Goal: Task Accomplishment & Management: Manage account settings

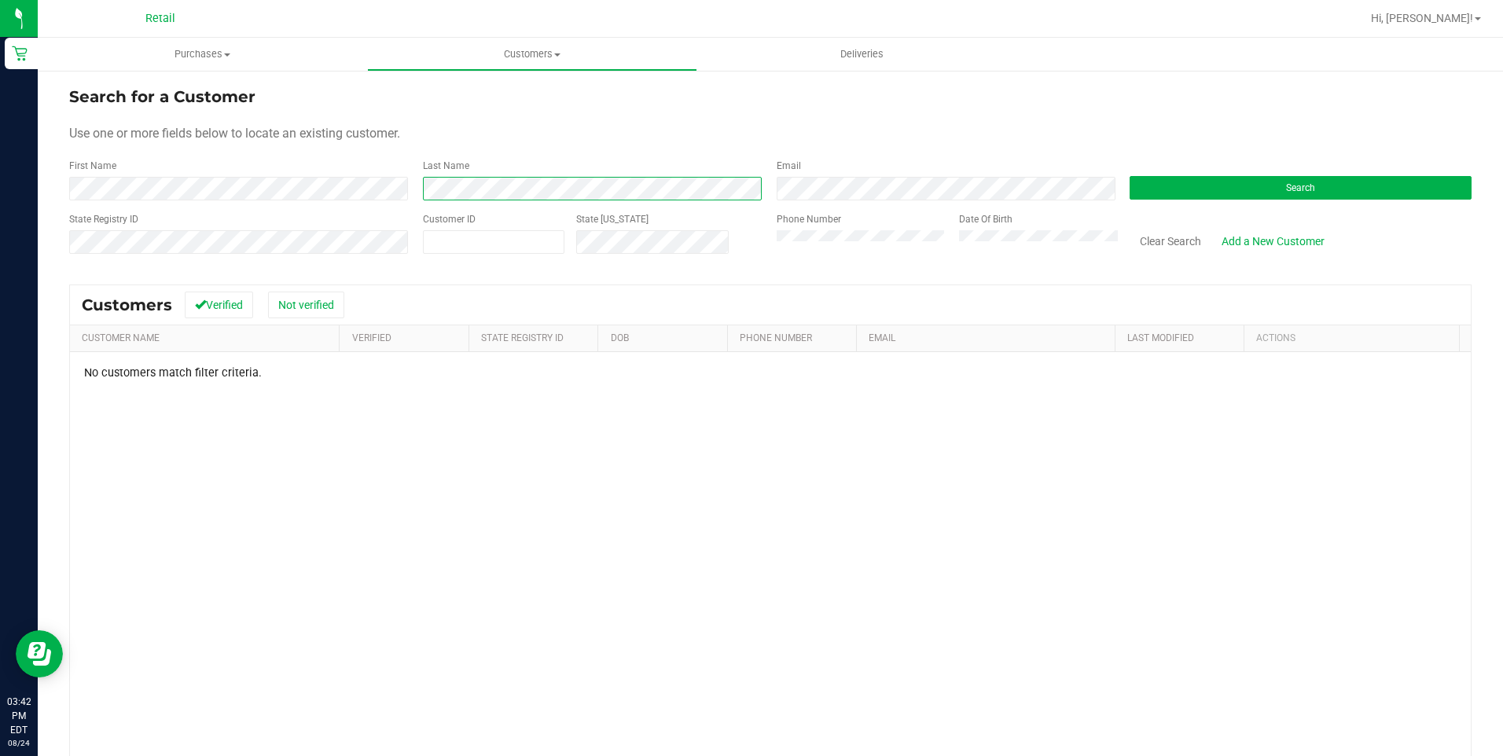
click at [235, 180] on div "First Name Last Name Email Search" at bounding box center [770, 180] width 1403 height 42
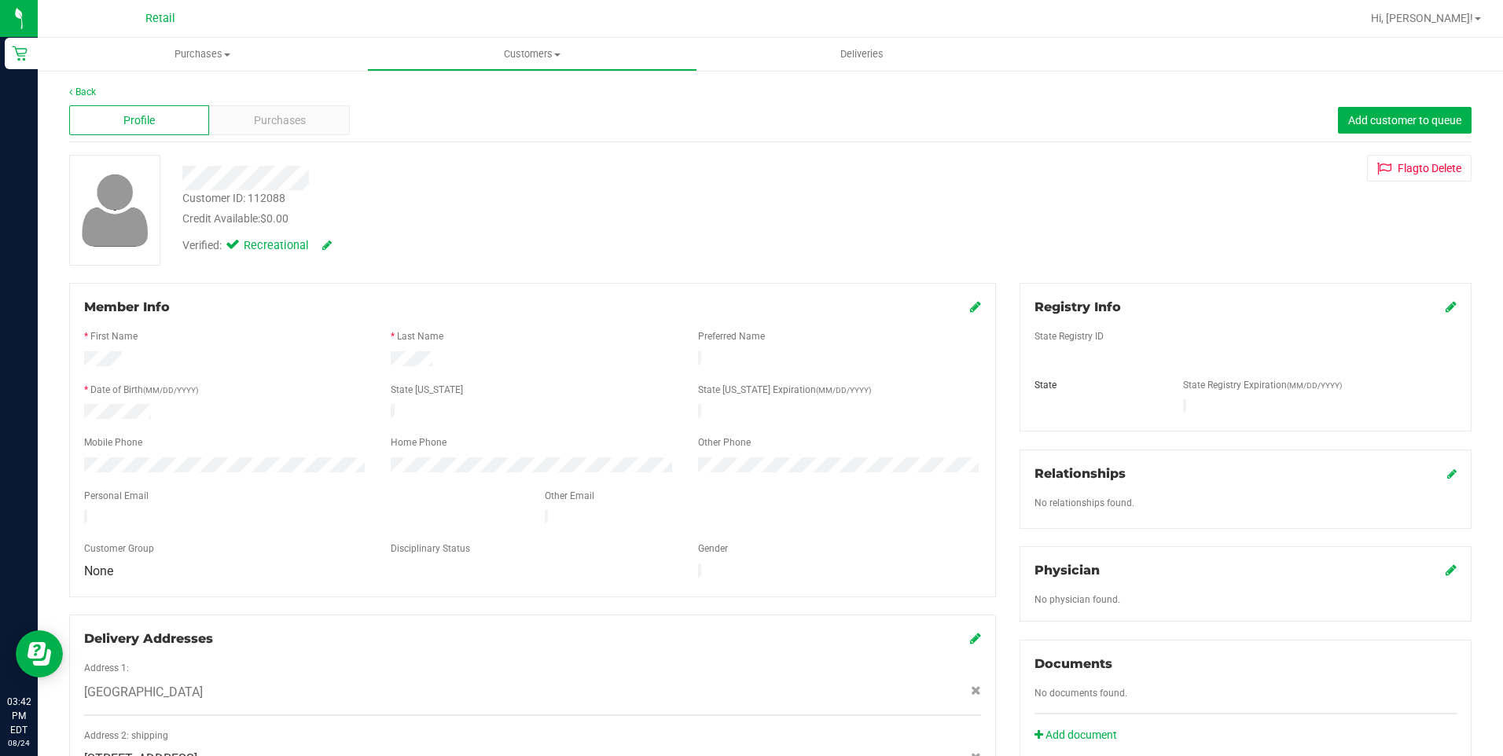
click at [256, 138] on div "Profile Purchases Add customer to queue" at bounding box center [770, 120] width 1403 height 43
click at [259, 120] on span "Purchases" at bounding box center [280, 120] width 52 height 17
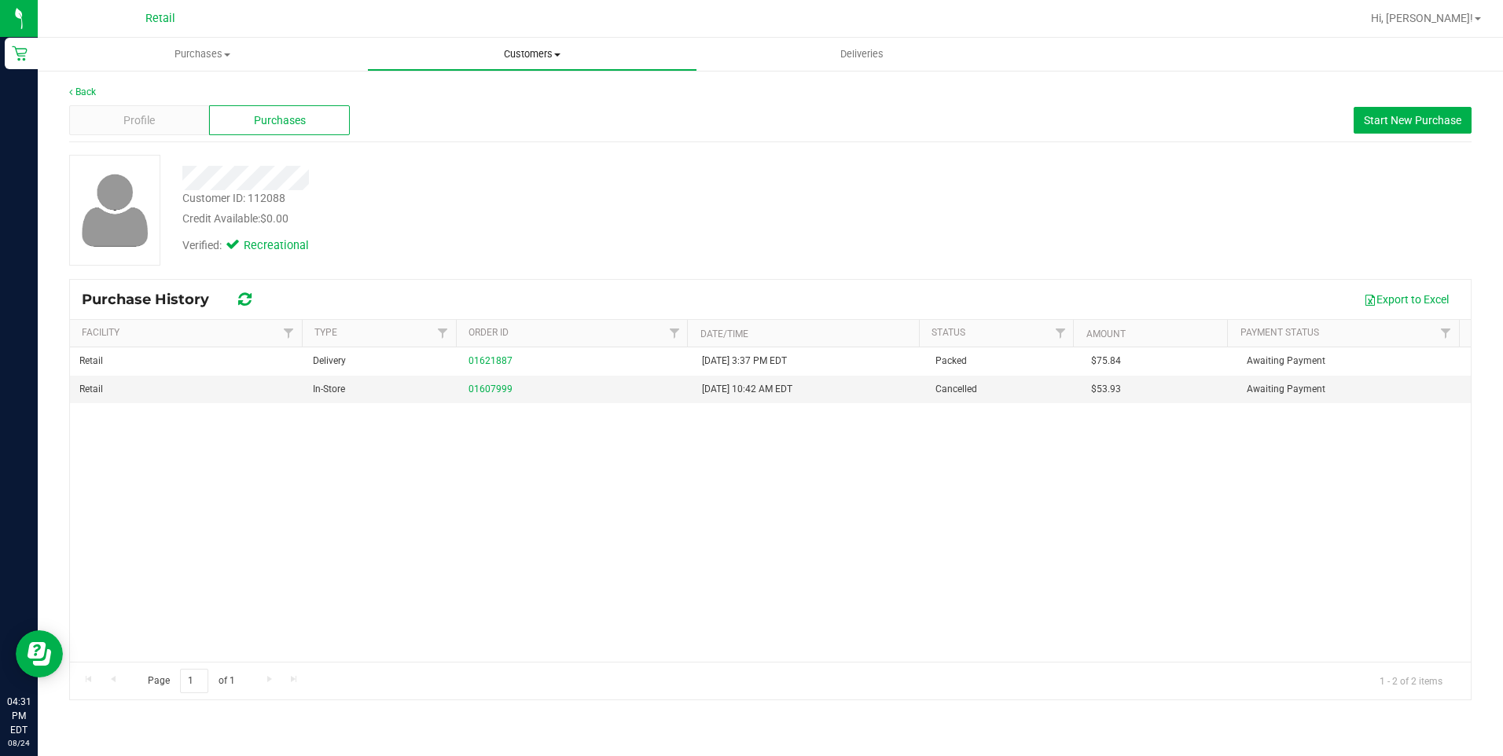
click at [520, 69] on link "Customers All customers Add a new customer All physicians" at bounding box center [531, 54] width 329 height 33
click at [525, 58] on span "Customers" at bounding box center [531, 54] width 329 height 14
click at [480, 64] on uib-tab-heading "Customers All customers Add a new customer All physicians" at bounding box center [531, 54] width 329 height 33
click at [428, 94] on span "All customers" at bounding box center [423, 94] width 113 height 13
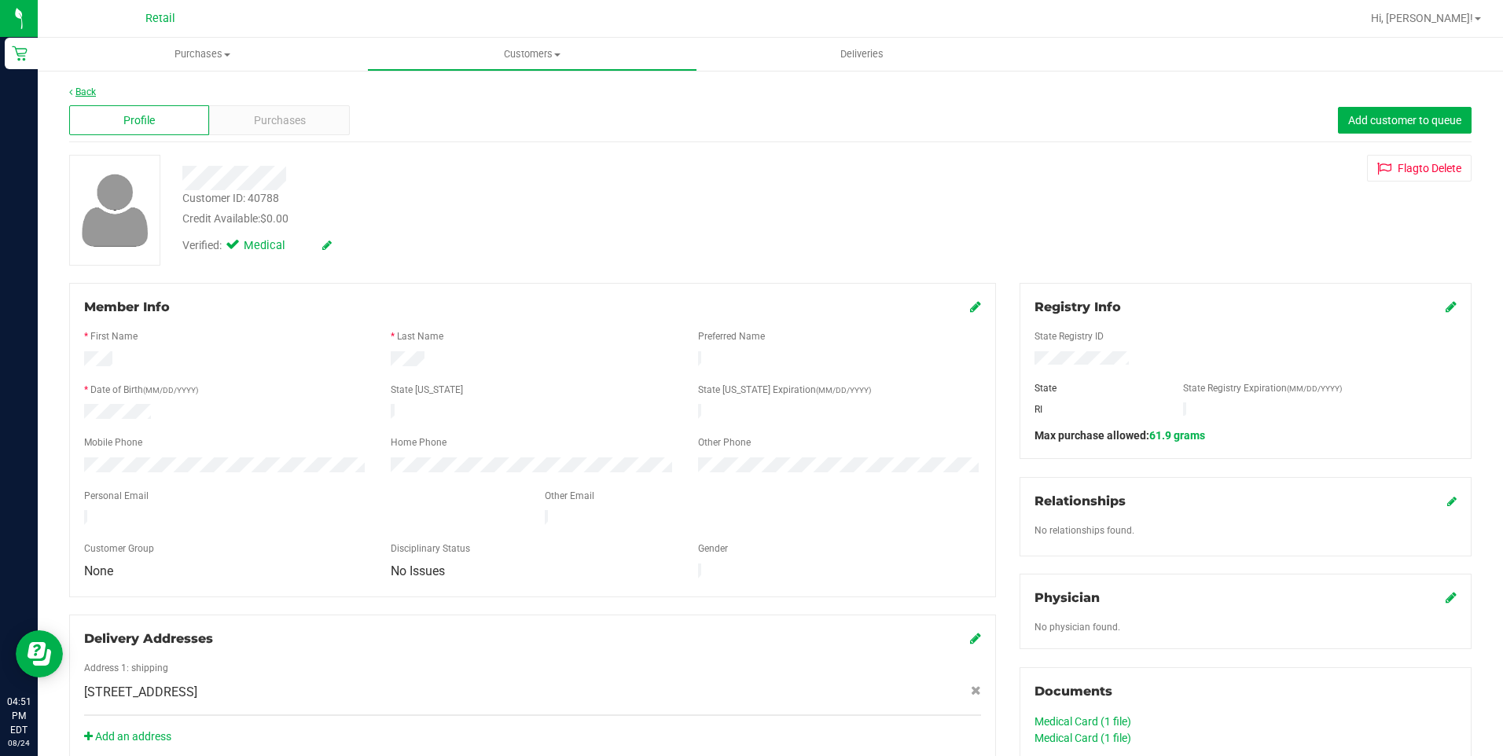
click at [84, 90] on link "Back" at bounding box center [82, 91] width 27 height 11
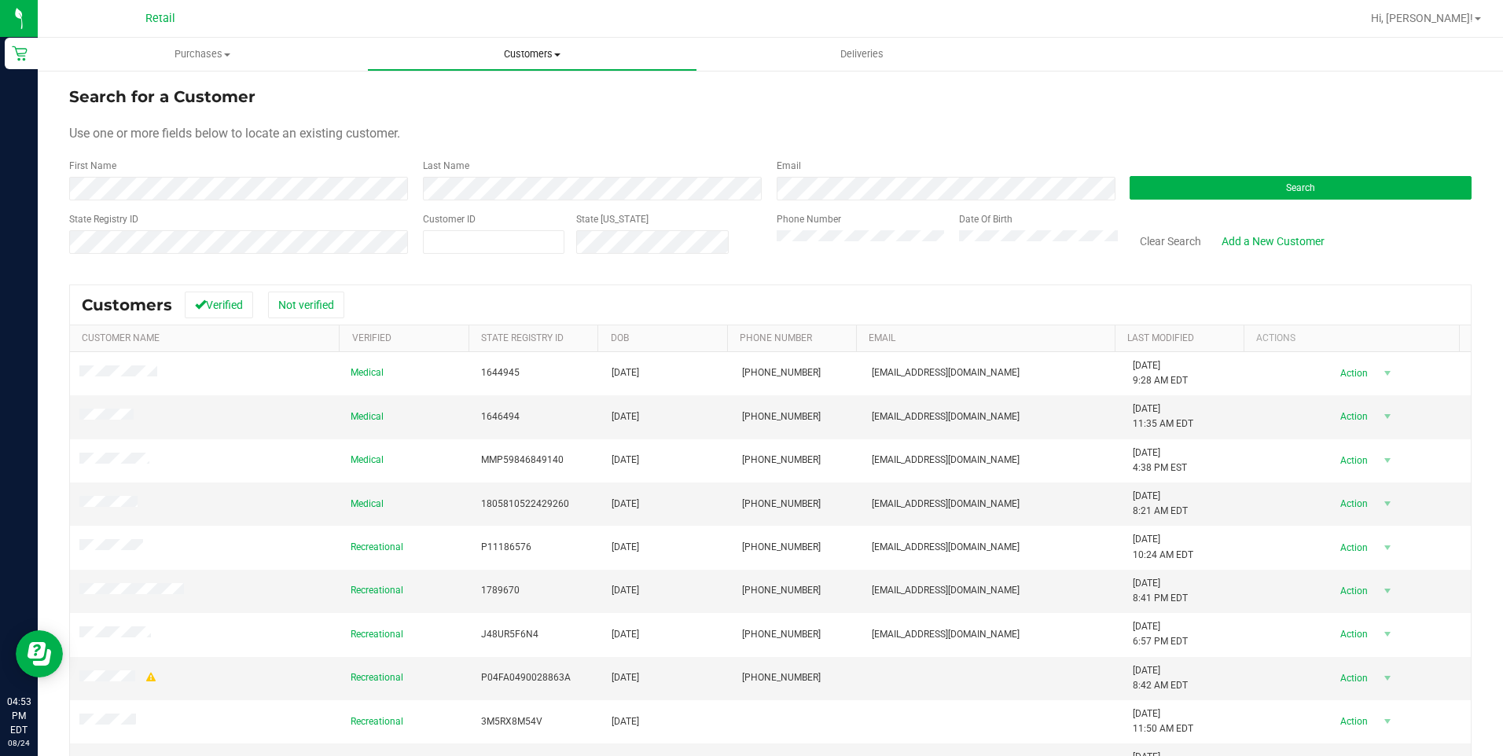
click at [551, 57] on span "Customers" at bounding box center [532, 54] width 328 height 14
click at [441, 92] on span "All customers" at bounding box center [423, 94] width 113 height 13
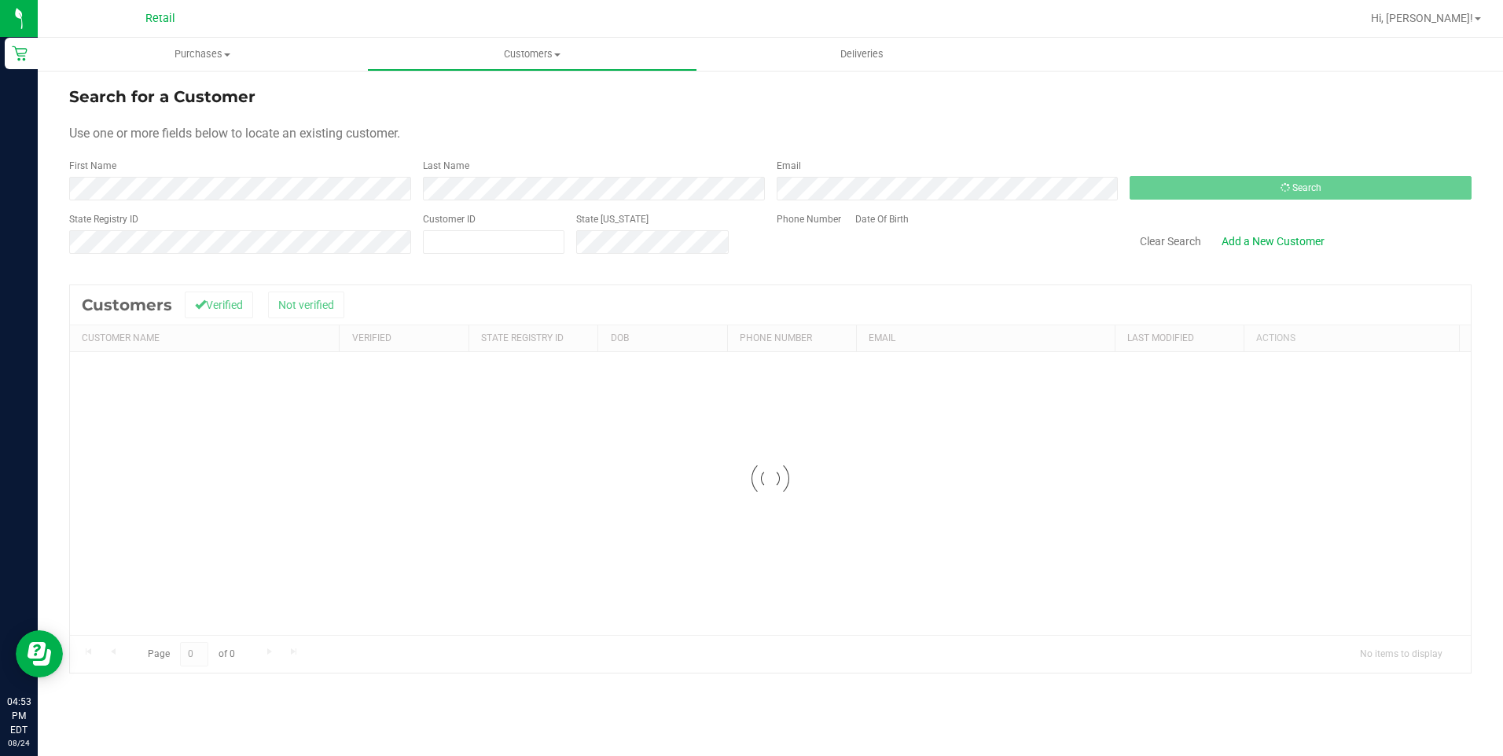
click at [440, 112] on form "Search for a Customer Use one or more fields below to locate an existing custom…" at bounding box center [770, 176] width 1403 height 183
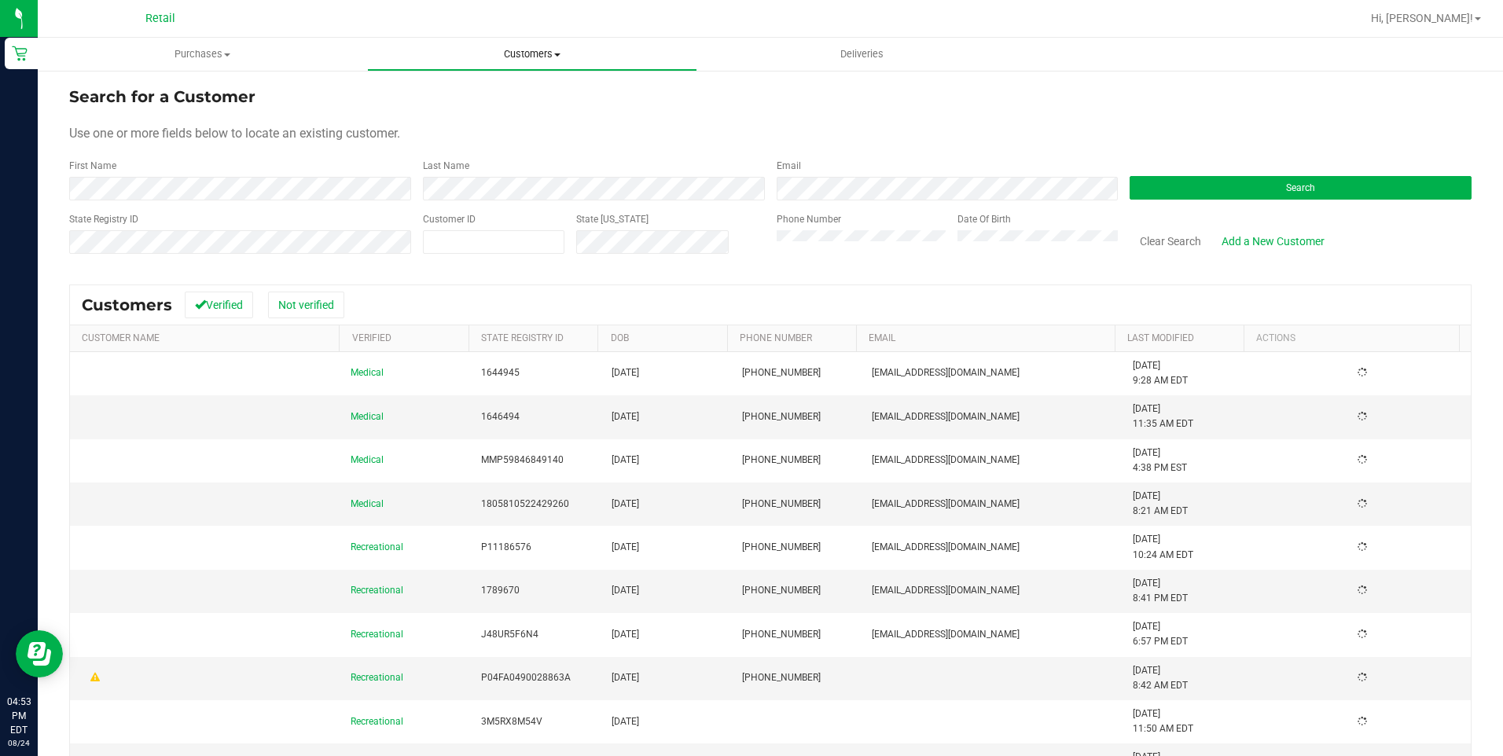
click at [521, 39] on uib-tab-heading "Customers All customers Add a new customer All physicians" at bounding box center [532, 54] width 328 height 31
click at [466, 114] on span "Add a new customer" at bounding box center [441, 113] width 148 height 13
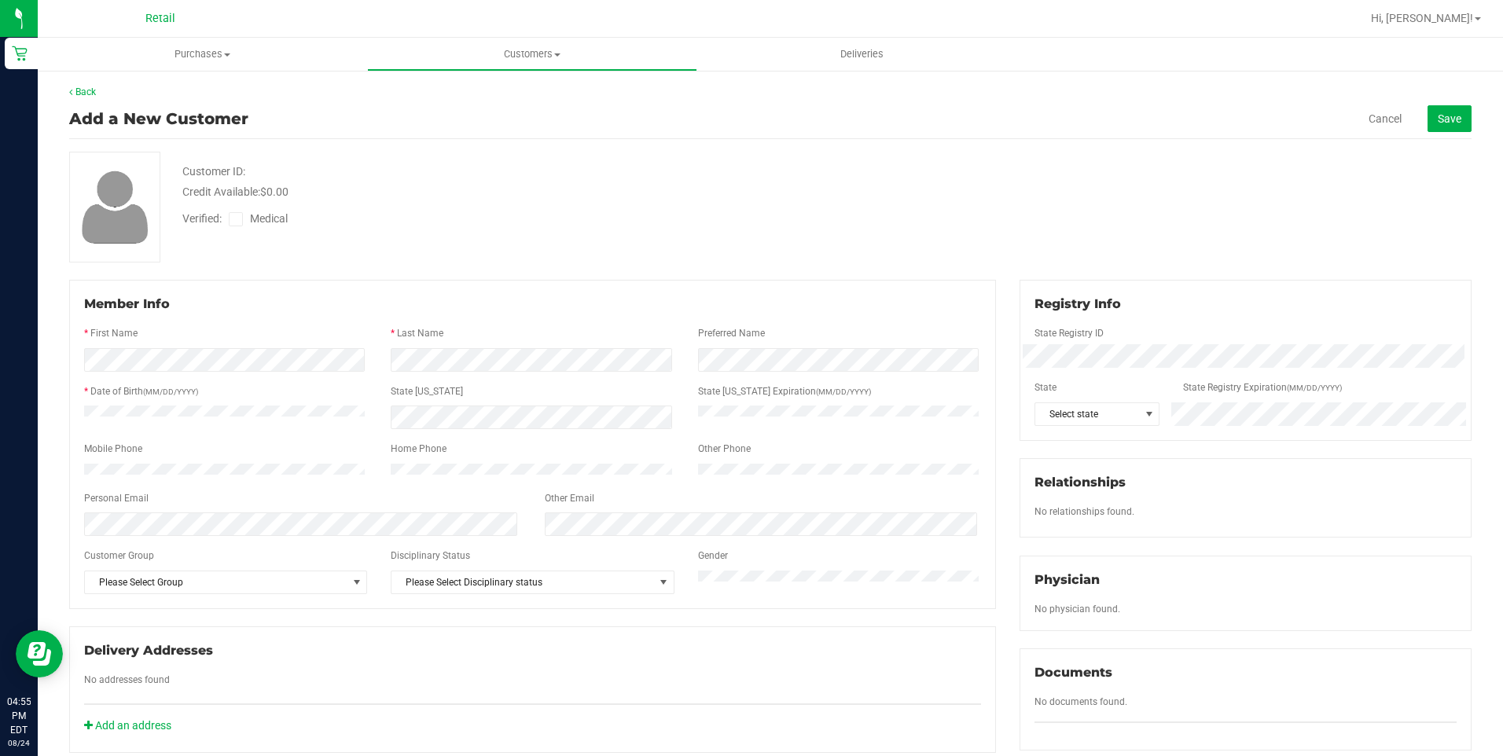
click at [491, 436] on div at bounding box center [532, 435] width 897 height 13
drag, startPoint x: 495, startPoint y: 388, endPoint x: 485, endPoint y: 405, distance: 20.1
click at [495, 388] on div "State [US_STATE]" at bounding box center [532, 393] width 307 height 18
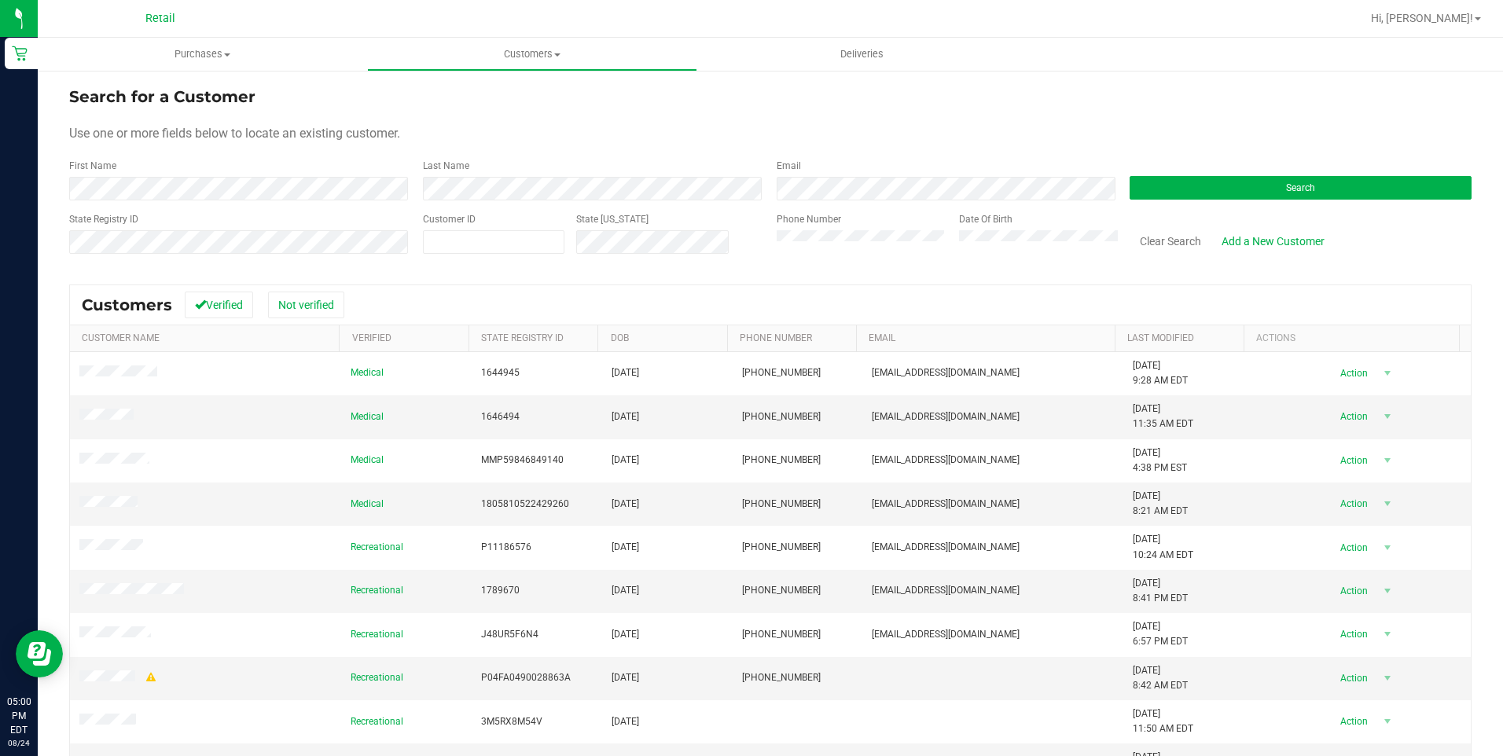
click at [623, 80] on div "Search for a Customer Use one or more fields below to locate an existing custom…" at bounding box center [770, 476] width 1465 height 814
click at [908, 60] on uib-tab-heading "Deliveries" at bounding box center [862, 54] width 328 height 31
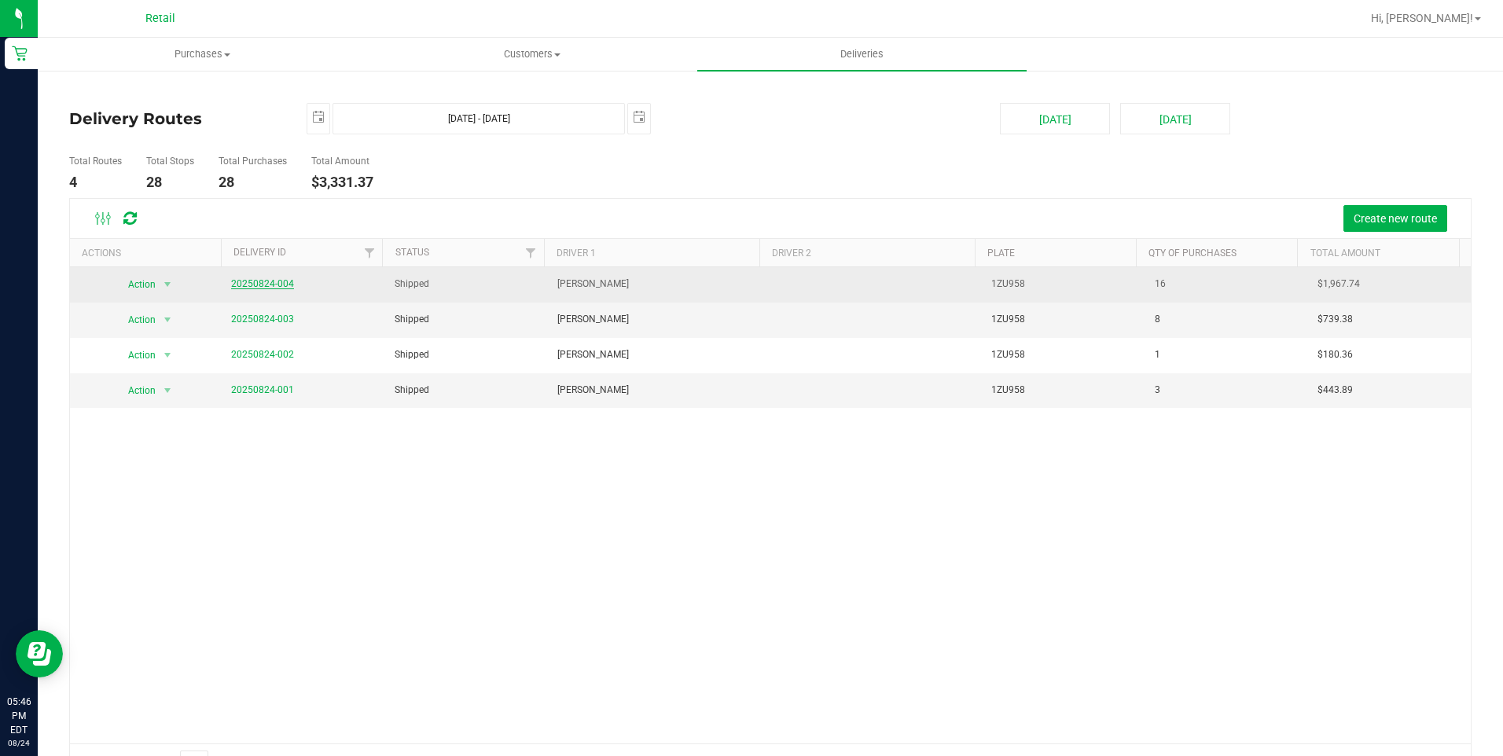
click at [271, 280] on link "20250824-004" at bounding box center [262, 283] width 63 height 11
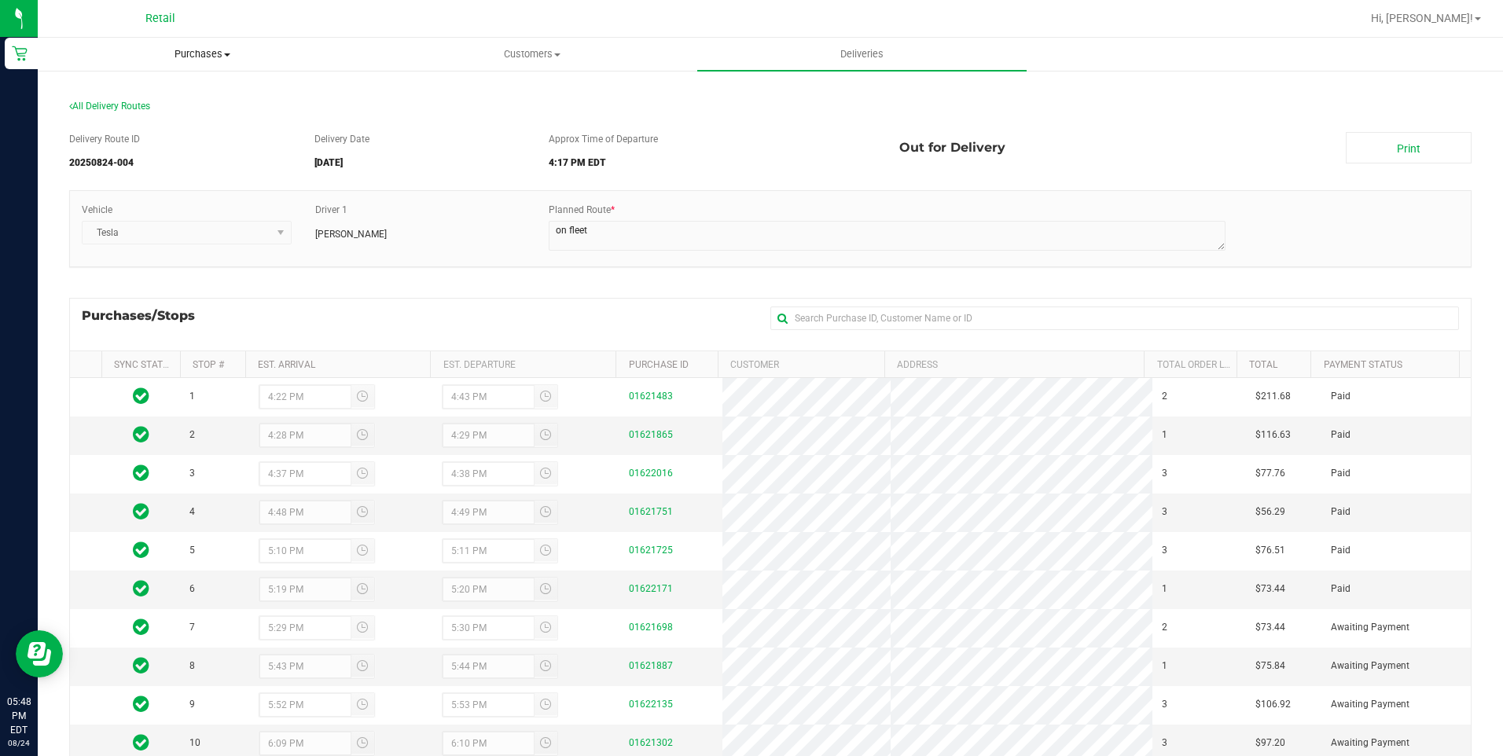
click at [240, 46] on uib-tab-heading "Purchases Summary of purchases Fulfillment All purchases" at bounding box center [203, 54] width 328 height 31
click at [549, 60] on span "Customers" at bounding box center [532, 54] width 328 height 14
click at [509, 94] on li "All customers" at bounding box center [531, 95] width 329 height 19
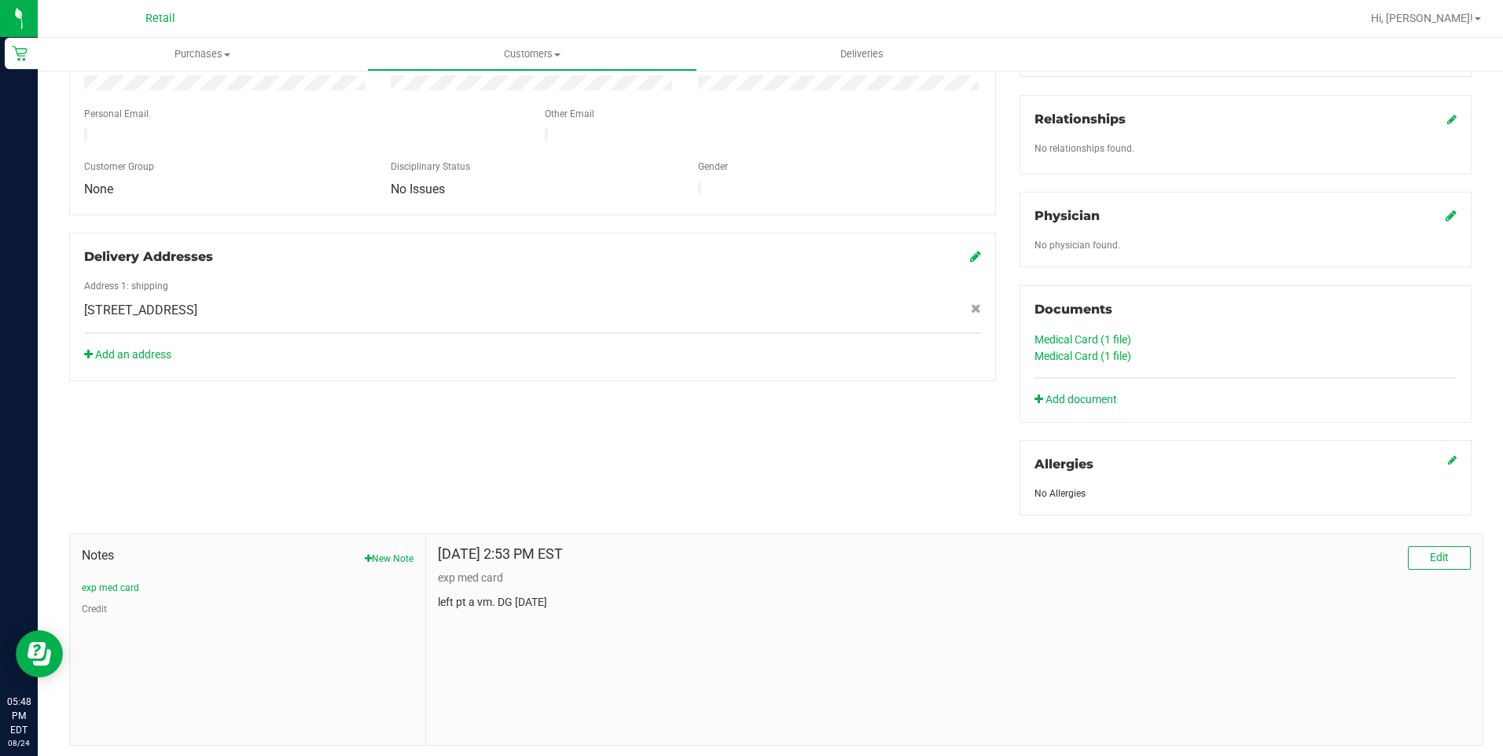
scroll to position [393, 0]
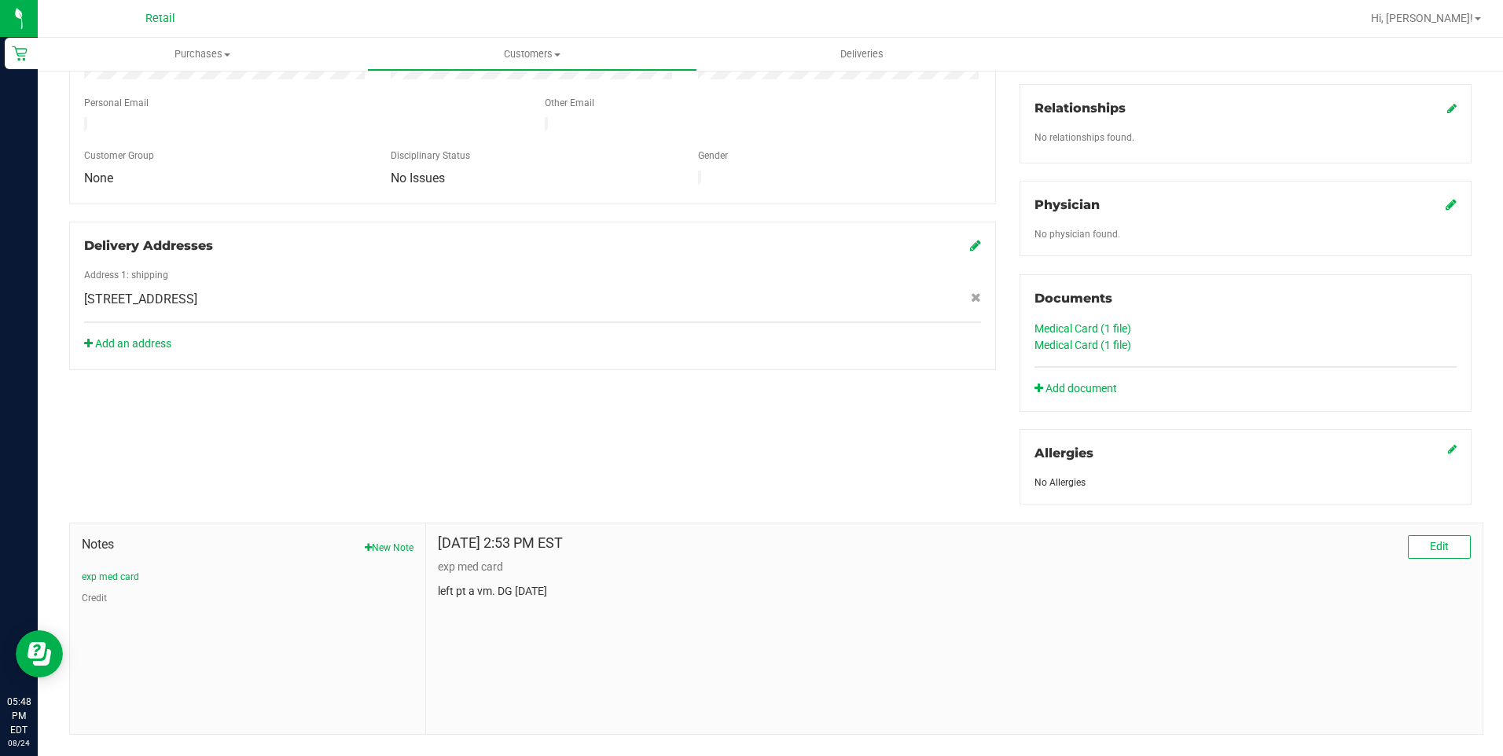
click at [1058, 344] on link "Medical Card (1 file)" at bounding box center [1083, 345] width 97 height 13
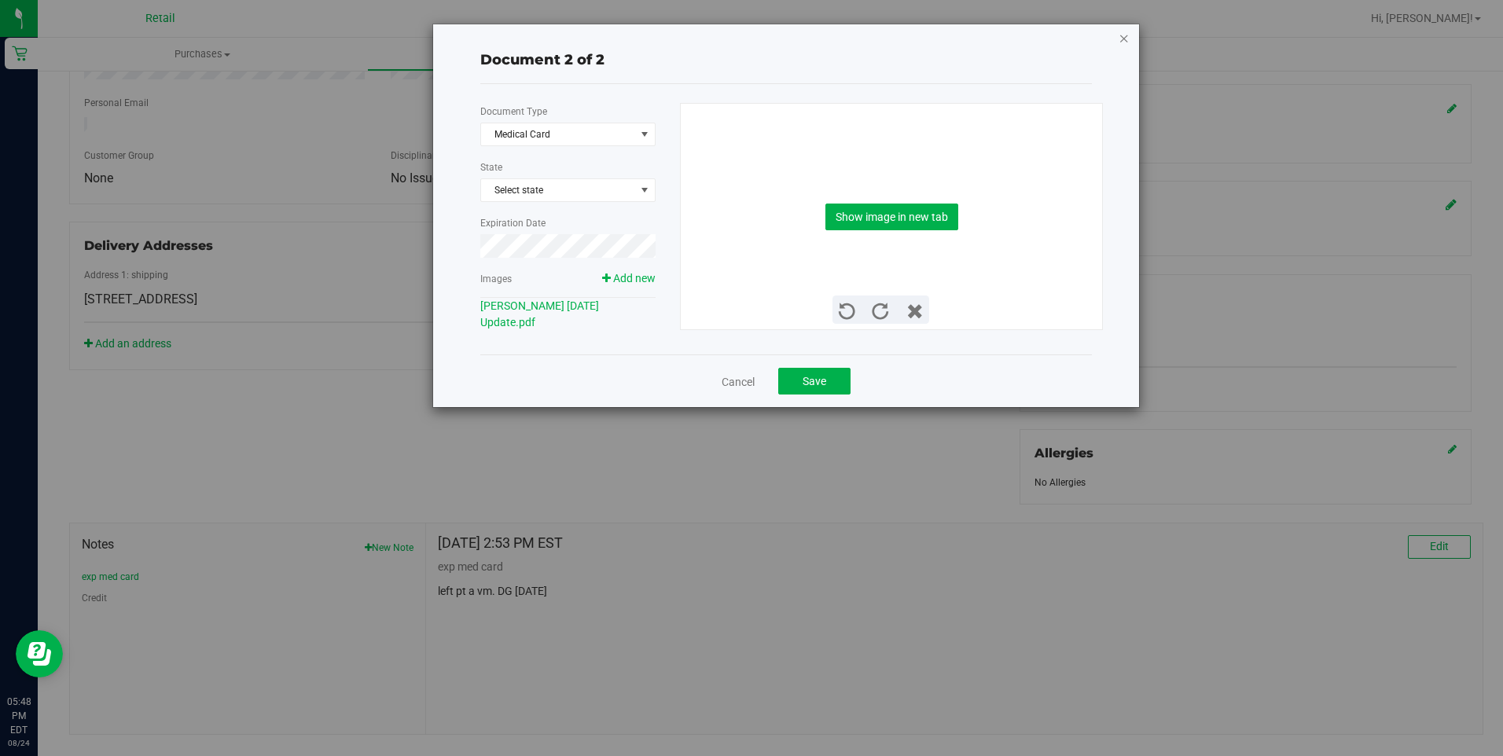
click at [1125, 44] on icon "button" at bounding box center [1124, 37] width 11 height 19
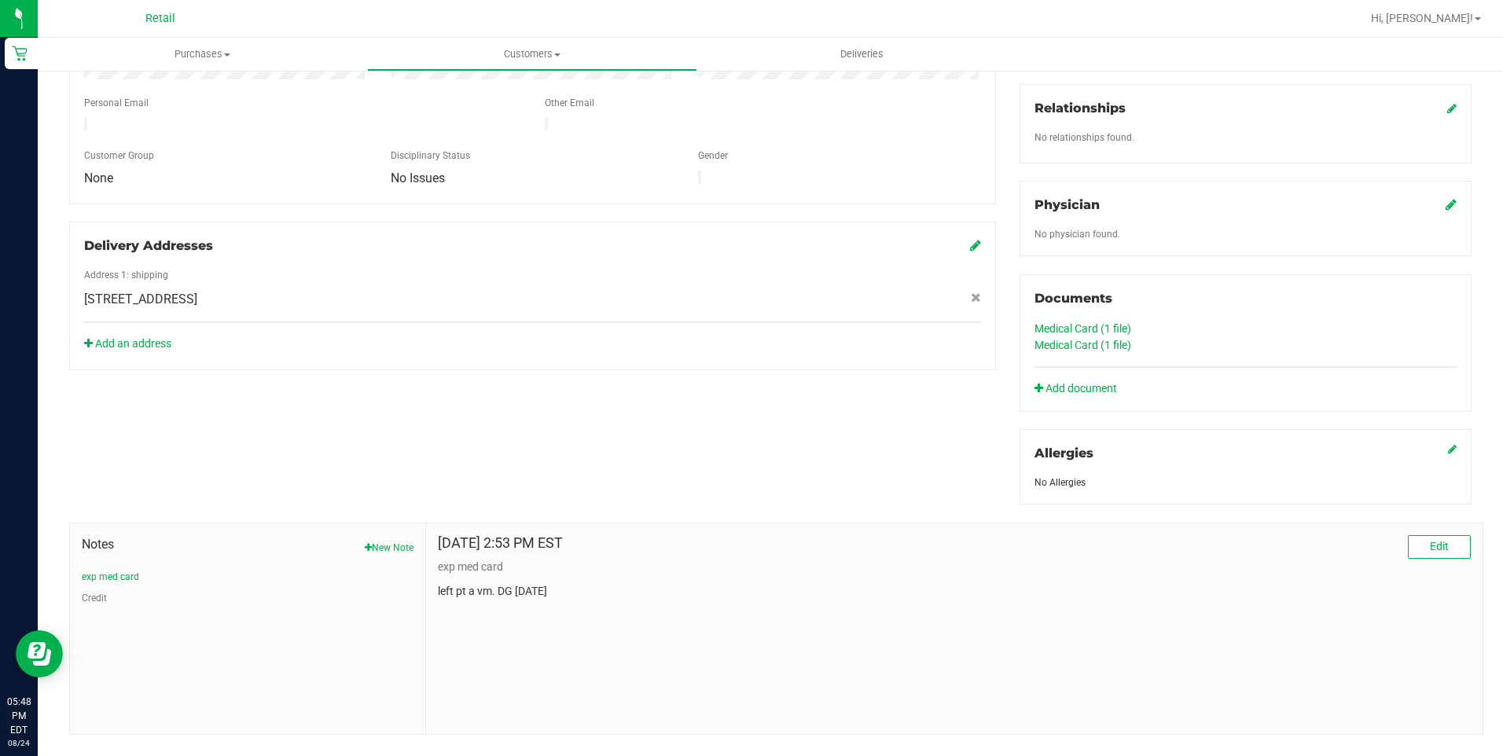
click at [1054, 326] on link "Medical Card (1 file)" at bounding box center [1083, 328] width 97 height 13
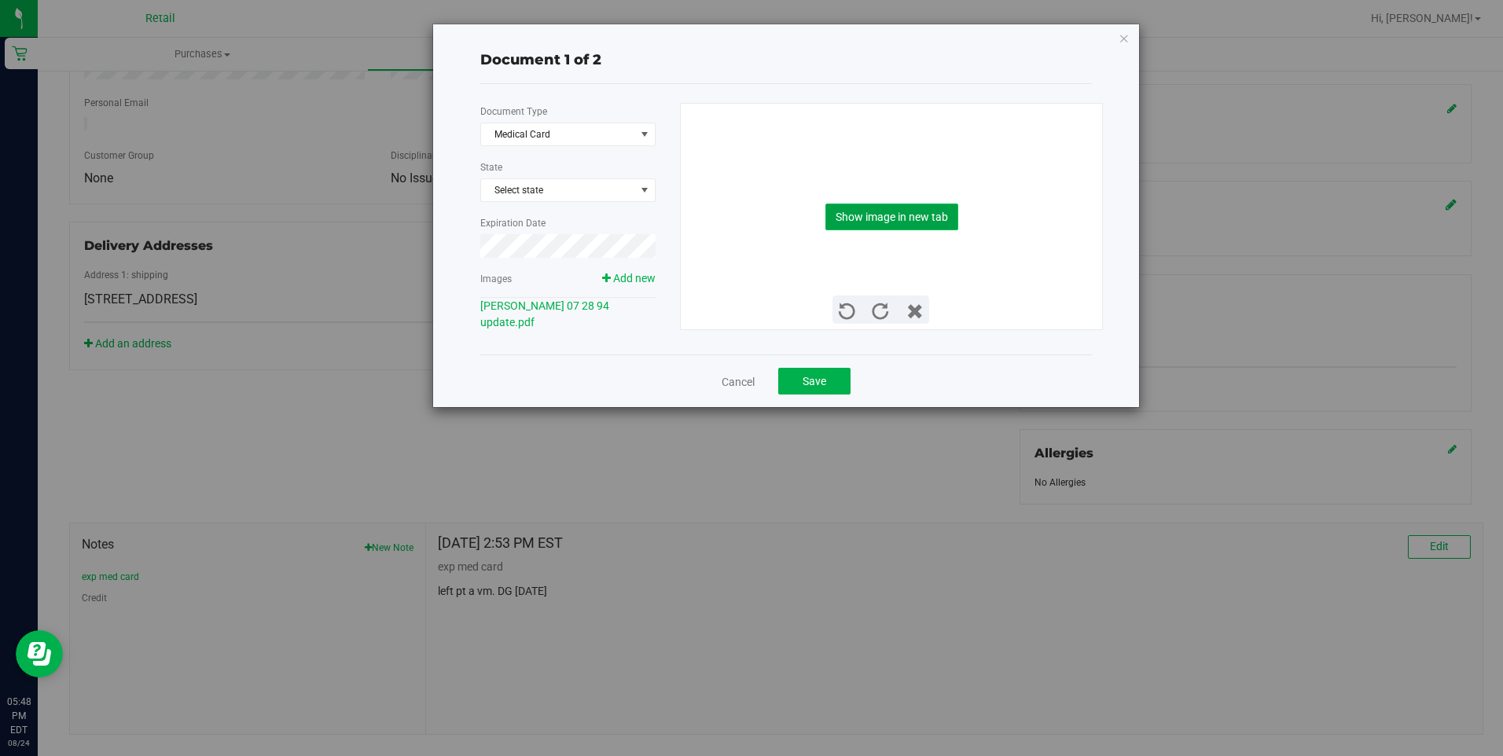
click at [856, 208] on button "Show image in new tab" at bounding box center [892, 217] width 133 height 27
drag, startPoint x: 1120, startPoint y: 36, endPoint x: 1121, endPoint y: 46, distance: 9.5
click at [1121, 37] on icon "button" at bounding box center [1124, 37] width 11 height 19
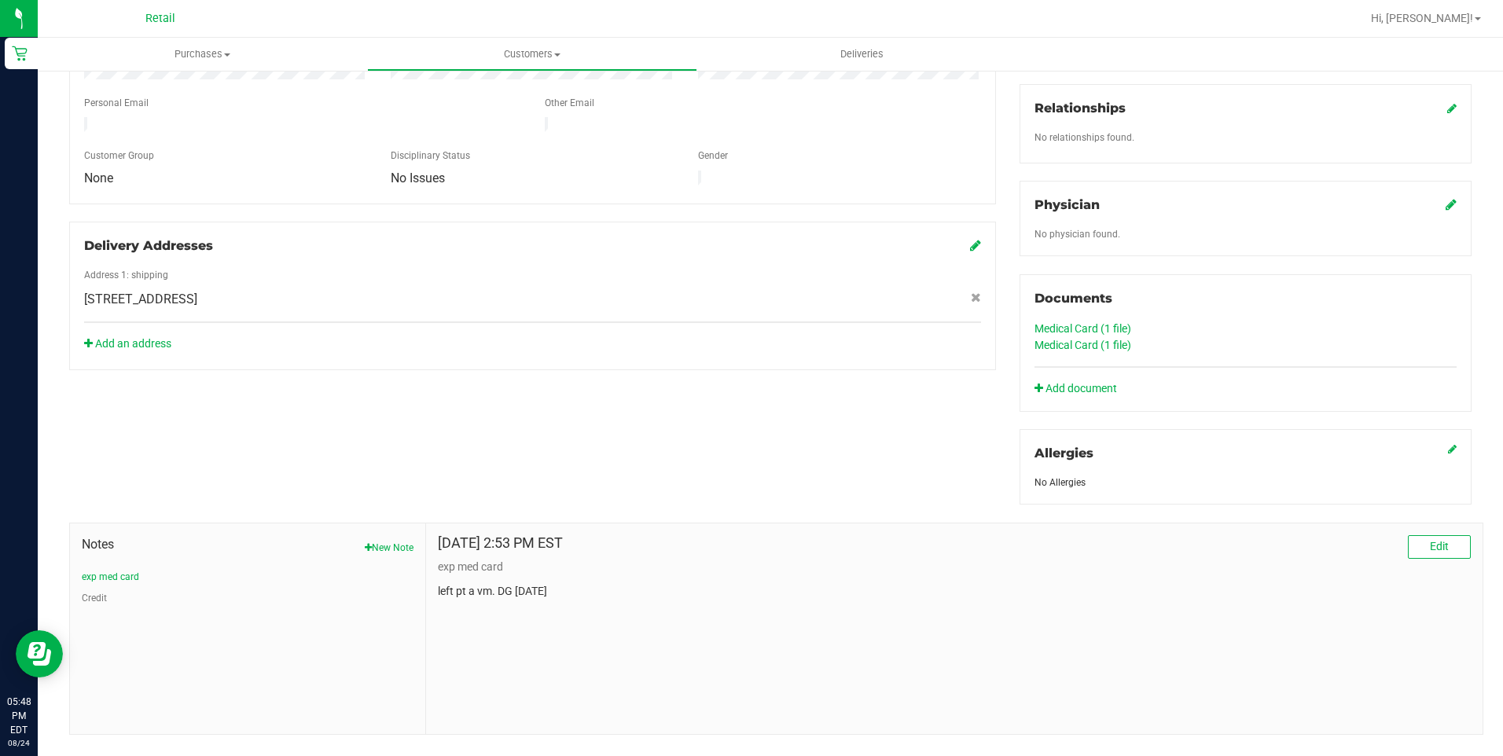
click at [1071, 352] on div "Documents Medical Card (1 file) Medical Card (1 file) Add document" at bounding box center [1246, 343] width 452 height 138
click at [1071, 347] on link "Medical Card (1 file)" at bounding box center [1083, 345] width 97 height 13
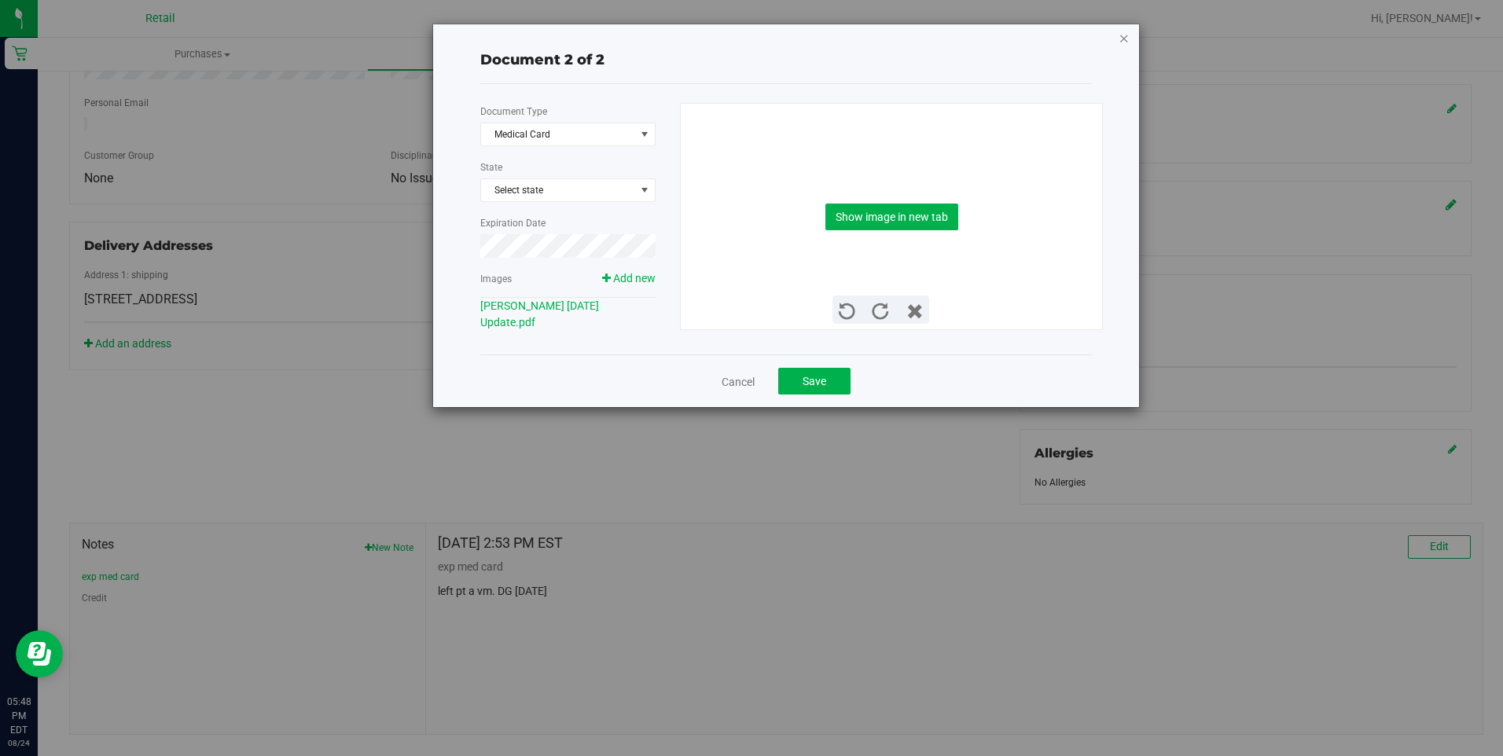
click at [1122, 34] on icon "button" at bounding box center [1124, 37] width 11 height 19
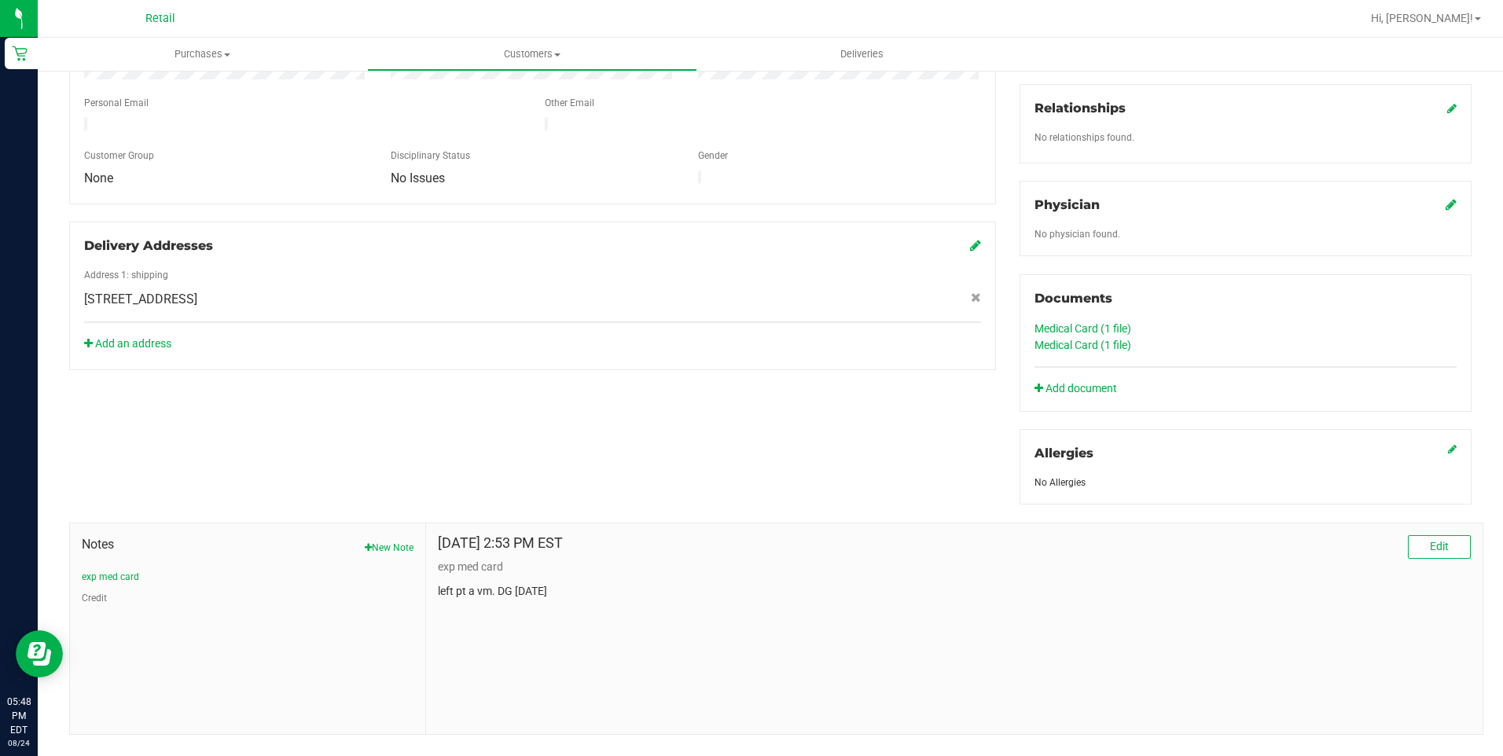
click at [1094, 323] on link "Medical Card (1 file)" at bounding box center [1083, 328] width 97 height 13
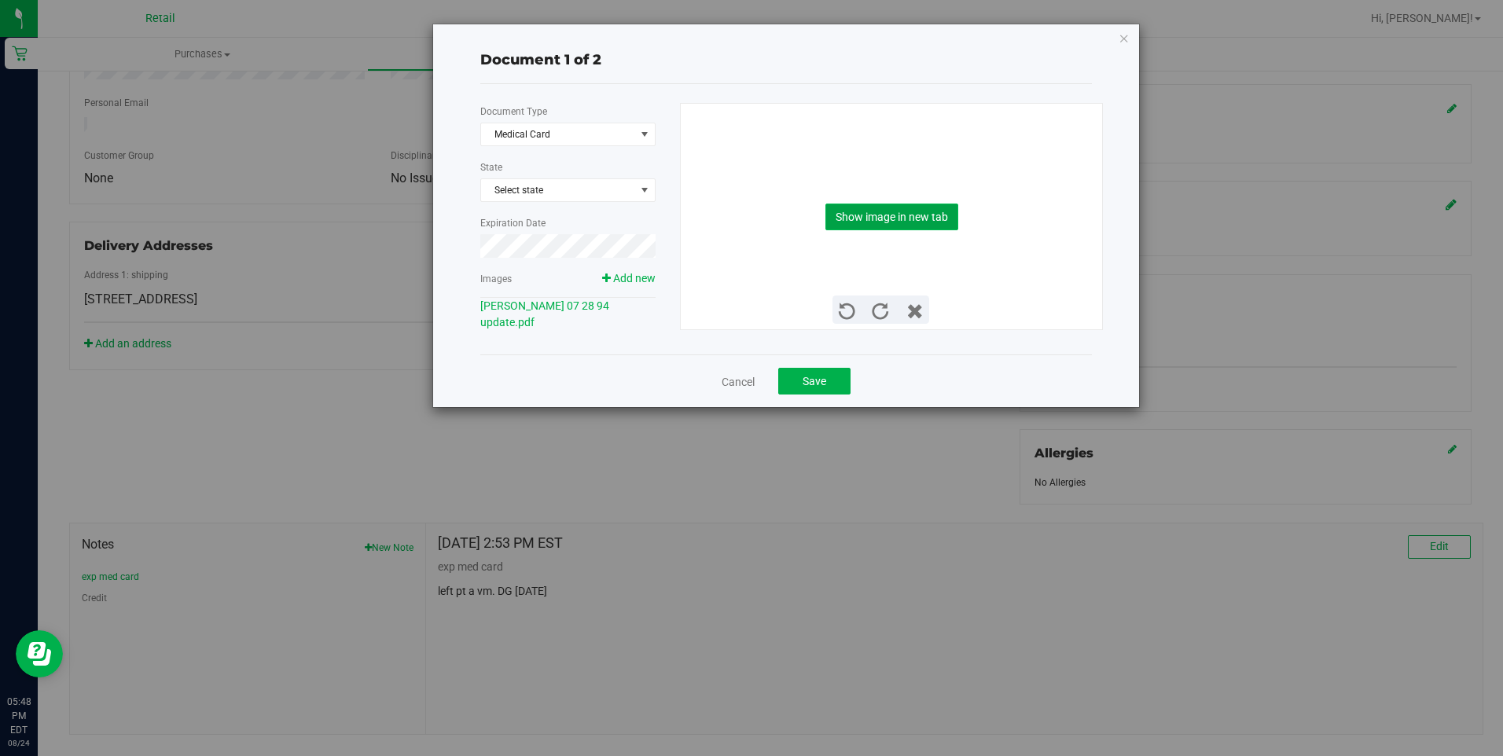
click at [915, 228] on button "Show image in new tab" at bounding box center [892, 217] width 133 height 27
drag, startPoint x: 1131, startPoint y: 30, endPoint x: 1127, endPoint y: 40, distance: 11.0
click at [1131, 33] on div "Document 1 of 2 Document Type Medical Card 5 State Select state Expiration Date…" at bounding box center [786, 215] width 706 height 383
click at [1127, 40] on icon "button" at bounding box center [1124, 37] width 11 height 19
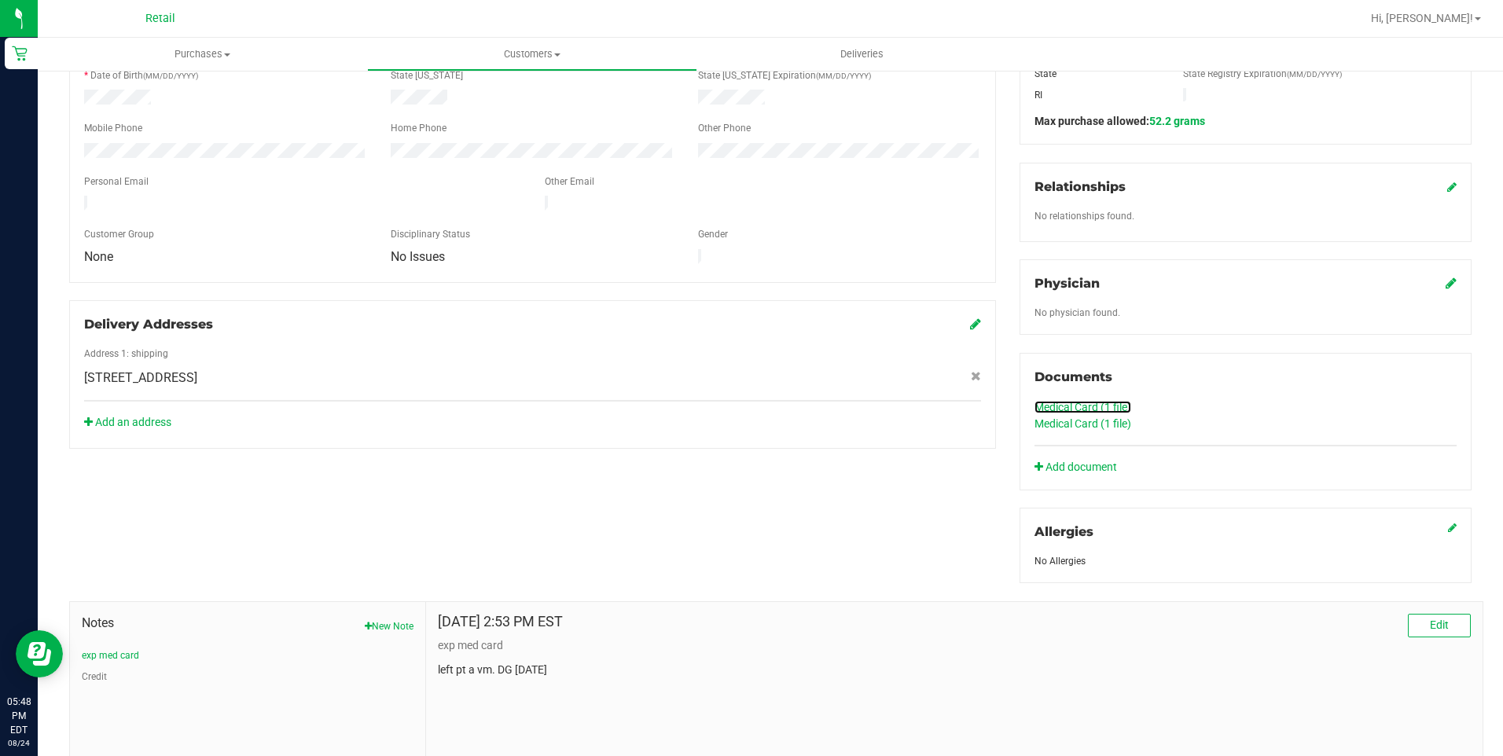
scroll to position [236, 0]
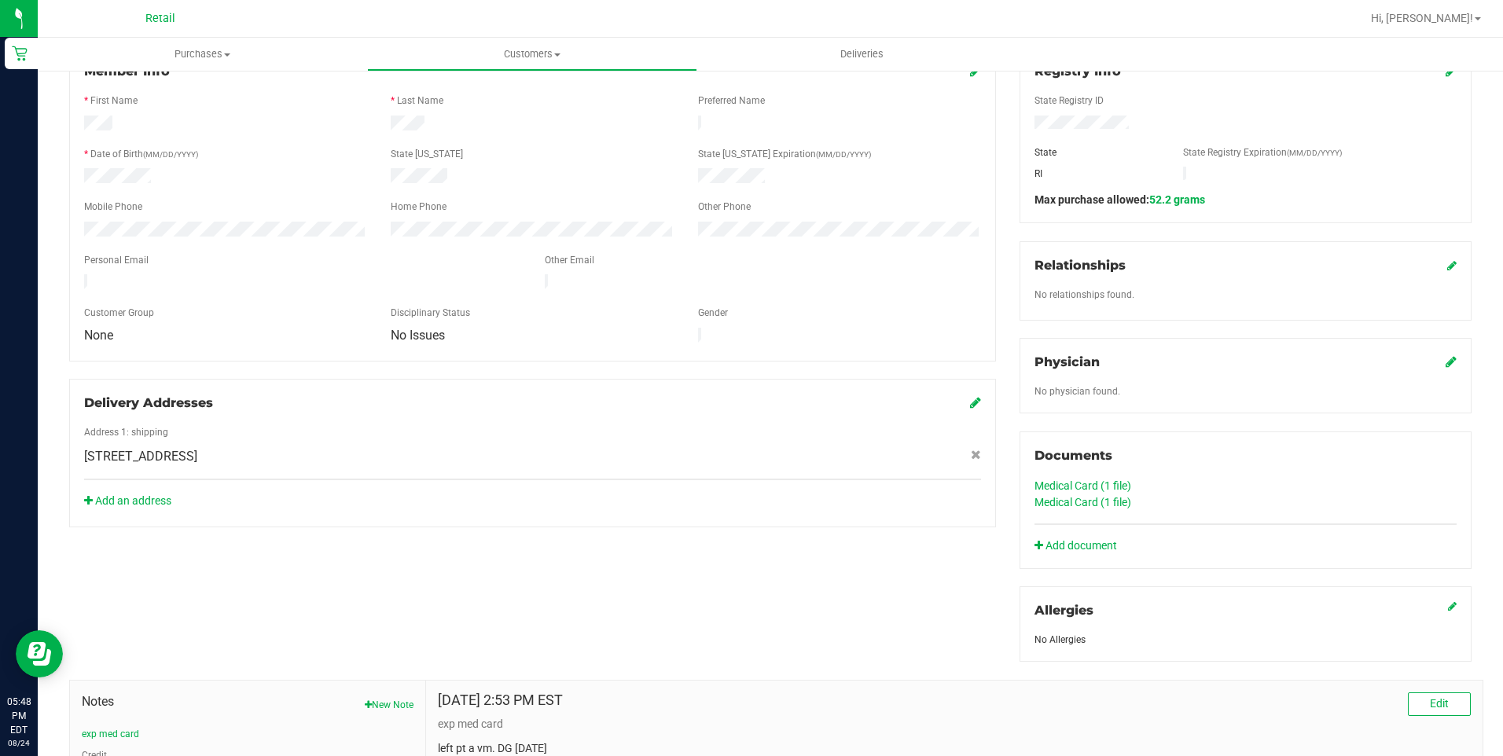
click at [1057, 480] on link "Medical Card (1 file)" at bounding box center [1083, 486] width 97 height 13
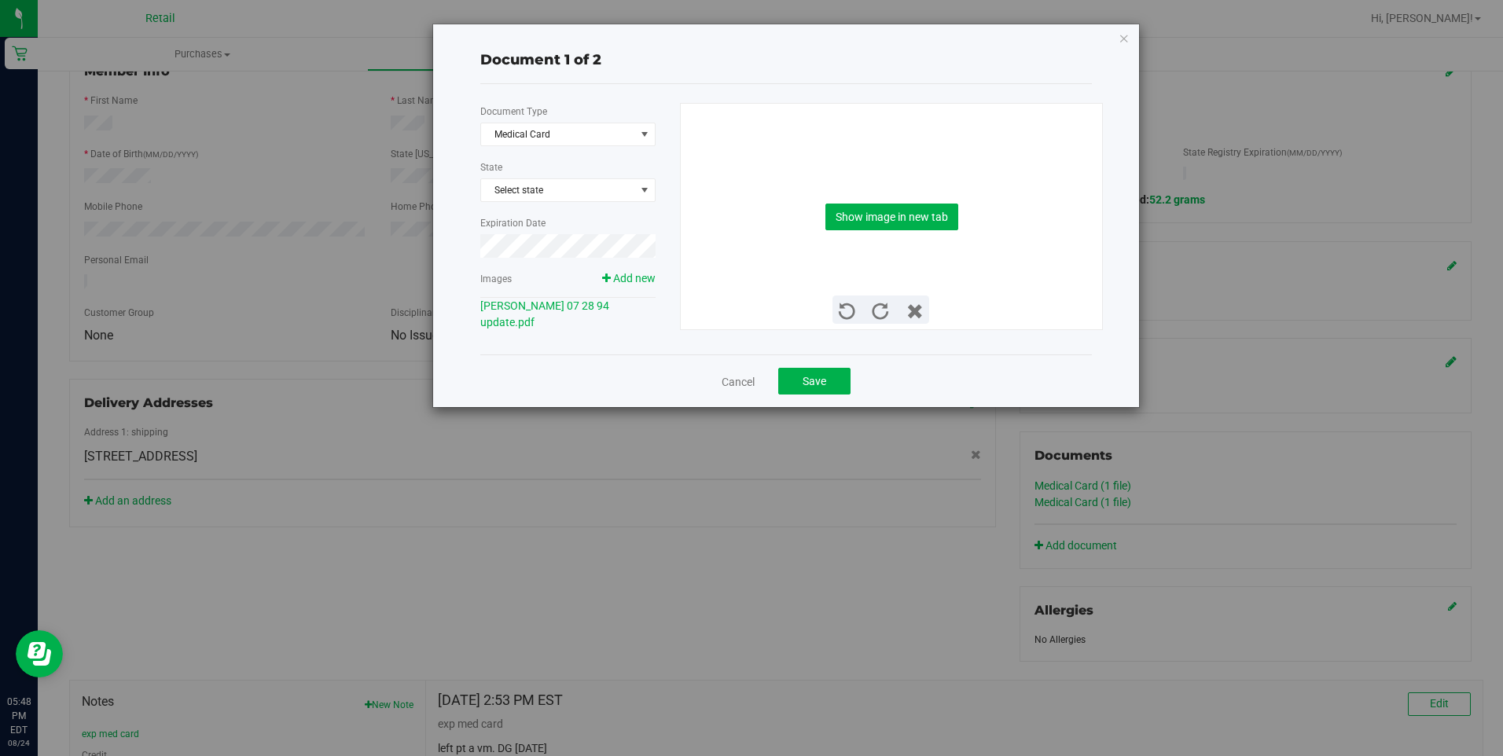
click at [1241, 83] on div "Document 1 of 2 Document Type Medical Card 5 State Select state Expiration Date…" at bounding box center [757, 378] width 1515 height 756
click at [1123, 29] on icon "button" at bounding box center [1124, 37] width 11 height 19
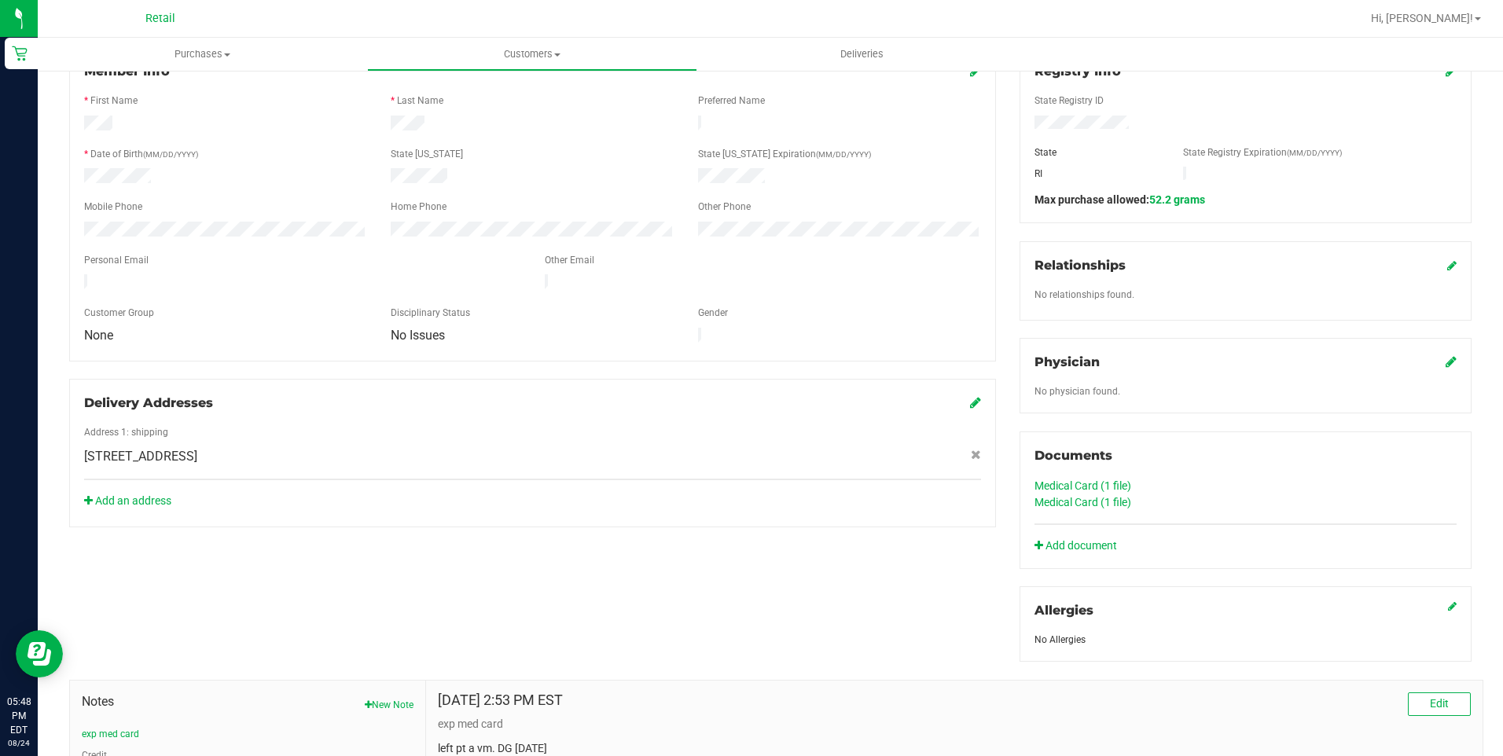
click at [1067, 484] on link "Medical Card (1 file)" at bounding box center [1083, 486] width 97 height 13
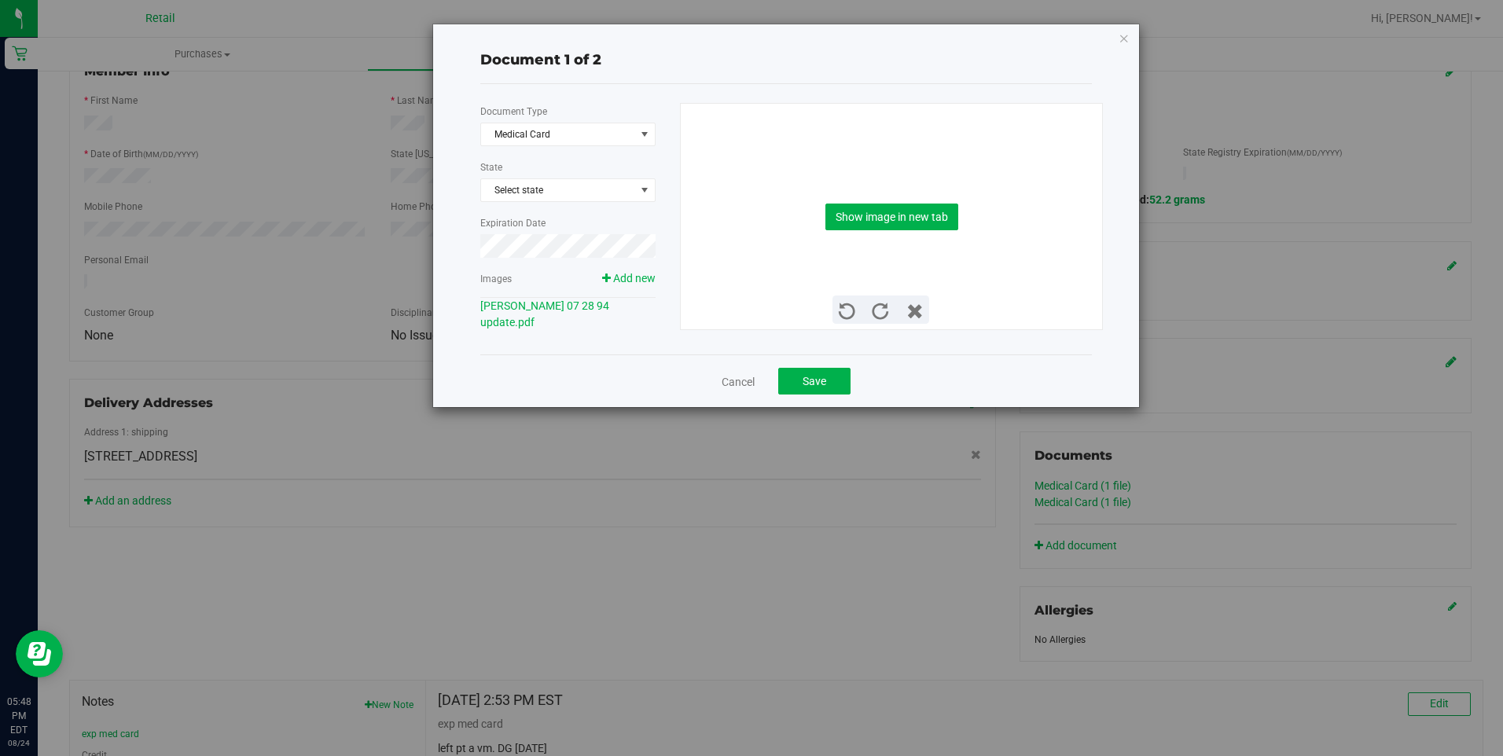
click at [627, 286] on span "Add new" at bounding box center [628, 278] width 53 height 17
click at [632, 278] on span "Add new" at bounding box center [634, 278] width 42 height 13
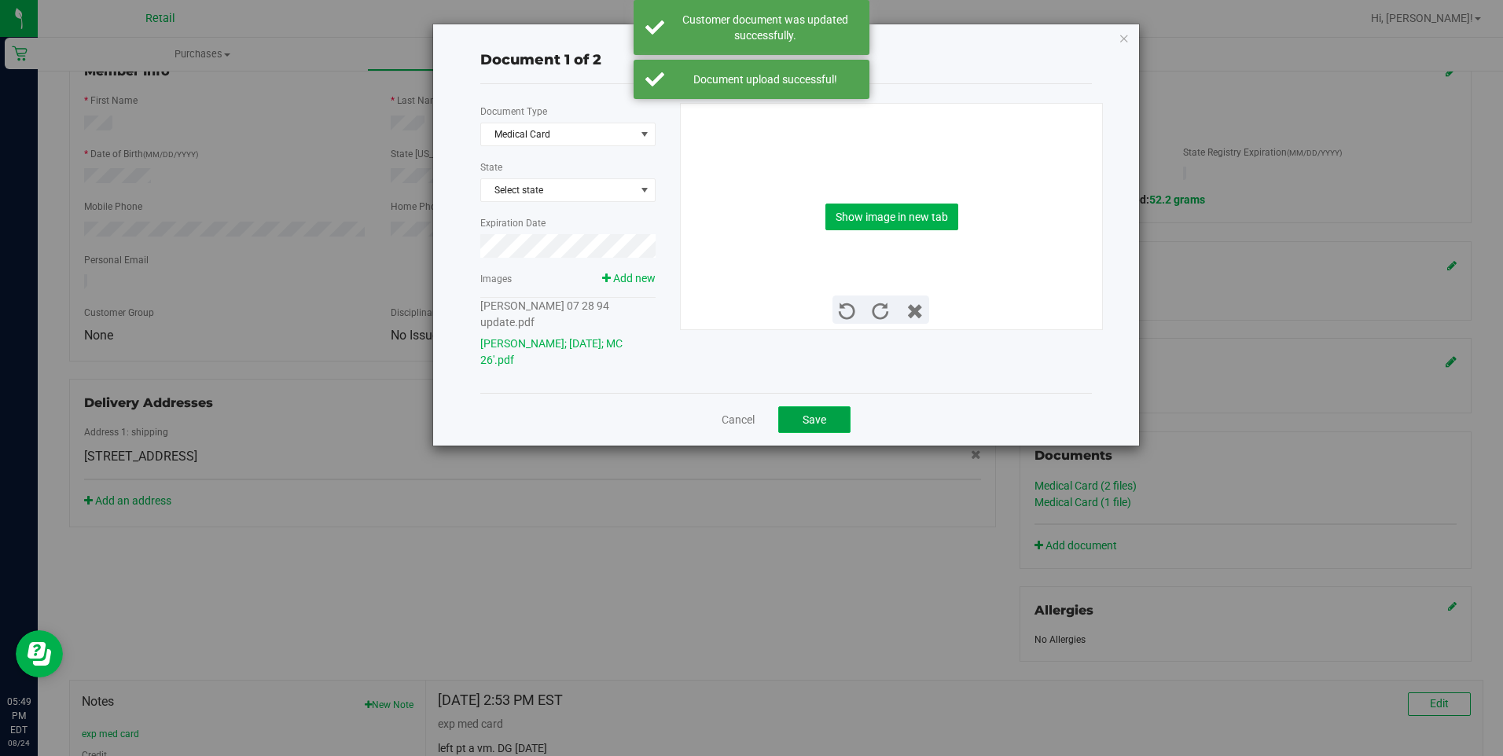
click at [800, 406] on button "Save" at bounding box center [814, 419] width 72 height 27
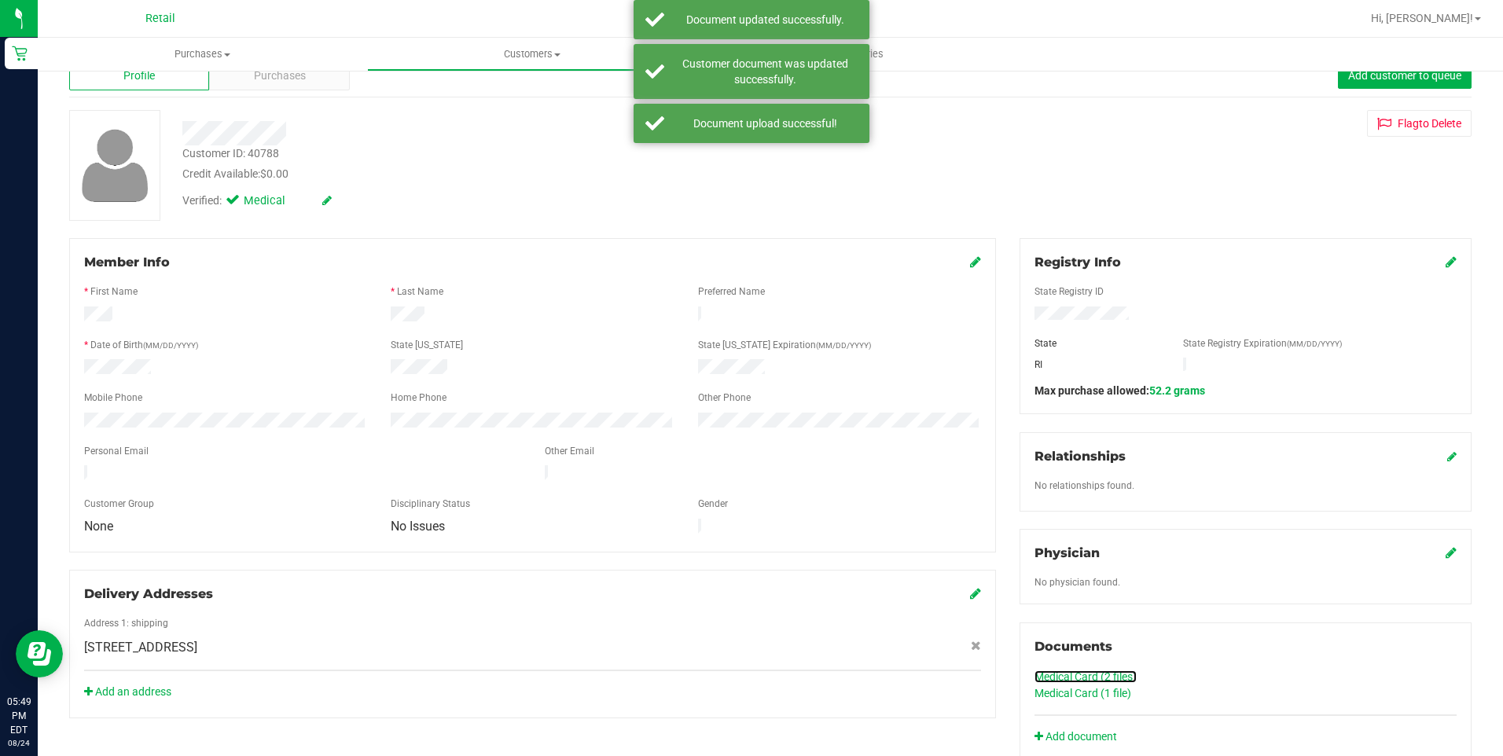
scroll to position [0, 0]
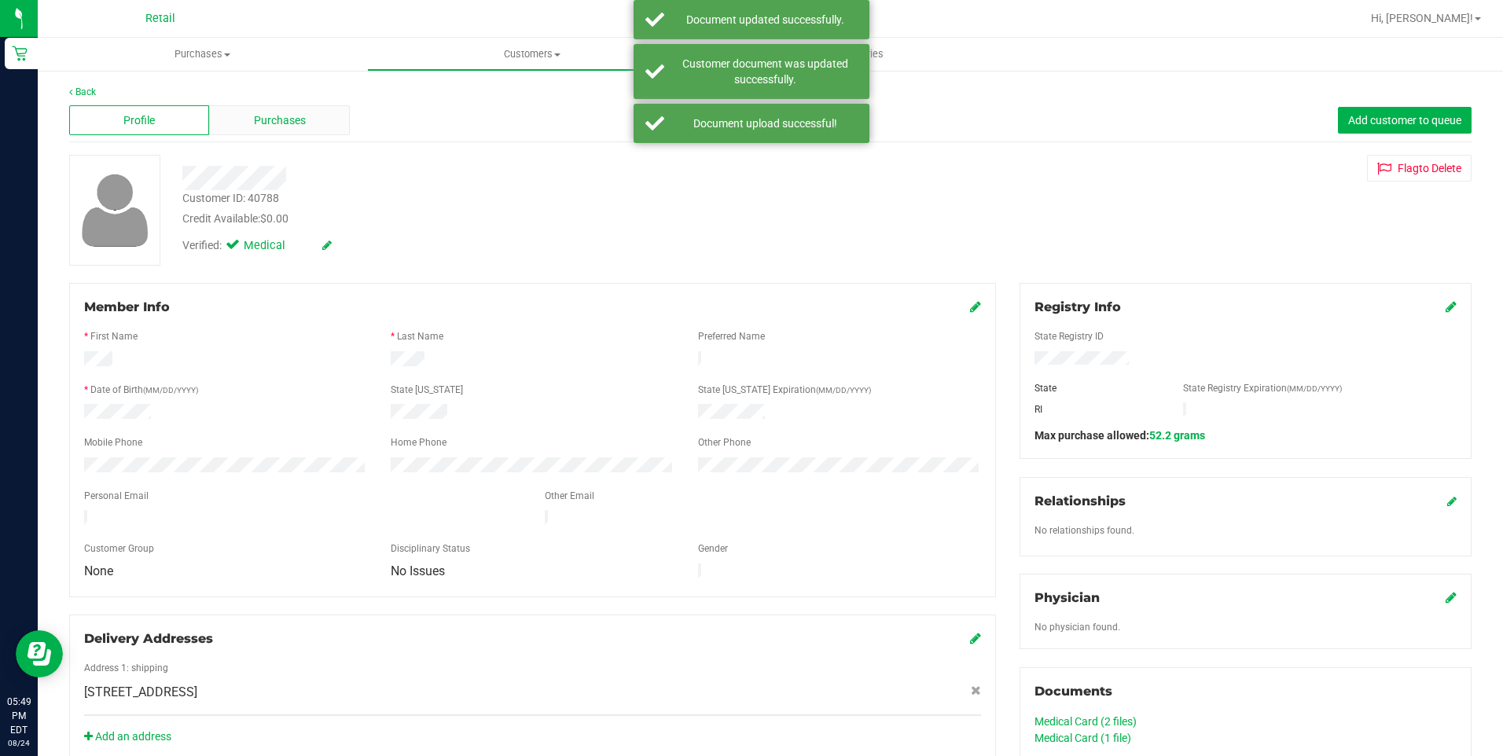
click at [295, 120] on span "Purchases" at bounding box center [280, 120] width 52 height 17
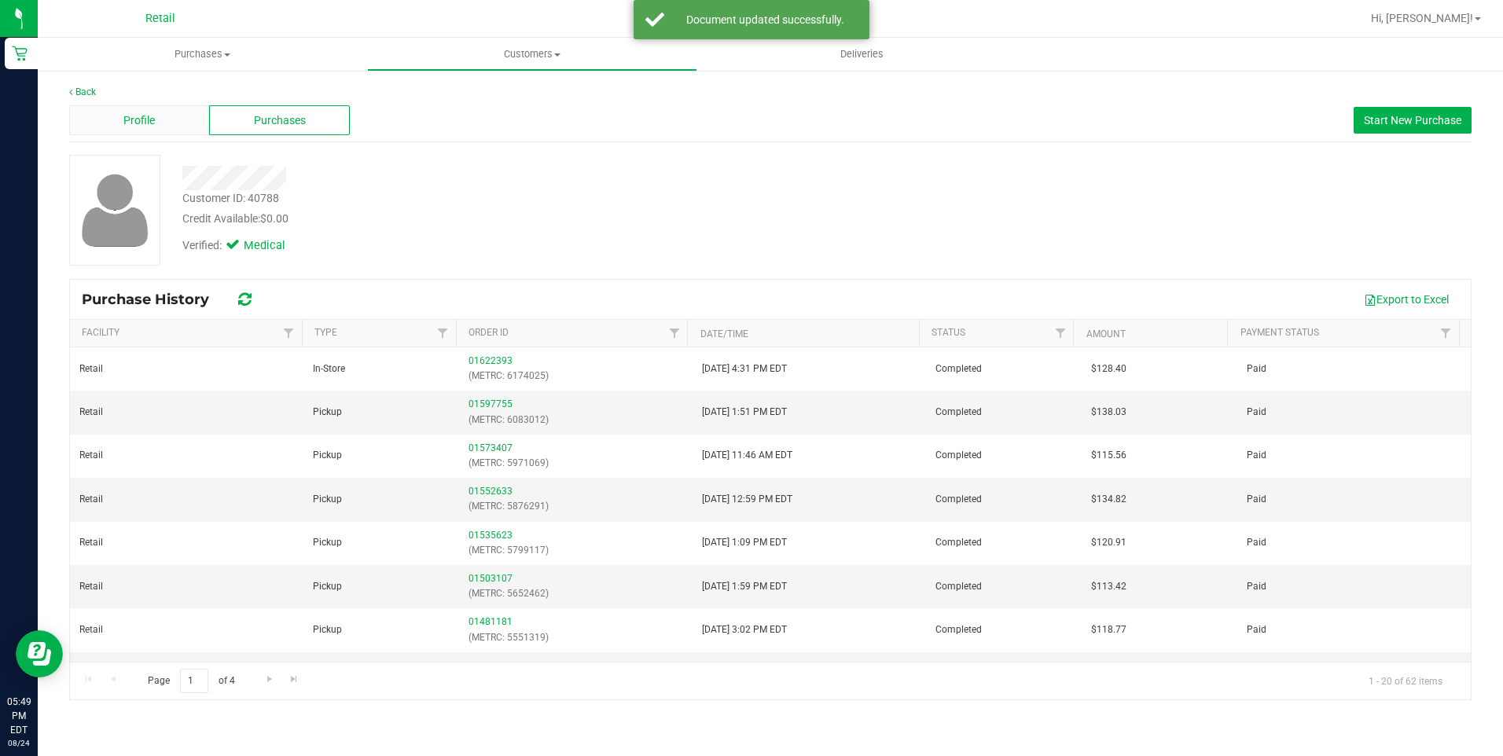
click at [120, 114] on div "Profile" at bounding box center [139, 120] width 140 height 30
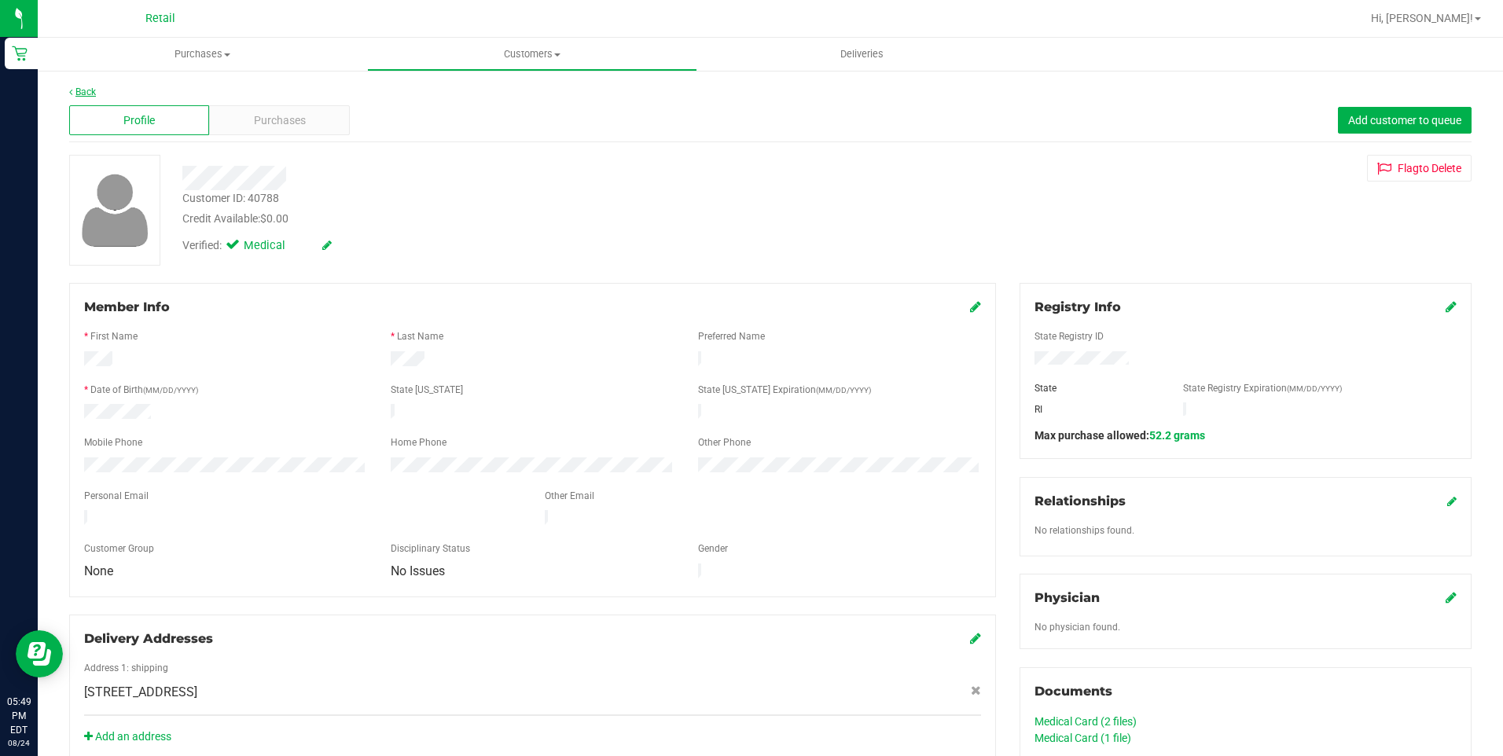
click at [87, 94] on link "Back" at bounding box center [82, 91] width 27 height 11
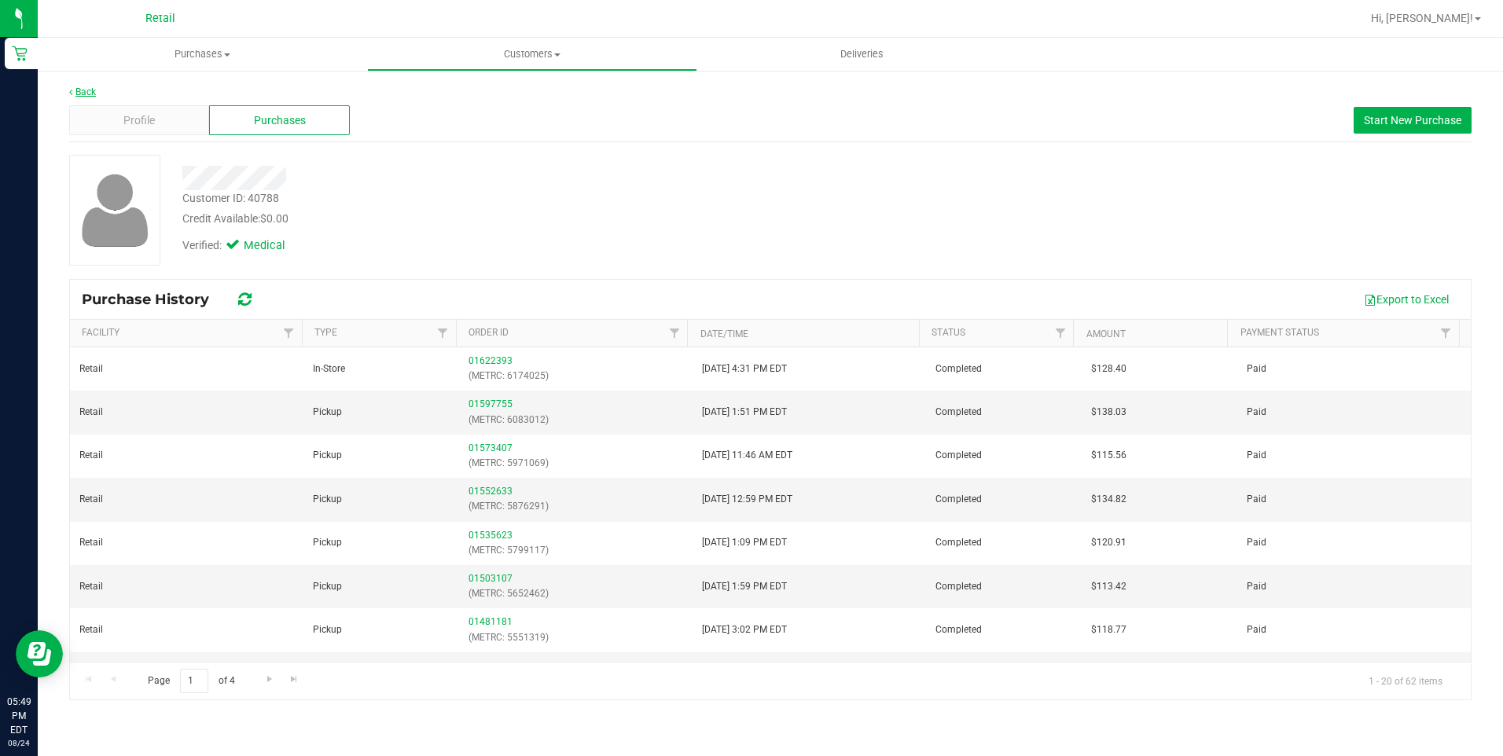
click at [86, 89] on link "Back" at bounding box center [82, 91] width 27 height 11
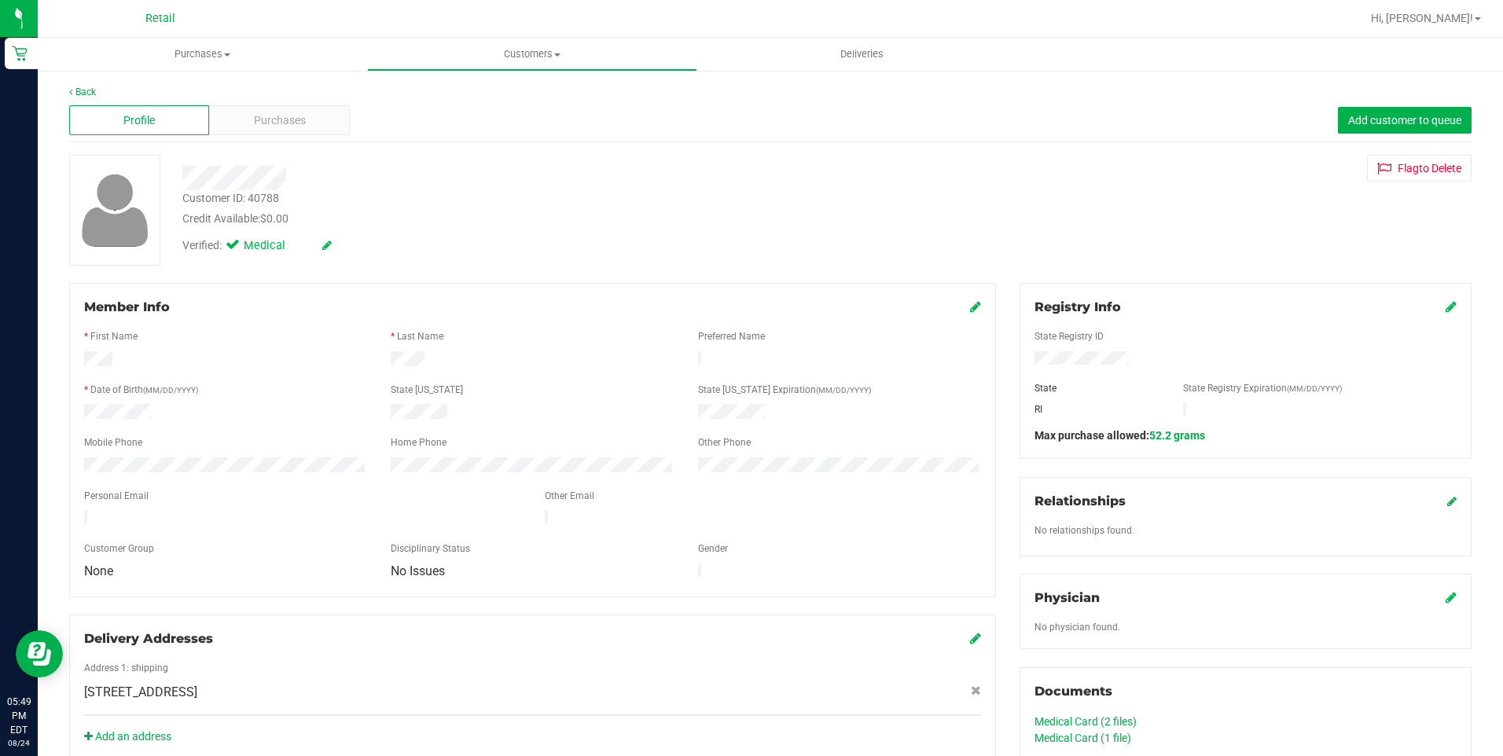
click at [51, 83] on div "Back Profile Purchases Add customer to queue Customer ID: 40788 Credit Availabl…" at bounding box center [770, 624] width 1465 height 1110
click at [88, 87] on link "Back" at bounding box center [82, 91] width 27 height 11
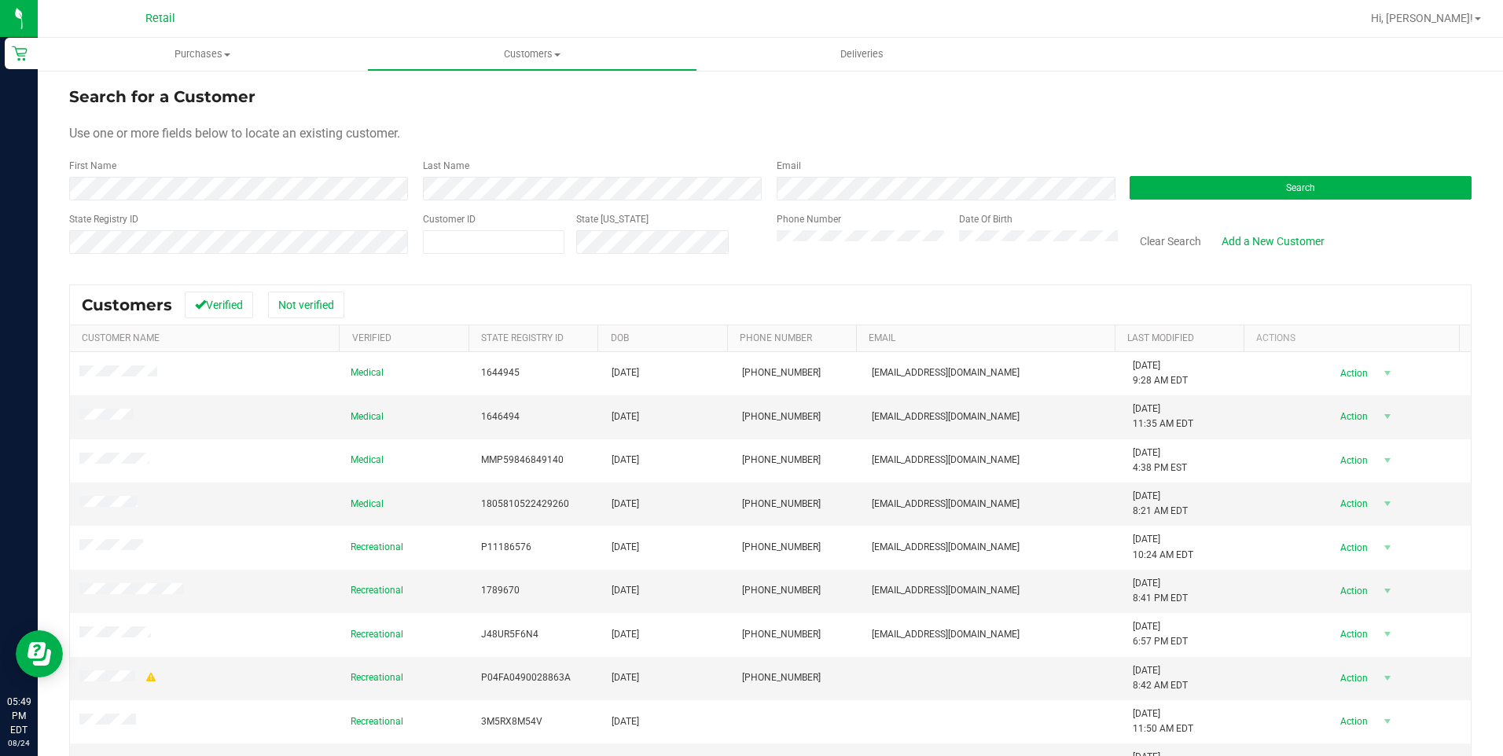
click at [511, 28] on div at bounding box center [820, 18] width 1079 height 31
click at [511, 46] on uib-tab-heading "Customers All customers Add a new customer All physicians" at bounding box center [532, 54] width 328 height 31
click at [473, 107] on span "Add a new customer" at bounding box center [441, 113] width 148 height 13
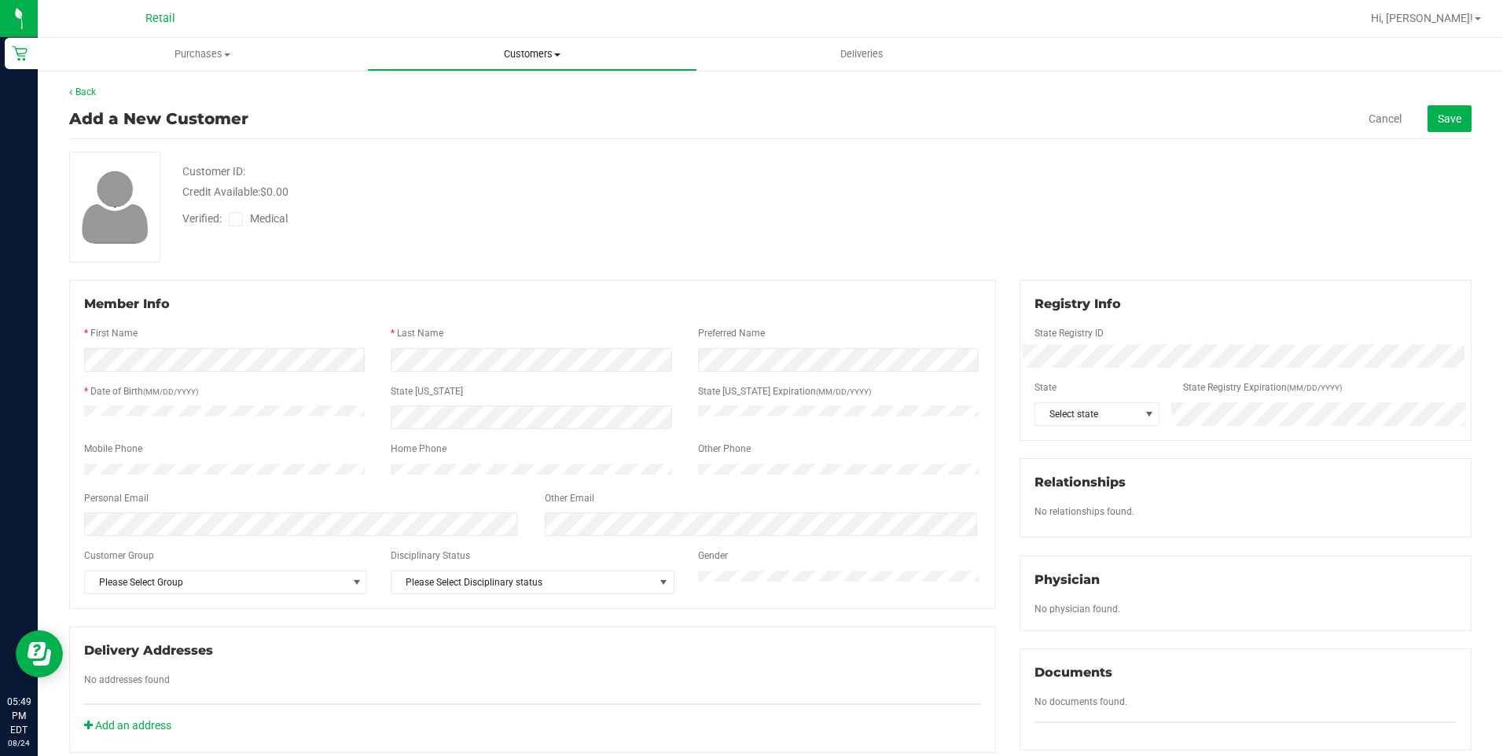
click at [518, 53] on span "Customers" at bounding box center [532, 54] width 328 height 14
click at [431, 88] on span "All customers" at bounding box center [423, 94] width 113 height 13
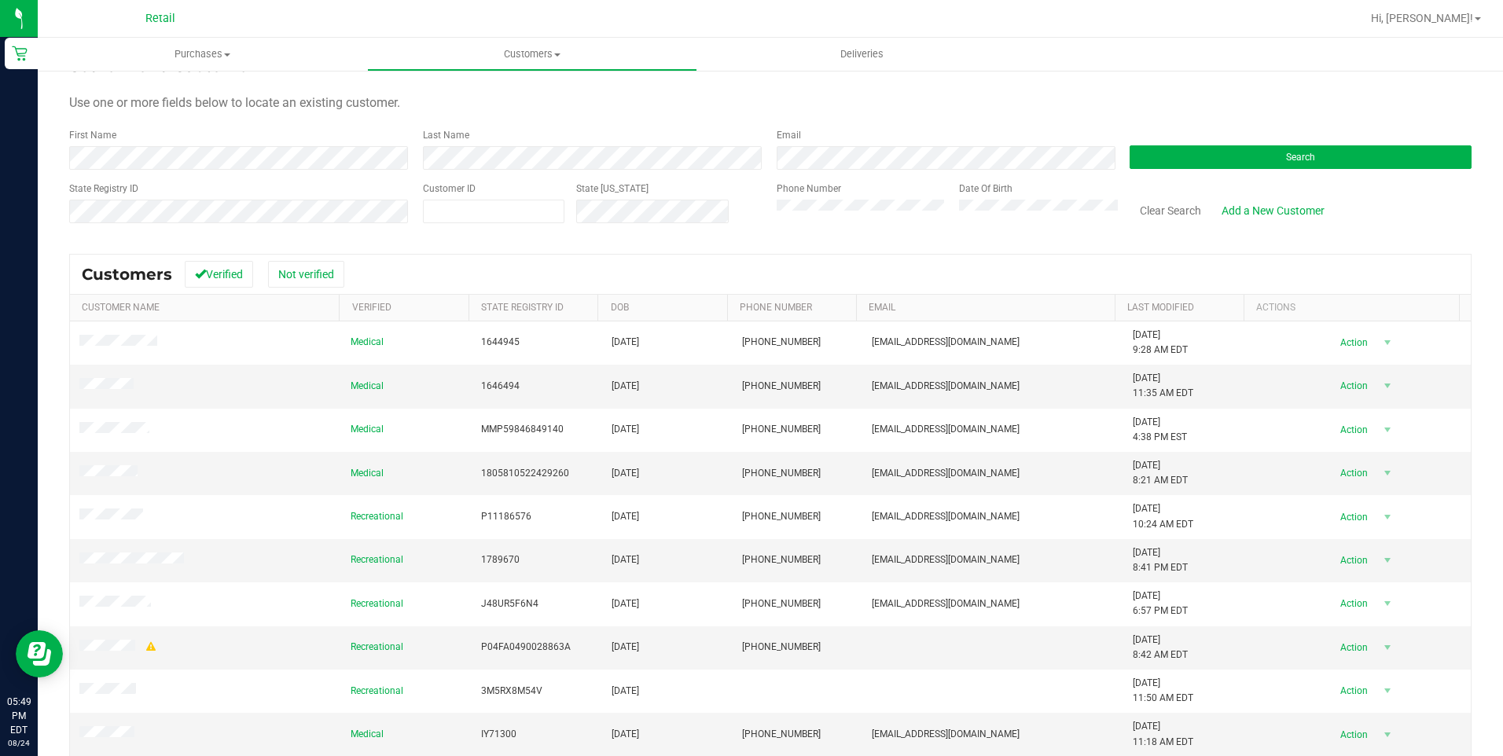
scroll to position [31, 0]
click at [260, 170] on form "Search for a Customer Use one or more fields below to locate an existing custom…" at bounding box center [770, 144] width 1403 height 183
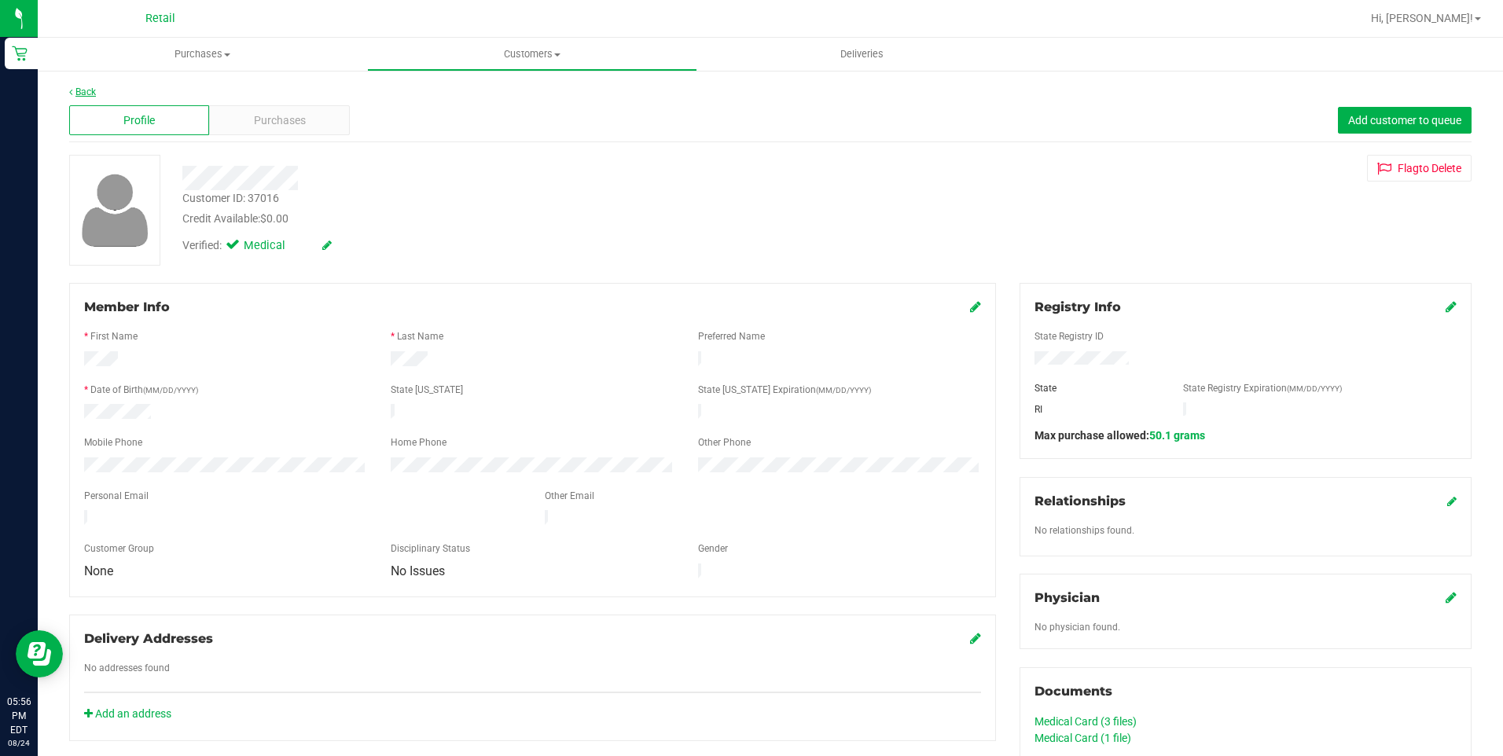
click at [88, 92] on link "Back" at bounding box center [82, 91] width 27 height 11
click at [305, 131] on div "Purchases" at bounding box center [279, 120] width 140 height 30
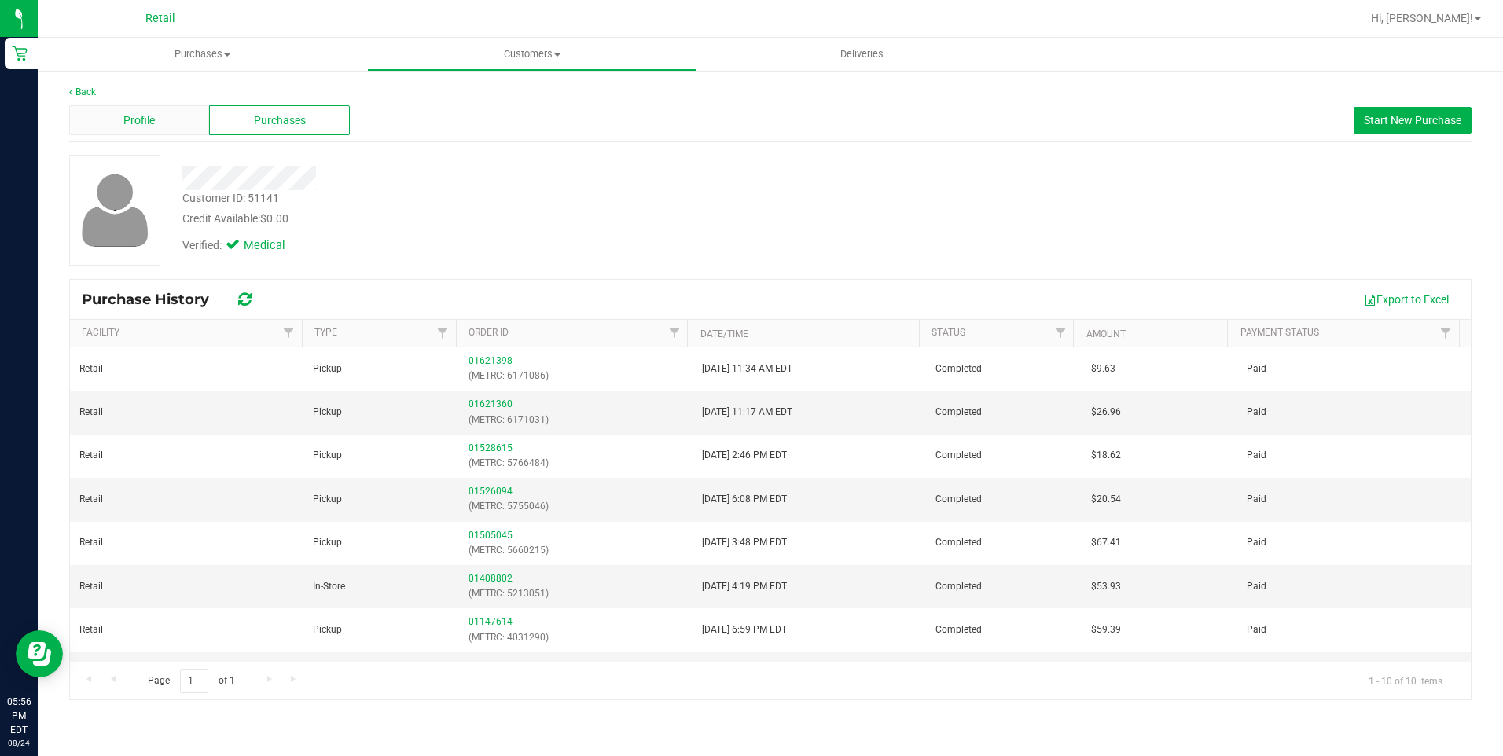
click at [151, 131] on div "Profile" at bounding box center [139, 120] width 140 height 30
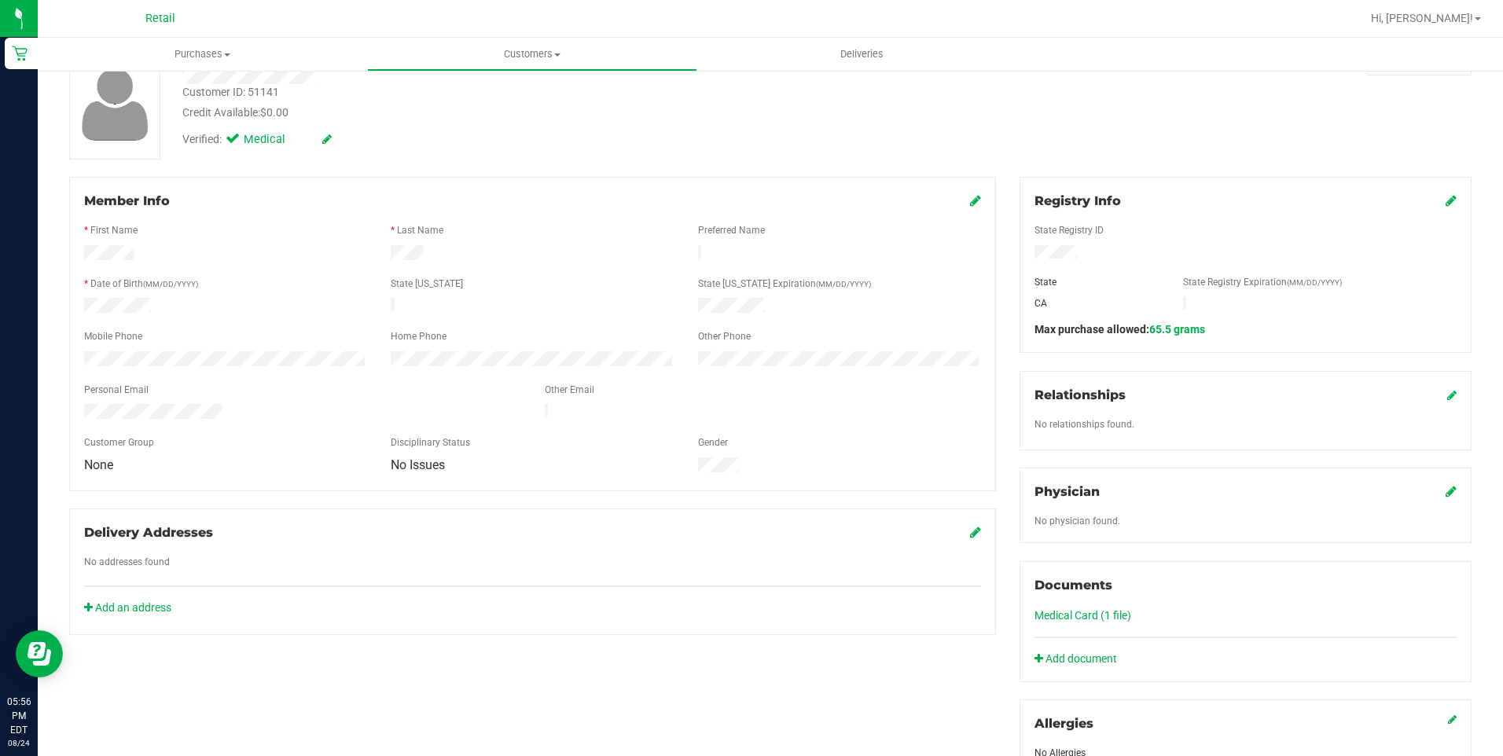
scroll to position [79, 0]
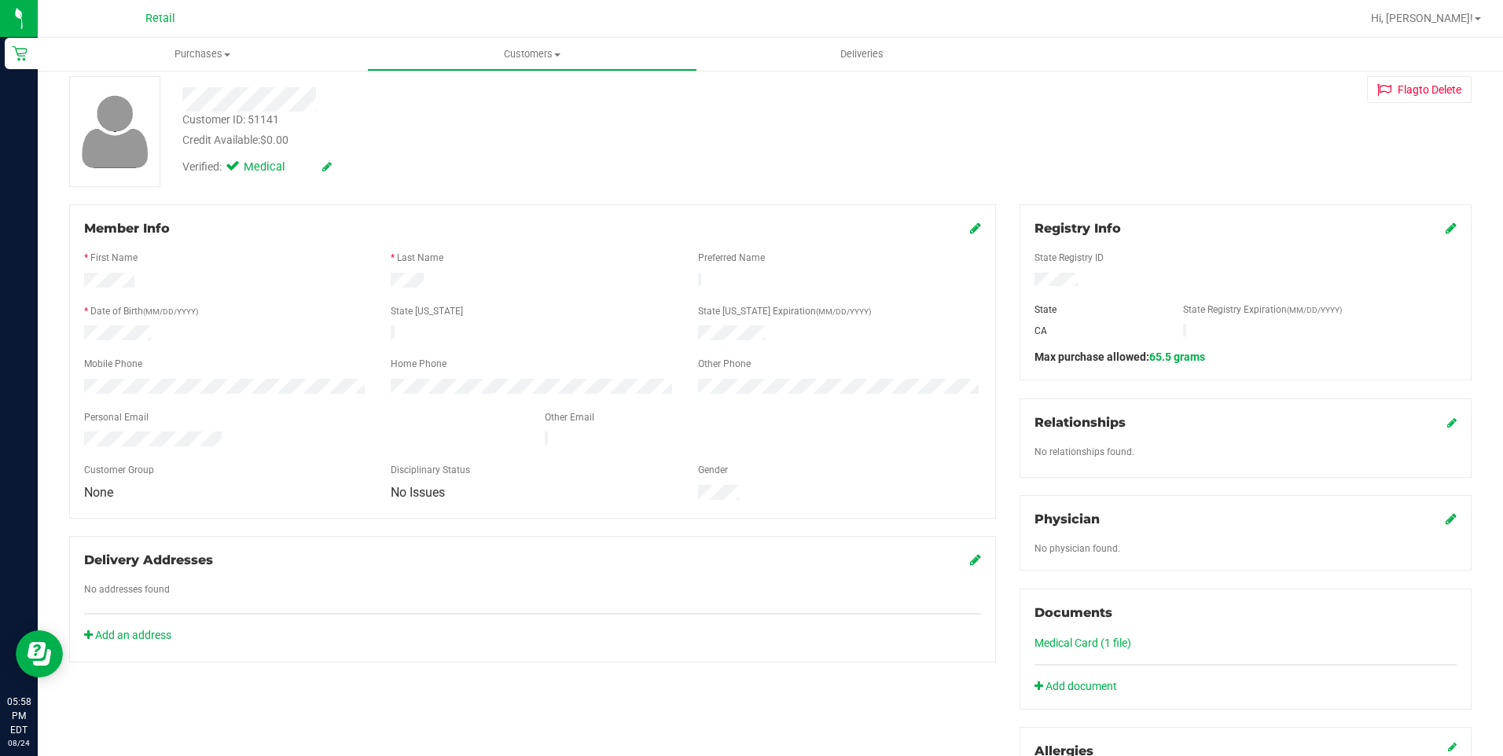
click at [792, 118] on div "Customer ID: 51141 Credit Available: $0.00" at bounding box center [527, 130] width 713 height 37
click at [1079, 635] on div "Medical Card (1 file)" at bounding box center [1246, 643] width 422 height 17
drag, startPoint x: 1079, startPoint y: 634, endPoint x: 1076, endPoint y: 642, distance: 8.2
click at [1076, 642] on link "Medical Card (1 file)" at bounding box center [1083, 643] width 97 height 13
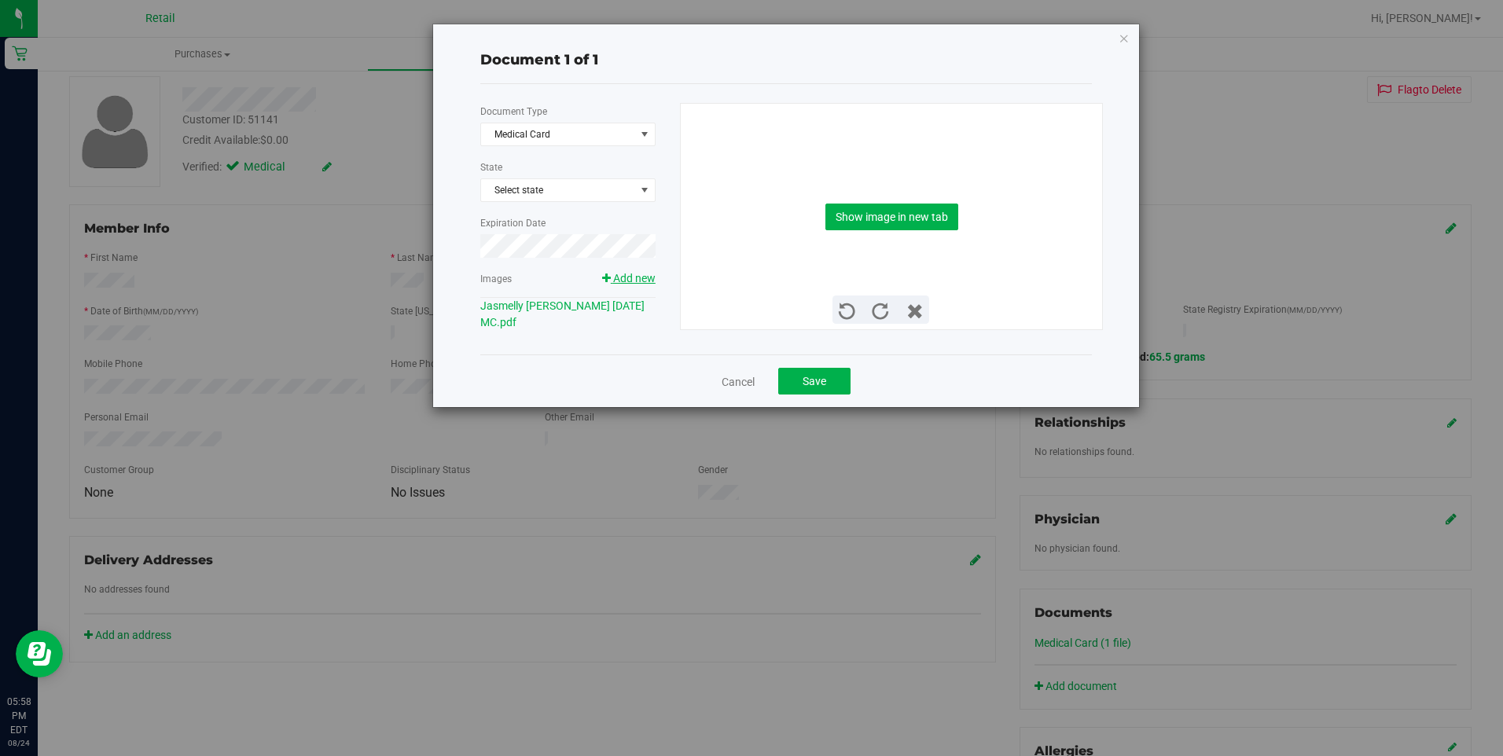
click at [629, 282] on span "Add new" at bounding box center [634, 278] width 42 height 13
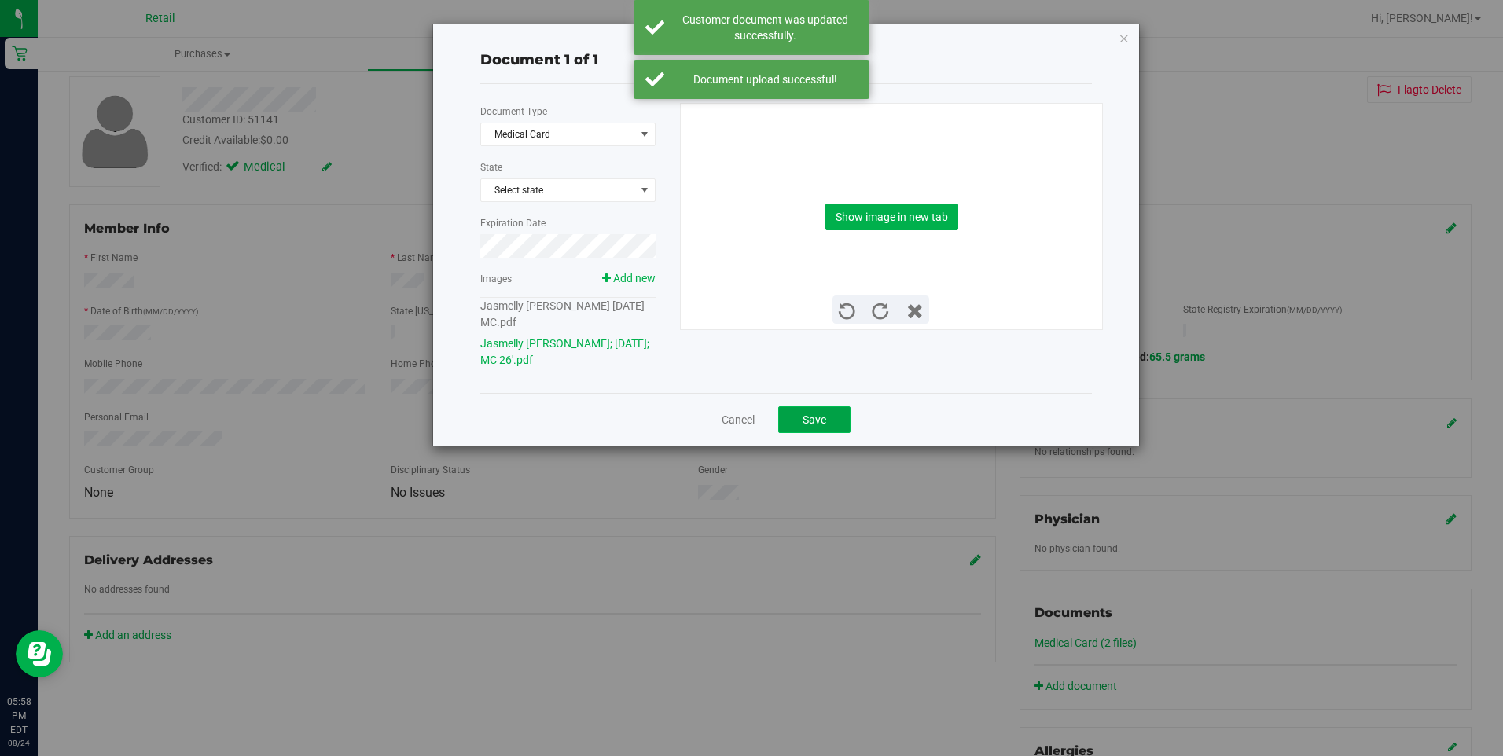
click at [822, 406] on button "Save" at bounding box center [814, 419] width 72 height 27
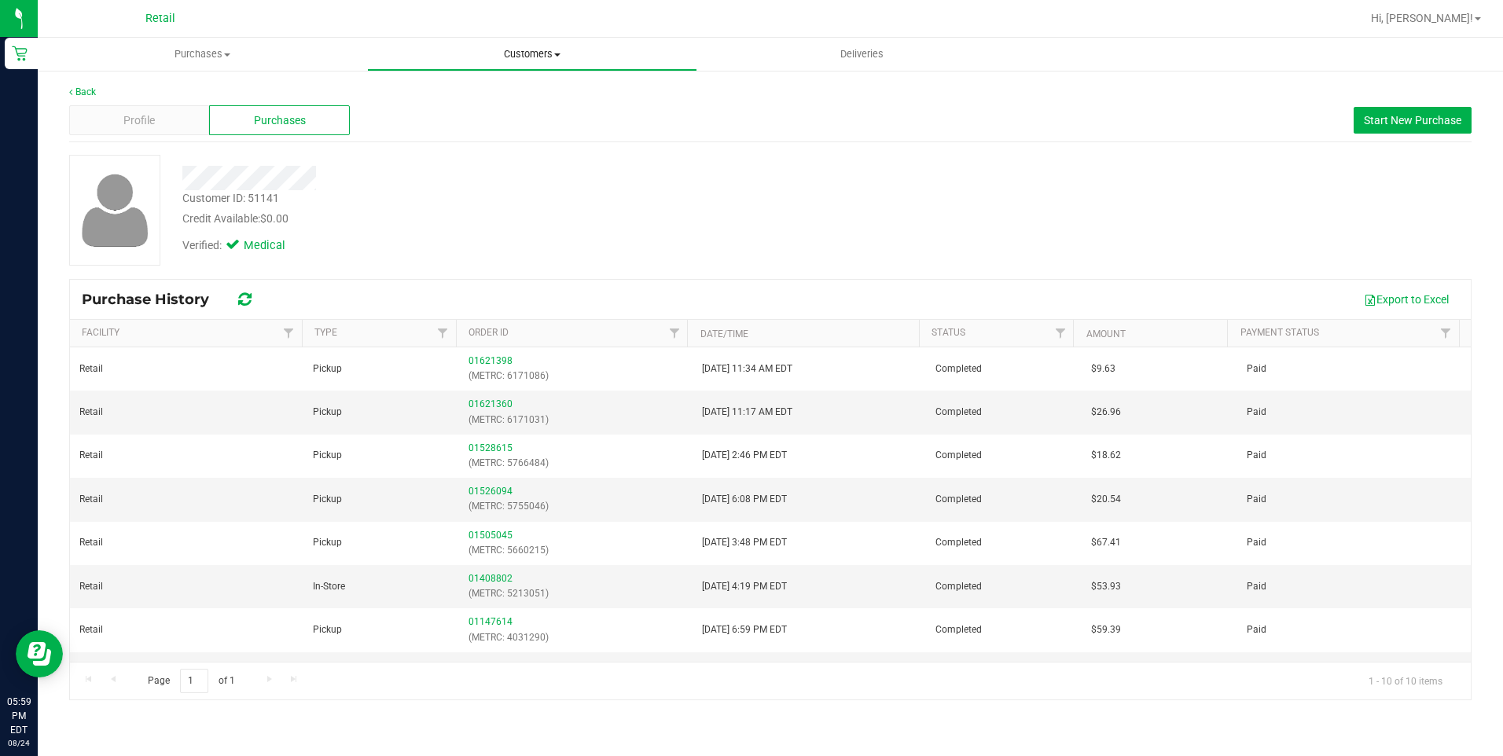
click at [535, 52] on span "Customers" at bounding box center [532, 54] width 328 height 14
click at [417, 88] on span "All customers" at bounding box center [423, 94] width 113 height 13
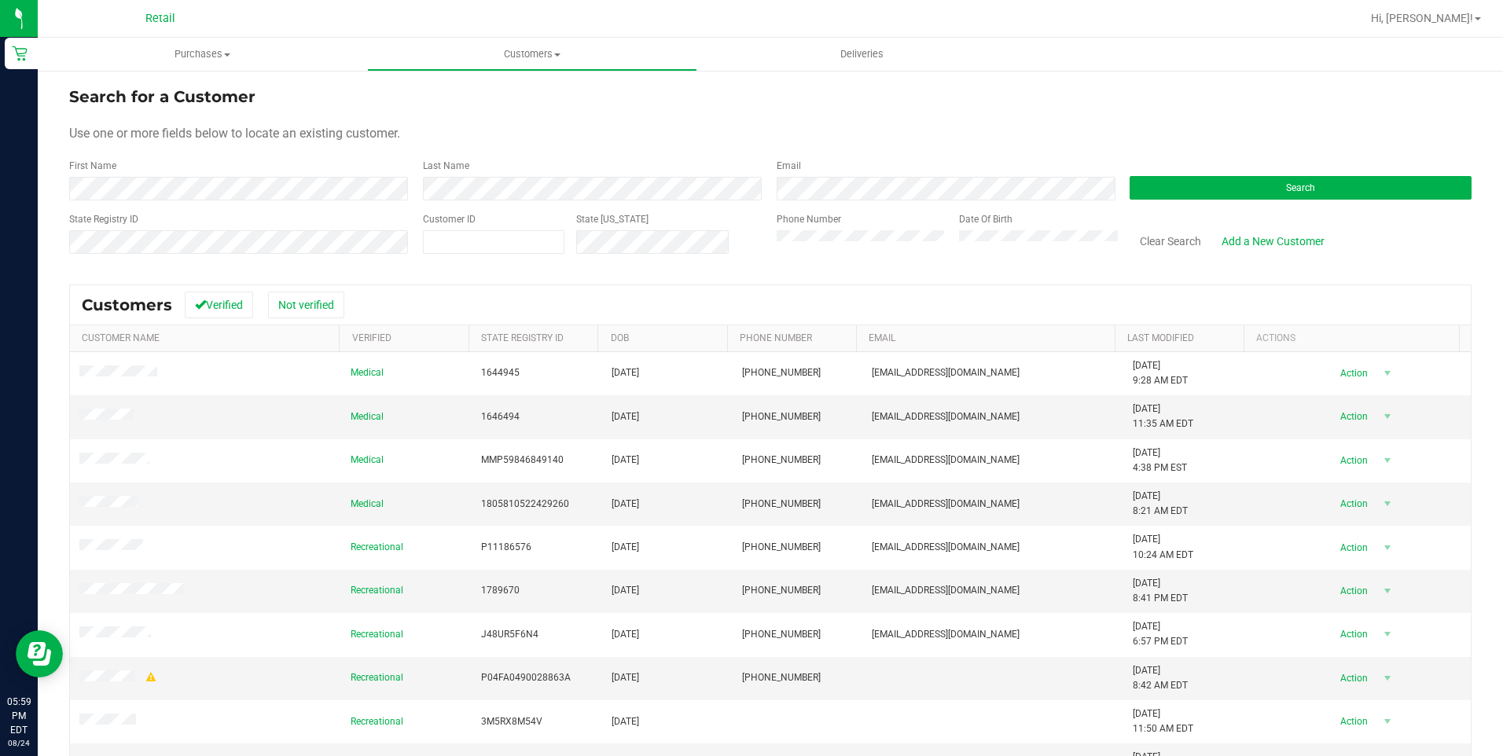
click at [201, 207] on form "Search for a Customer Use one or more fields below to locate an existing custom…" at bounding box center [770, 176] width 1403 height 183
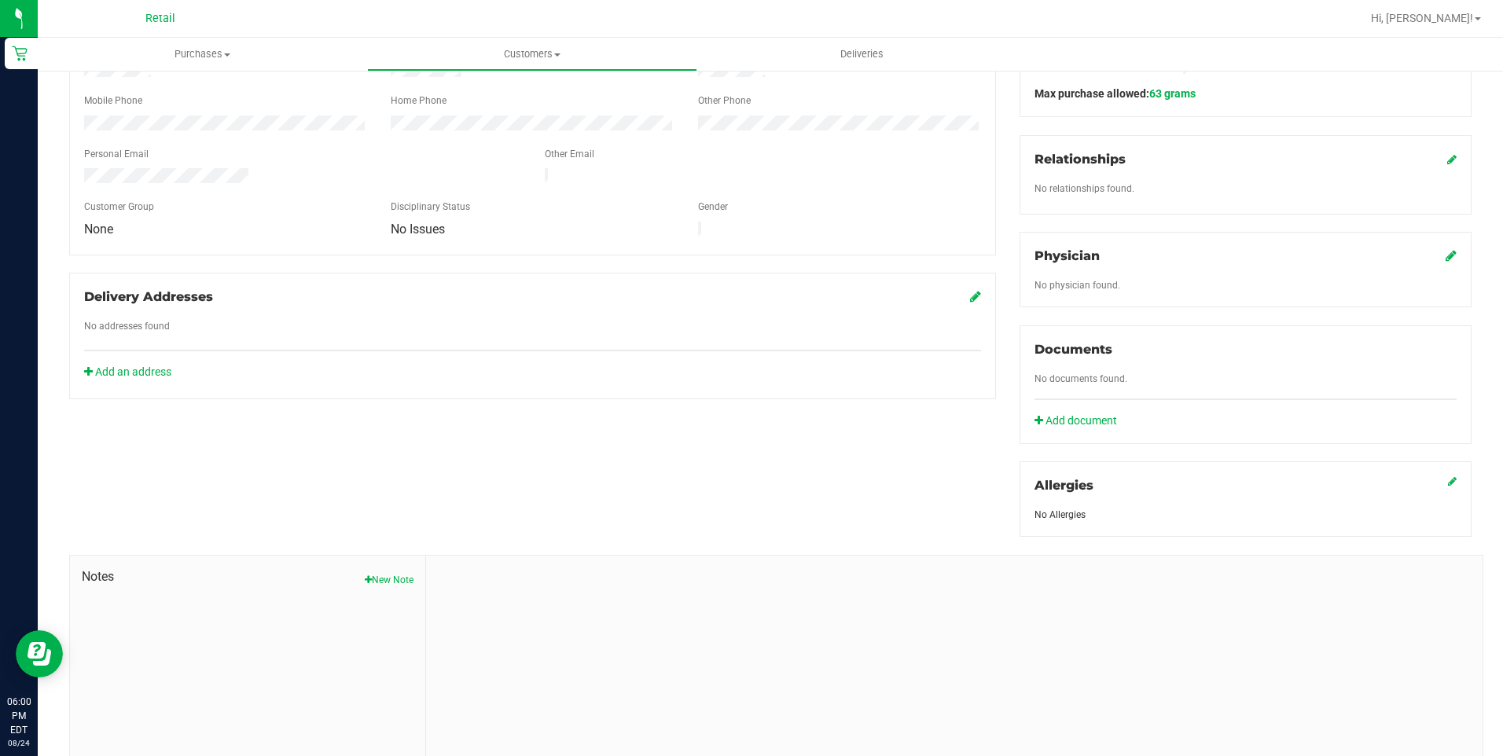
scroll to position [314, 0]
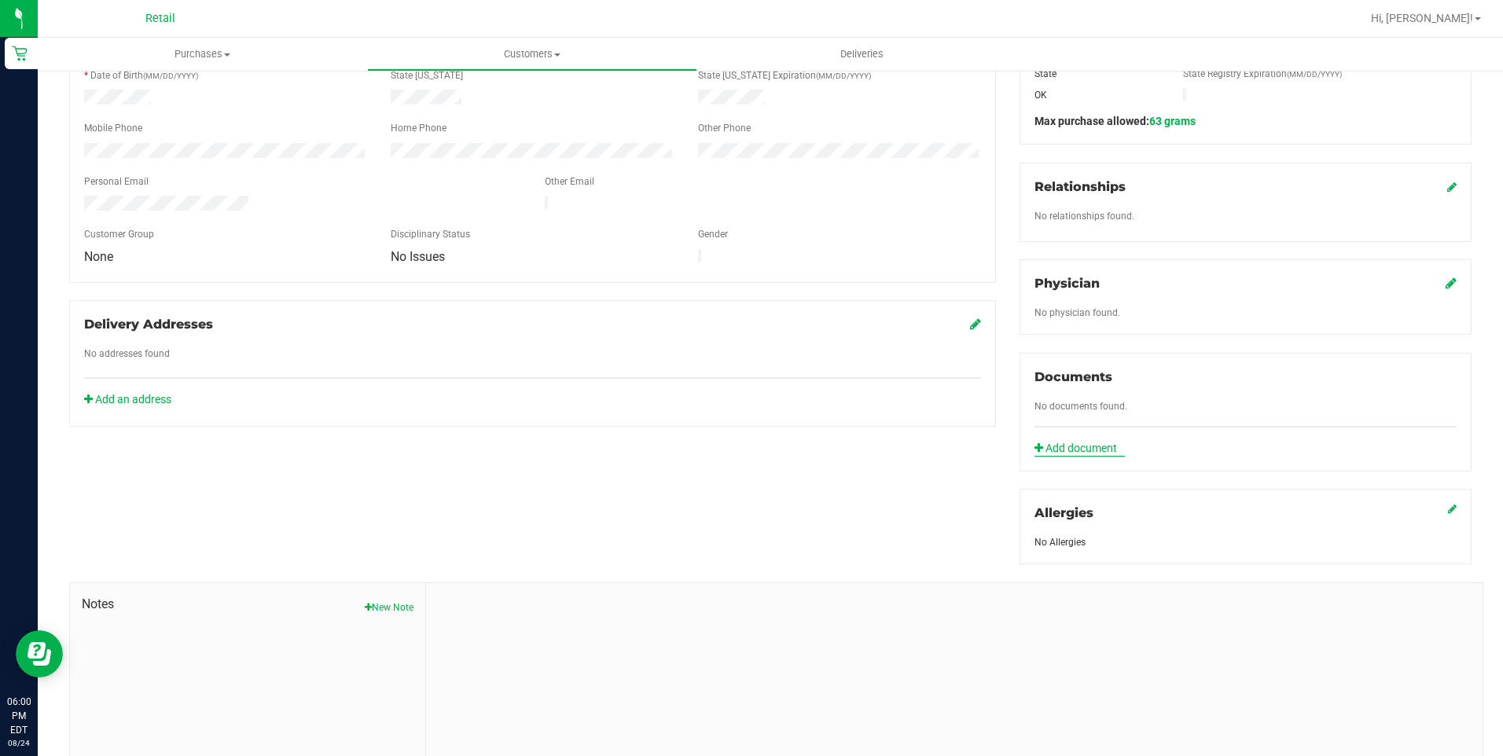
click at [1072, 452] on link "Add document" at bounding box center [1080, 448] width 90 height 17
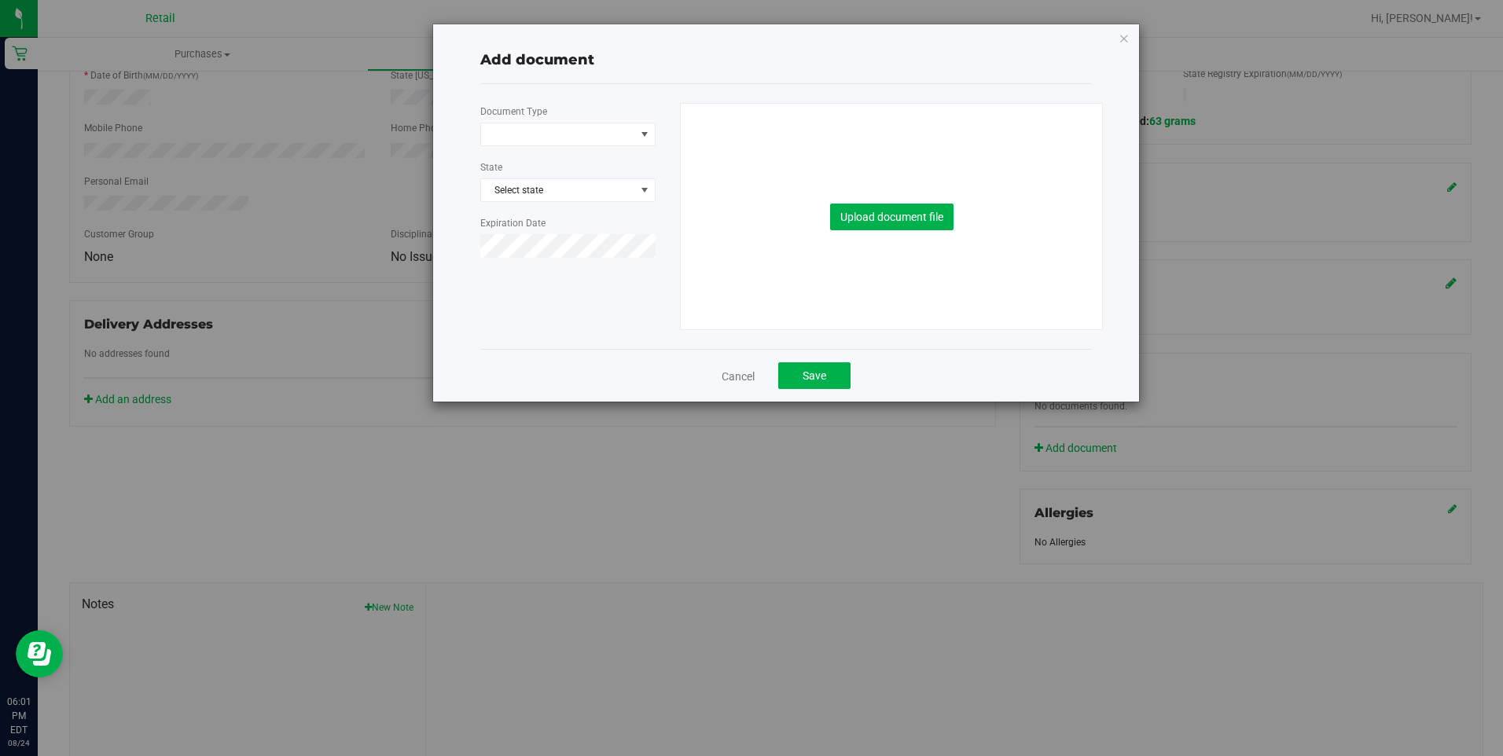
drag, startPoint x: 74, startPoint y: 79, endPoint x: 86, endPoint y: 2, distance: 78.8
click at [74, 79] on div "Add document Document Type State Select state Expiration Date Upload document f…" at bounding box center [757, 378] width 1515 height 756
click at [1112, 39] on div "Add document Document Type State Select state Expiration Date Upload document f…" at bounding box center [786, 212] width 706 height 377
click at [1117, 39] on div "Add document Document Type State Select state Expiration Date Upload document f…" at bounding box center [786, 212] width 706 height 377
click at [1120, 39] on icon "button" at bounding box center [1124, 37] width 11 height 19
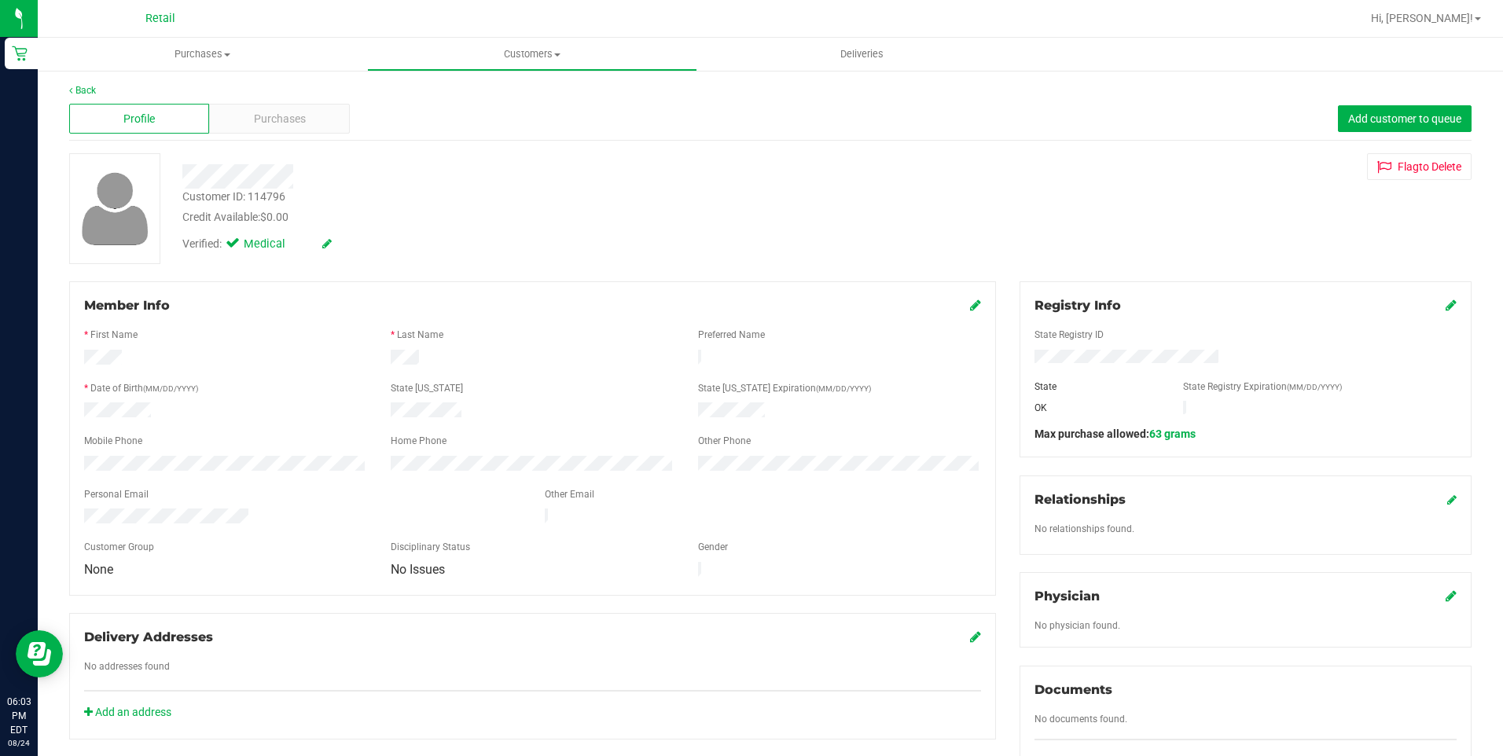
scroll to position [0, 0]
click at [90, 97] on div "Back" at bounding box center [770, 92] width 1403 height 14
click at [89, 92] on link "Back" at bounding box center [82, 91] width 27 height 11
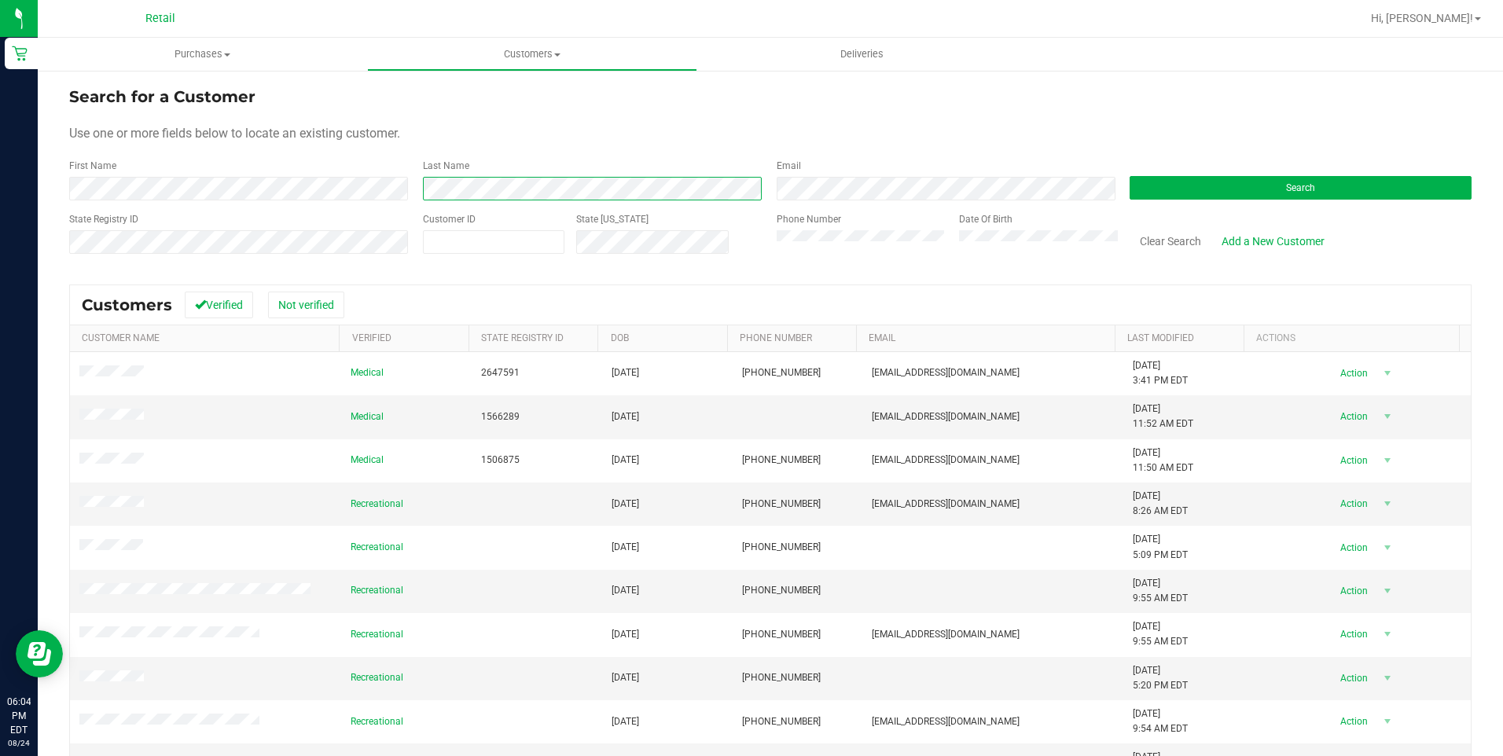
click at [373, 195] on div "First Name Last Name Email Search" at bounding box center [770, 180] width 1403 height 42
click at [48, 180] on div "Search for a Customer Use one or more fields below to locate an existing custom…" at bounding box center [770, 476] width 1465 height 814
click at [267, 198] on div "First Name Last Name Email Search" at bounding box center [770, 180] width 1403 height 42
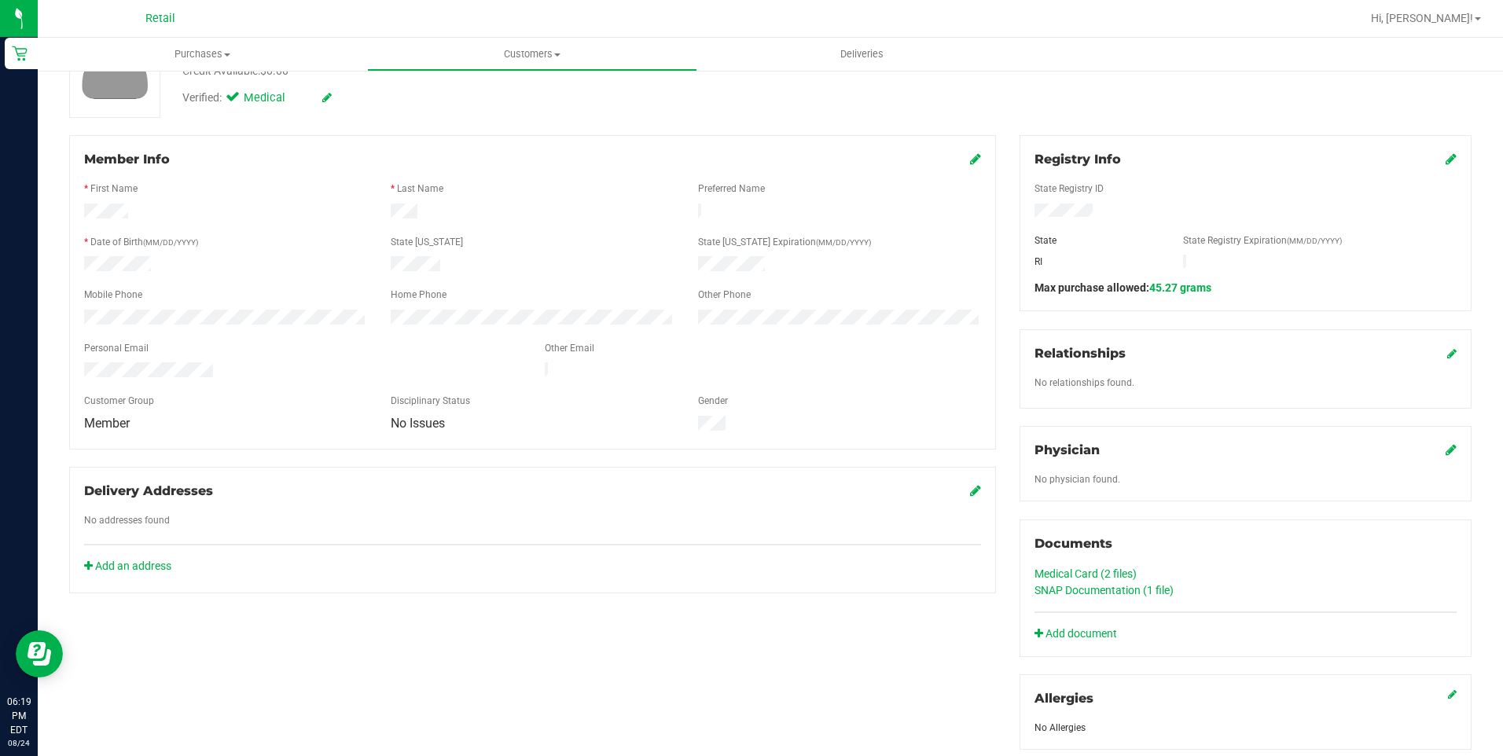
scroll to position [28, 0]
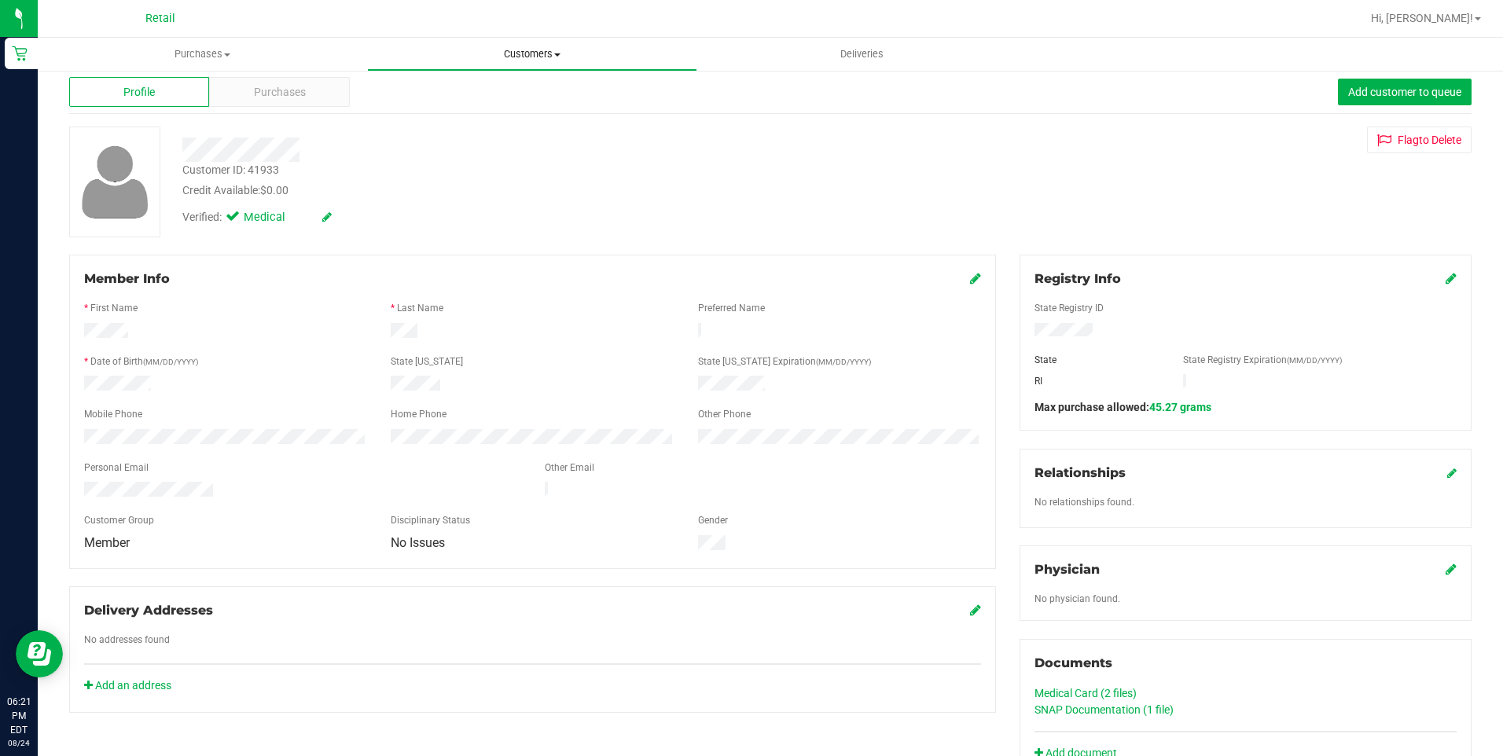
click at [491, 46] on uib-tab-heading "Customers All customers Add a new customer All physicians" at bounding box center [532, 54] width 328 height 31
click at [453, 96] on span "All customers" at bounding box center [423, 94] width 113 height 13
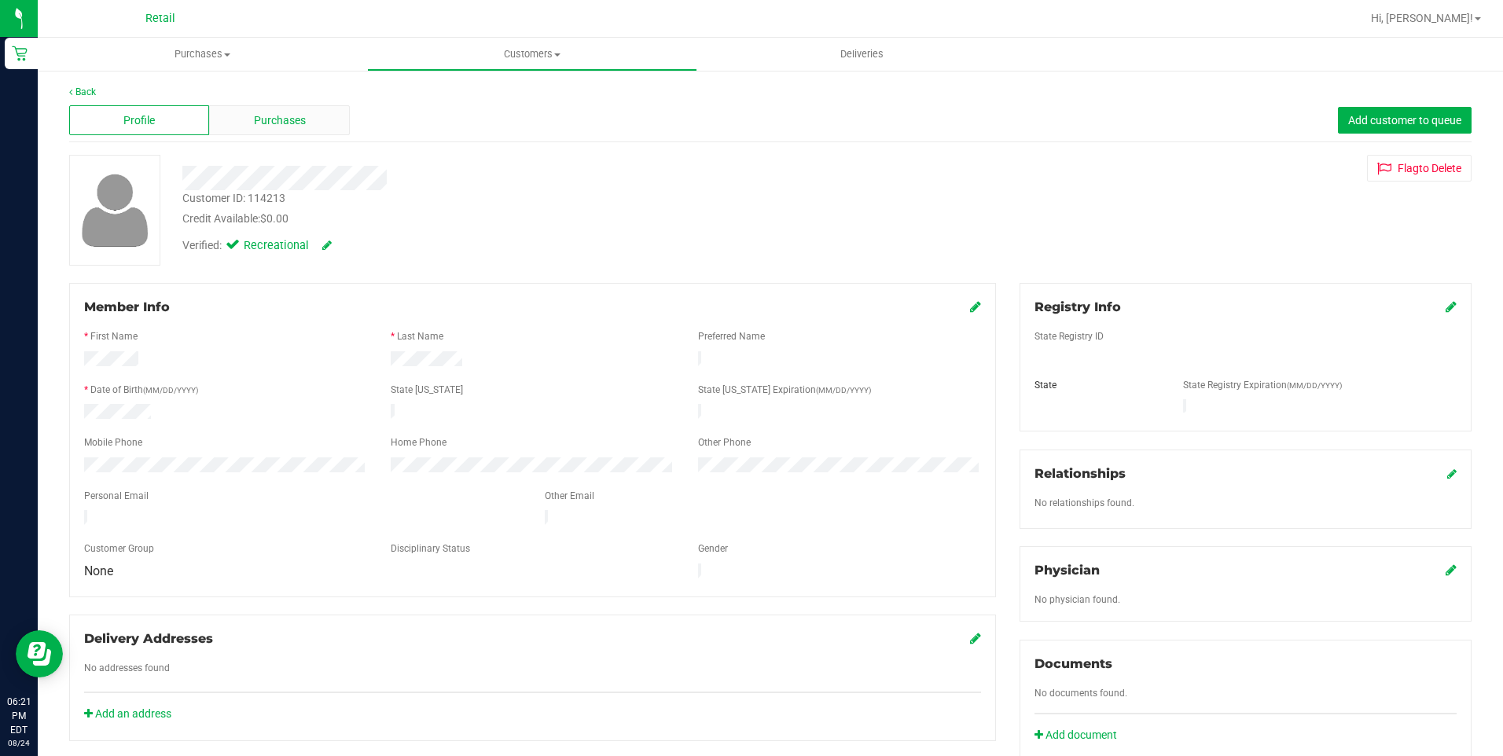
click at [259, 111] on div "Purchases" at bounding box center [279, 120] width 140 height 30
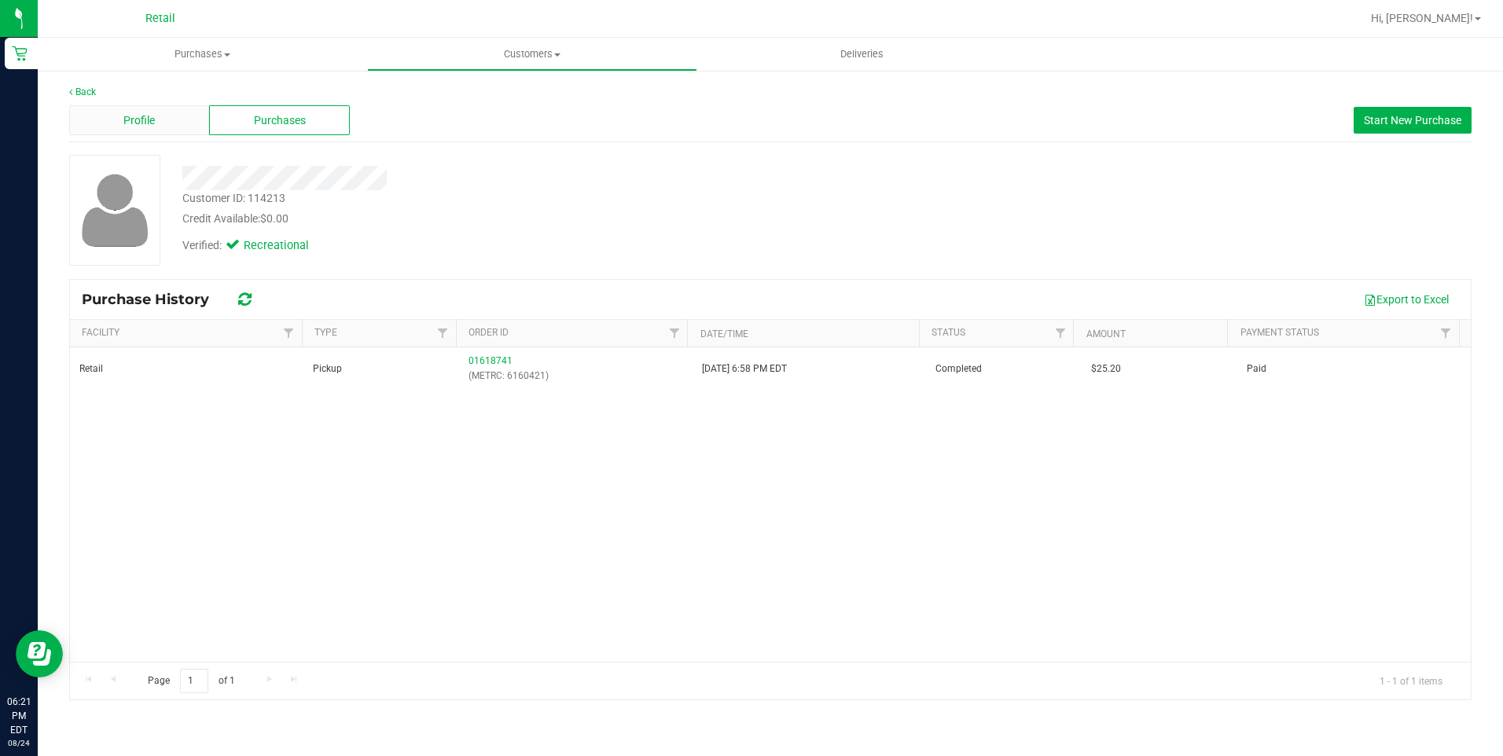
click at [101, 118] on div "Profile" at bounding box center [139, 120] width 140 height 30
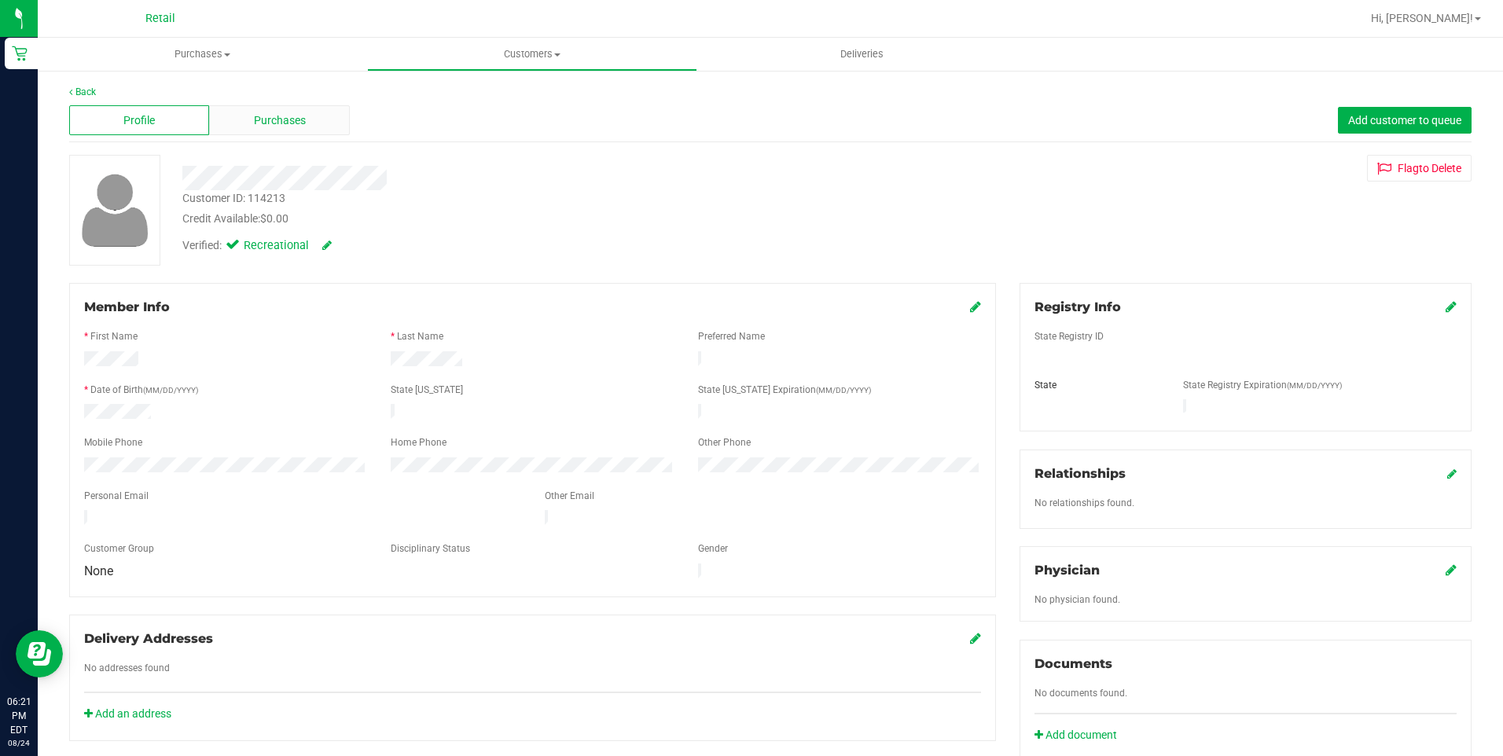
click at [278, 111] on div "Purchases" at bounding box center [279, 120] width 140 height 30
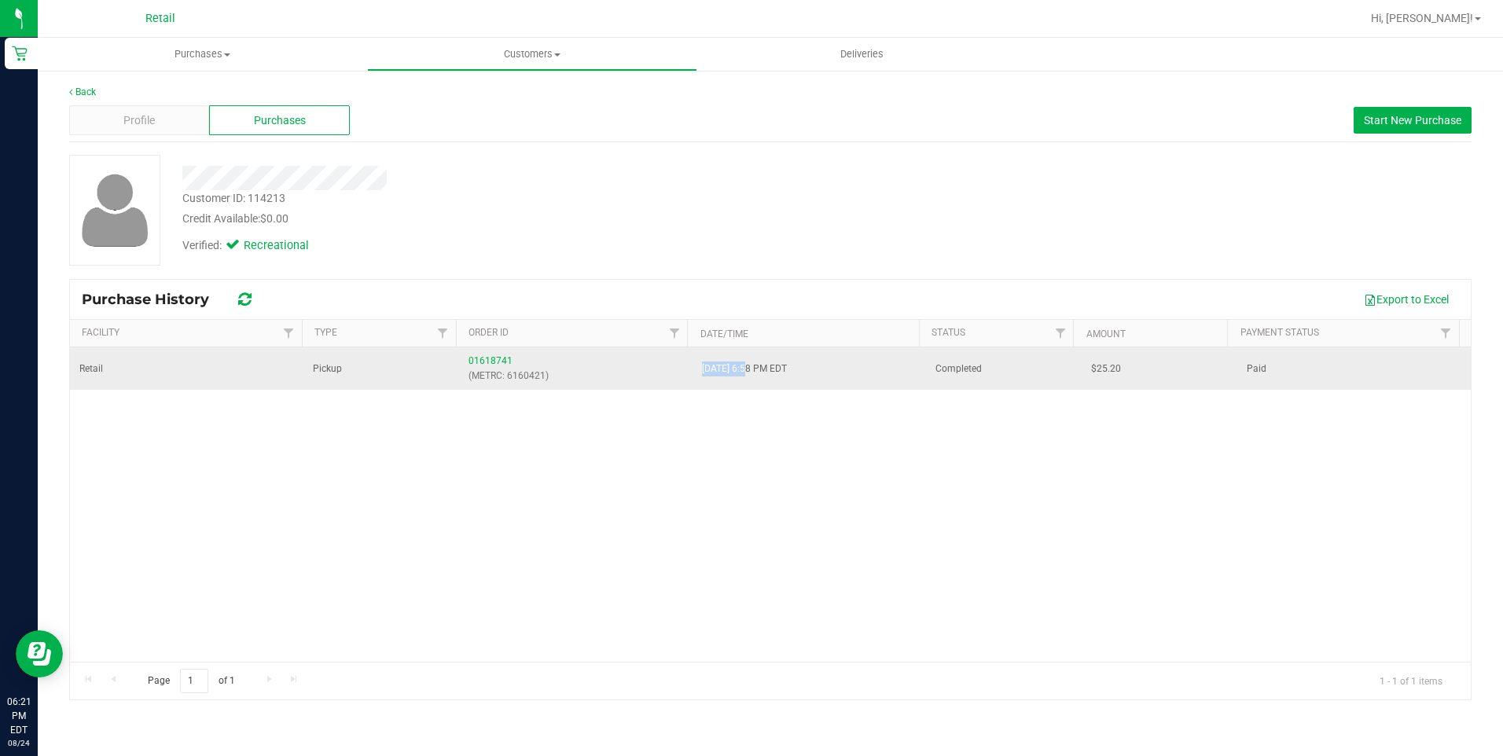
drag, startPoint x: 694, startPoint y: 374, endPoint x: 746, endPoint y: 374, distance: 51.9
click at [746, 374] on td "[DATE] 6:58 PM EDT" at bounding box center [810, 369] width 234 height 42
click at [275, 366] on td "Retail" at bounding box center [187, 369] width 234 height 42
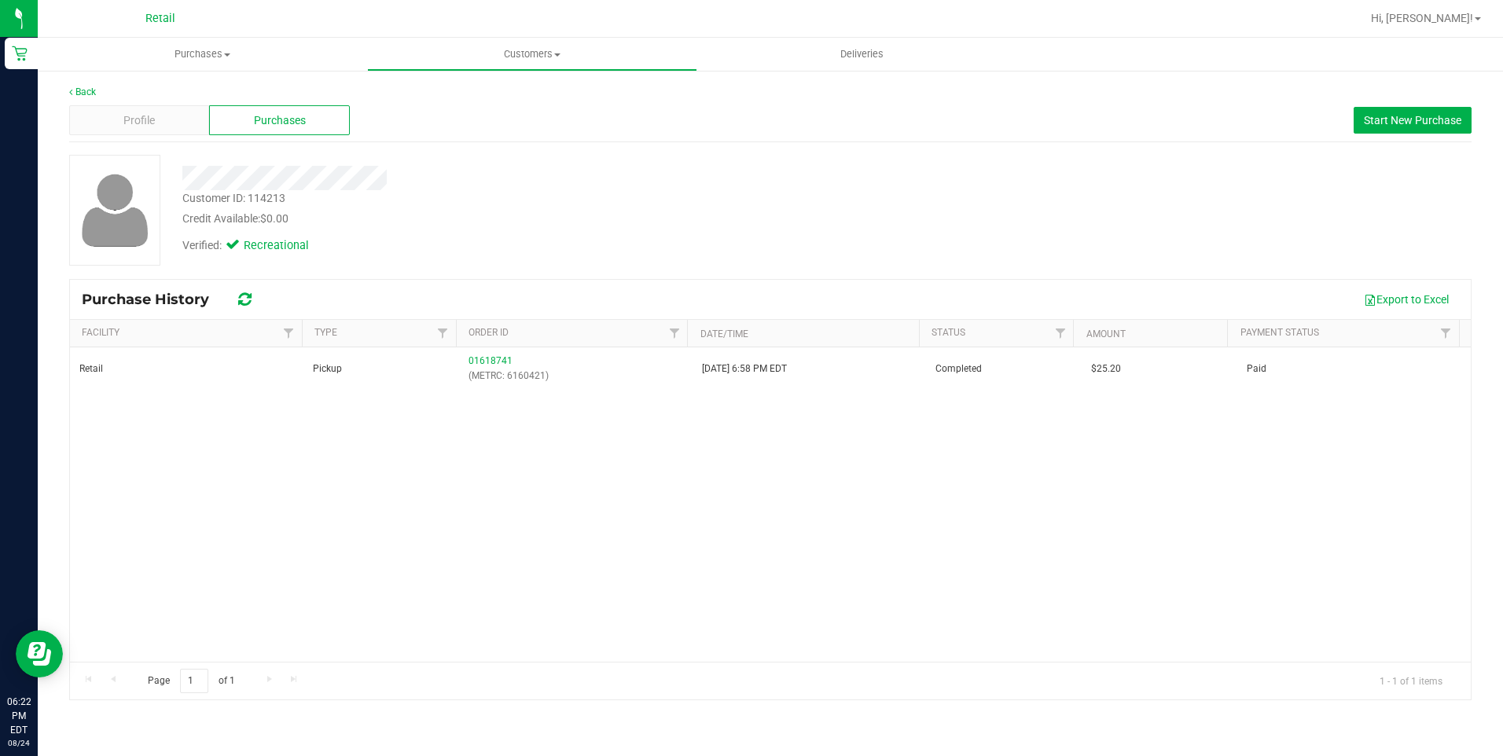
click at [70, 97] on div "Back" at bounding box center [770, 92] width 1403 height 14
click at [76, 97] on link "Back" at bounding box center [82, 91] width 27 height 11
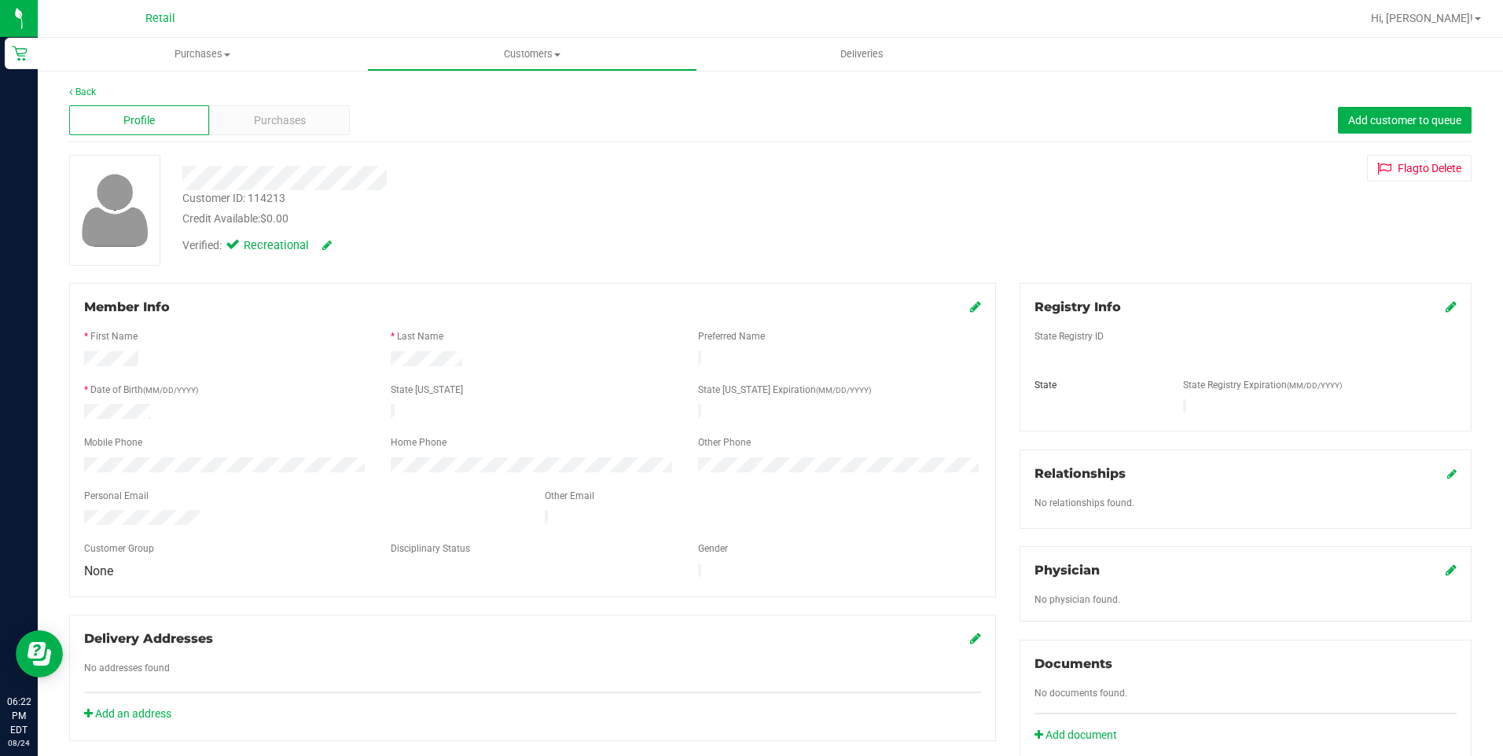
drag, startPoint x: 78, startPoint y: 362, endPoint x: 139, endPoint y: 360, distance: 61.3
click at [139, 360] on div at bounding box center [225, 360] width 307 height 19
click at [78, 94] on link "Back" at bounding box center [82, 91] width 27 height 11
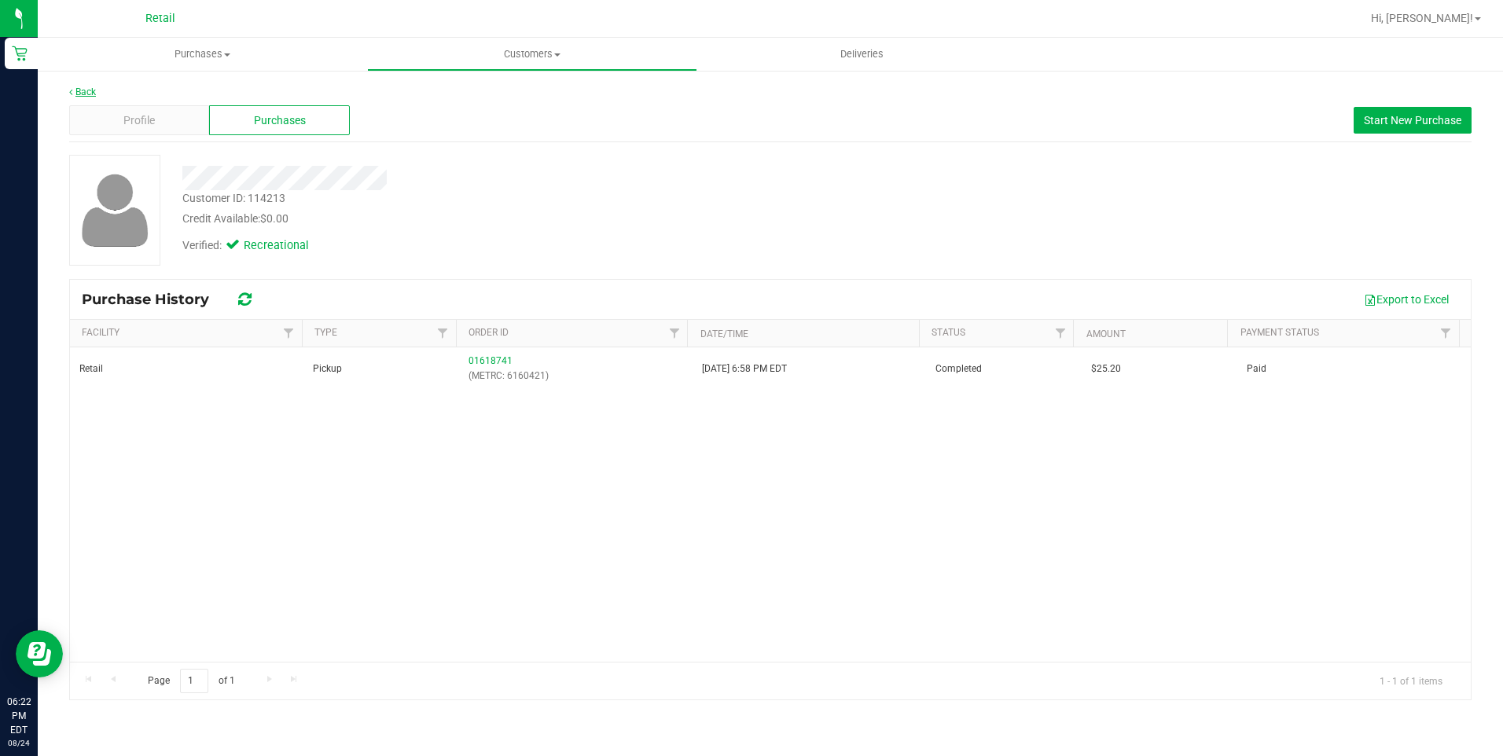
drag, startPoint x: 94, startPoint y: 79, endPoint x: 88, endPoint y: 89, distance: 12.0
click at [88, 89] on div "Back Profile Purchases Start New Purchase Customer ID: 114213 Credit Available:…" at bounding box center [770, 392] width 1465 height 647
click at [88, 90] on link "Back" at bounding box center [82, 91] width 27 height 11
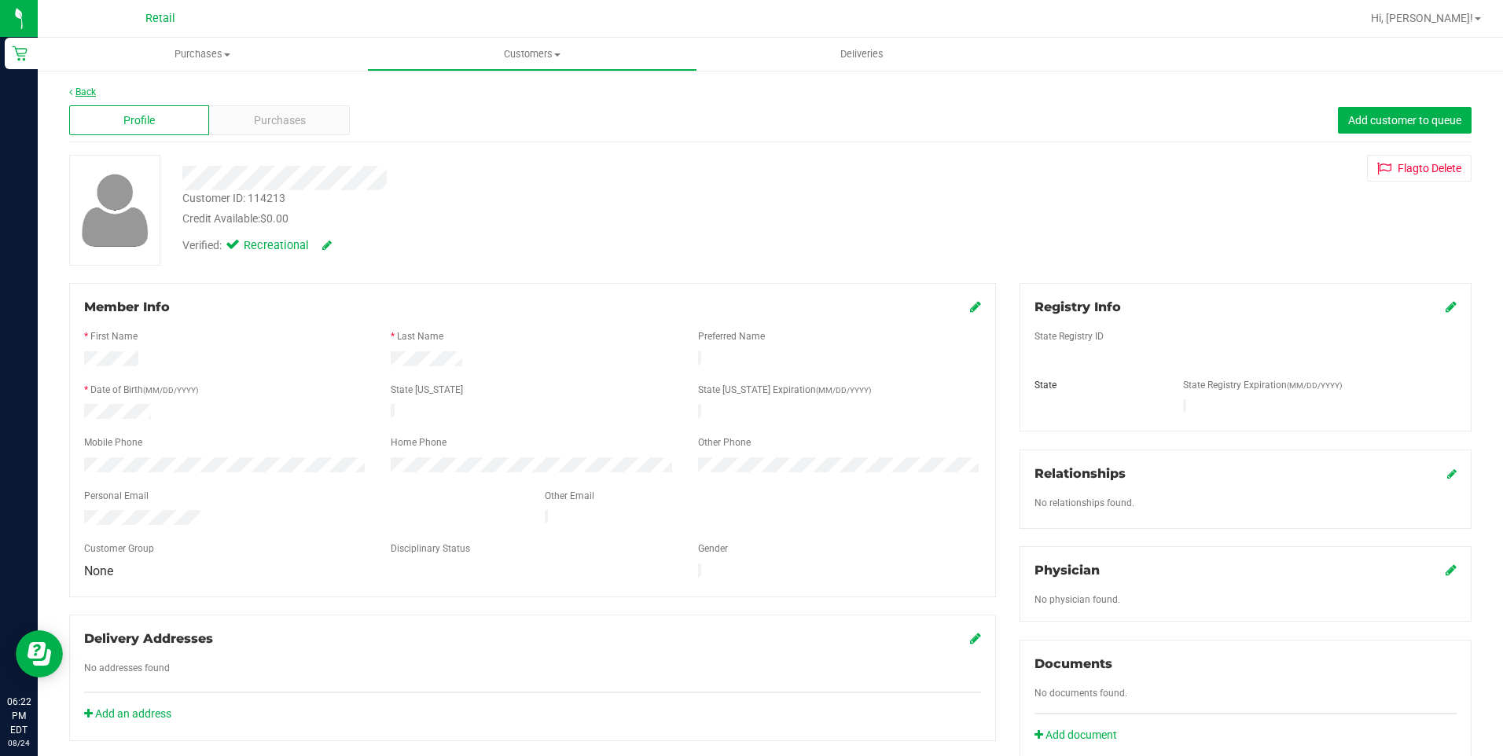
click at [84, 94] on link "Back" at bounding box center [82, 91] width 27 height 11
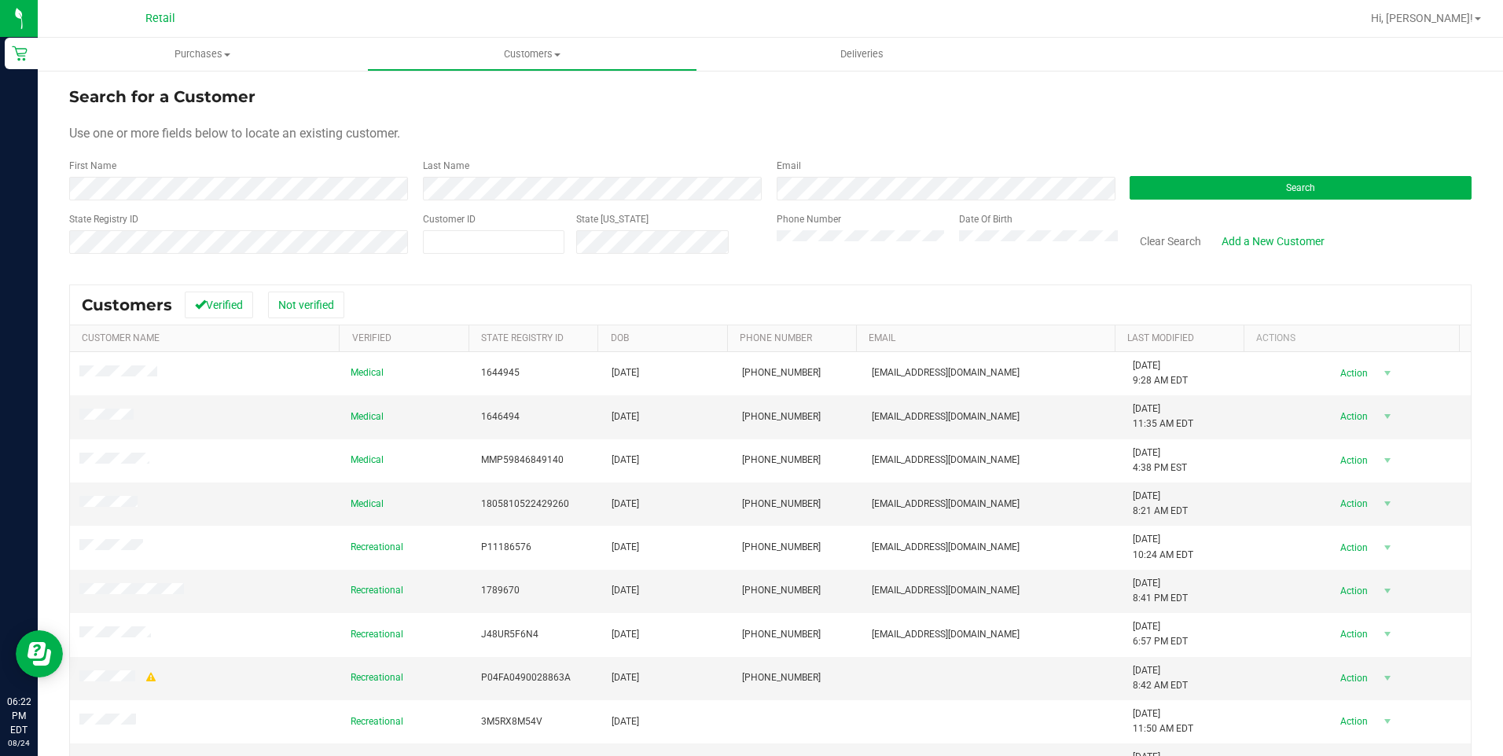
click at [187, 211] on form "Search for a Customer Use one or more fields below to locate an existing custom…" at bounding box center [770, 176] width 1403 height 183
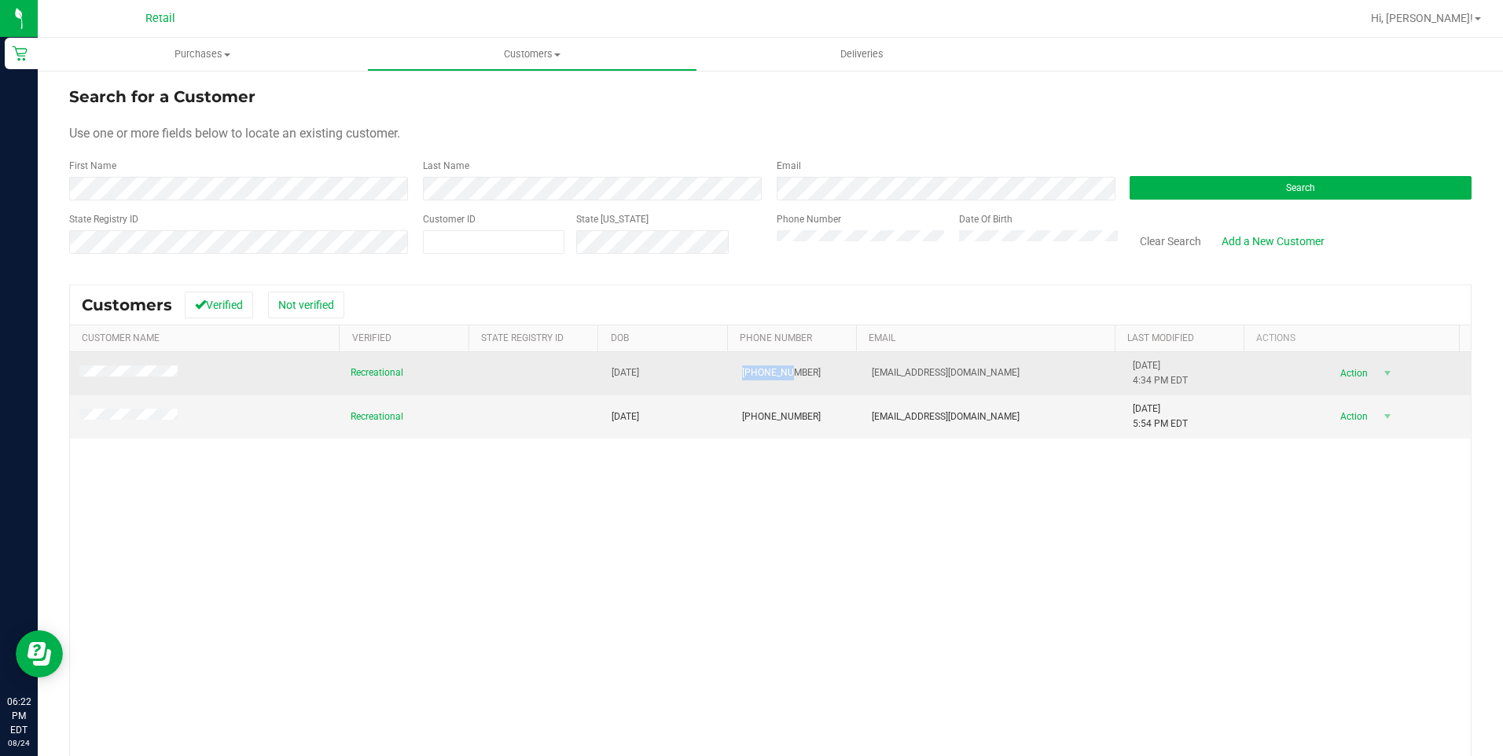
drag, startPoint x: 728, startPoint y: 378, endPoint x: 769, endPoint y: 377, distance: 40.9
click at [769, 377] on td "[PHONE_NUMBER]" at bounding box center [798, 373] width 131 height 43
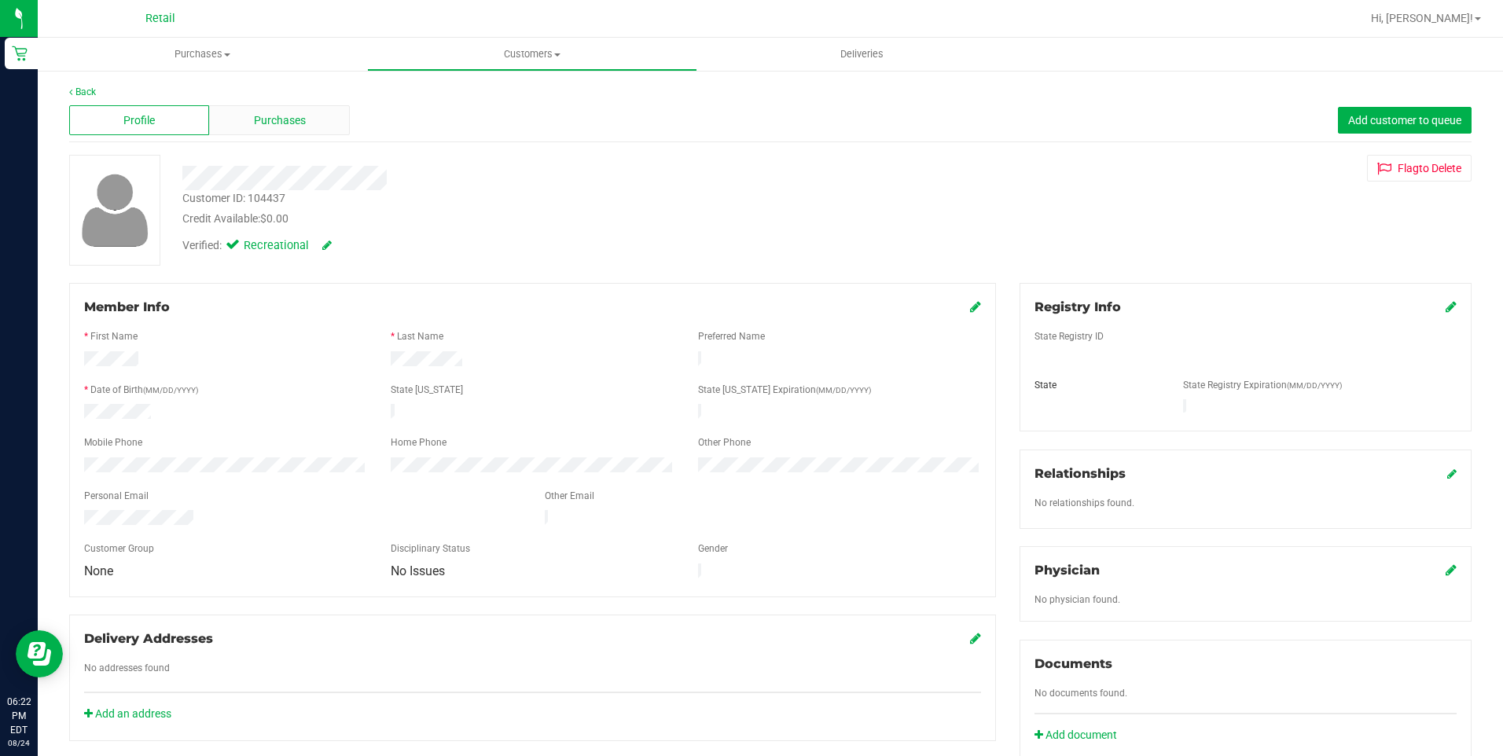
click at [284, 131] on div "Purchases" at bounding box center [279, 120] width 140 height 30
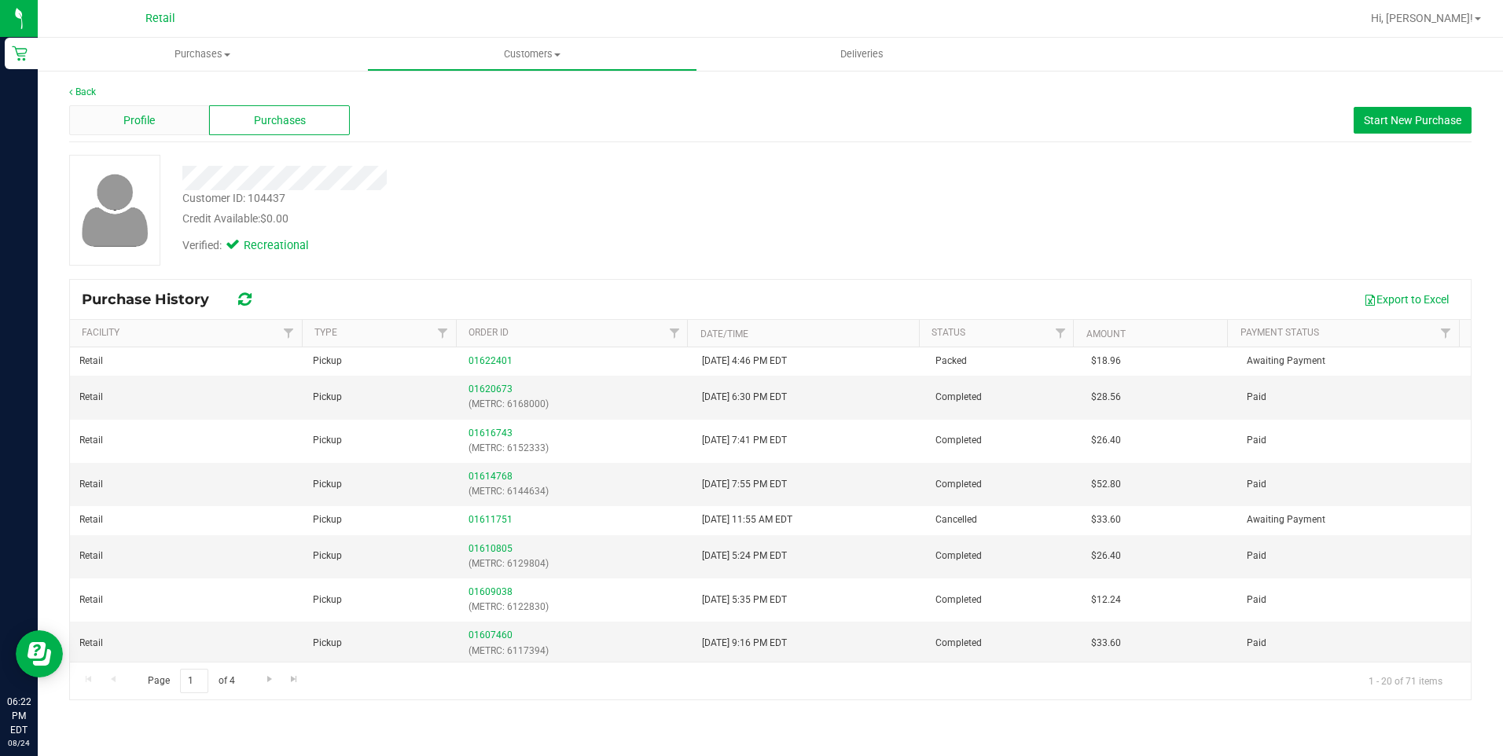
click at [111, 119] on div "Profile" at bounding box center [139, 120] width 140 height 30
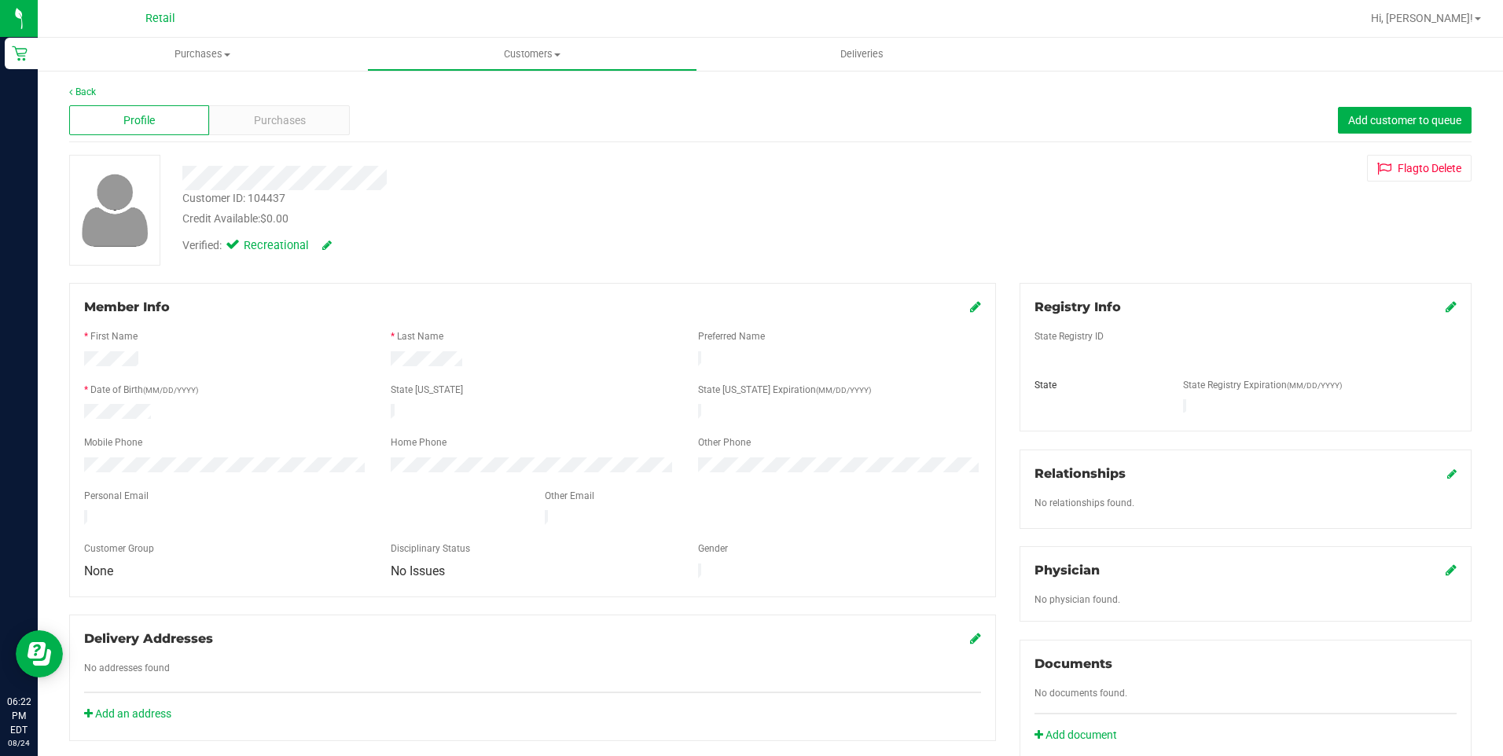
click at [793, 35] on nav "Retail Hi, [PERSON_NAME]!" at bounding box center [770, 19] width 1465 height 38
click at [299, 120] on span "Purchases" at bounding box center [280, 120] width 52 height 17
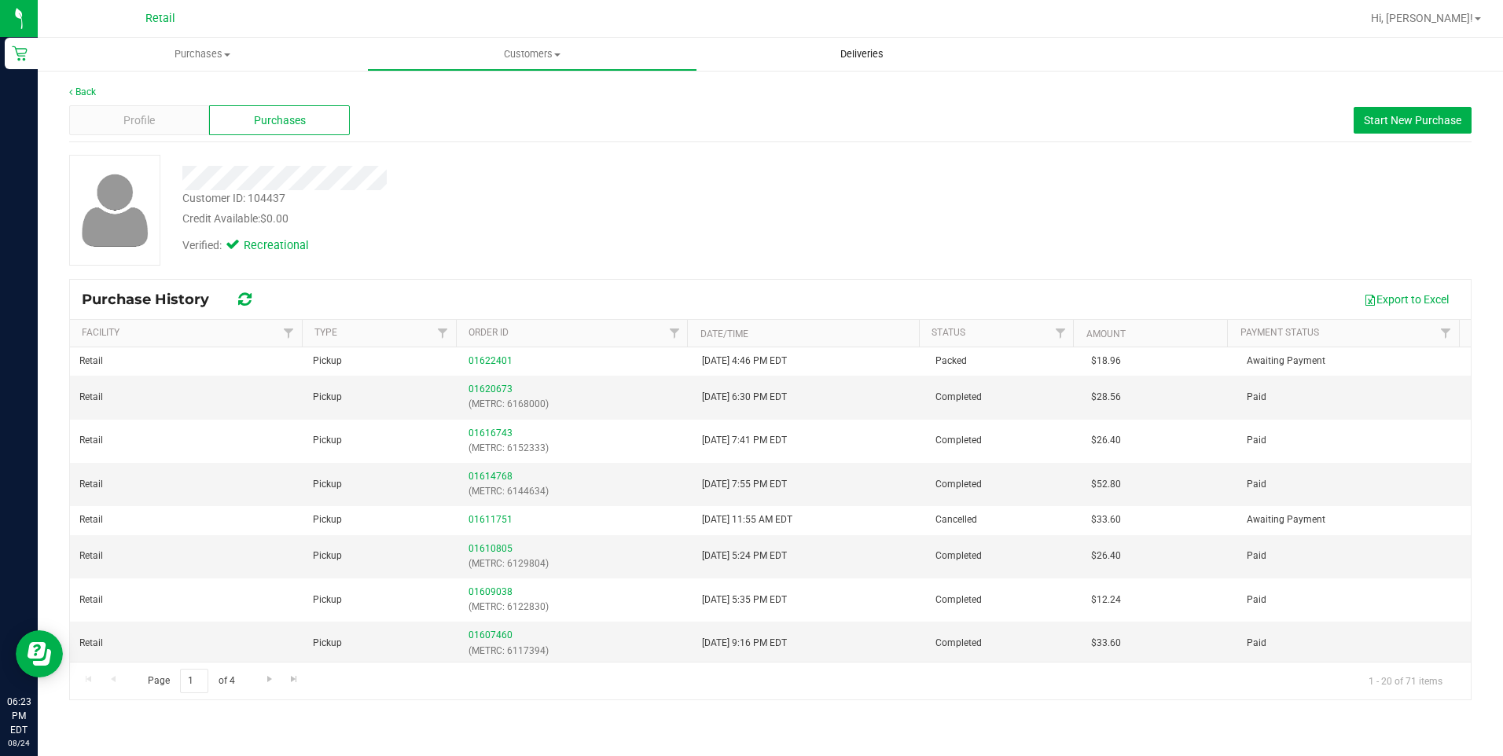
click at [824, 46] on uib-tab-heading "Deliveries" at bounding box center [862, 54] width 328 height 31
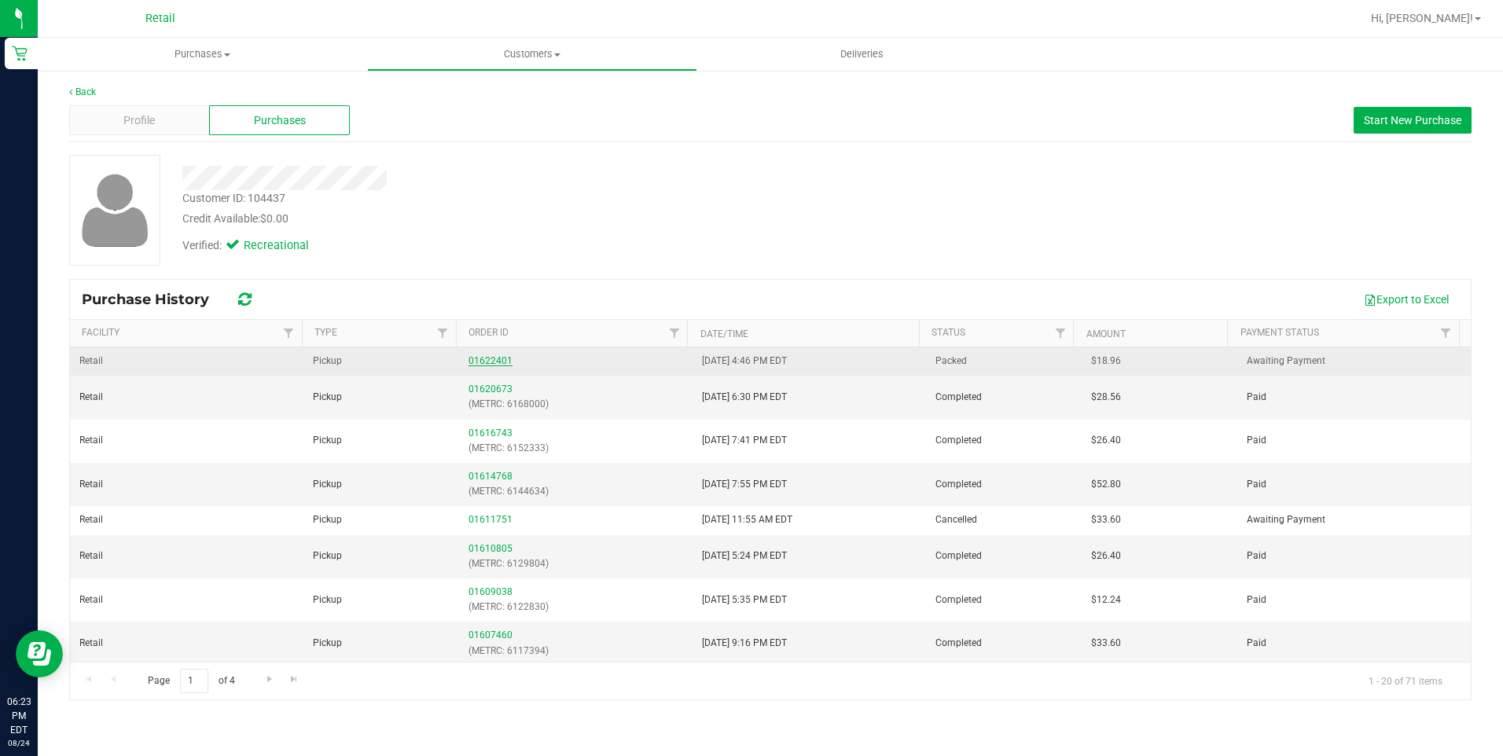
click at [482, 357] on link "01622401" at bounding box center [491, 360] width 44 height 11
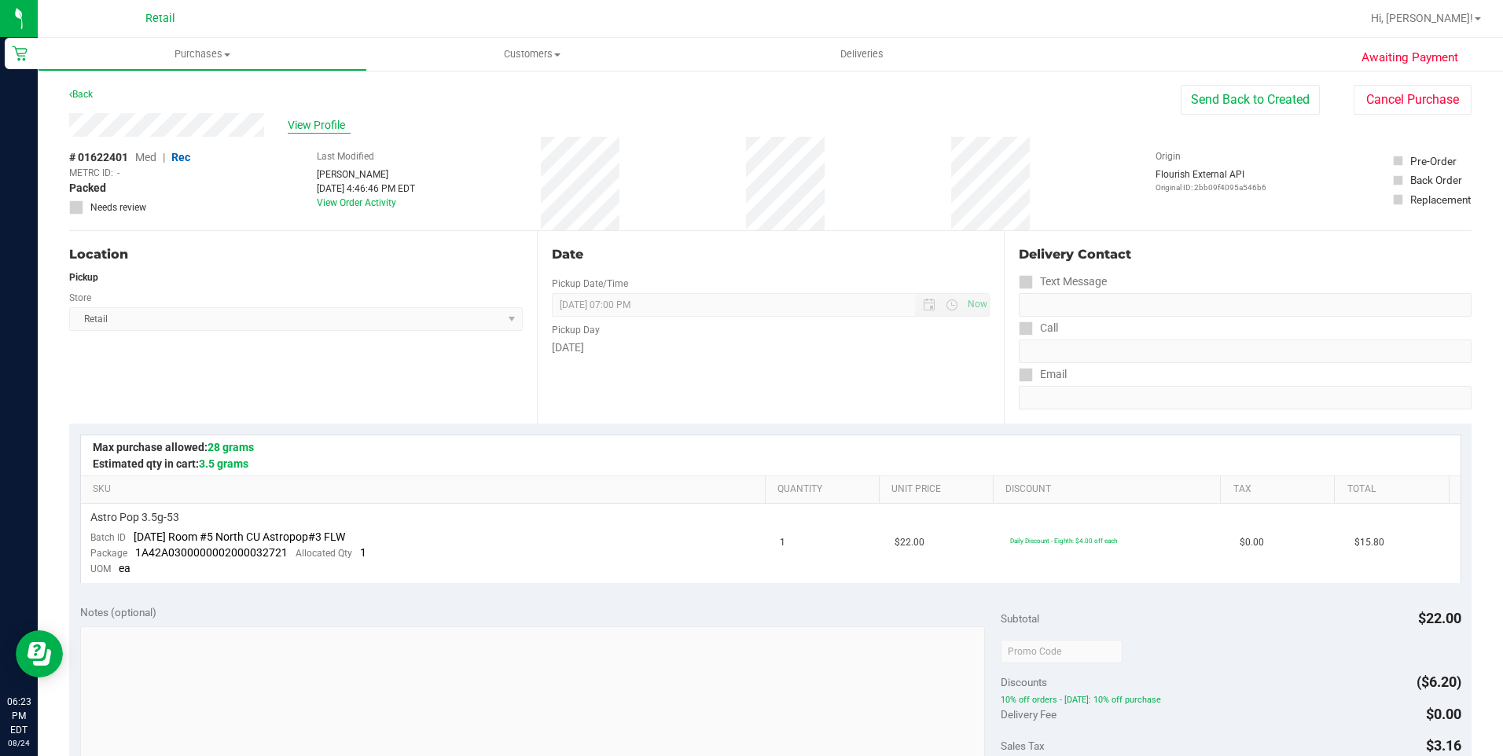
click at [316, 127] on span "View Profile" at bounding box center [319, 125] width 63 height 17
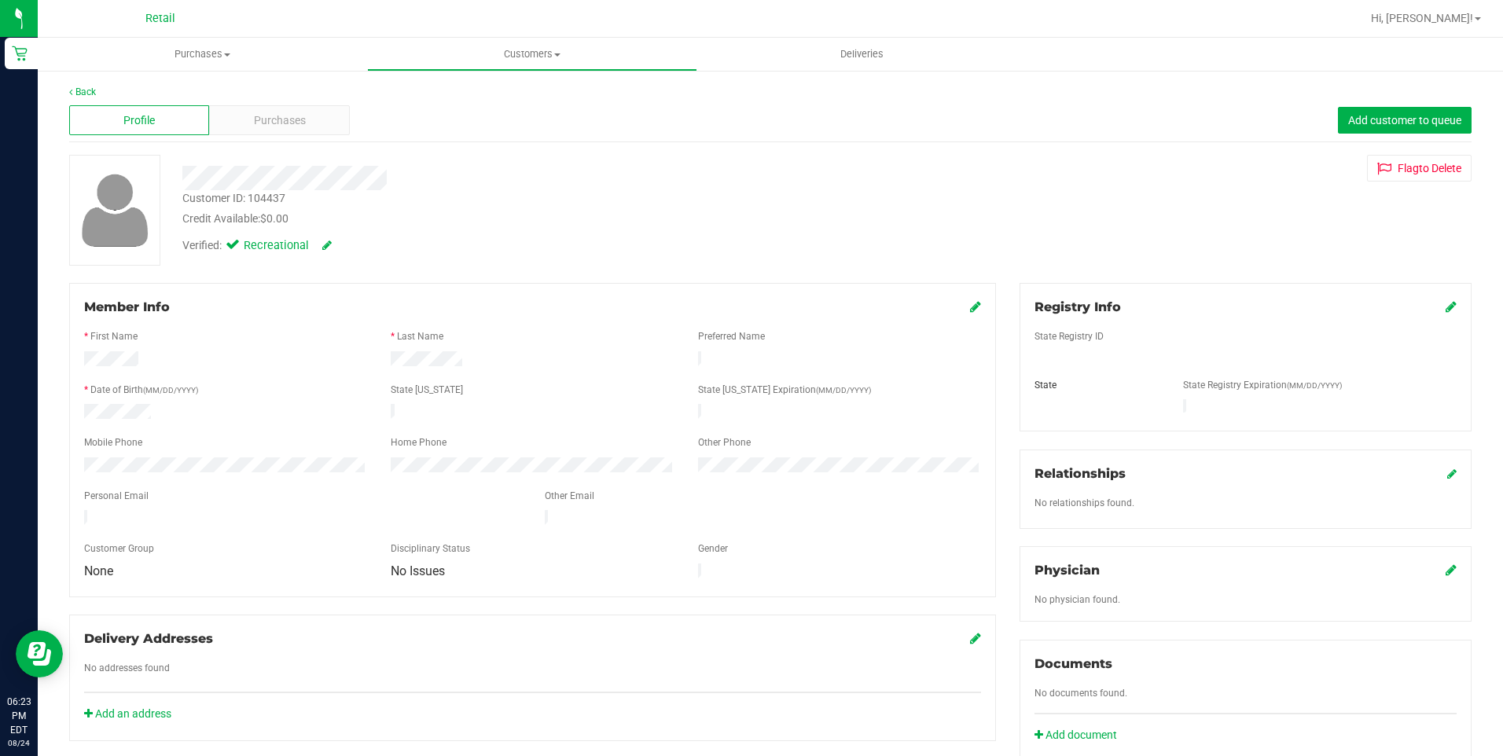
click at [973, 303] on icon at bounding box center [975, 306] width 11 height 13
click at [979, 300] on div "Member Info * First Name * Last Name Preferred Name * Date of Birth (MM/DD/YYYY…" at bounding box center [532, 447] width 927 height 329
click at [978, 301] on div "Member Info * First Name * Last Name Preferred Name * Date of Birth (MM/DD/YYYY…" at bounding box center [532, 447] width 927 height 329
click at [974, 313] on div "Member Info * First Name * Last Name Preferred Name * Date of Birth (MM/DD/YYYY…" at bounding box center [532, 447] width 927 height 329
click at [967, 311] on icon at bounding box center [974, 308] width 14 height 13
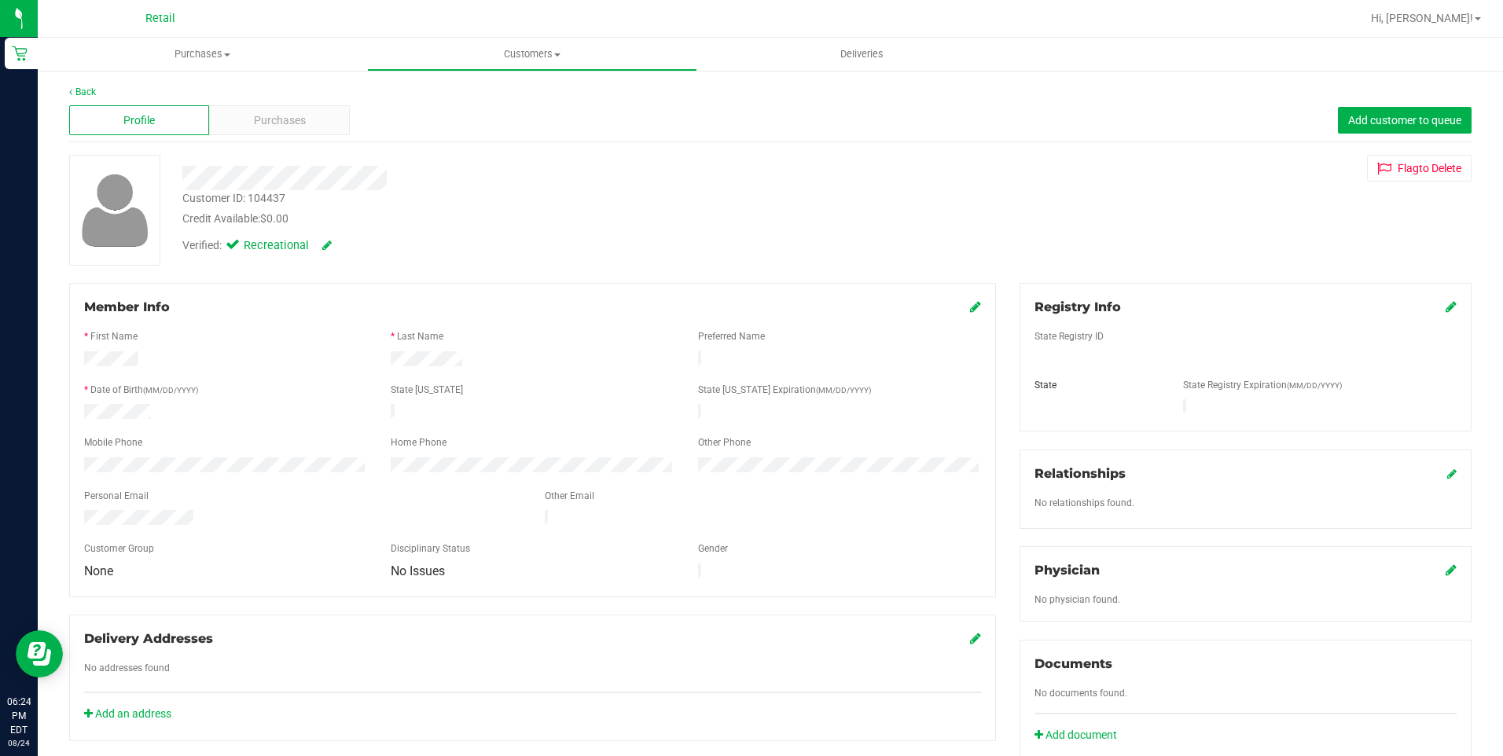
click at [538, 31] on div at bounding box center [820, 18] width 1079 height 31
click at [532, 44] on uib-tab-heading "Customers All customers Add a new customer All physicians" at bounding box center [532, 54] width 328 height 31
click at [443, 97] on span "All customers" at bounding box center [423, 94] width 113 height 13
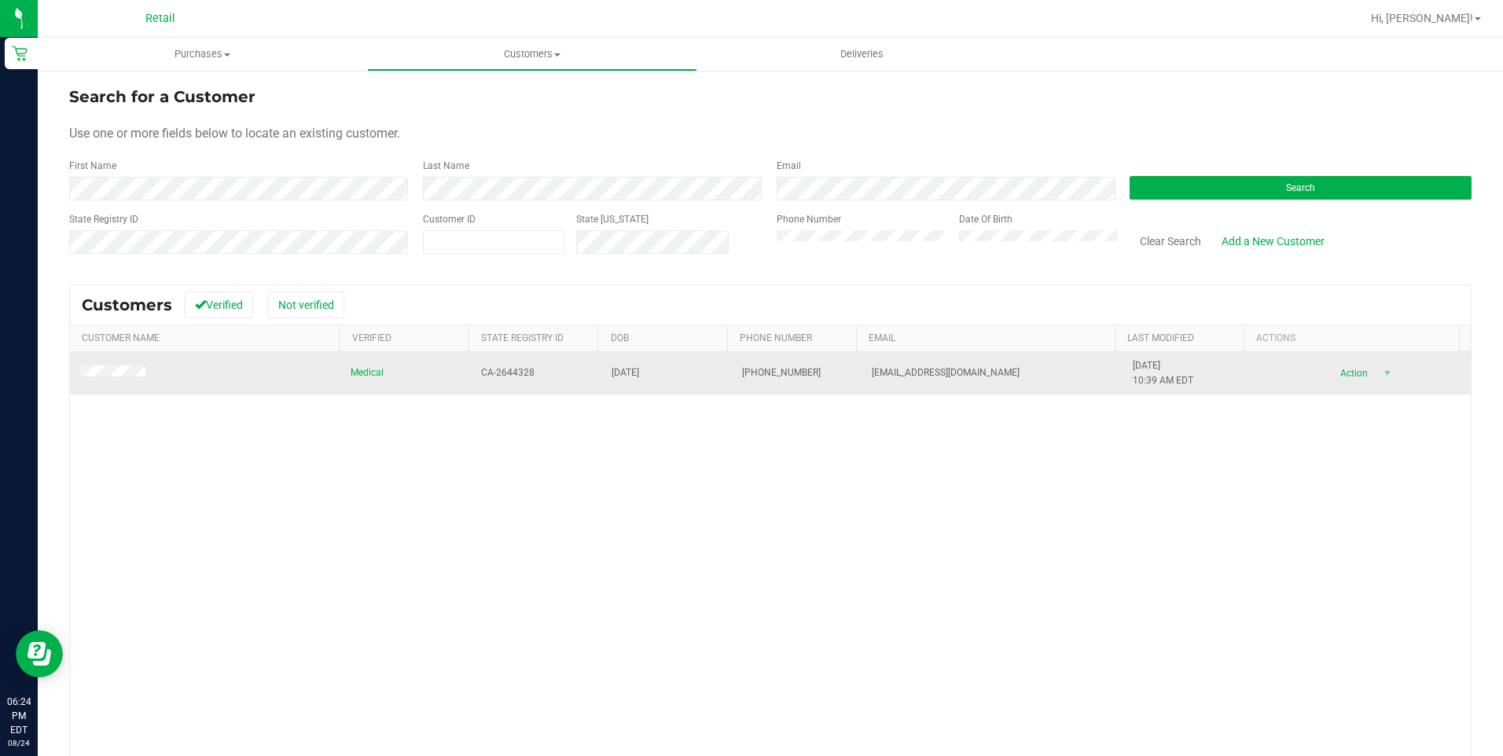
click at [129, 381] on td at bounding box center [205, 373] width 271 height 42
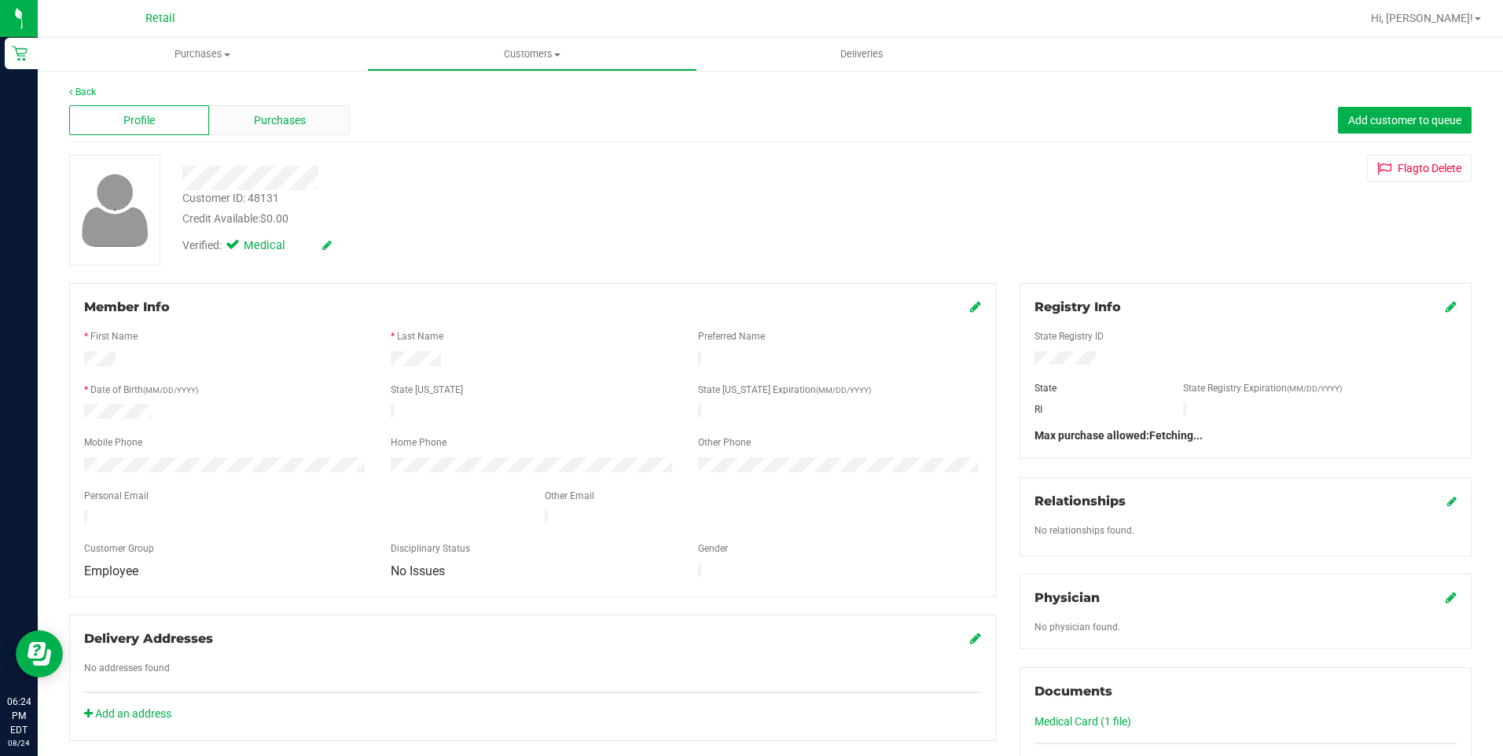
click at [294, 130] on div "Purchases" at bounding box center [279, 120] width 140 height 30
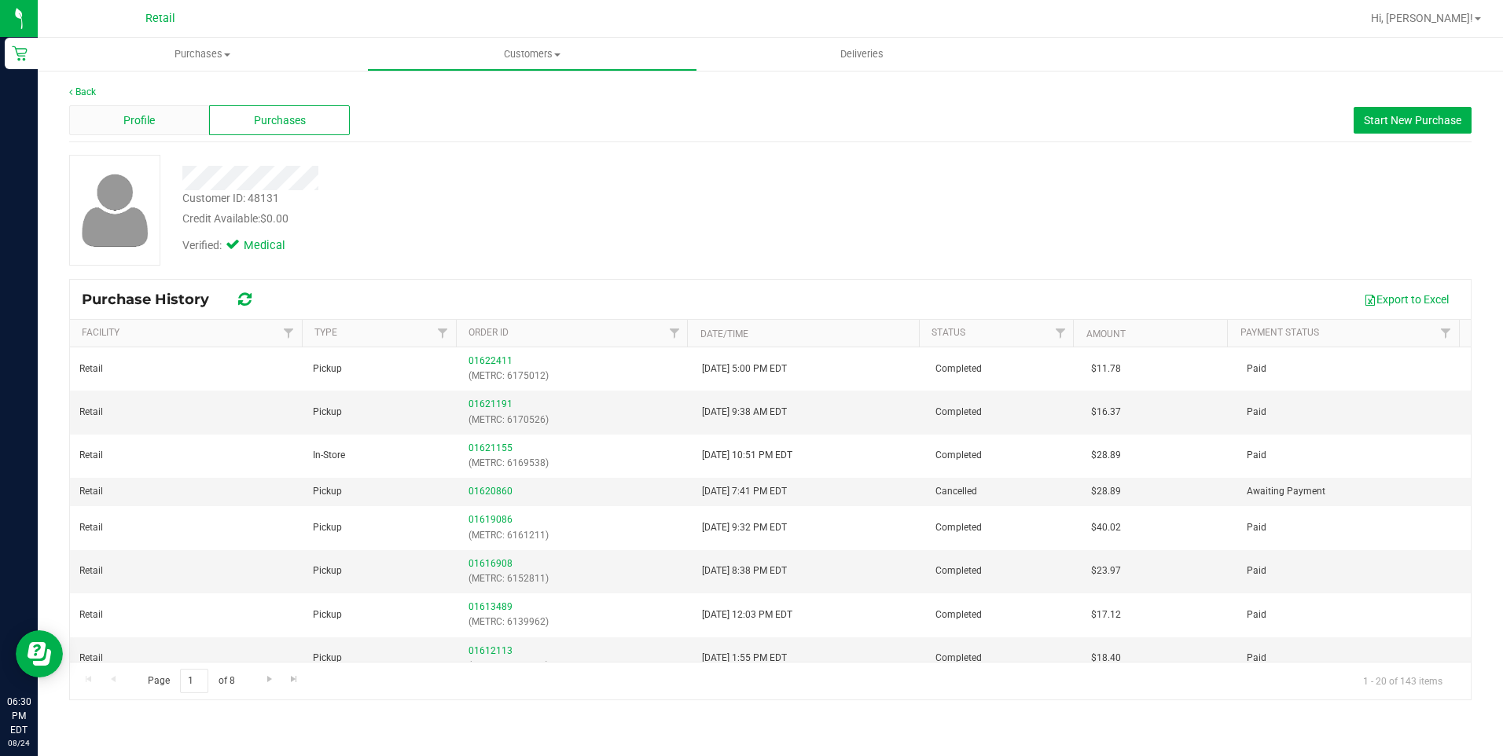
click at [138, 122] on span "Profile" at bounding box center [138, 120] width 31 height 17
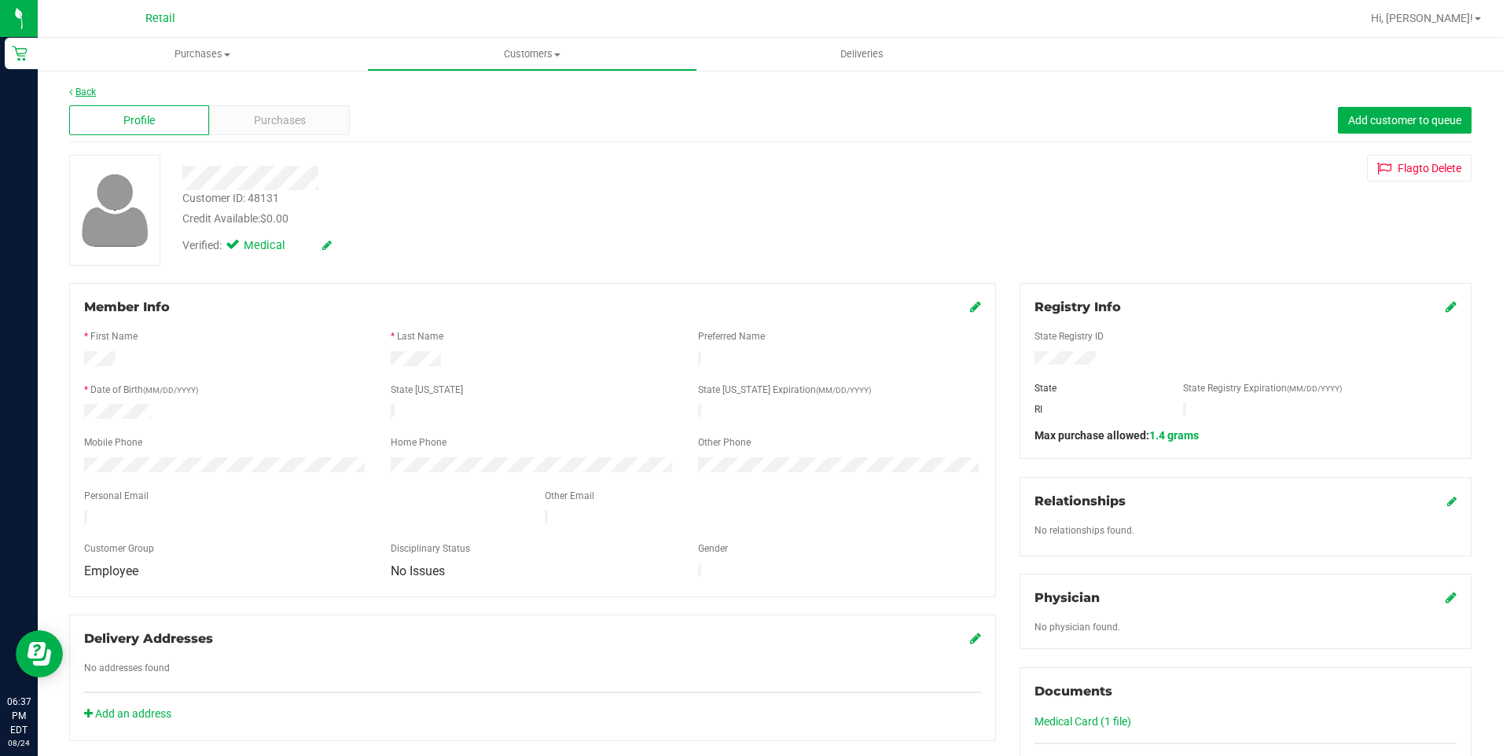
click at [93, 94] on link "Back" at bounding box center [82, 91] width 27 height 11
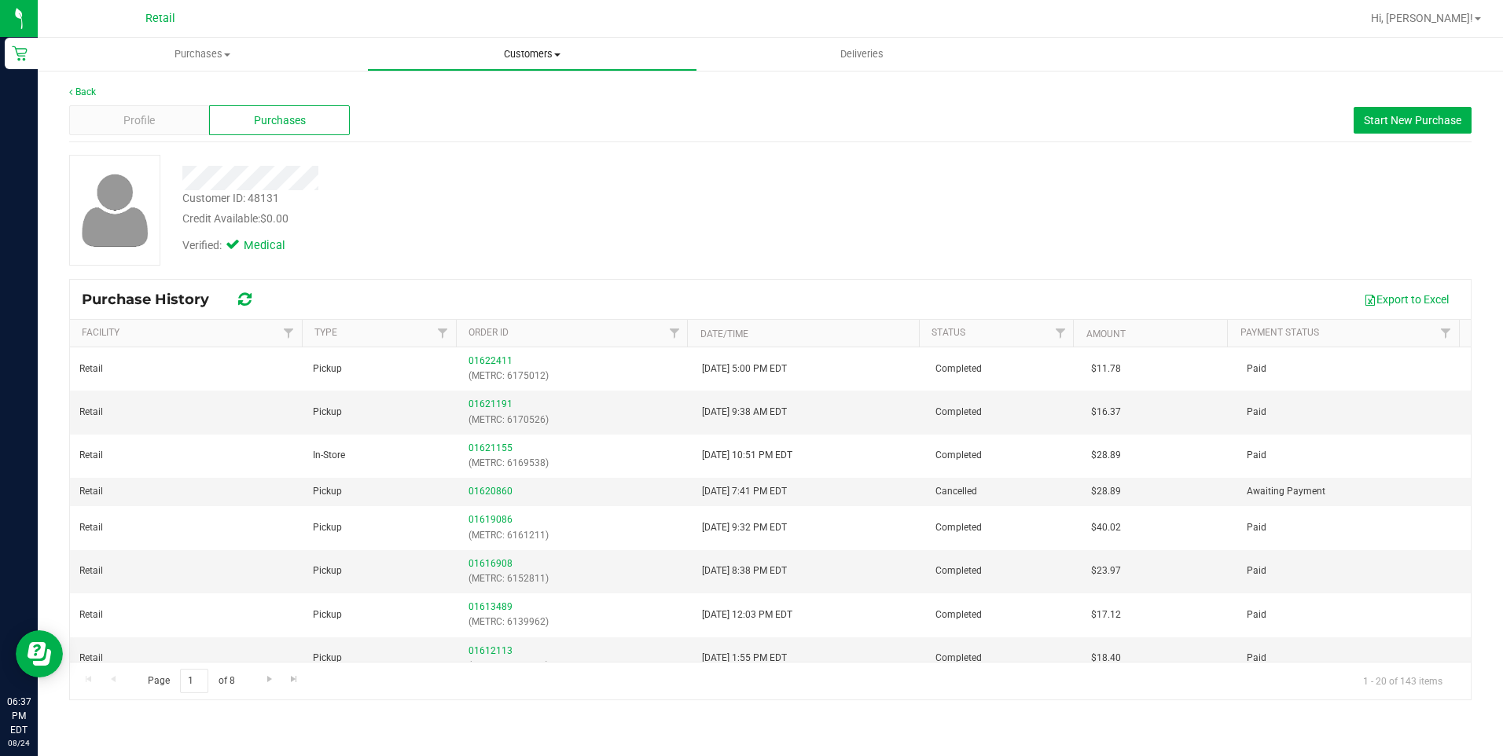
drag, startPoint x: 620, startPoint y: 74, endPoint x: 525, endPoint y: 63, distance: 95.0
click at [619, 74] on div "Back Profile Purchases Start New Purchase Customer ID: 48131 Credit Available: …" at bounding box center [770, 392] width 1465 height 647
click at [525, 63] on uib-tab-heading "Customers All customers Add a new customer All physicians" at bounding box center [532, 54] width 328 height 31
click at [491, 87] on li "All customers" at bounding box center [531, 95] width 329 height 19
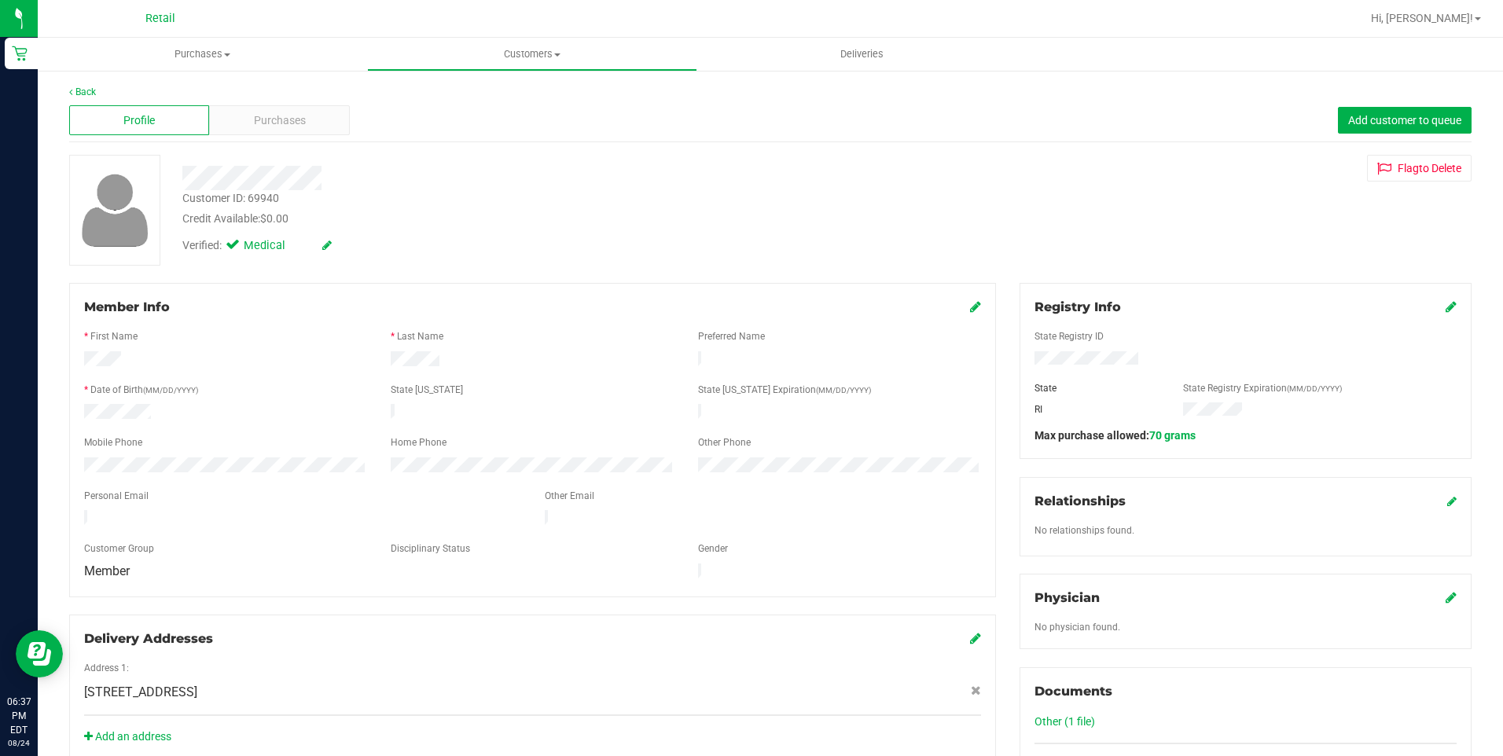
click at [1446, 305] on icon at bounding box center [1451, 306] width 11 height 13
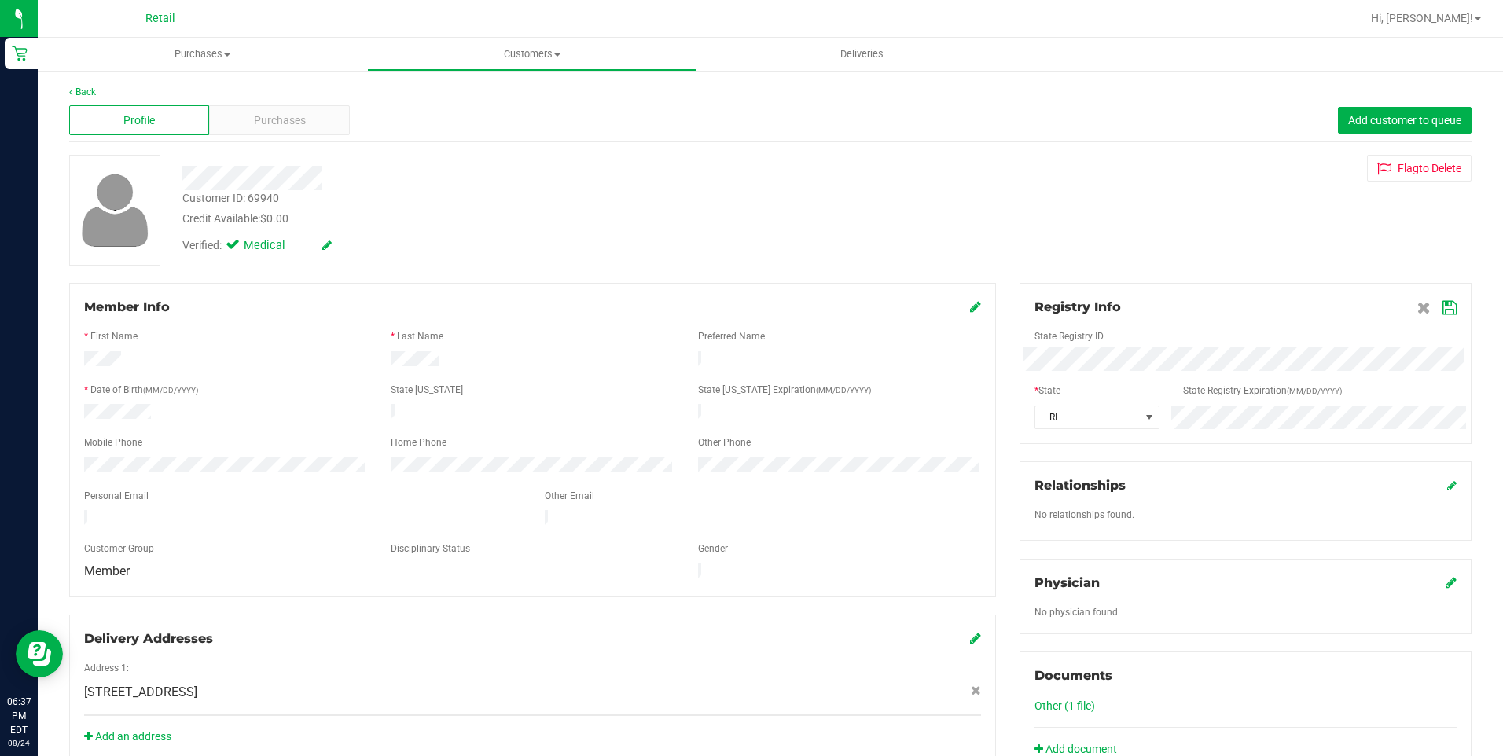
click at [1443, 310] on icon at bounding box center [1450, 308] width 14 height 13
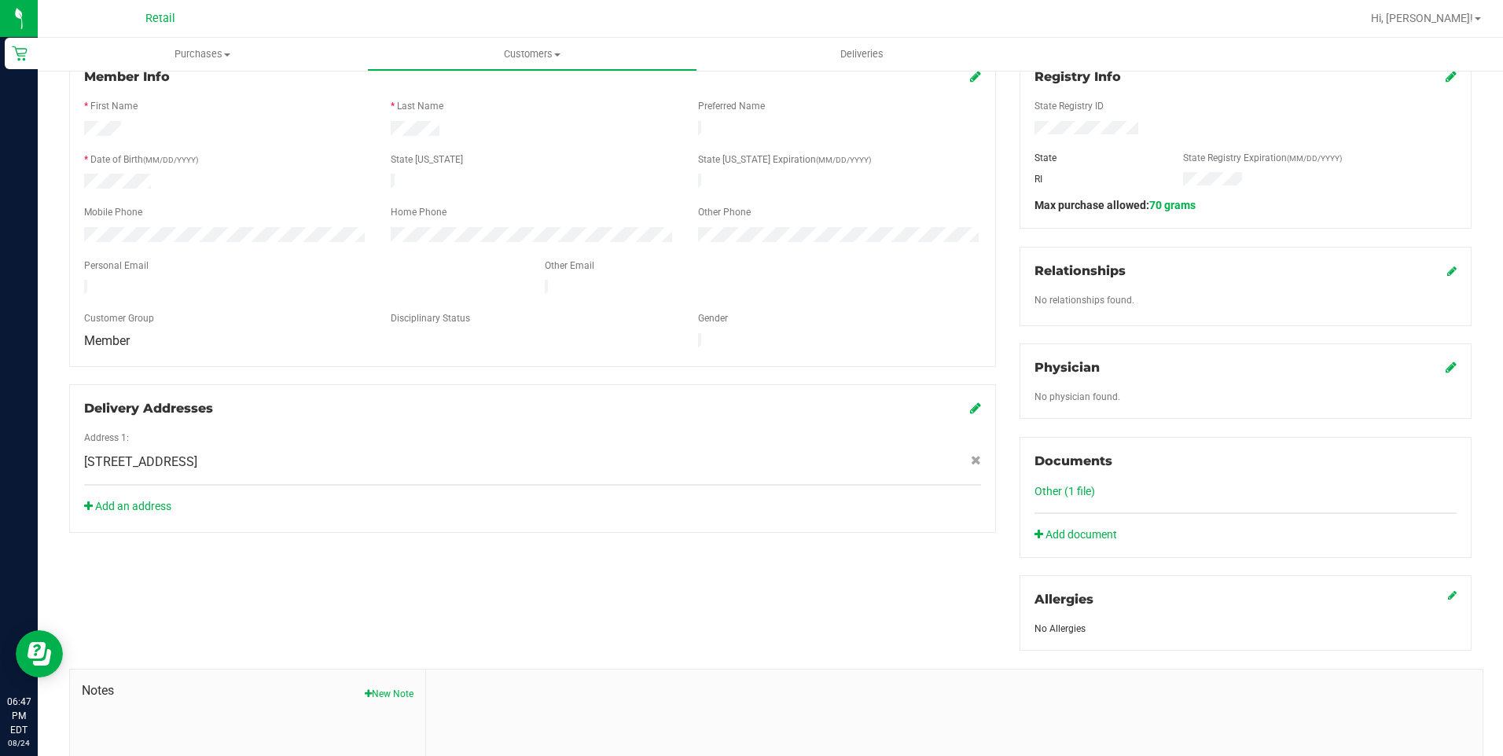
scroll to position [236, 0]
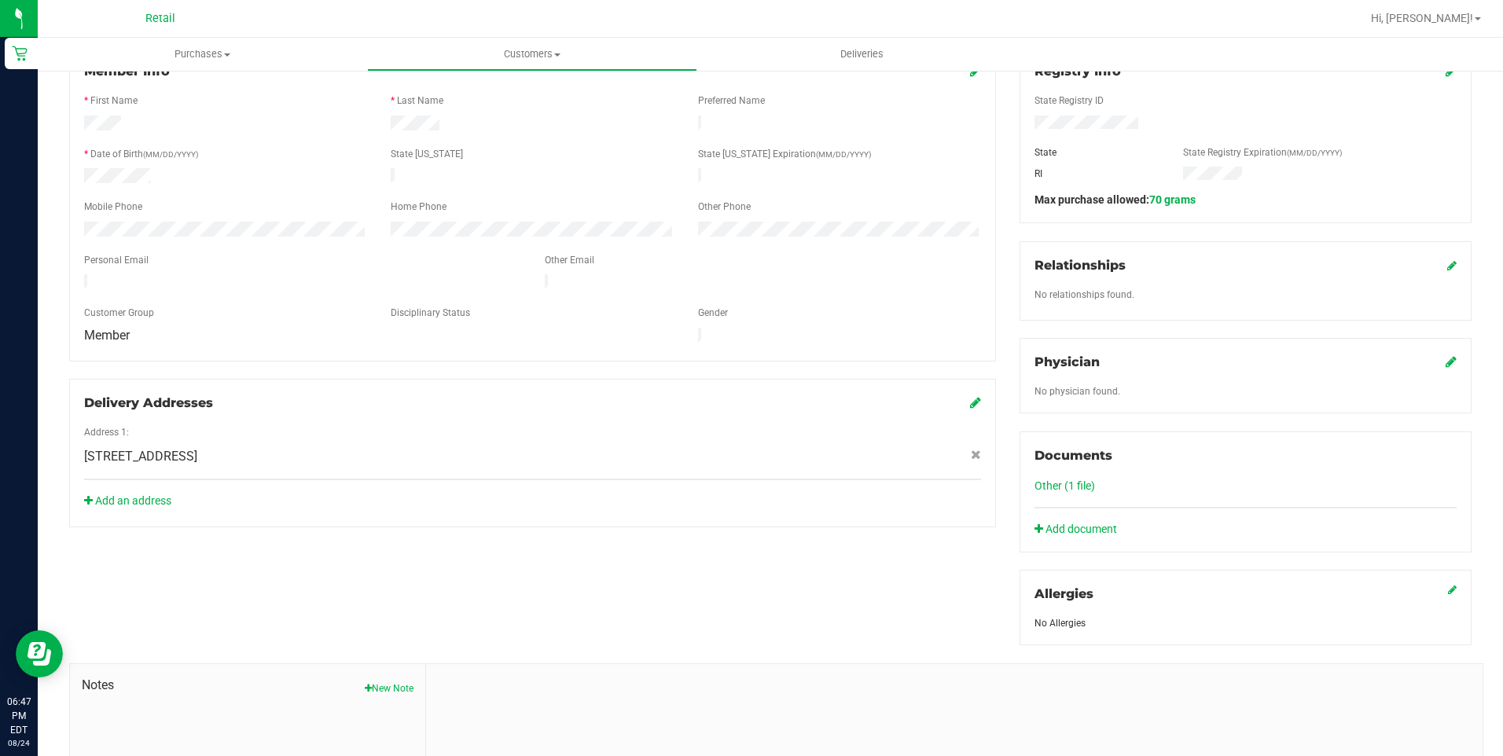
click at [1082, 540] on div "Documents Other (1 file) Add document" at bounding box center [1246, 492] width 452 height 121
click at [1082, 524] on link "Add document" at bounding box center [1080, 529] width 90 height 17
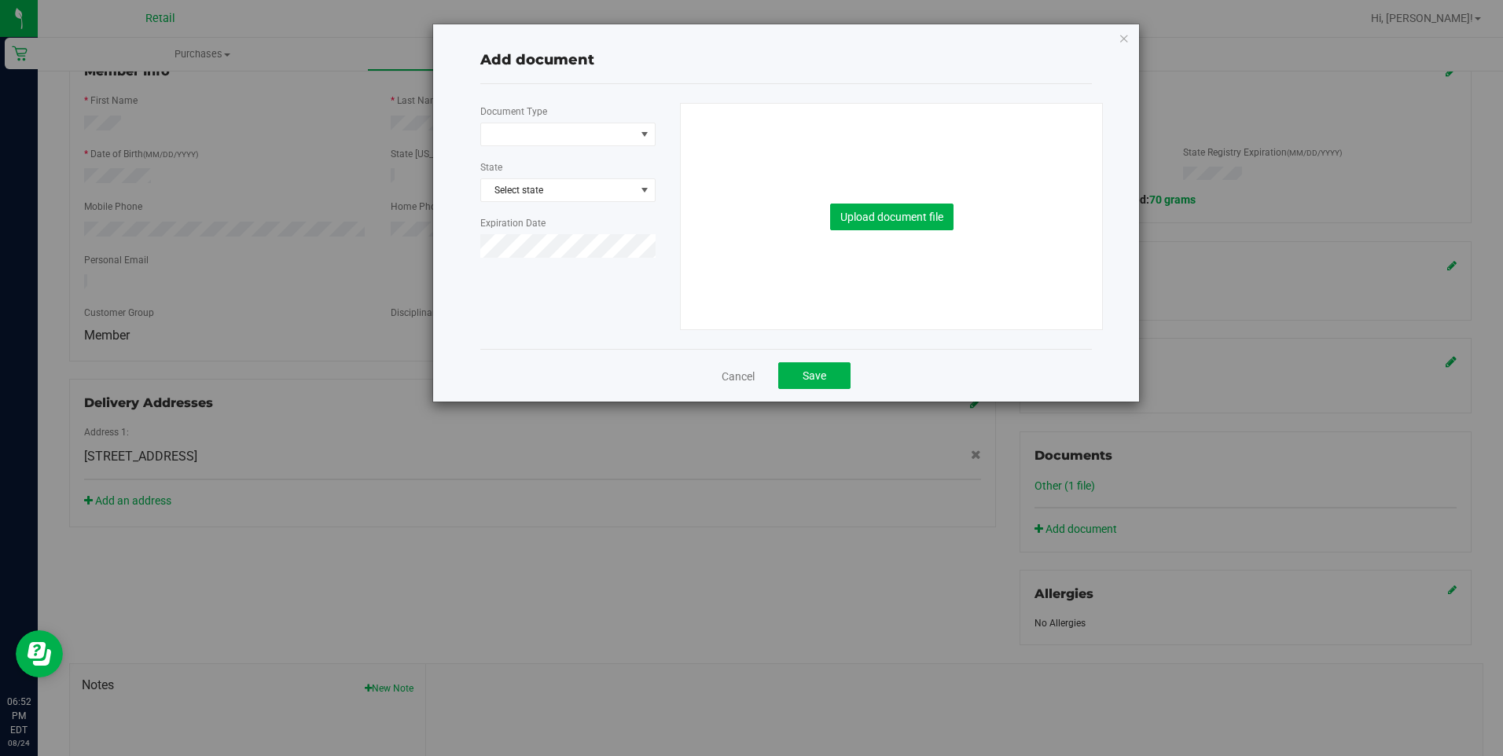
click at [789, 134] on div "Upload document file" at bounding box center [892, 217] width 399 height 226
click at [640, 146] on div at bounding box center [567, 152] width 175 height 13
click at [632, 134] on span at bounding box center [558, 134] width 154 height 22
drag, startPoint x: 533, startPoint y: 178, endPoint x: 877, endPoint y: 230, distance: 348.2
click at [533, 179] on li "Medical Card" at bounding box center [568, 185] width 174 height 24
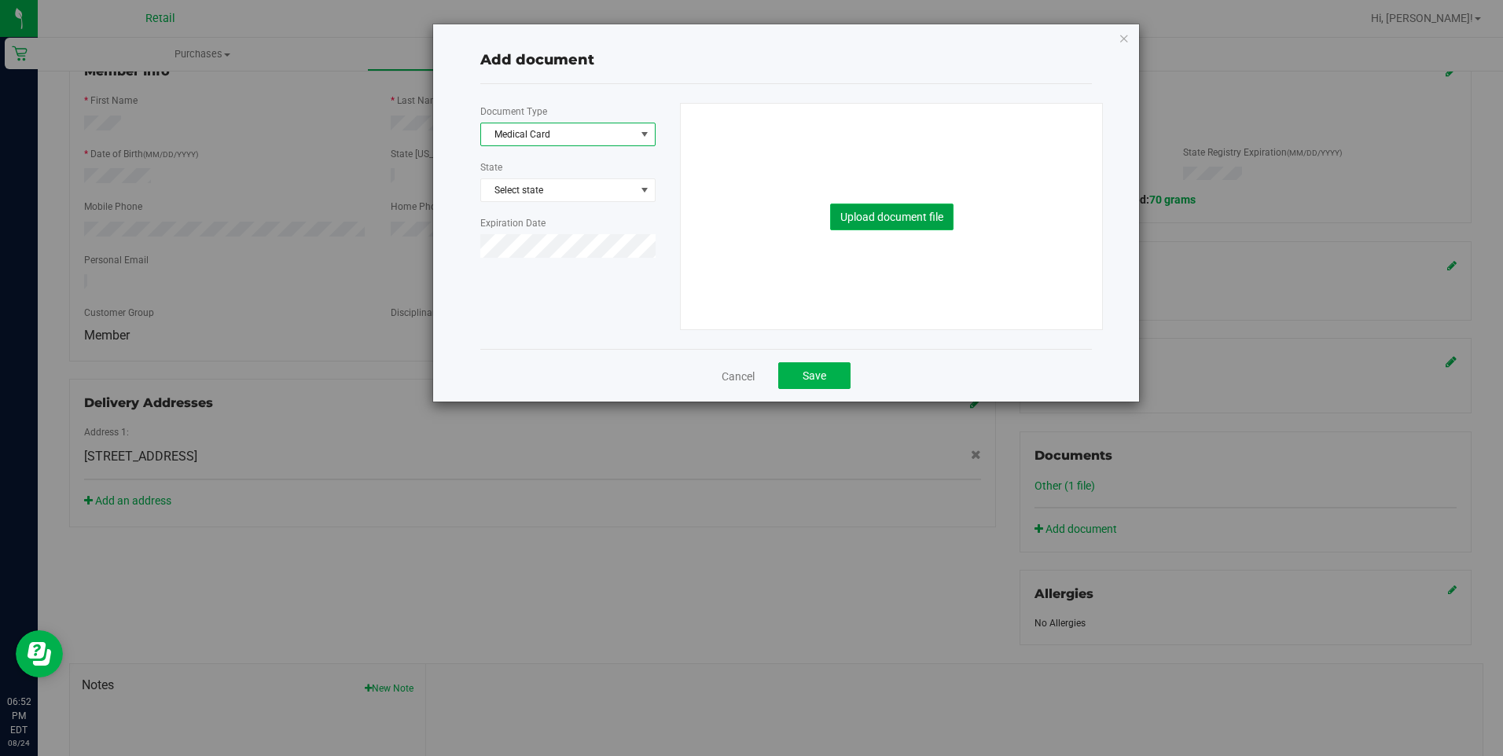
click at [927, 220] on button "Upload document file" at bounding box center [891, 217] width 123 height 27
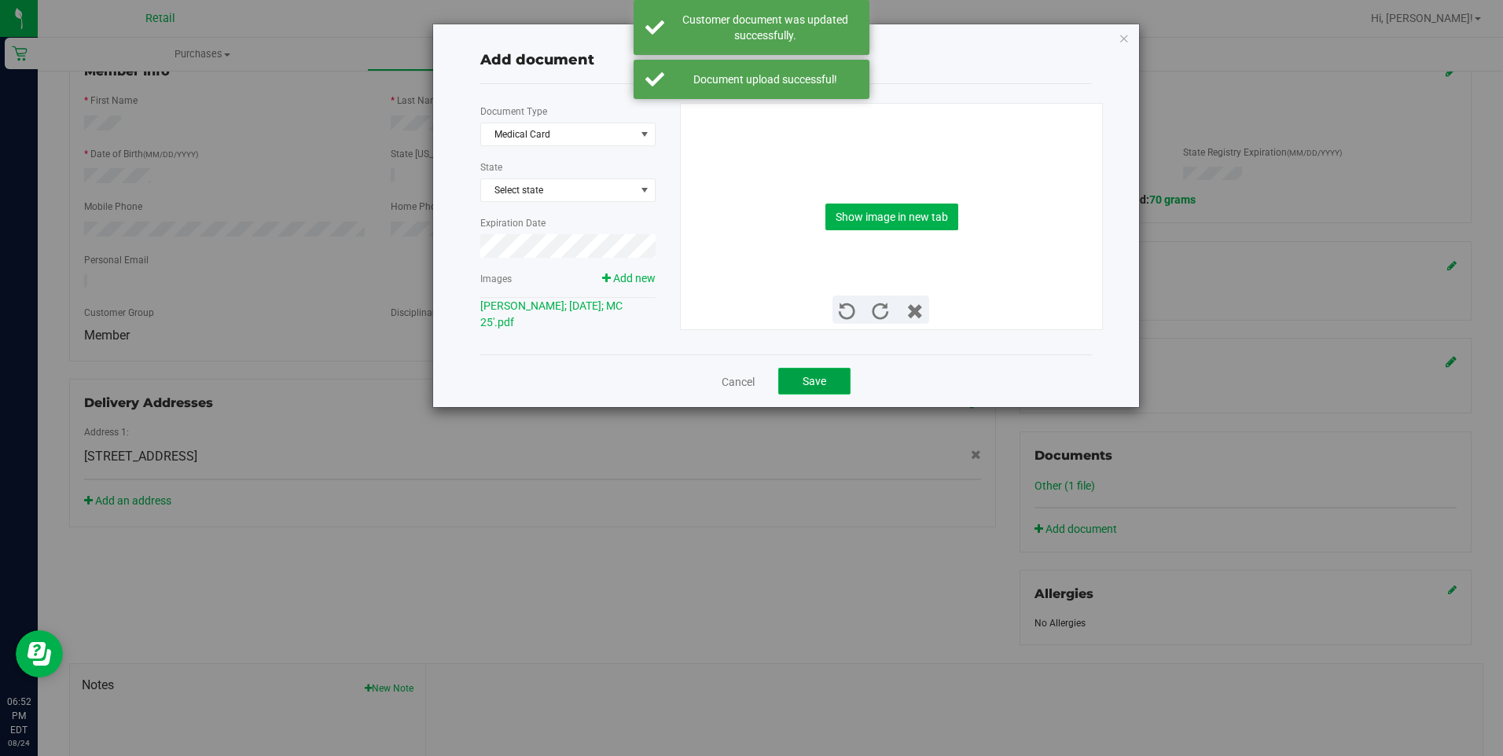
click at [807, 376] on span "Save" at bounding box center [815, 381] width 24 height 13
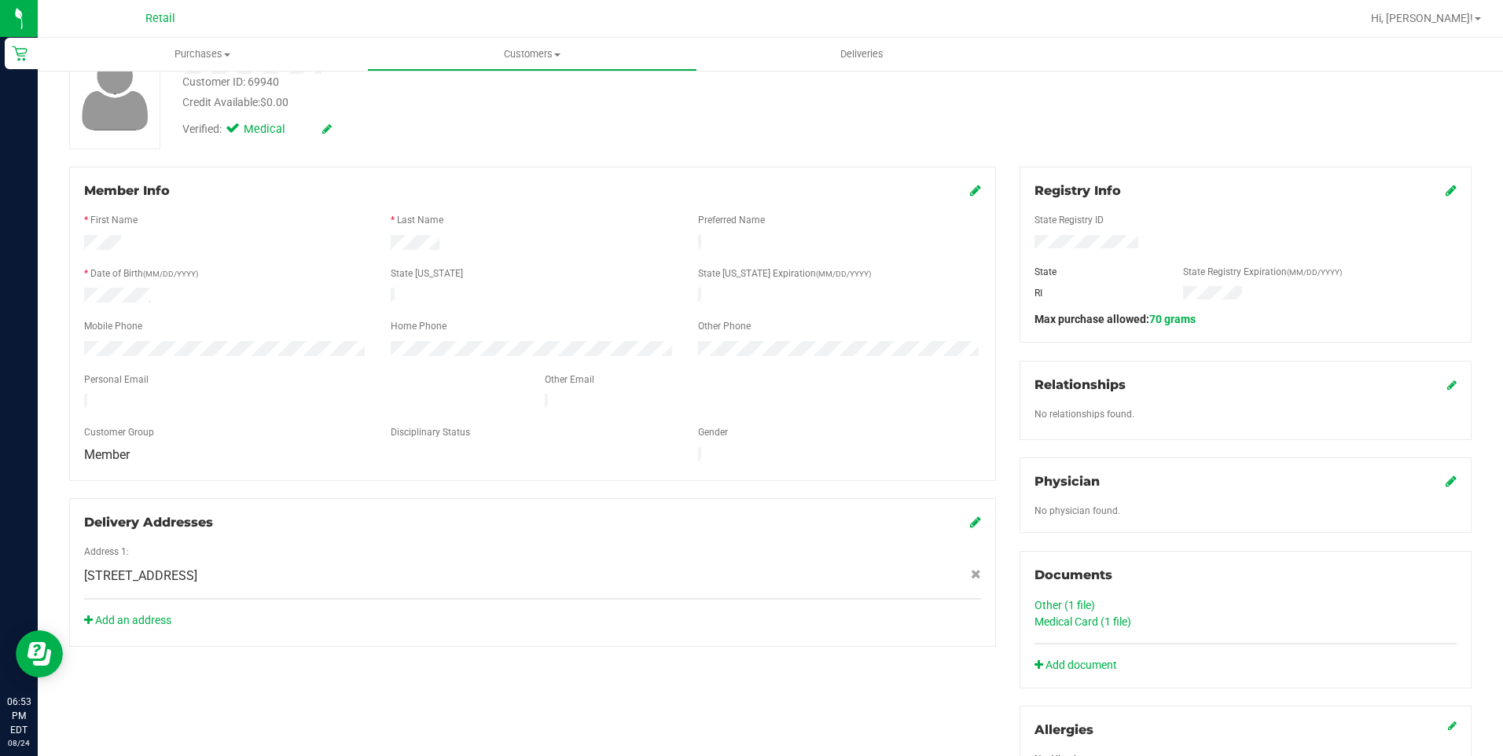
scroll to position [0, 0]
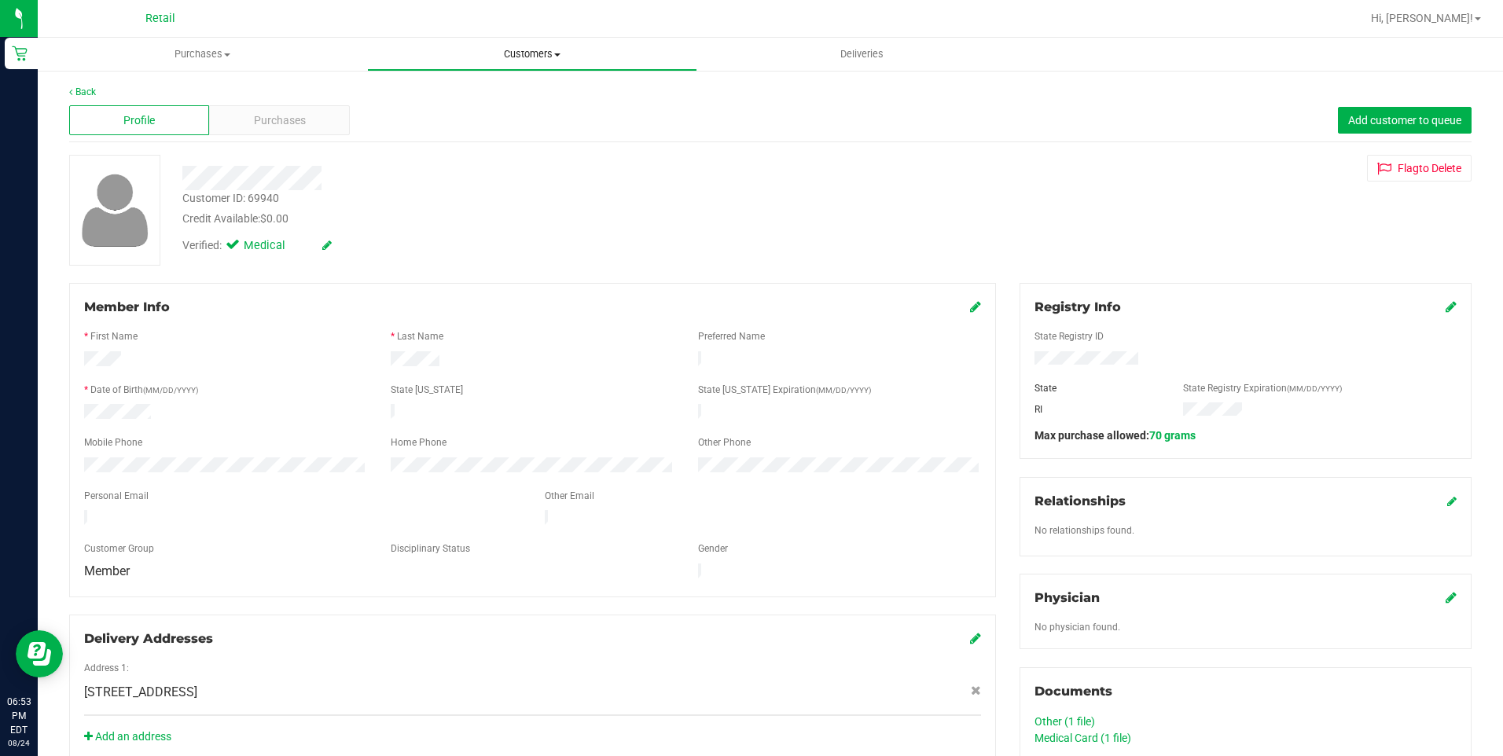
click at [564, 56] on span "Customers" at bounding box center [532, 54] width 328 height 14
click at [421, 94] on span "All customers" at bounding box center [423, 94] width 113 height 13
click at [263, 132] on div "Profile Purchases Add customer to queue" at bounding box center [770, 120] width 1403 height 43
click at [263, 131] on div "Purchases" at bounding box center [279, 120] width 140 height 30
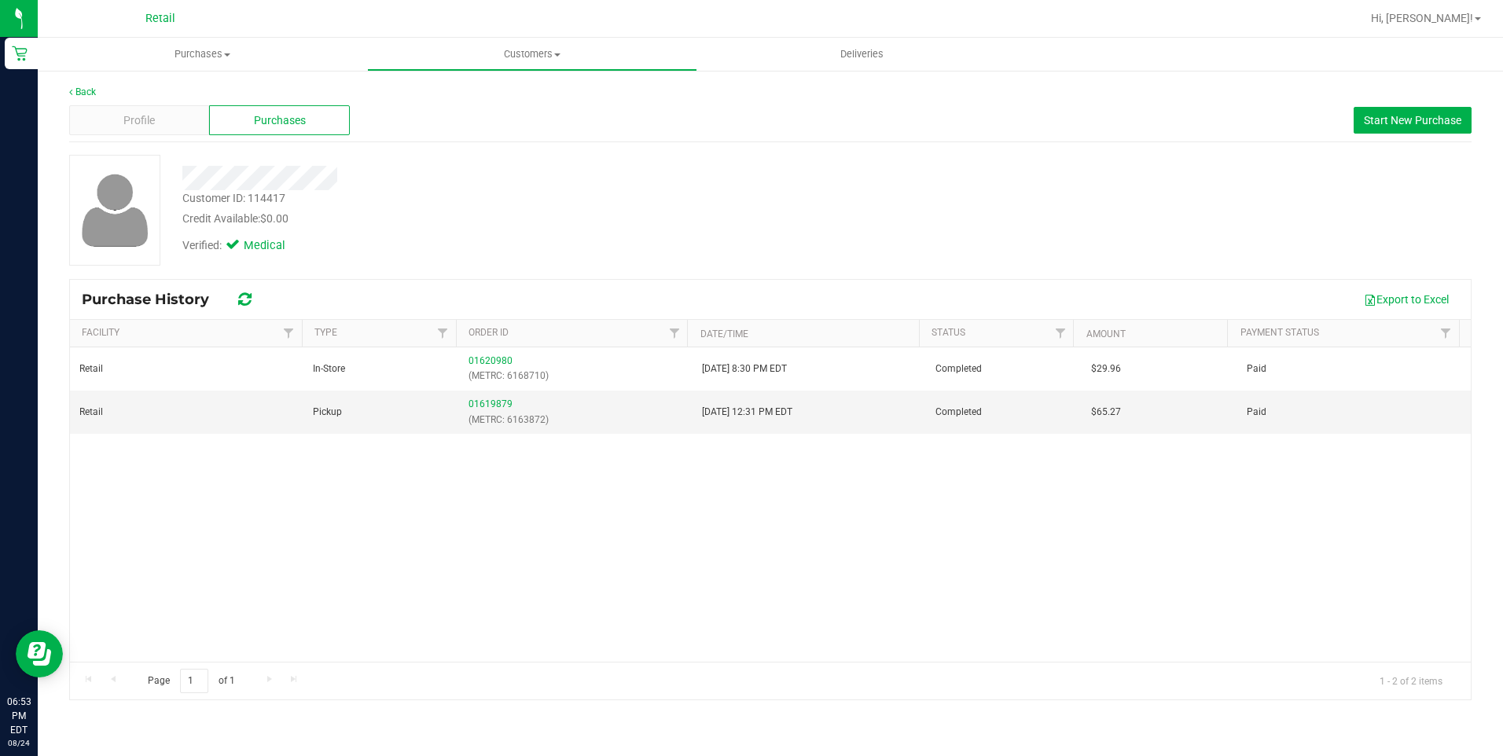
click at [134, 101] on div "Profile Purchases Start New Purchase" at bounding box center [770, 120] width 1403 height 43
click at [134, 116] on span "Profile" at bounding box center [138, 120] width 31 height 17
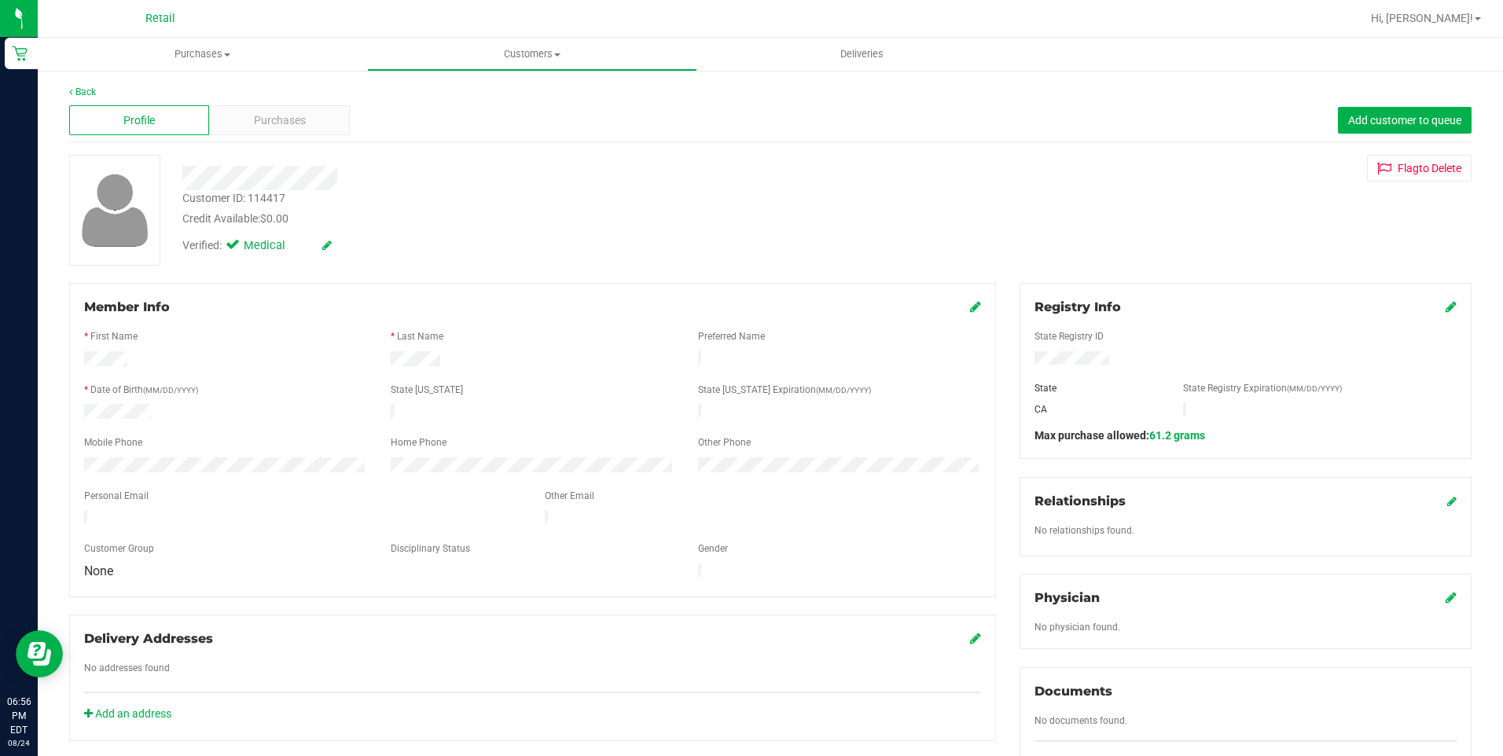
click at [800, 89] on div "Back" at bounding box center [770, 92] width 1403 height 14
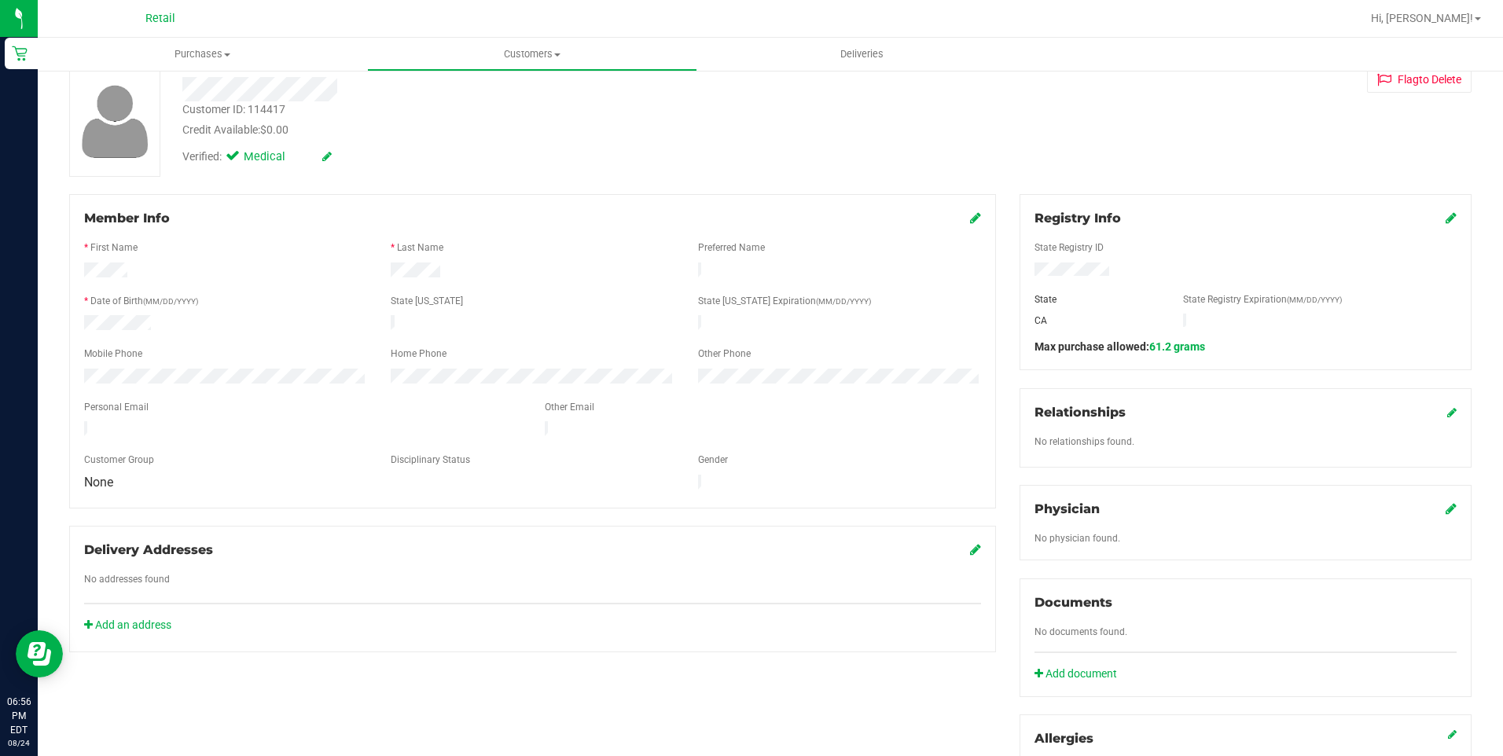
scroll to position [157, 0]
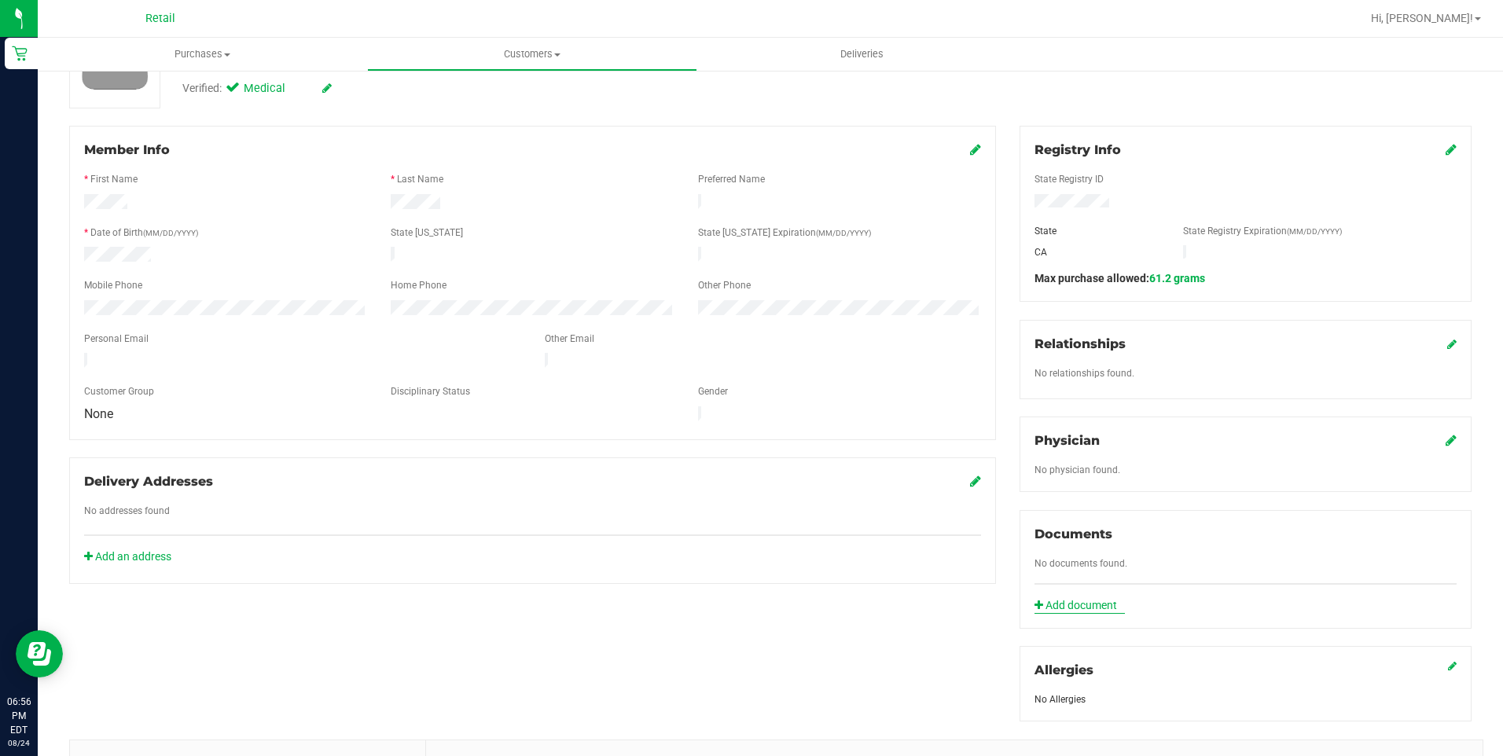
click at [1083, 604] on link "Add document" at bounding box center [1080, 606] width 90 height 17
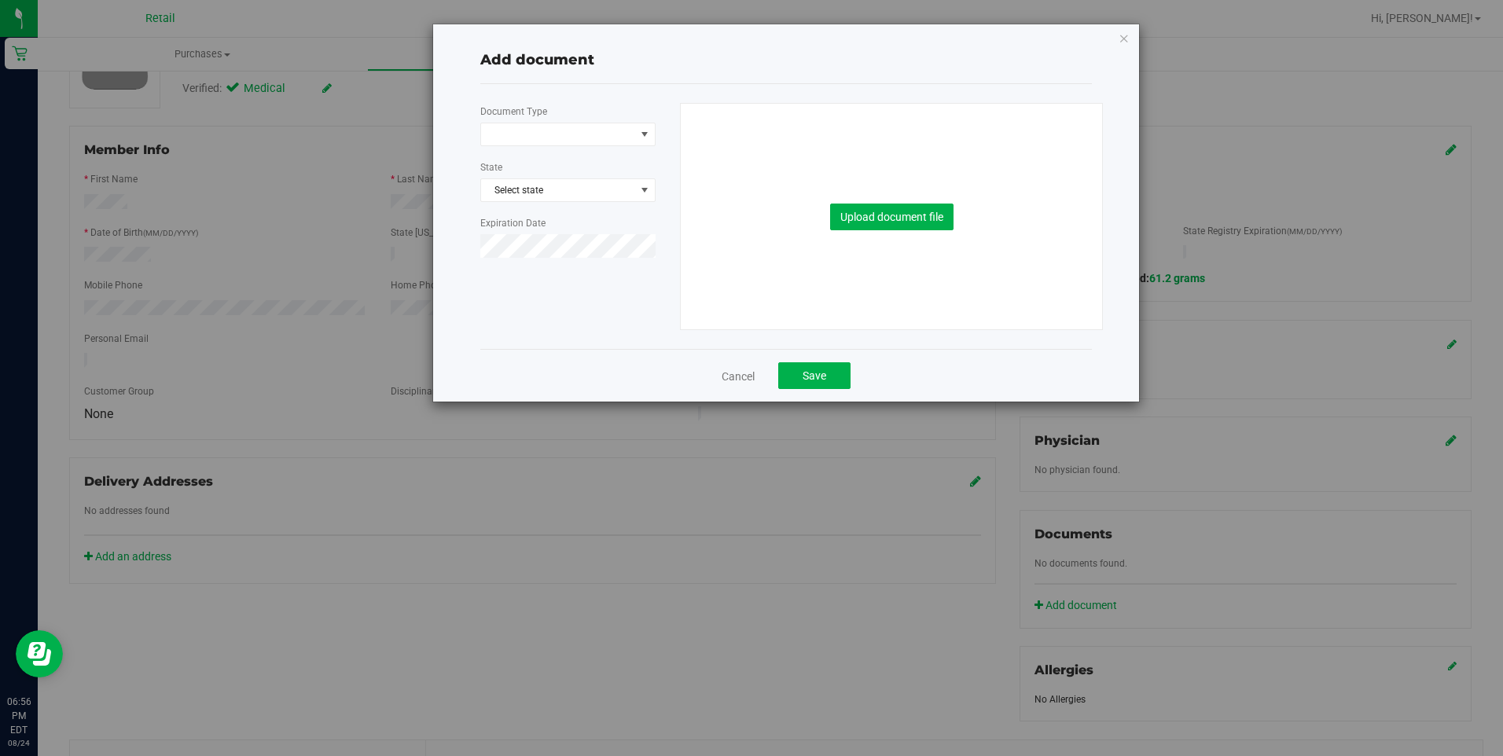
drag, startPoint x: 867, startPoint y: 250, endPoint x: 875, endPoint y: 233, distance: 19.0
click at [868, 245] on div "Upload document file" at bounding box center [892, 217] width 399 height 226
click at [878, 226] on button "Upload document file" at bounding box center [891, 217] width 123 height 27
click at [604, 131] on span at bounding box center [558, 134] width 154 height 22
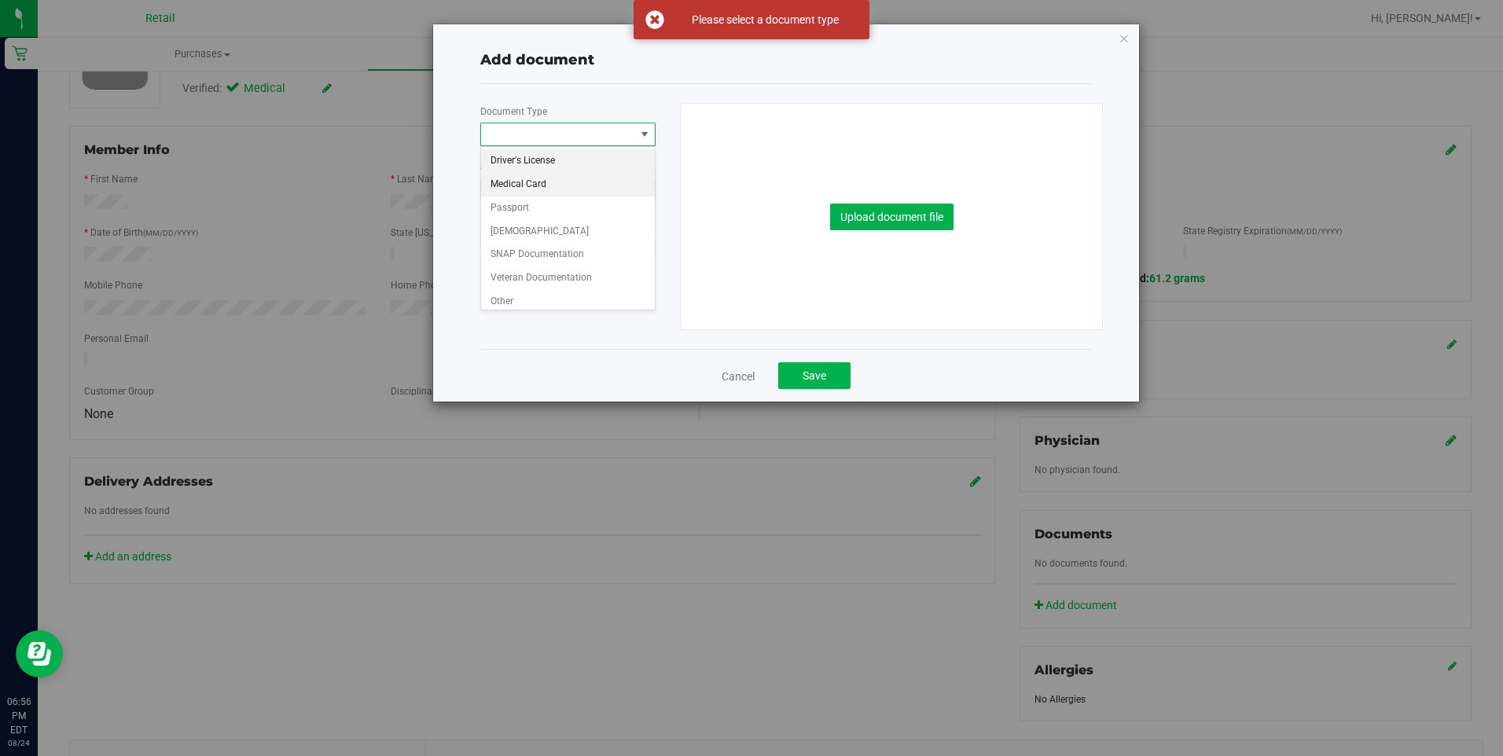
click at [554, 192] on li "Medical Card" at bounding box center [568, 185] width 174 height 24
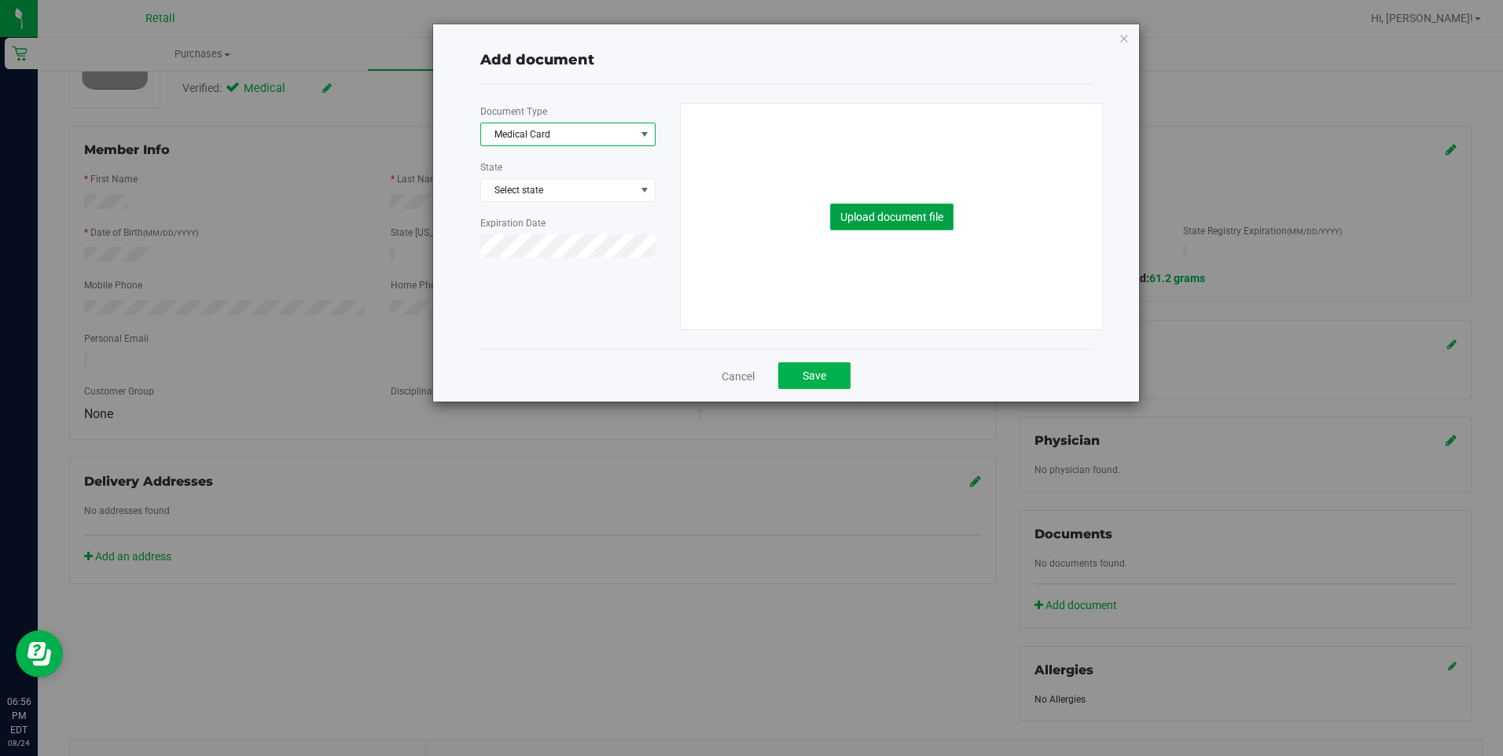
click at [877, 220] on button "Upload document file" at bounding box center [891, 217] width 123 height 27
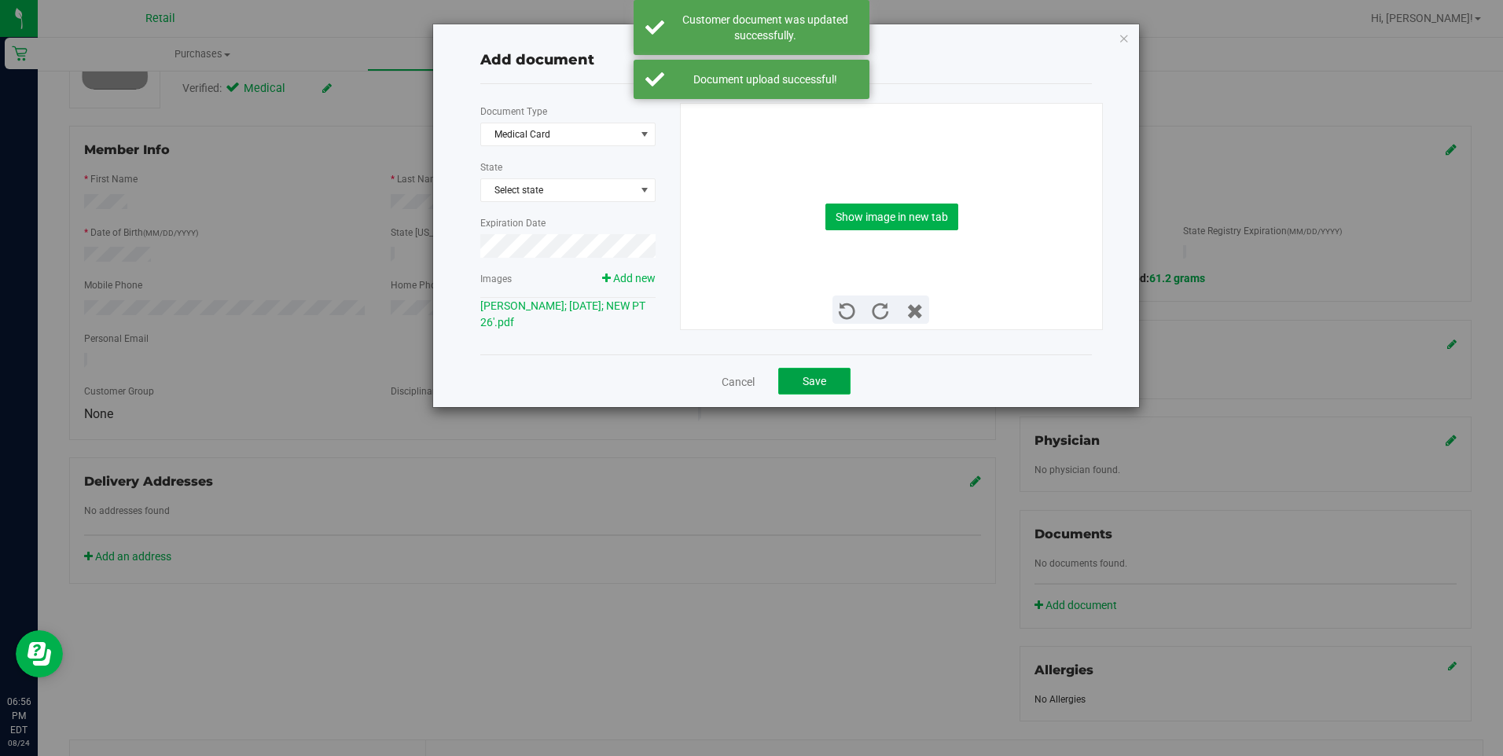
click at [826, 377] on span "Save" at bounding box center [815, 381] width 24 height 13
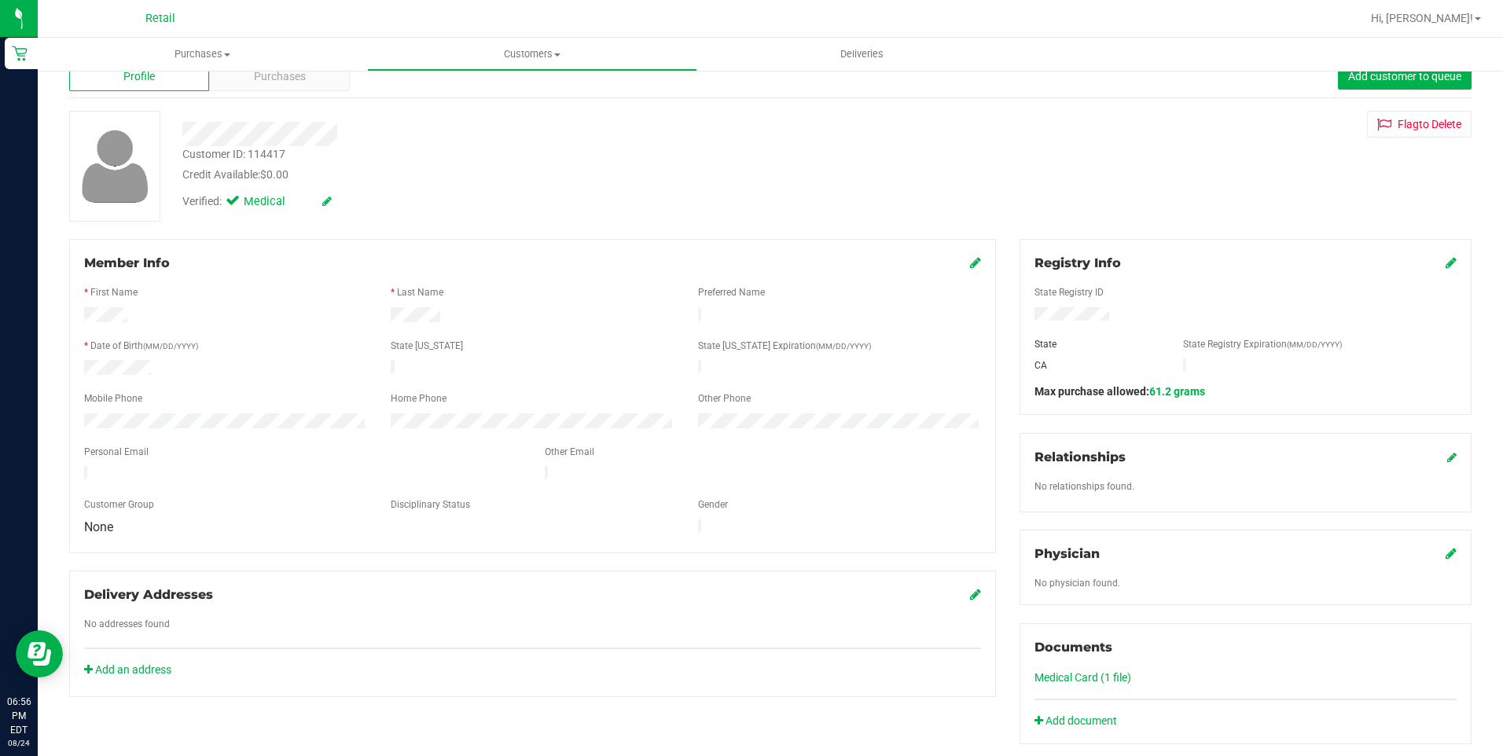
scroll to position [0, 0]
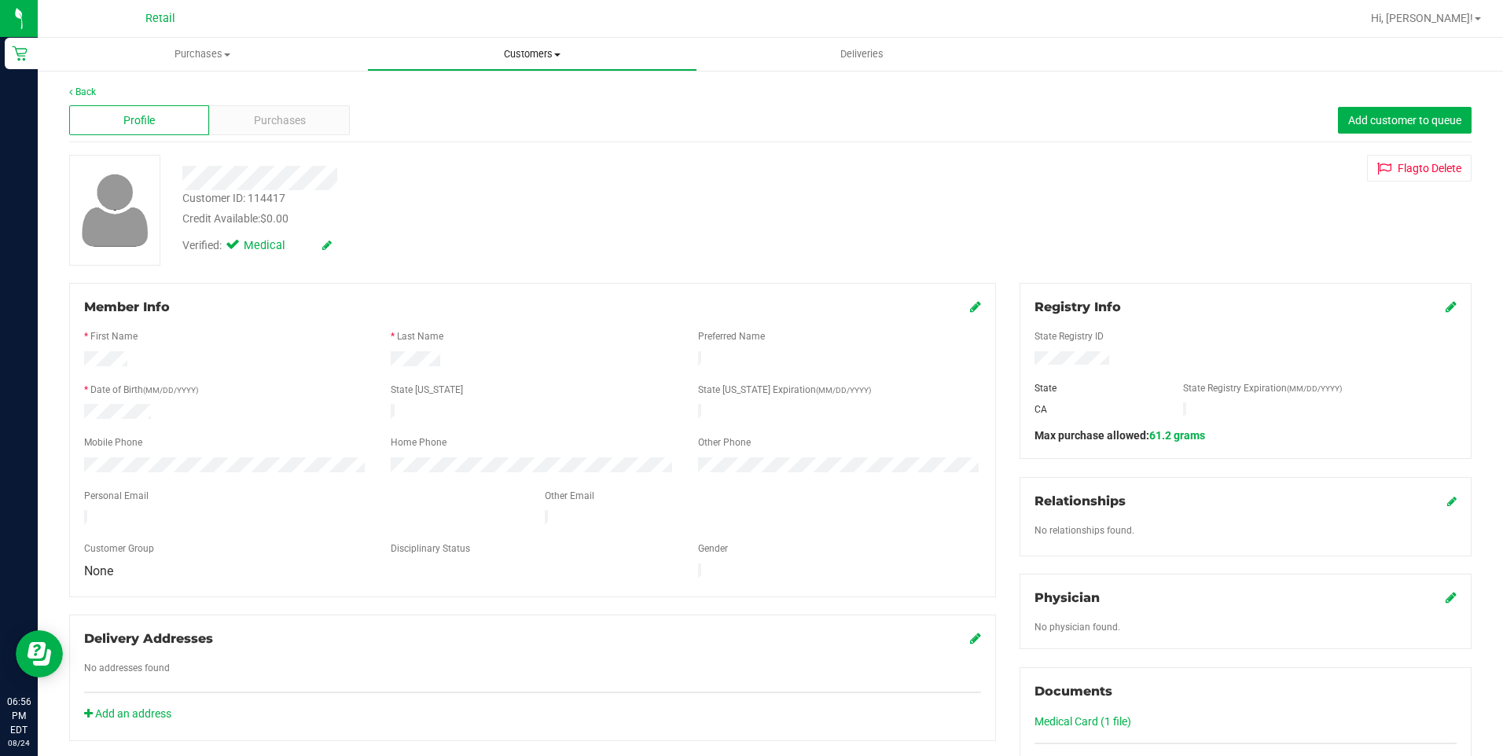
click at [531, 55] on span "Customers" at bounding box center [532, 54] width 328 height 14
click at [463, 95] on span "All customers" at bounding box center [423, 94] width 113 height 13
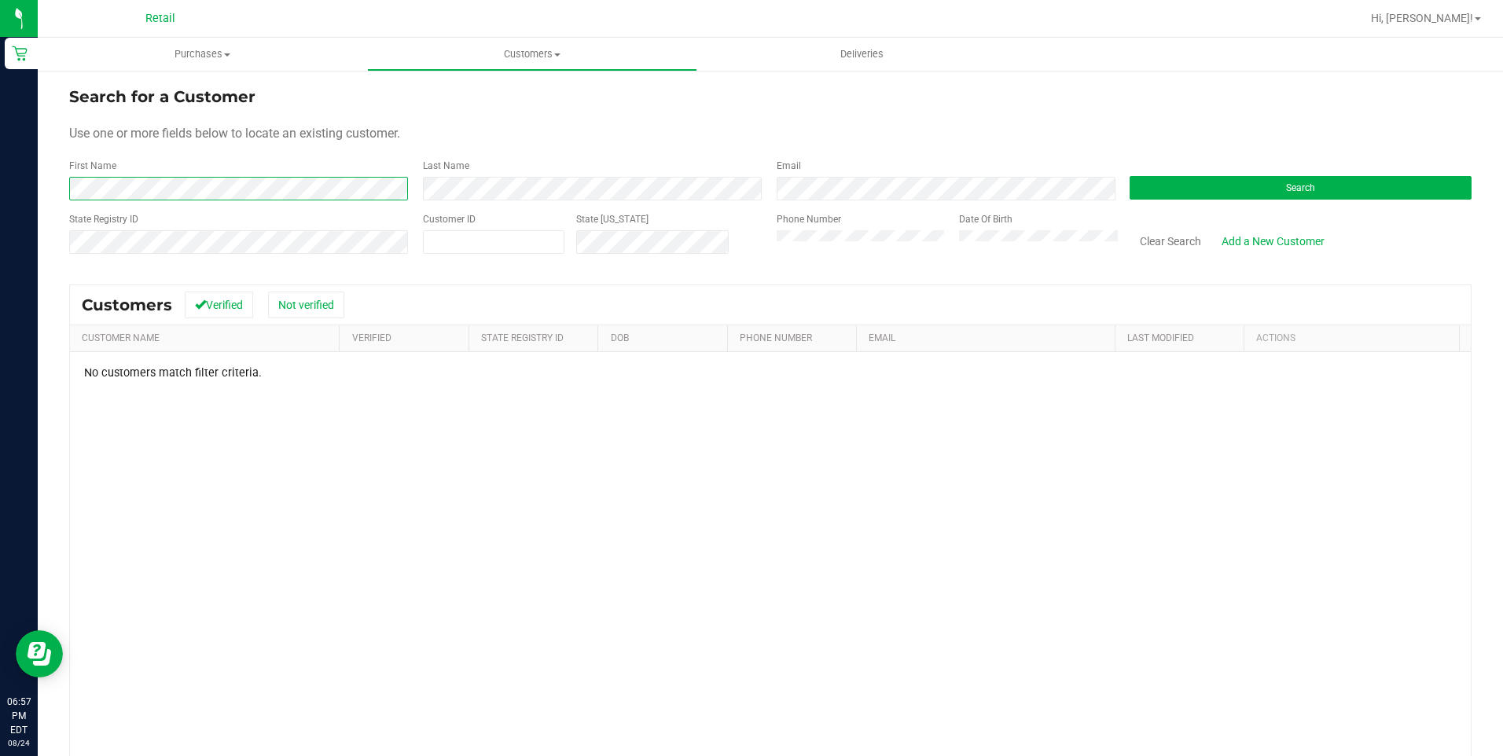
click at [0, 194] on html "Retail 06:57 PM EDT [DATE] 08/24 Retail Hi, [PERSON_NAME]! Purchases Summary of…" at bounding box center [751, 378] width 1503 height 756
click at [164, 175] on div "First Name Last Name Email Search" at bounding box center [770, 180] width 1403 height 42
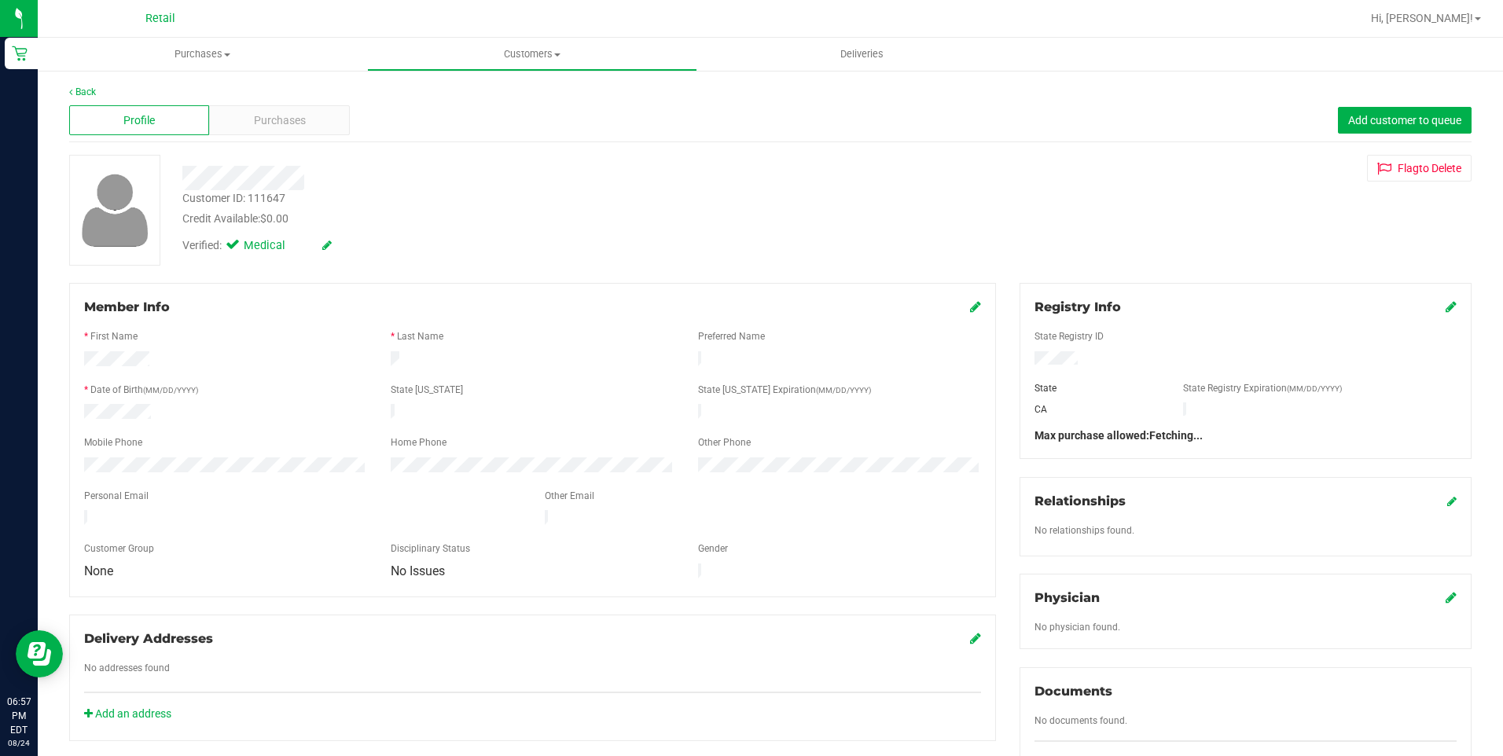
click at [263, 139] on div "Profile Purchases Add customer to queue" at bounding box center [770, 120] width 1403 height 43
click at [277, 113] on span "Purchases" at bounding box center [280, 120] width 52 height 17
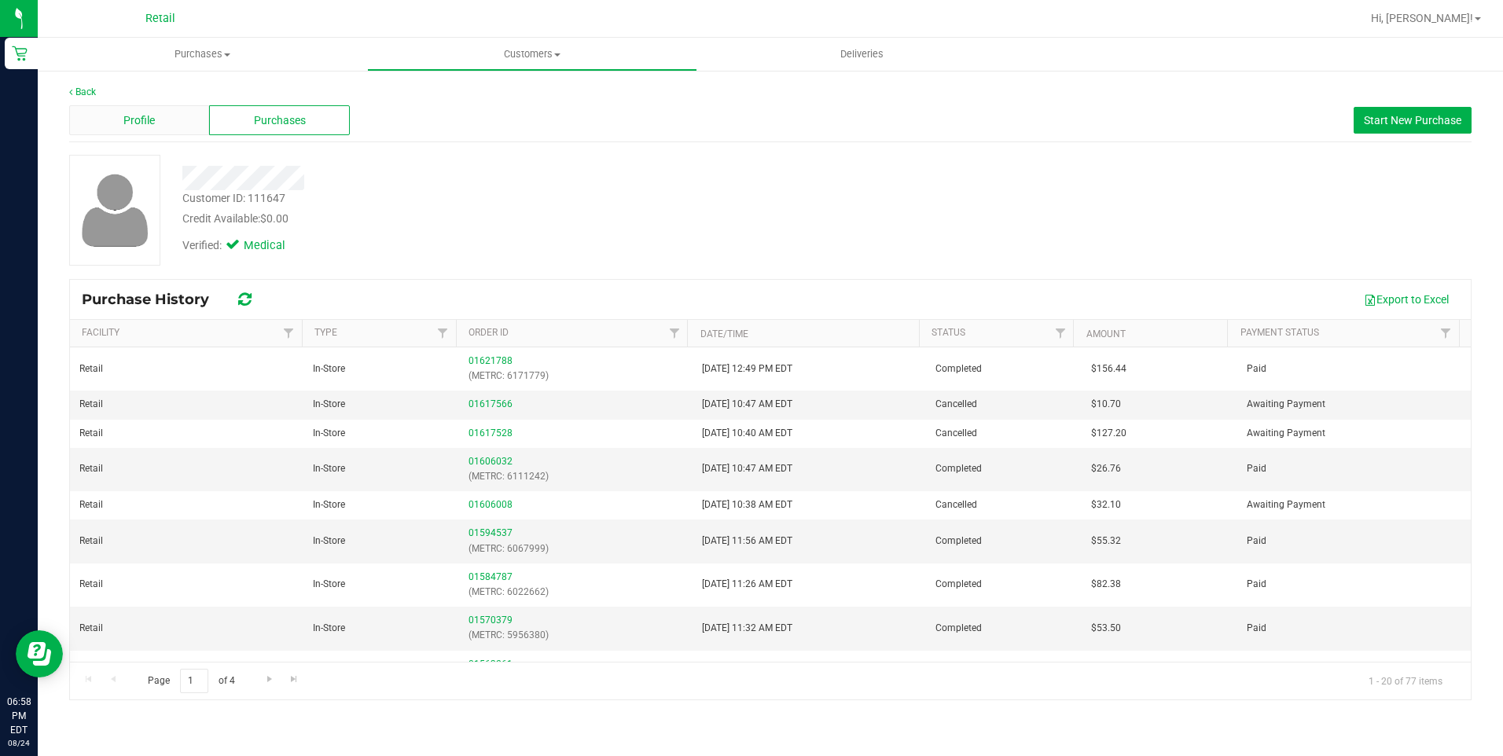
click at [168, 132] on div "Profile" at bounding box center [139, 120] width 140 height 30
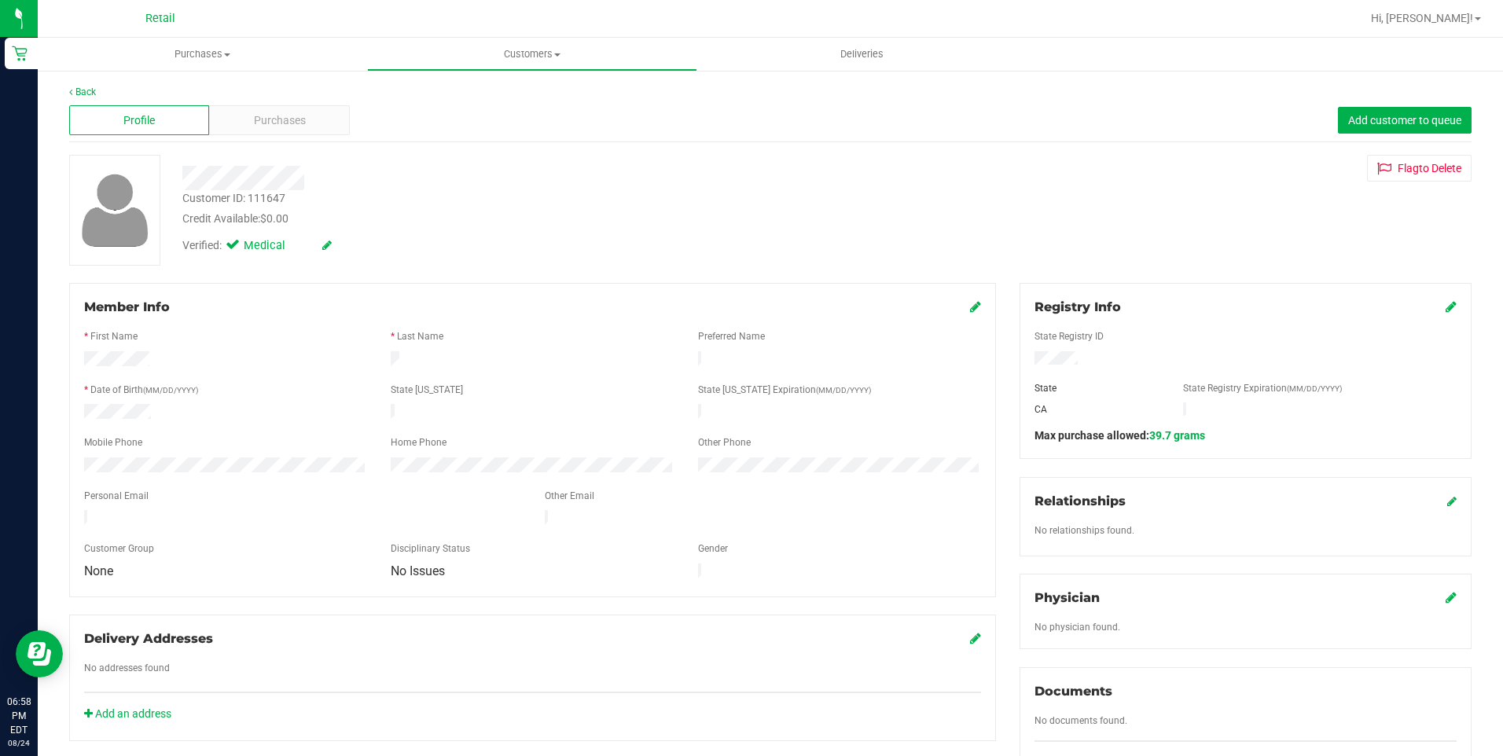
click at [970, 308] on icon at bounding box center [975, 306] width 11 height 13
click at [967, 307] on icon at bounding box center [974, 308] width 14 height 13
click at [264, 138] on div "Profile Purchases Add customer to queue" at bounding box center [770, 120] width 1403 height 43
click at [268, 130] on div "Purchases" at bounding box center [279, 120] width 140 height 30
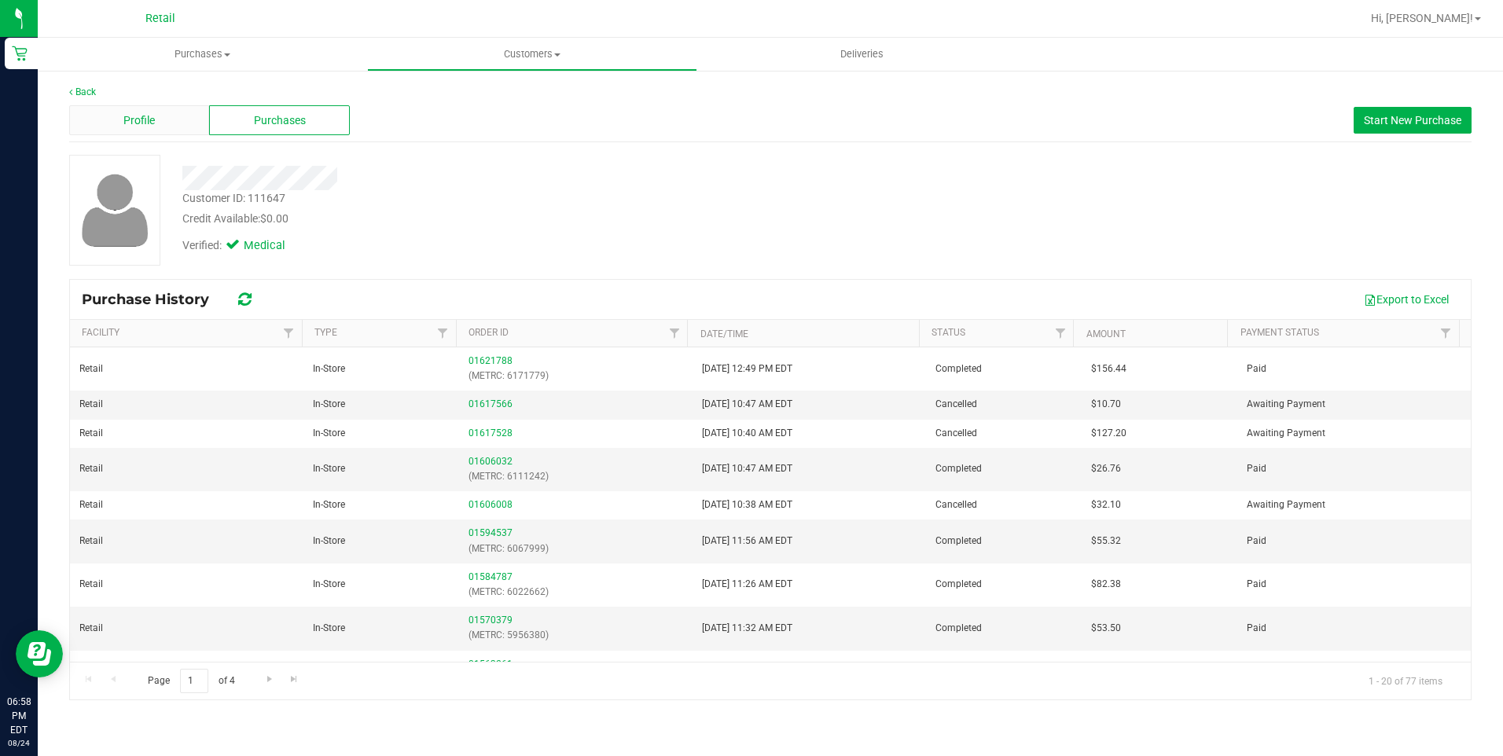
click at [116, 108] on div "Profile" at bounding box center [139, 120] width 140 height 30
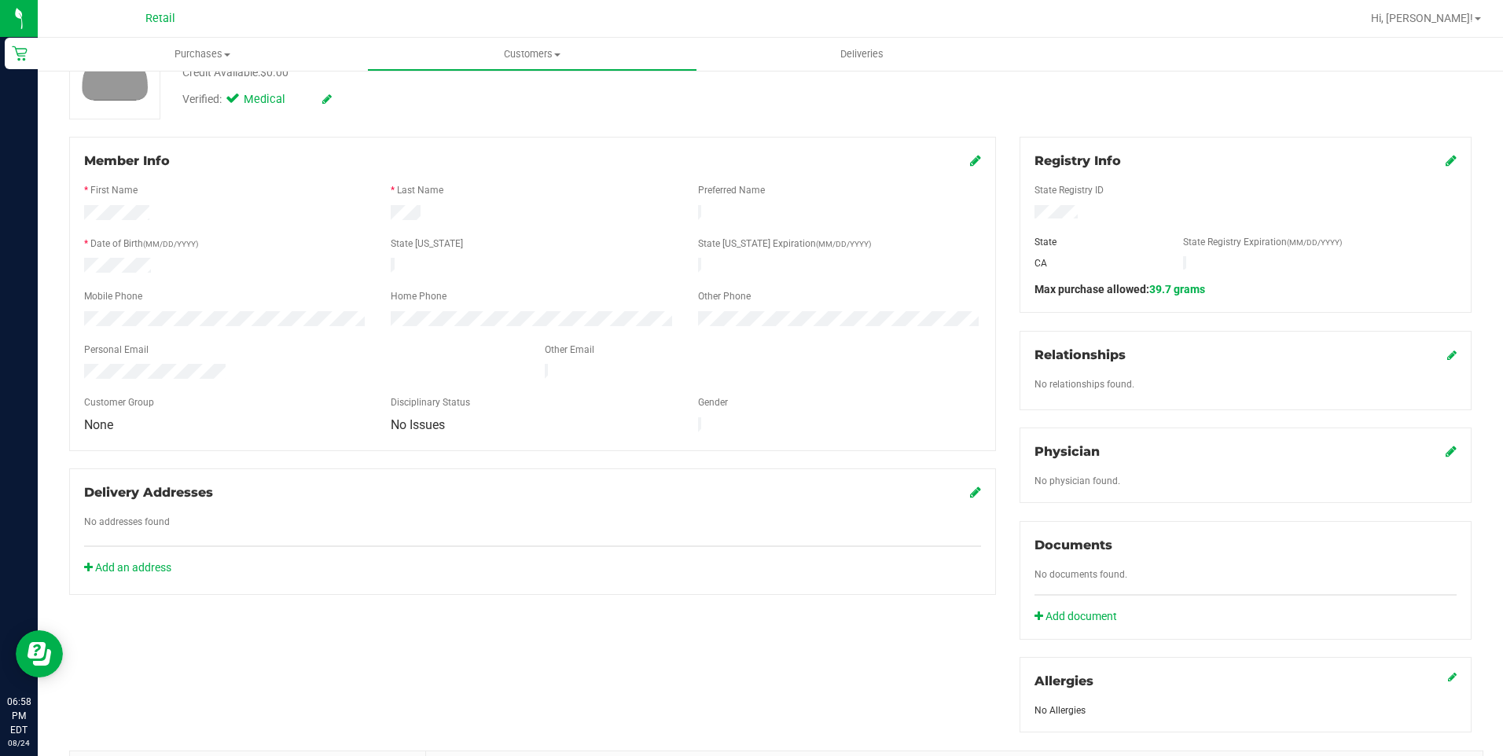
scroll to position [88, 0]
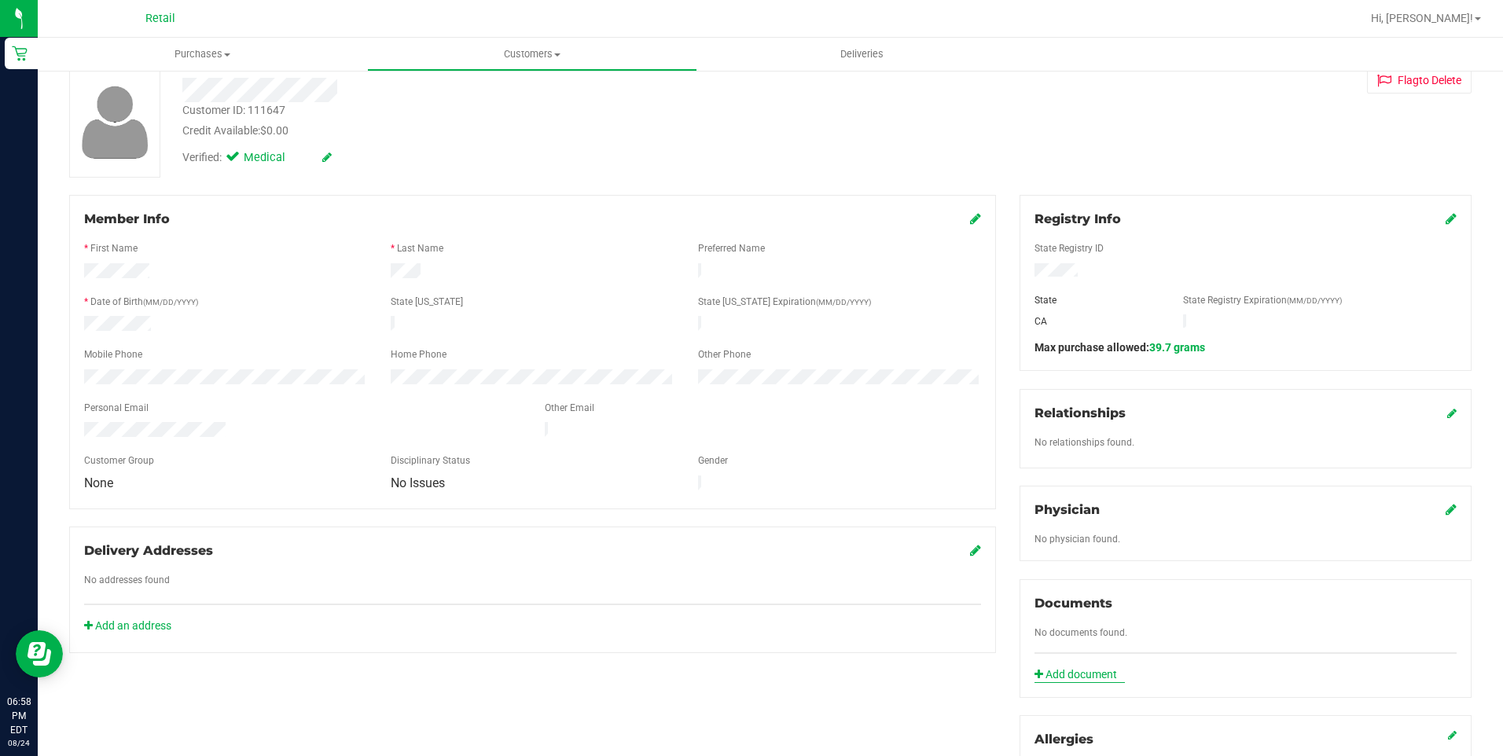
click at [1090, 670] on link "Add document" at bounding box center [1080, 675] width 90 height 17
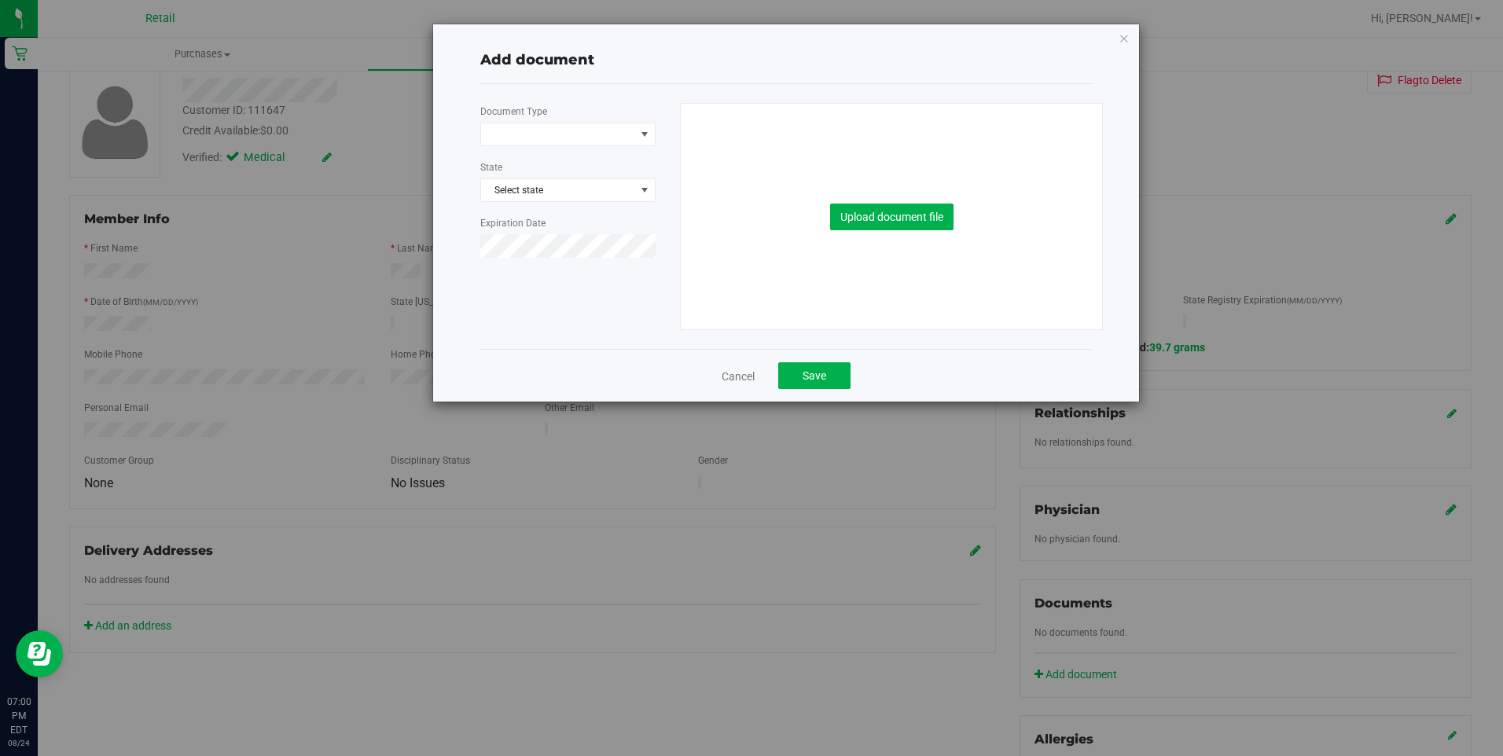
click at [849, 117] on div "Upload document file" at bounding box center [892, 217] width 399 height 226
click at [848, 221] on button "Upload document file" at bounding box center [891, 217] width 123 height 27
click at [885, 215] on button "Upload document file" at bounding box center [891, 217] width 123 height 27
click at [774, 15] on div "Please select a document type" at bounding box center [765, 20] width 185 height 16
click at [910, 213] on button "Upload document file" at bounding box center [891, 217] width 123 height 27
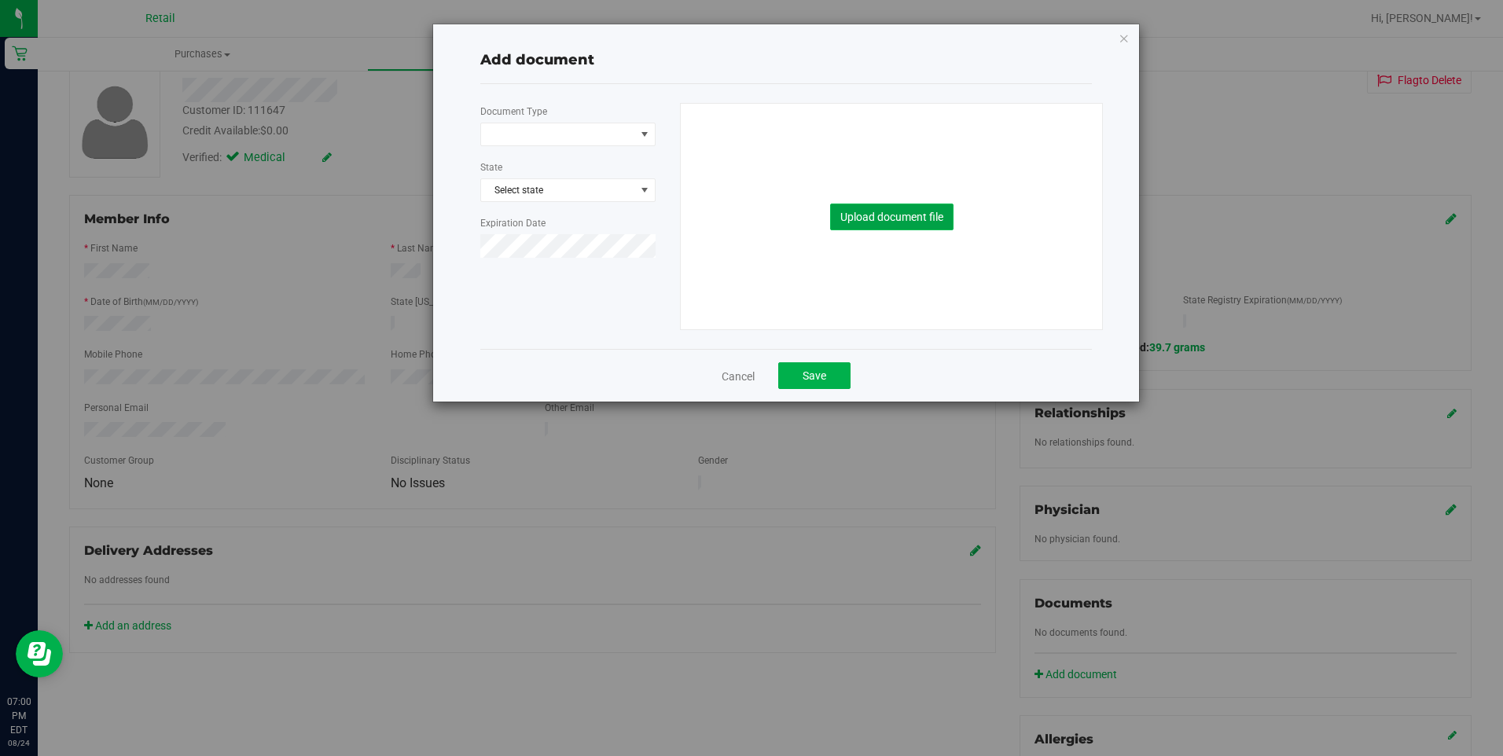
click at [878, 212] on button "Upload document file" at bounding box center [891, 217] width 123 height 27
click at [884, 215] on button "Upload document file" at bounding box center [891, 217] width 123 height 27
click at [717, 17] on div "Please select a document type" at bounding box center [765, 20] width 185 height 16
click at [577, 131] on span at bounding box center [558, 134] width 154 height 22
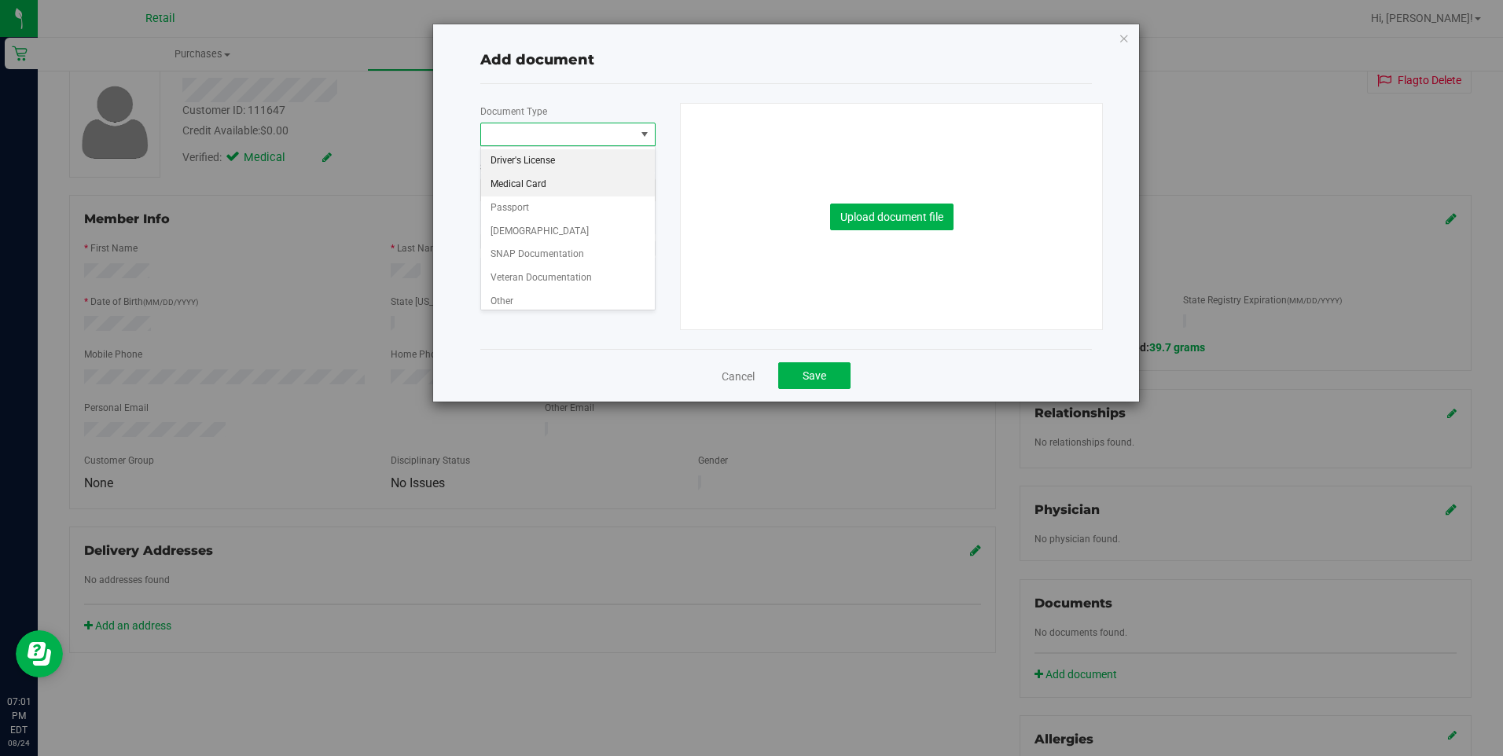
click at [546, 185] on li "Medical Card" at bounding box center [568, 185] width 174 height 24
click at [903, 230] on button "Upload document file" at bounding box center [891, 217] width 123 height 27
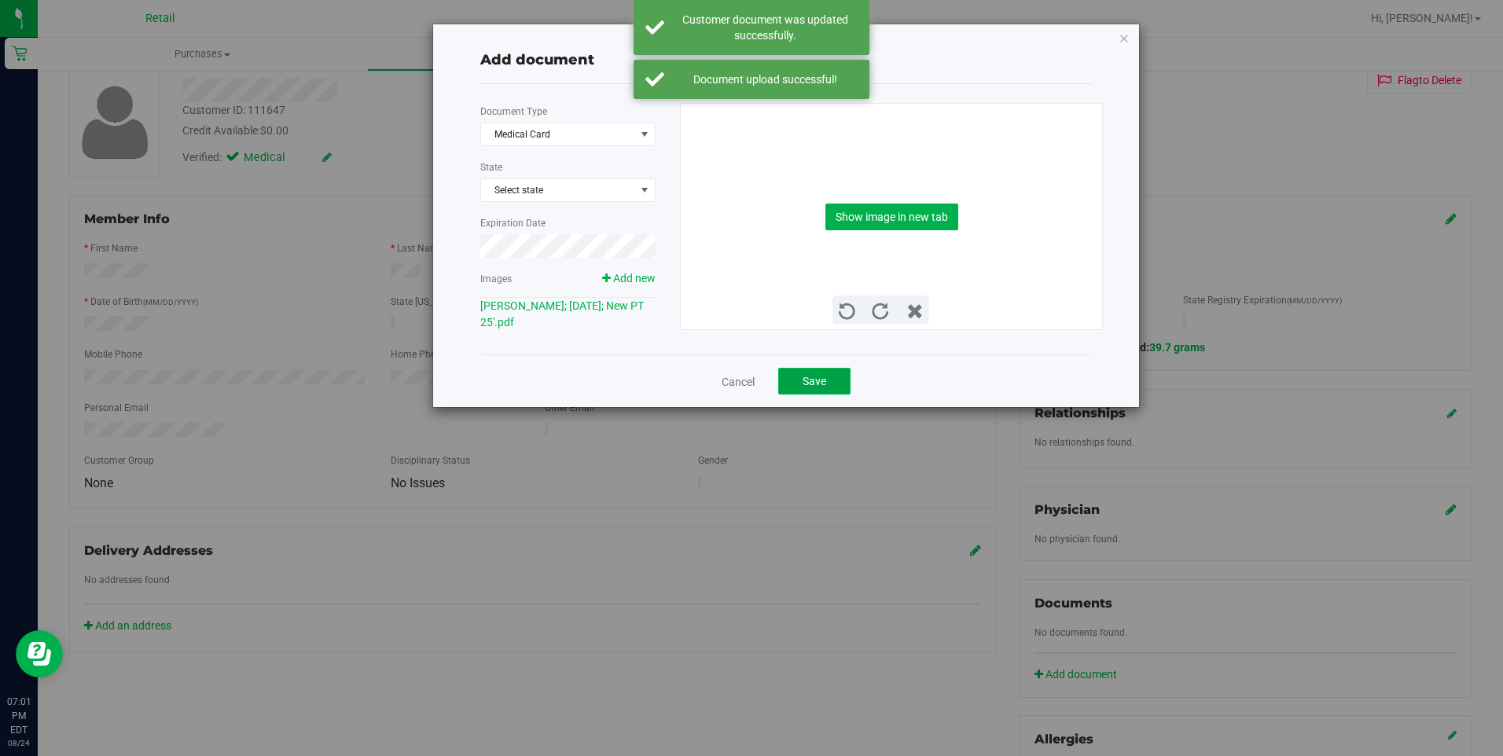
click at [831, 372] on button "Save" at bounding box center [814, 381] width 72 height 27
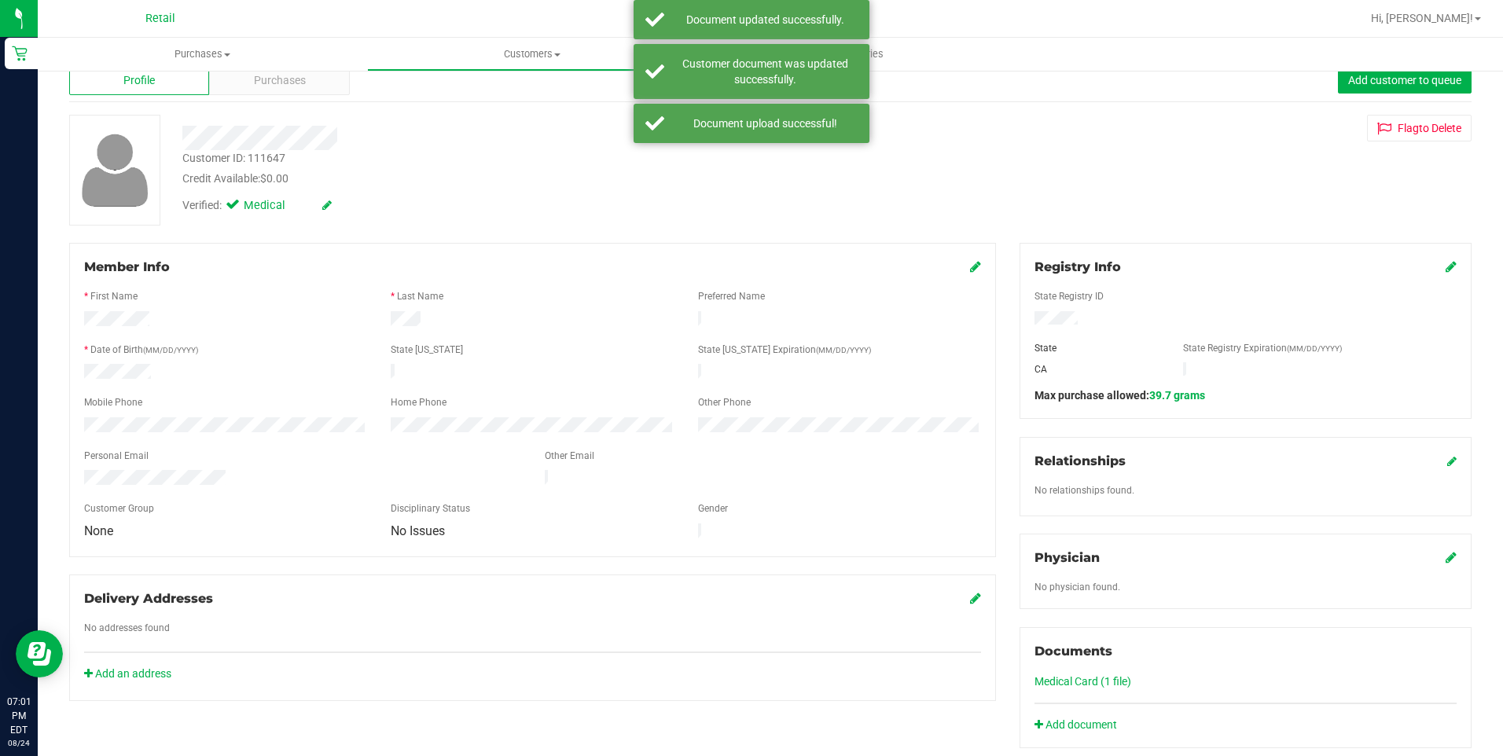
scroll to position [0, 0]
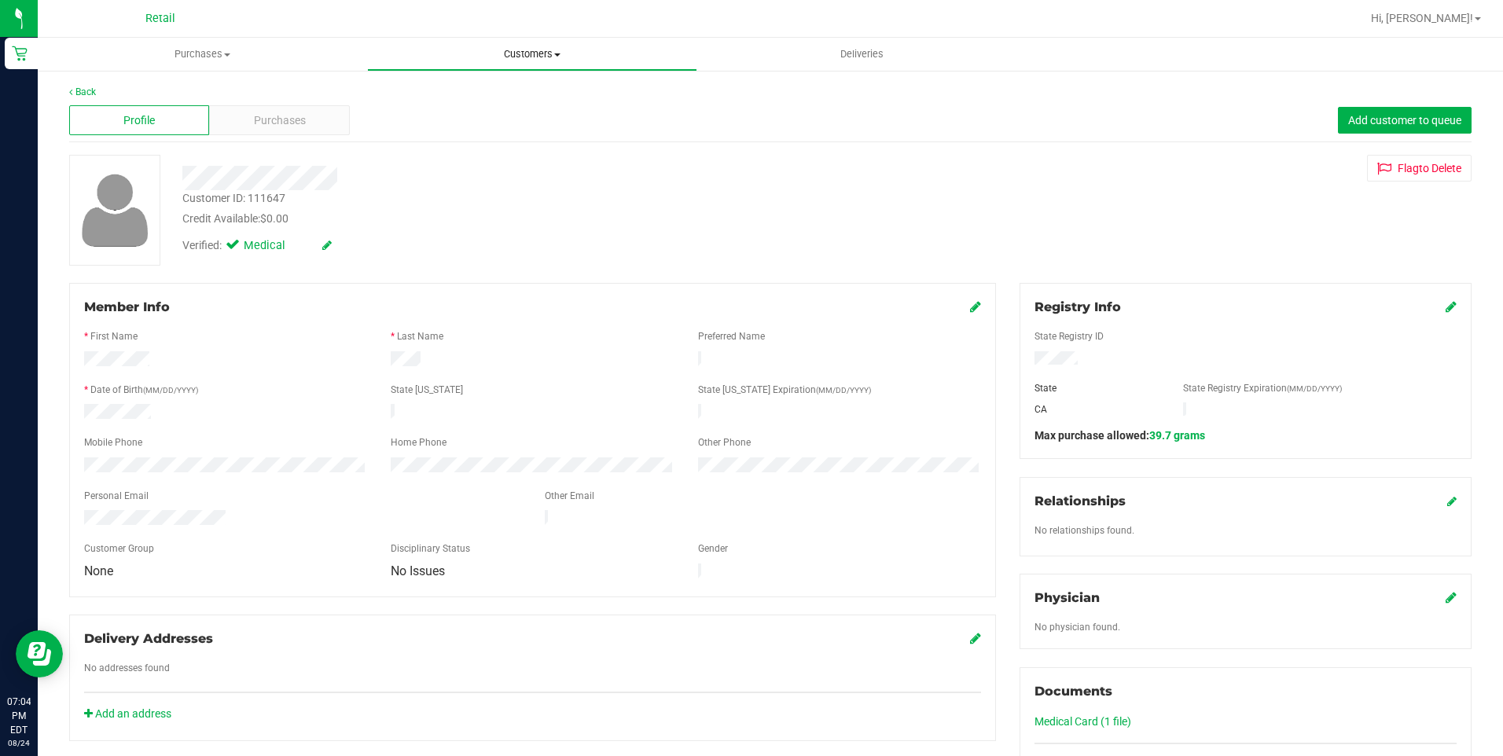
click at [559, 64] on uib-tab-heading "Customers All customers Add a new customer All physicians" at bounding box center [532, 54] width 328 height 31
click at [473, 92] on span "All customers" at bounding box center [423, 94] width 113 height 13
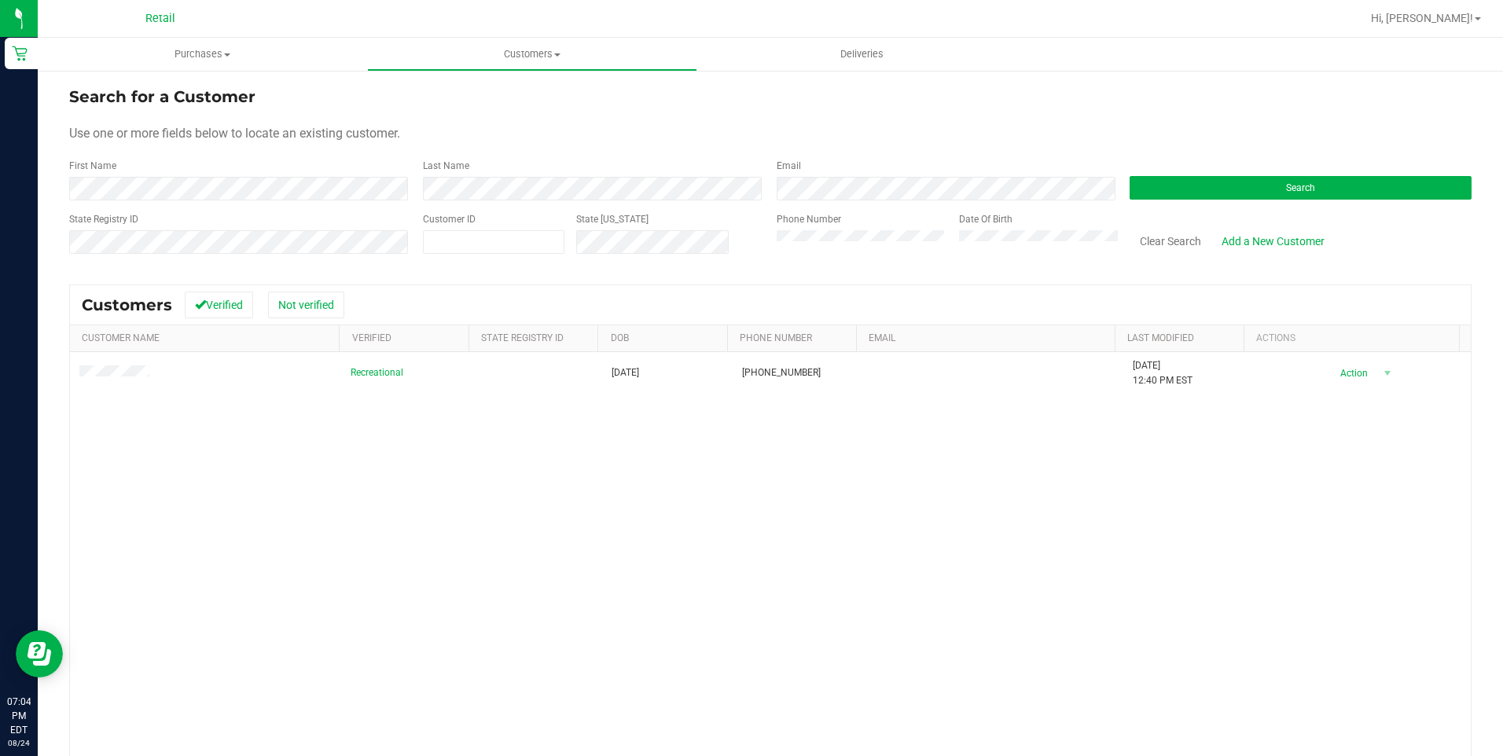
click at [511, 201] on form "Search for a Customer Use one or more fields below to locate an existing custom…" at bounding box center [770, 176] width 1403 height 183
click at [836, 251] on div "Phone Number" at bounding box center [862, 240] width 171 height 56
drag, startPoint x: 836, startPoint y: 256, endPoint x: 298, endPoint y: 278, distance: 538.2
click at [298, 278] on div "Search for a Customer Use one or more fields below to locate an existing custom…" at bounding box center [770, 476] width 1403 height 782
click at [369, 261] on div "State Registry ID" at bounding box center [240, 240] width 342 height 56
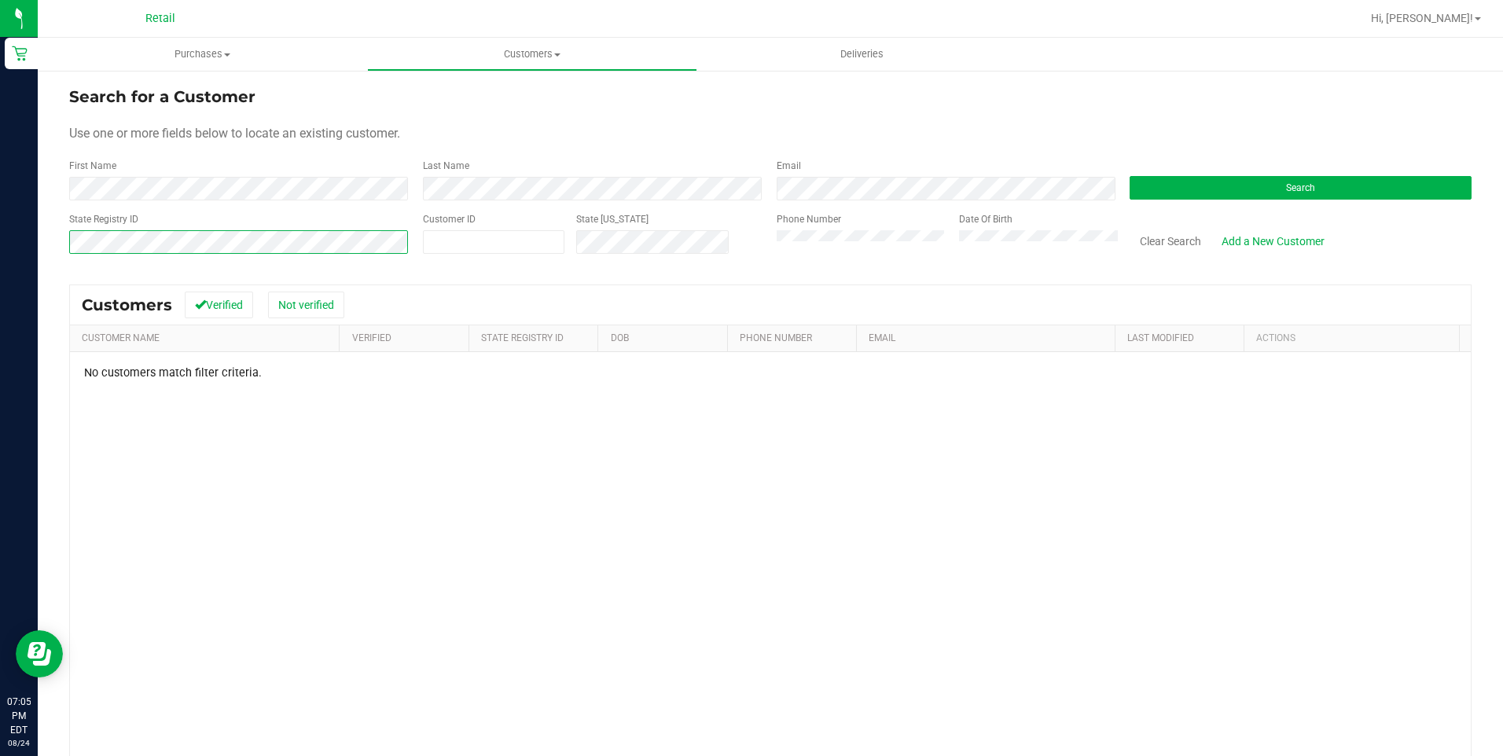
click at [0, 248] on html "Retail 07:05 PM EDT [DATE] 08/24 Retail Hi, [PERSON_NAME]! Purchases Summary of…" at bounding box center [751, 378] width 1503 height 756
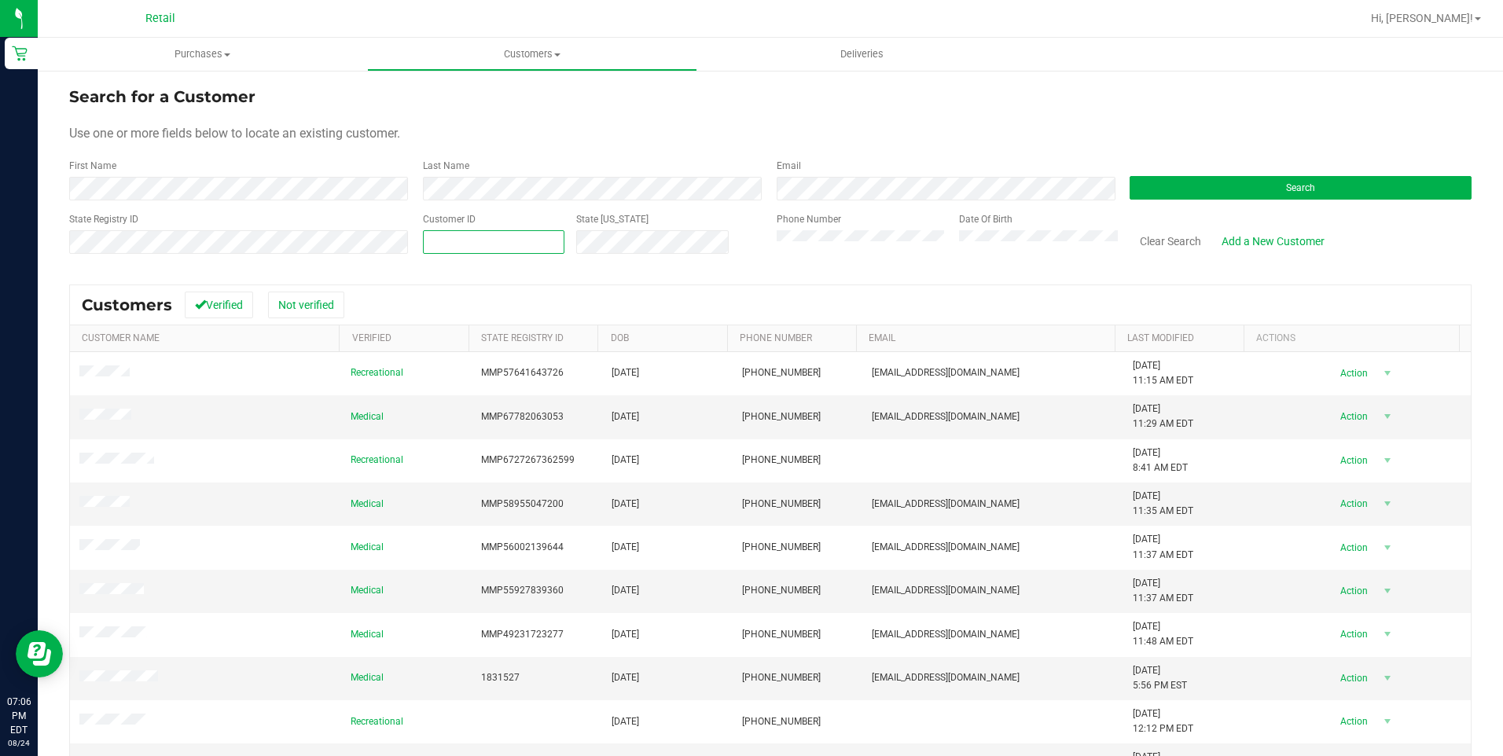
click at [439, 238] on span at bounding box center [494, 242] width 142 height 24
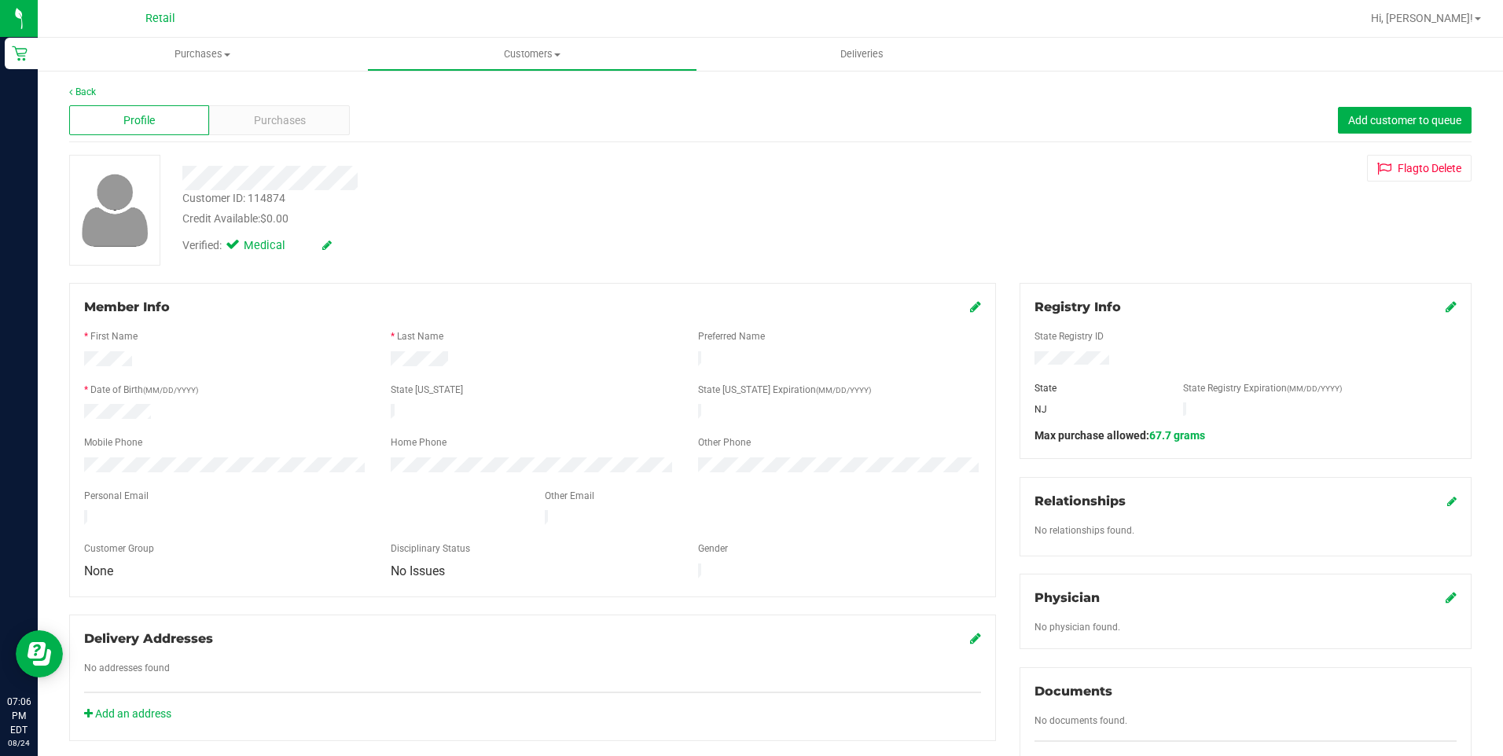
click at [1446, 310] on icon at bounding box center [1451, 306] width 11 height 13
click at [1434, 298] on span at bounding box center [1437, 307] width 39 height 19
click at [1443, 304] on icon at bounding box center [1450, 308] width 14 height 13
click at [268, 132] on div "Purchases" at bounding box center [279, 120] width 140 height 30
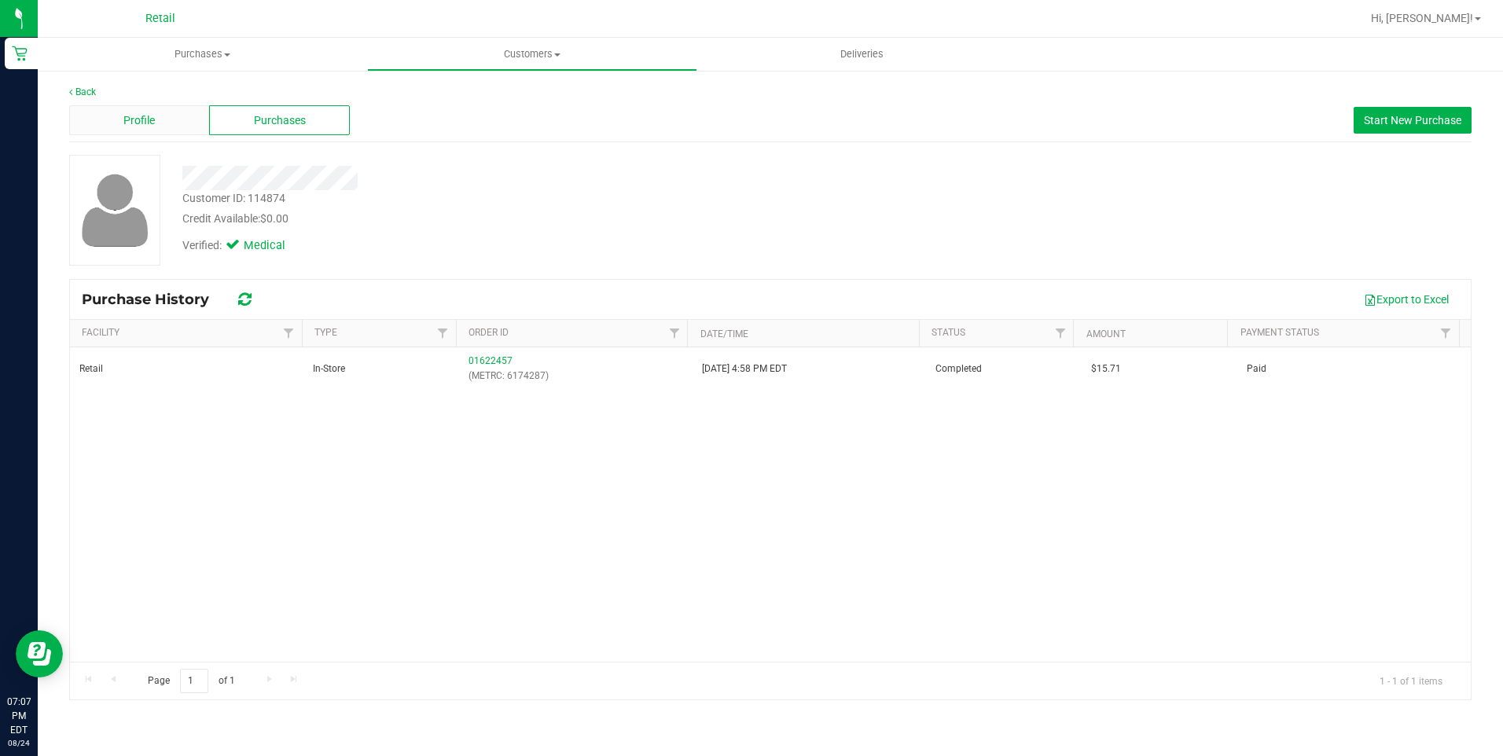
click at [175, 129] on div "Profile" at bounding box center [139, 120] width 140 height 30
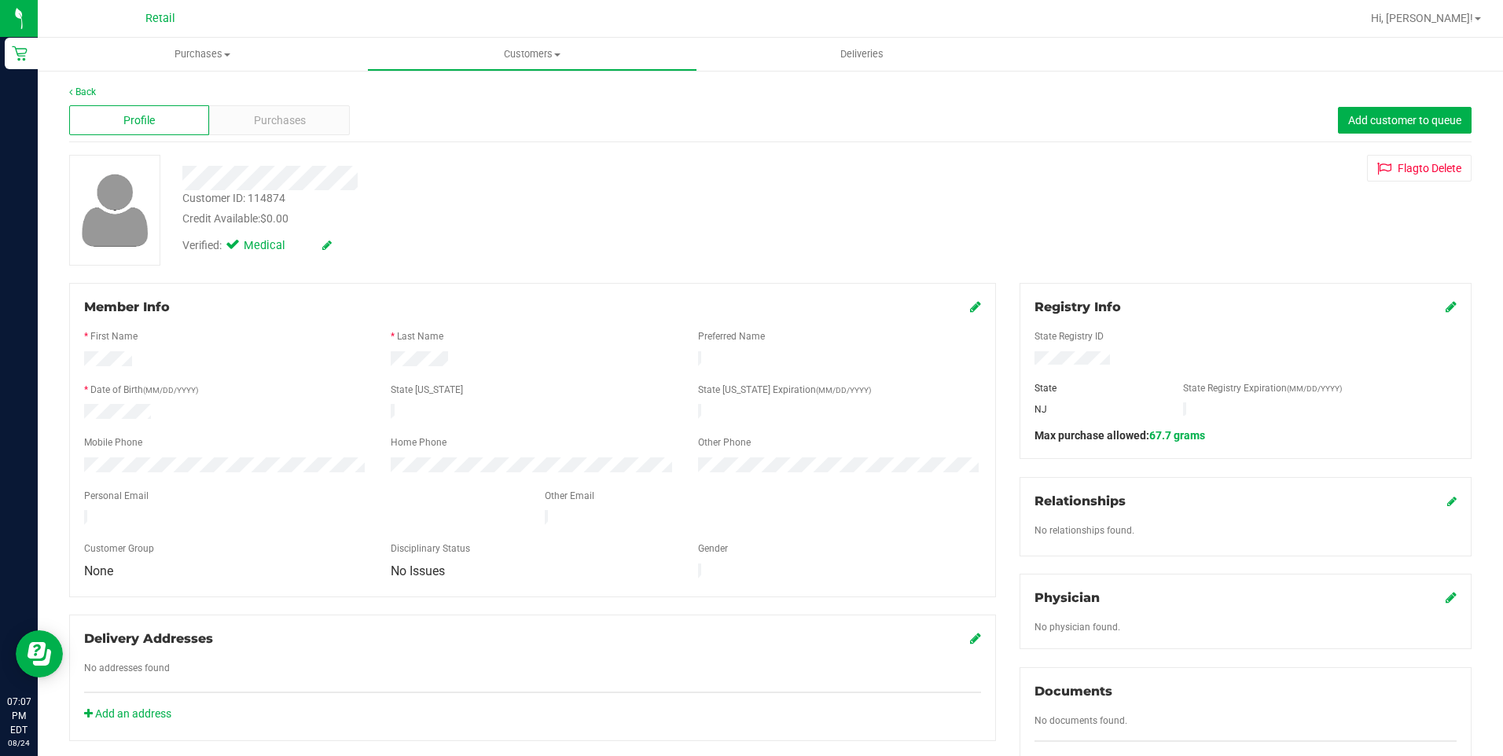
click at [970, 307] on icon at bounding box center [975, 306] width 11 height 13
click at [973, 305] on icon at bounding box center [974, 308] width 14 height 13
click at [970, 306] on icon at bounding box center [975, 306] width 11 height 13
click at [191, 521] on form "Member Info * First Name * Last Name Preferred Name * Date of Birth (MM/DD/YYYY…" at bounding box center [532, 448] width 897 height 300
click at [967, 310] on icon at bounding box center [974, 308] width 14 height 13
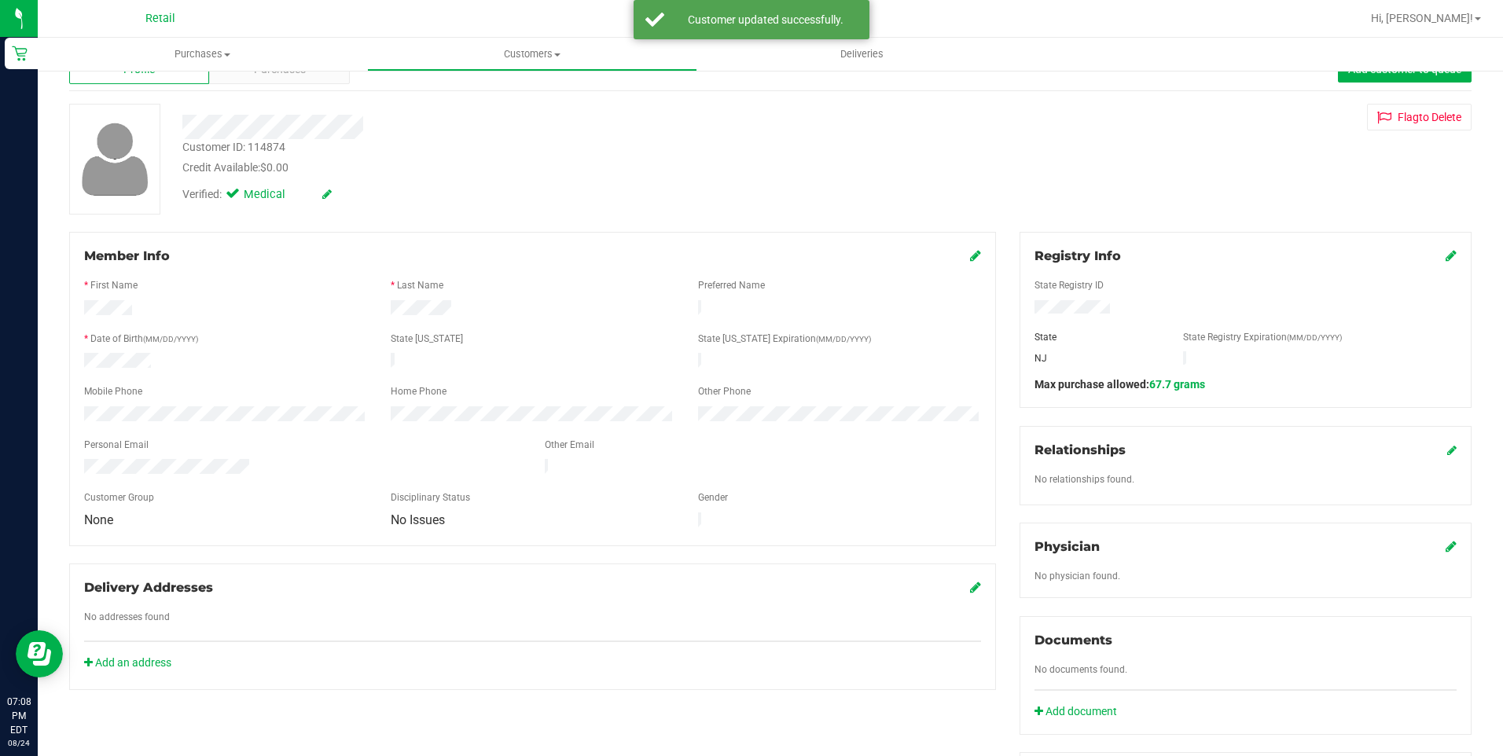
scroll to position [79, 0]
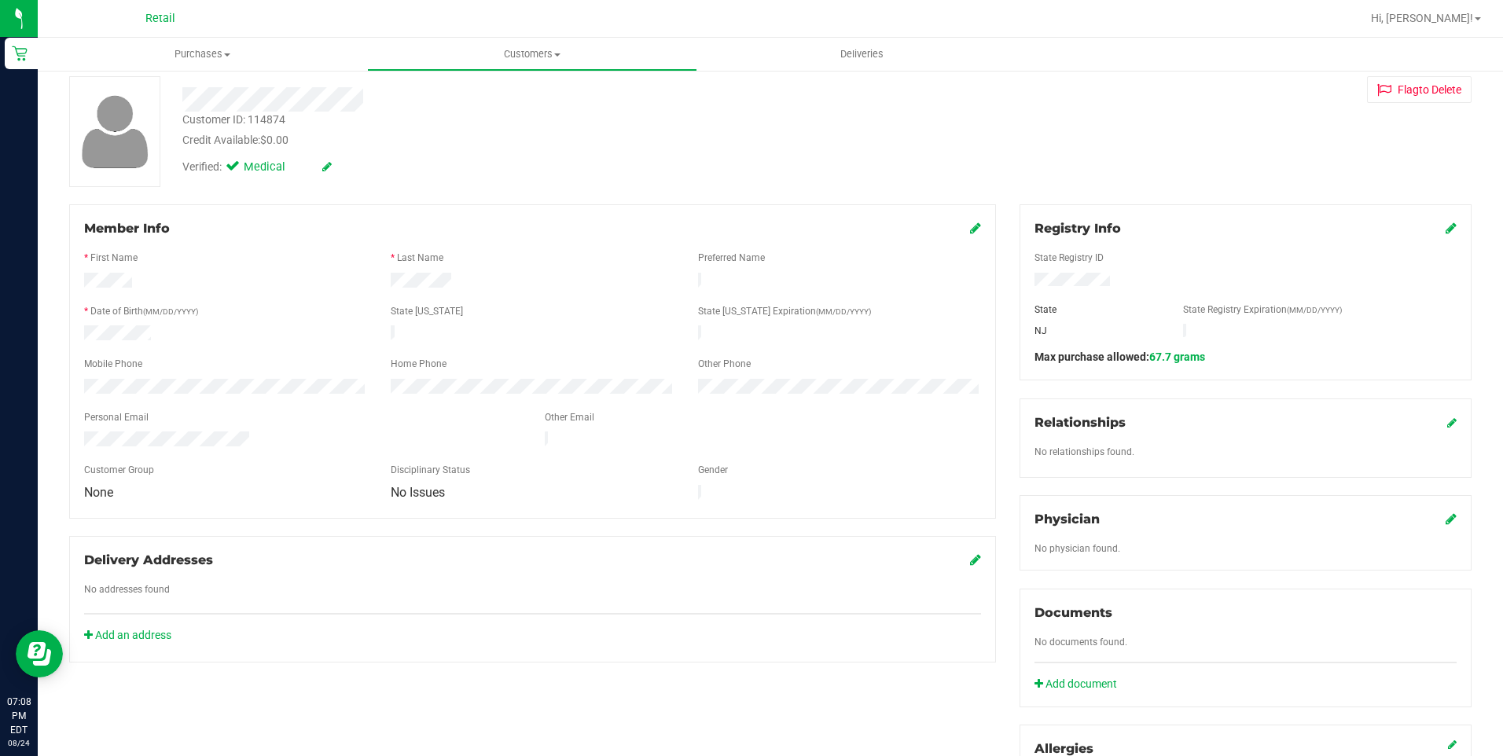
click at [970, 225] on icon at bounding box center [975, 228] width 11 height 13
click at [452, 227] on div "Member Info" at bounding box center [532, 228] width 897 height 19
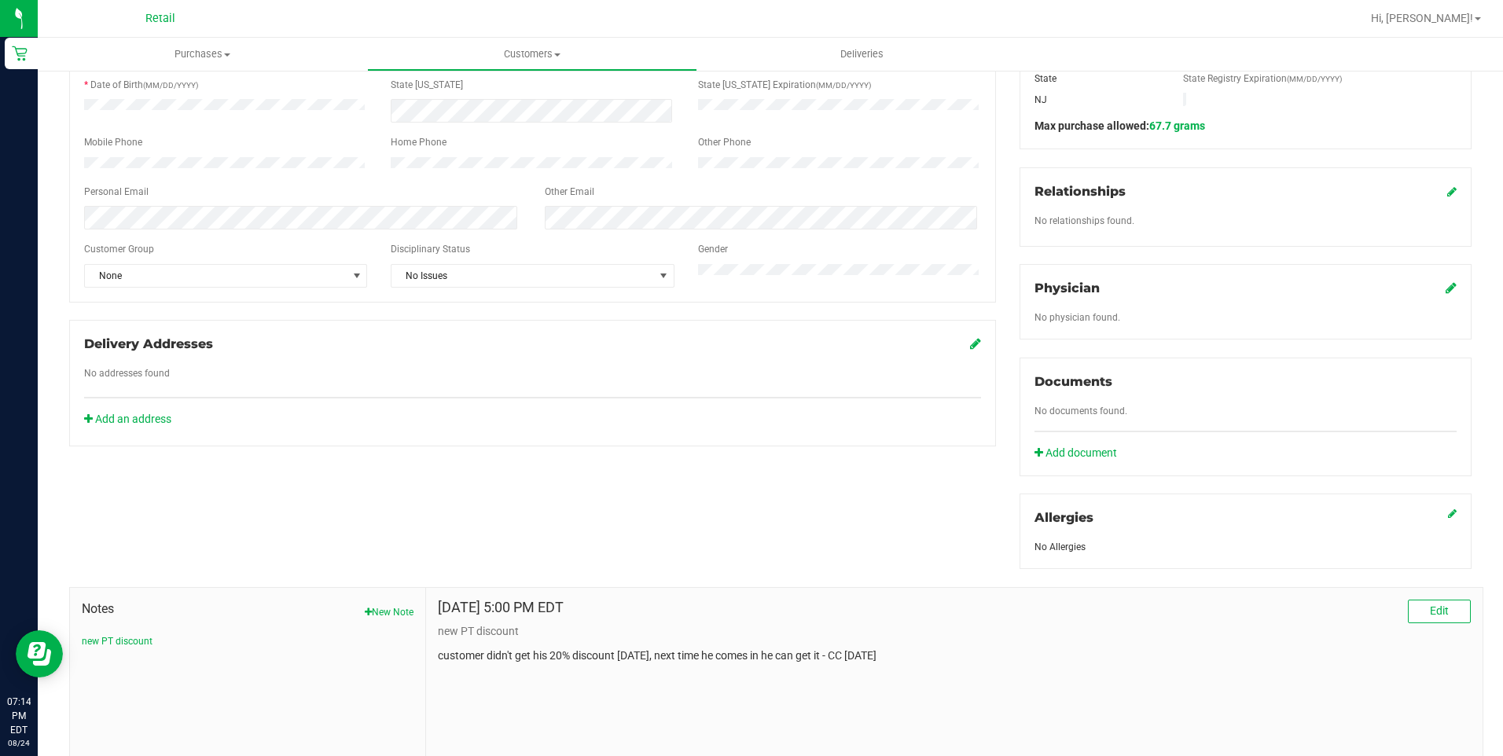
scroll to position [314, 0]
click at [1082, 443] on link "Add document" at bounding box center [1080, 448] width 90 height 17
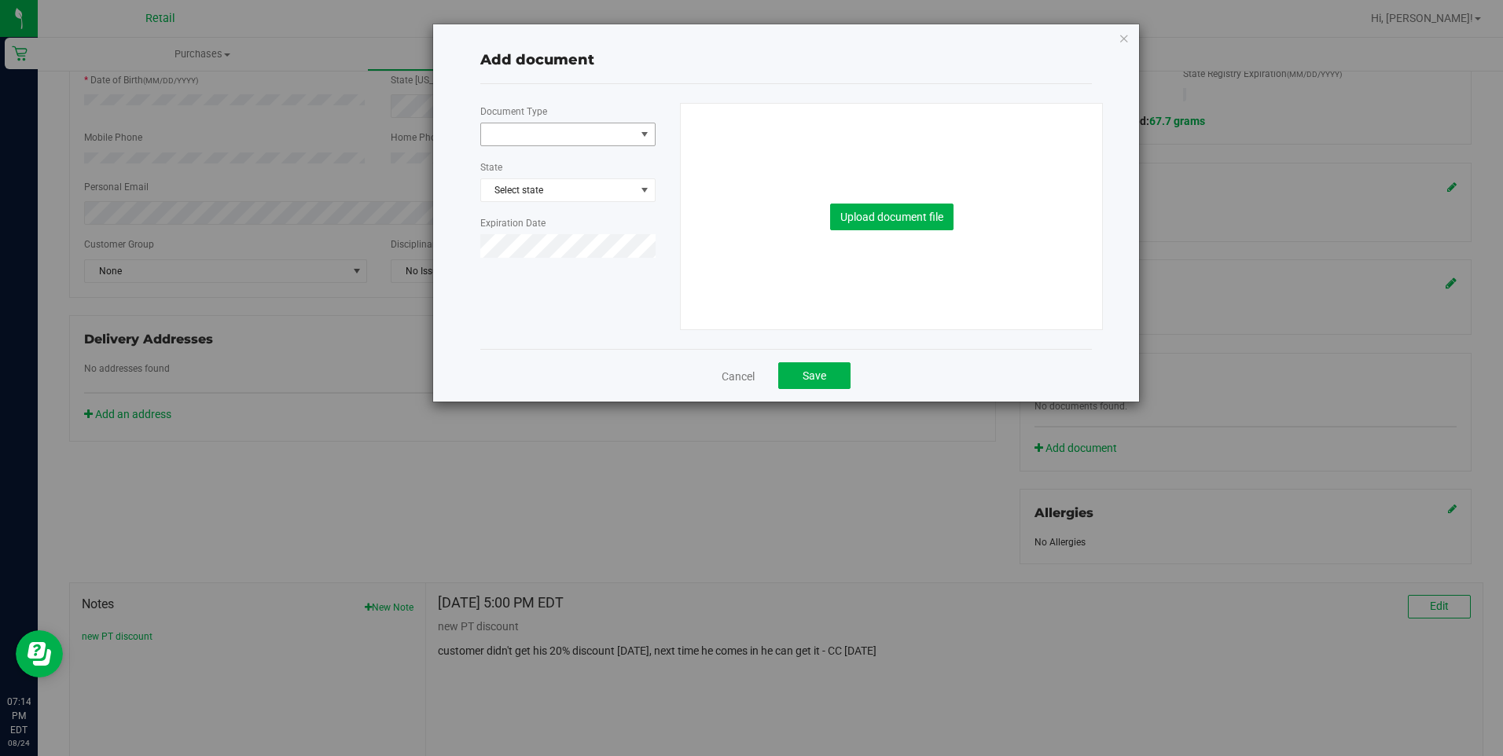
click at [590, 142] on span at bounding box center [558, 134] width 154 height 22
click at [517, 187] on li "Medical Card" at bounding box center [568, 185] width 174 height 24
click at [919, 229] on button "Upload document file" at bounding box center [891, 217] width 123 height 27
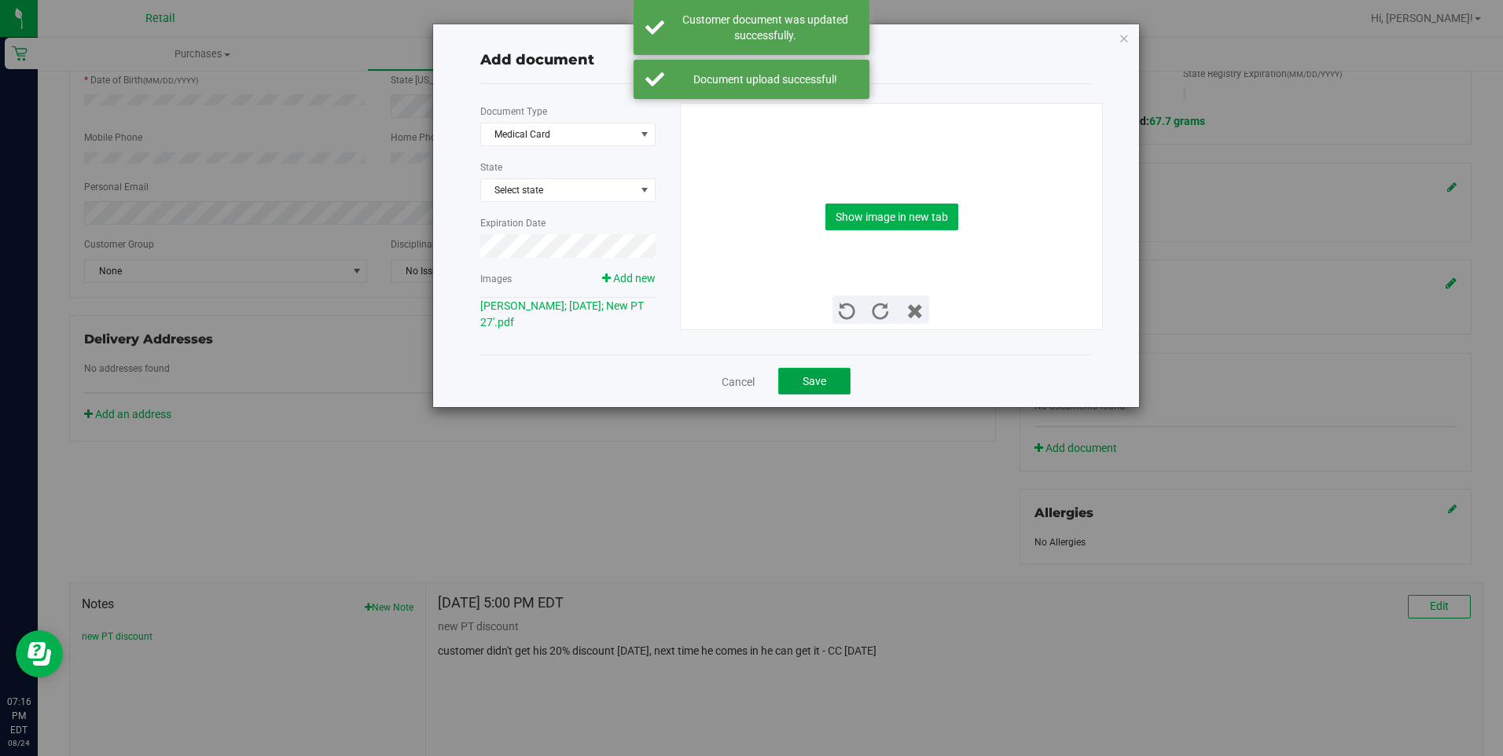
drag, startPoint x: 812, startPoint y: 382, endPoint x: 797, endPoint y: 393, distance: 18.6
click at [802, 393] on button "Save" at bounding box center [814, 381] width 72 height 27
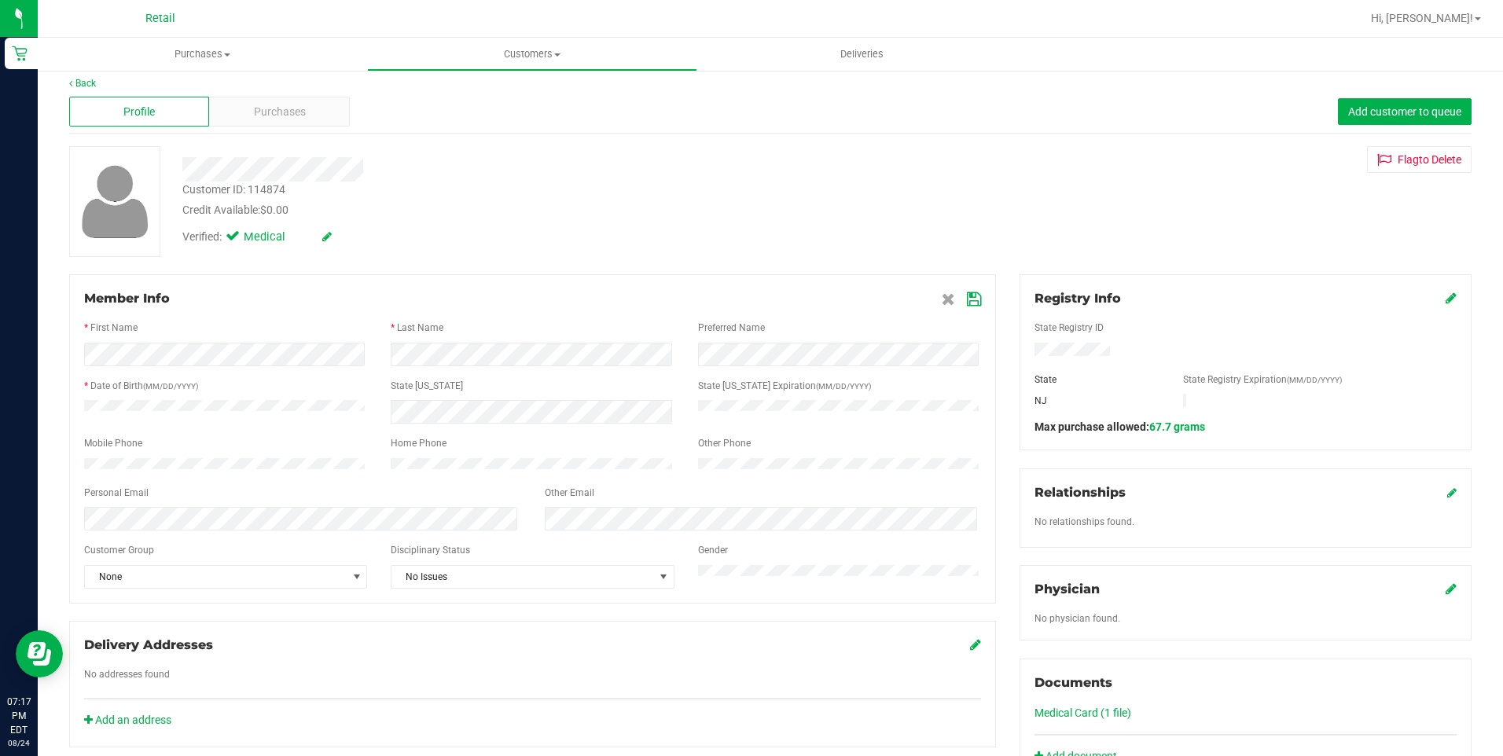
scroll to position [0, 0]
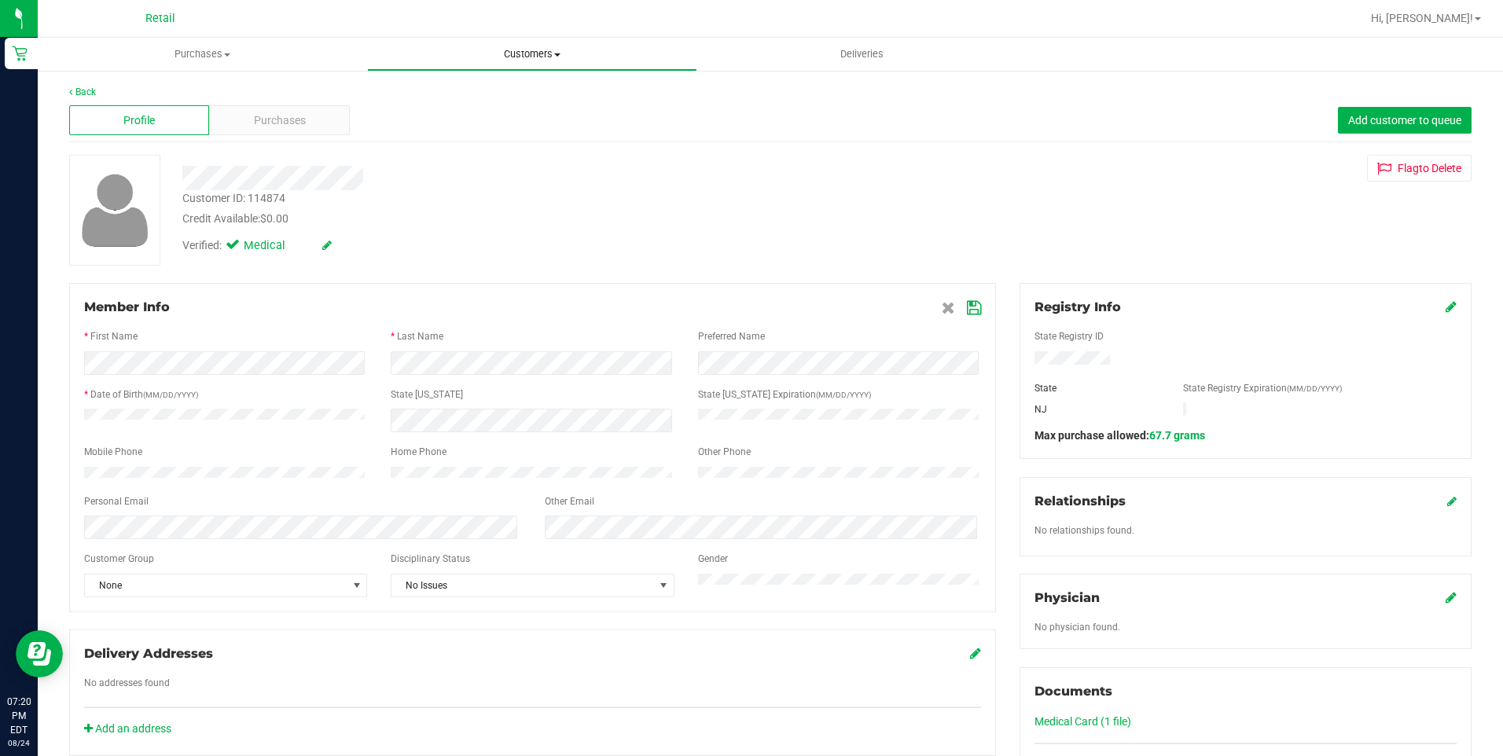
click at [510, 68] on uib-tab-heading "Customers All customers Add a new customer All physicians" at bounding box center [532, 54] width 328 height 31
click at [423, 99] on span "All customers" at bounding box center [423, 94] width 113 height 13
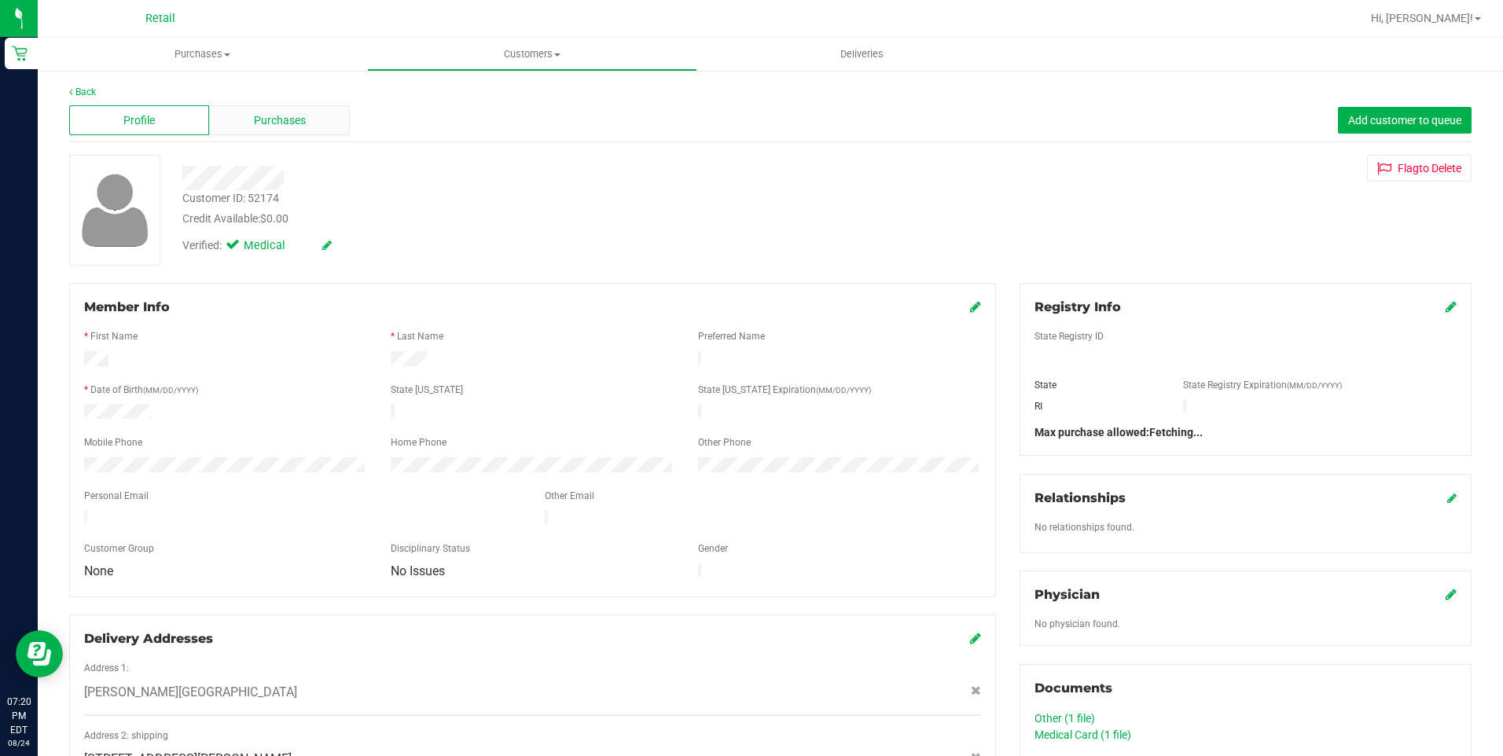
click at [275, 123] on span "Purchases" at bounding box center [280, 120] width 52 height 17
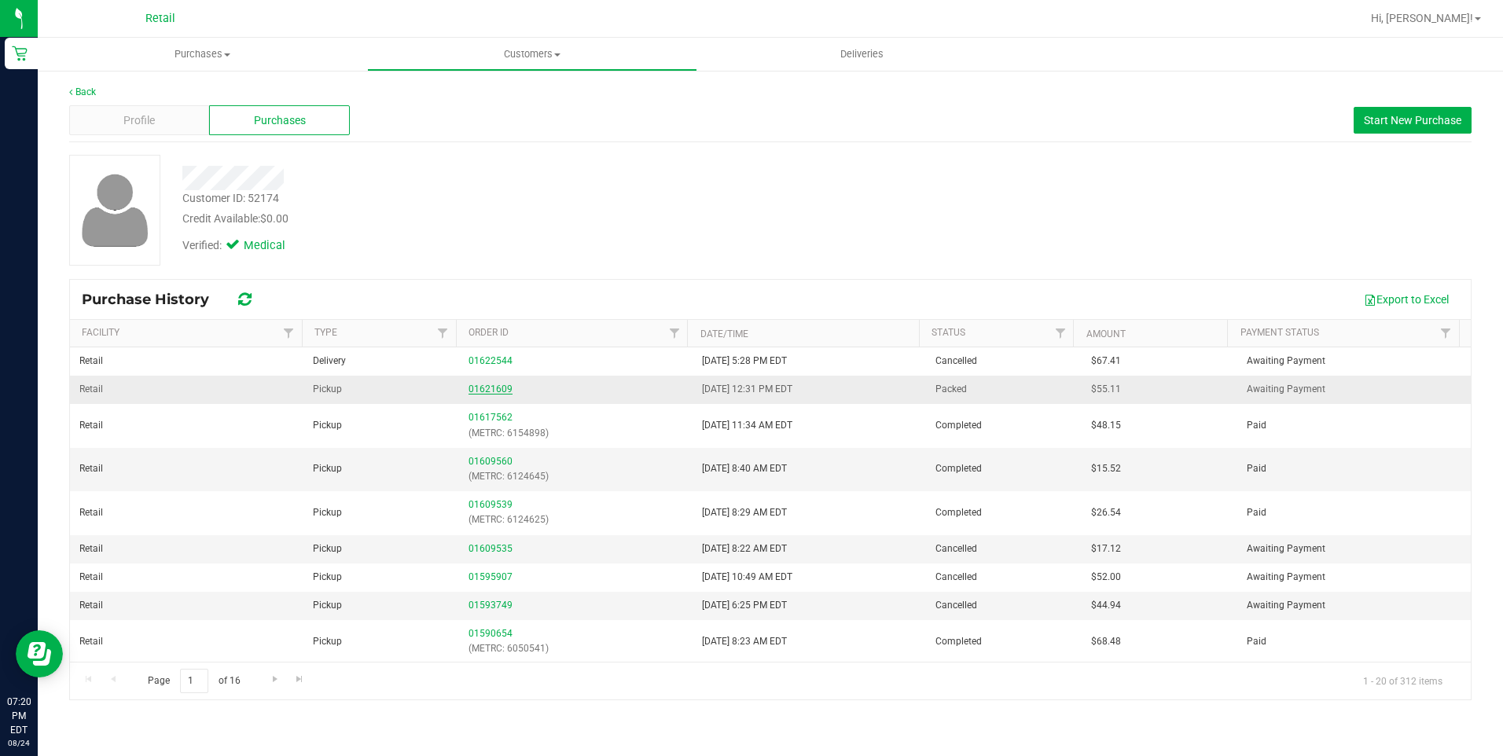
click at [498, 388] on link "01621609" at bounding box center [491, 389] width 44 height 11
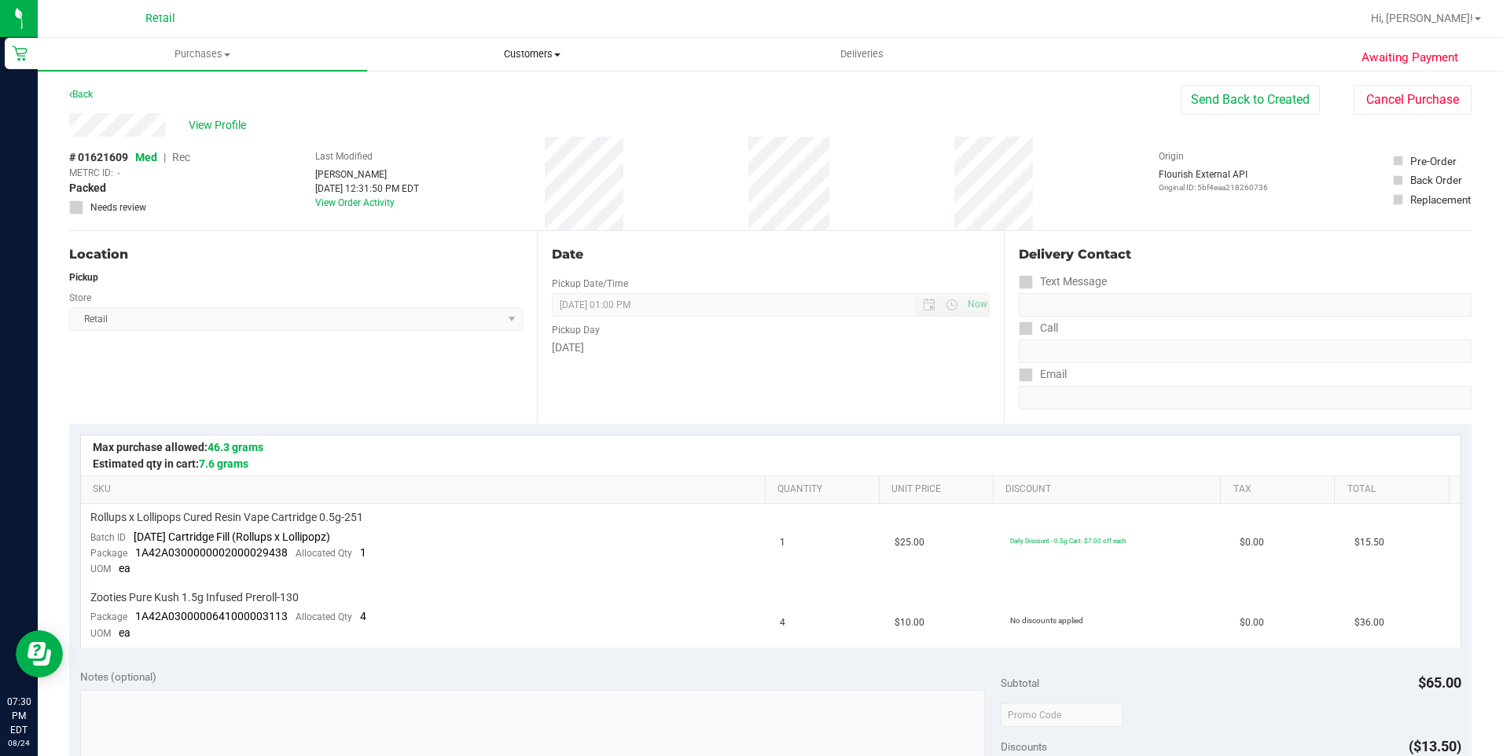
click at [502, 53] on span "Customers" at bounding box center [532, 54] width 328 height 14
click at [406, 92] on span "All customers" at bounding box center [423, 94] width 113 height 13
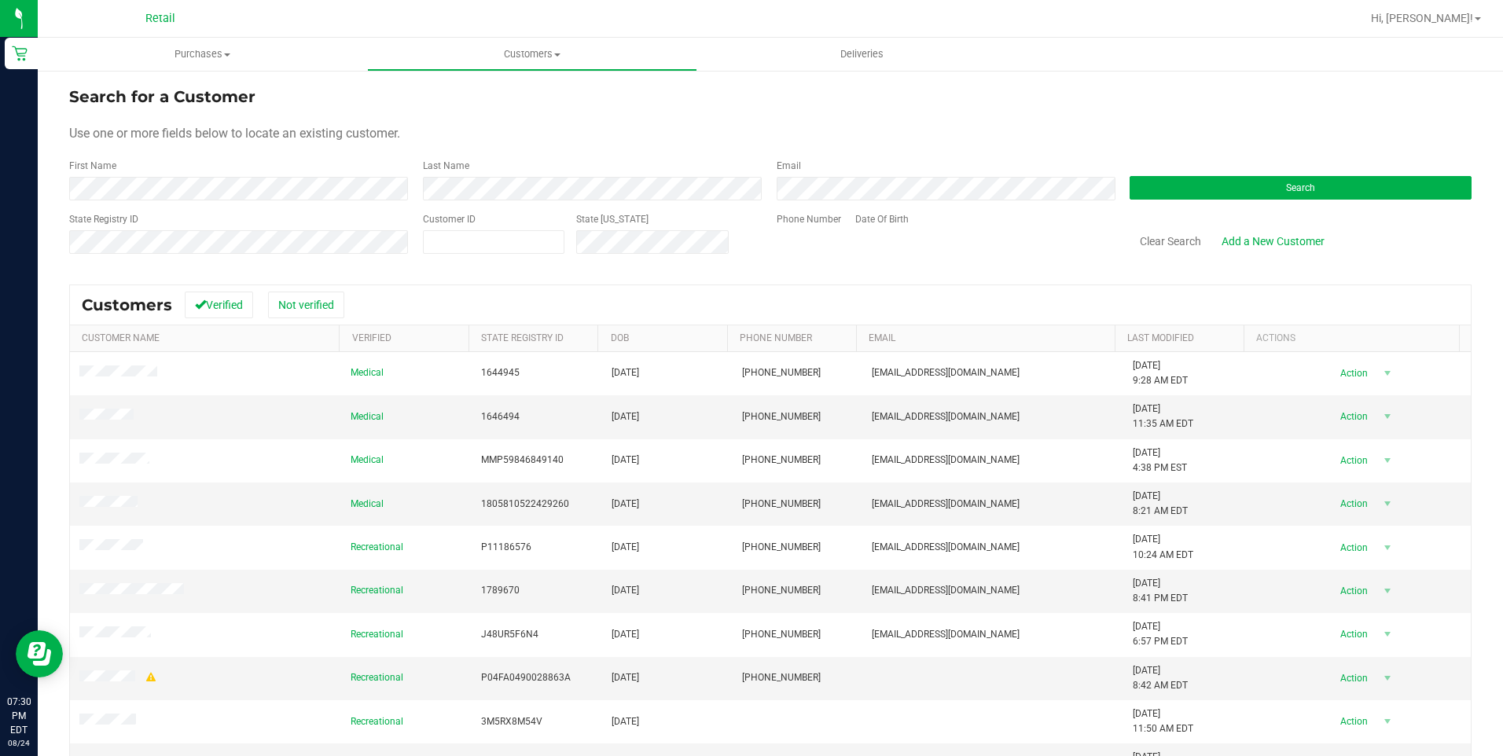
click at [137, 212] on label "State Registry ID" at bounding box center [103, 219] width 69 height 14
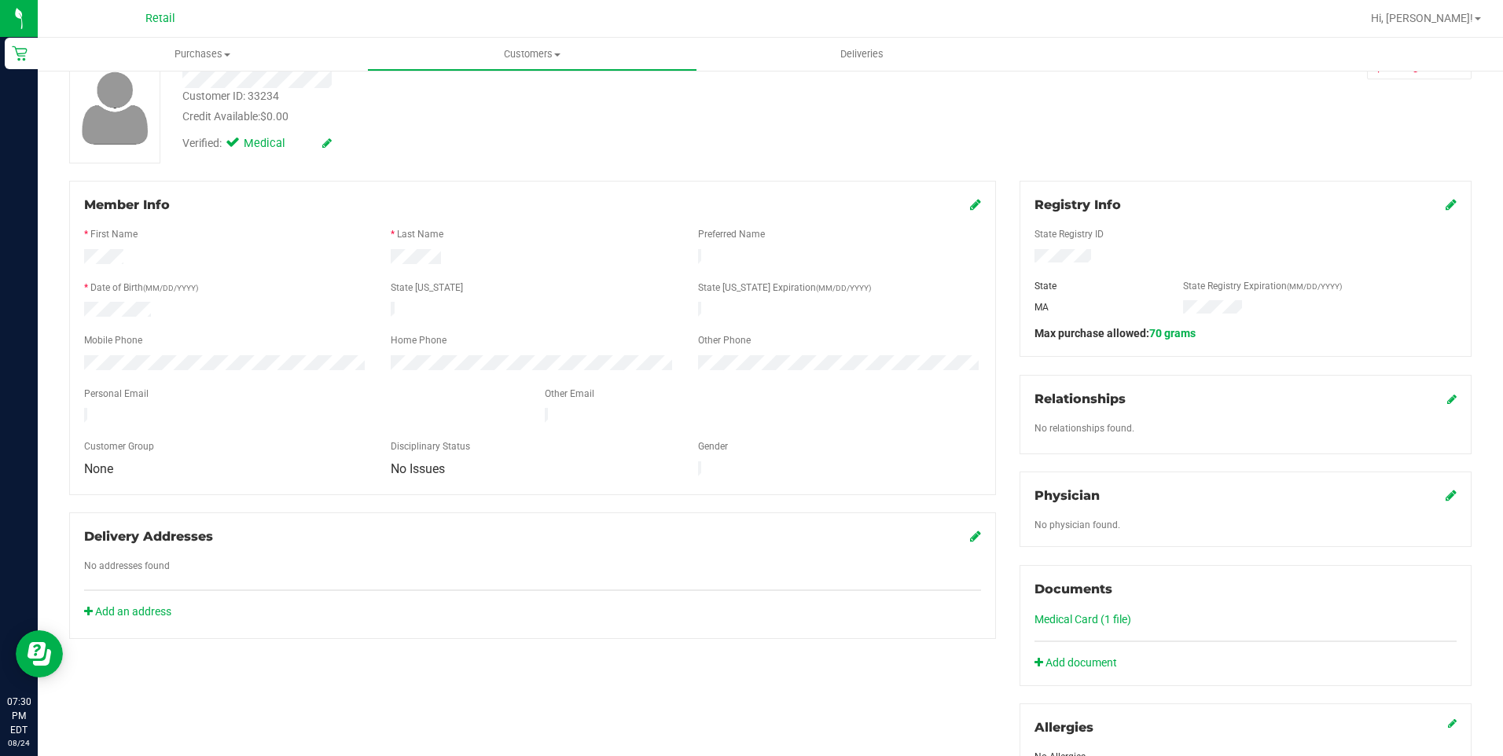
scroll to position [79, 0]
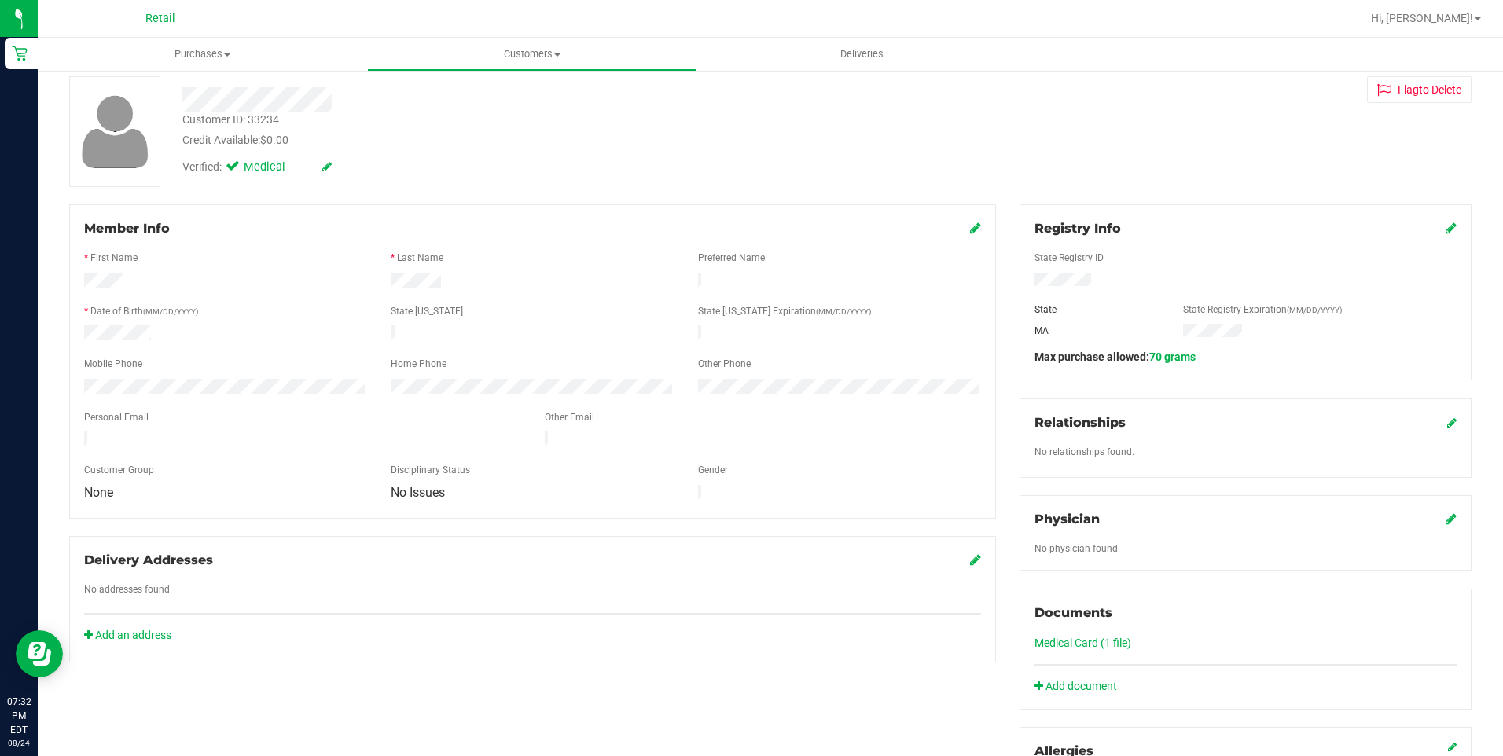
click at [1446, 225] on icon at bounding box center [1451, 228] width 11 height 13
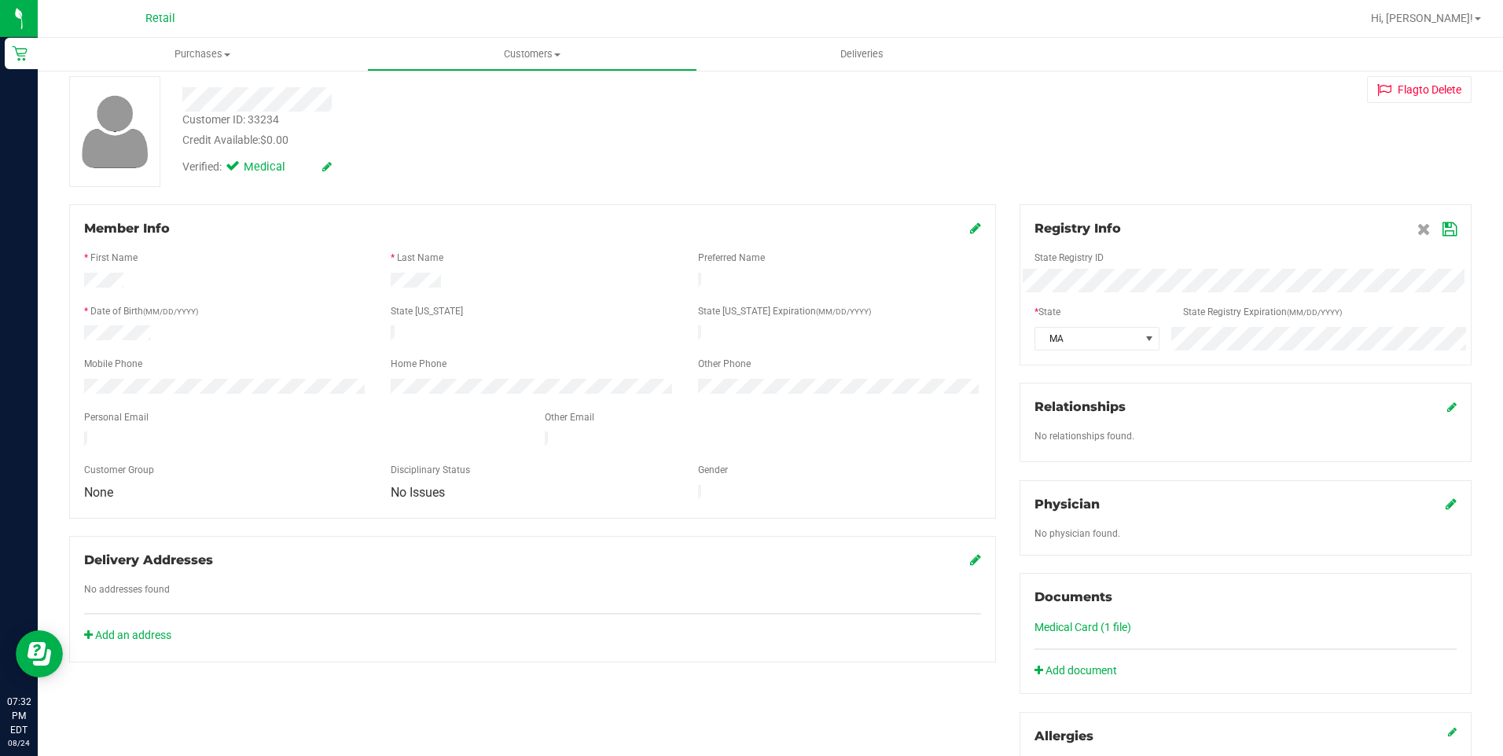
click at [1423, 233] on span at bounding box center [1437, 228] width 39 height 19
click at [1443, 230] on icon at bounding box center [1450, 229] width 14 height 13
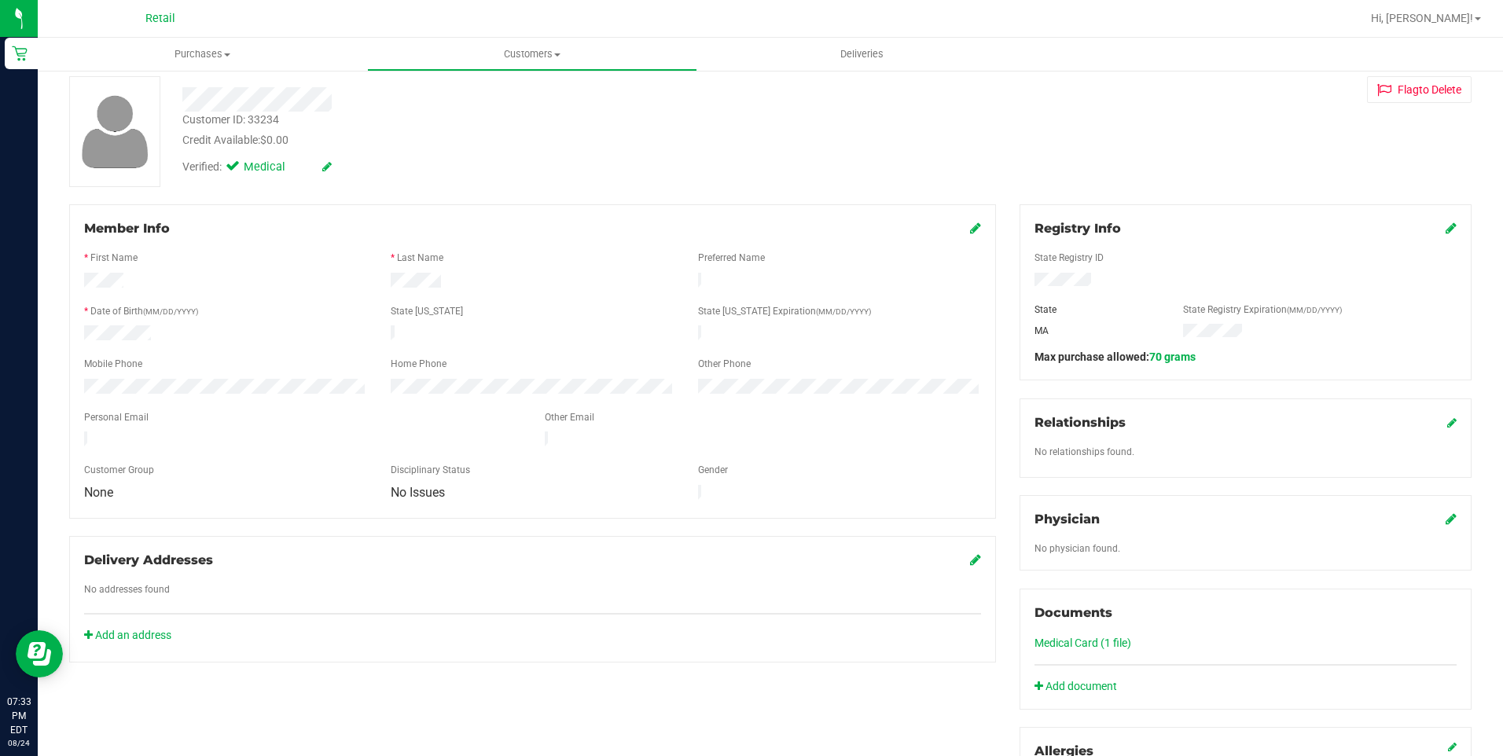
click at [791, 91] on div at bounding box center [527, 99] width 713 height 24
click at [1074, 647] on div "Documents Medical Card (1 file) Add document" at bounding box center [1246, 649] width 452 height 121
click at [1074, 647] on link "Medical Card (1 file)" at bounding box center [1083, 643] width 97 height 13
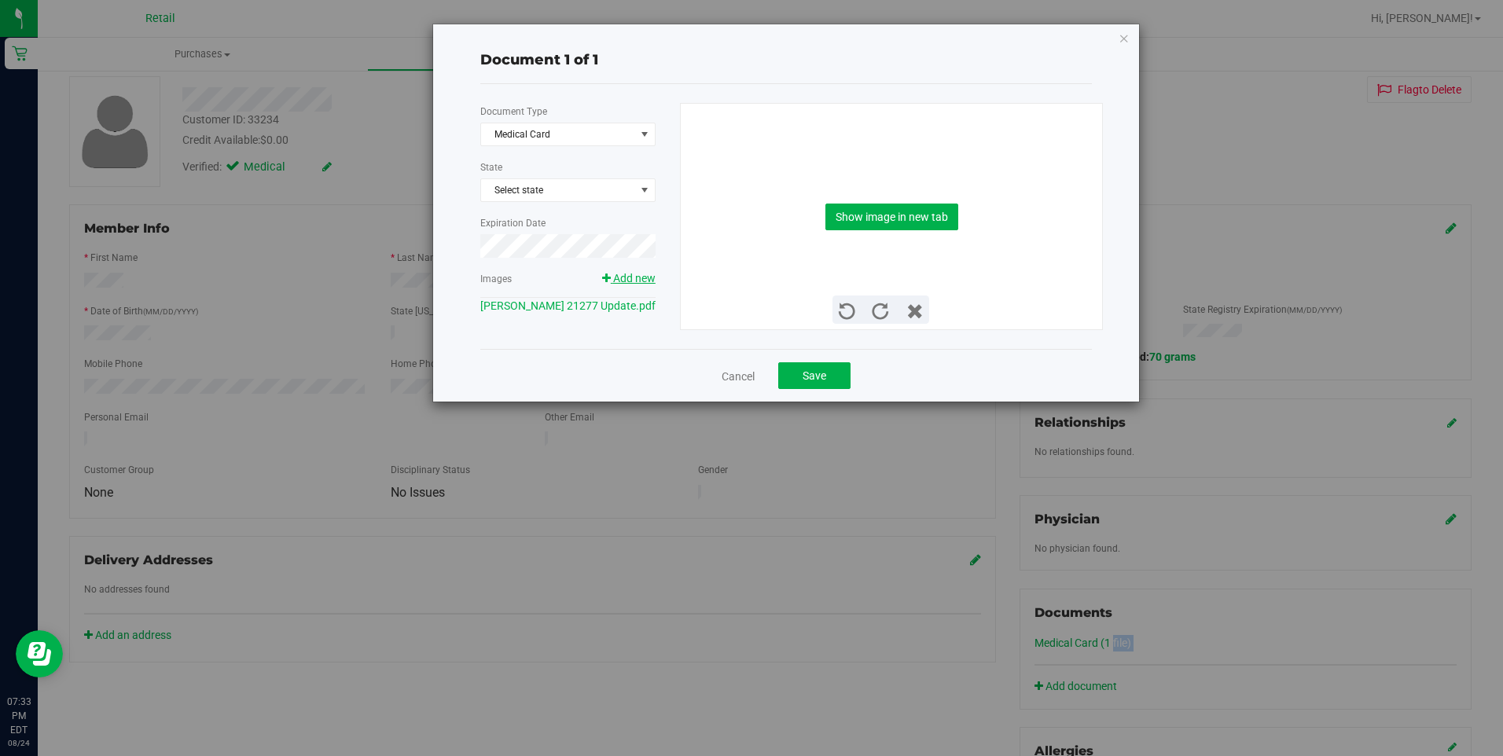
click at [623, 272] on span "Add new" at bounding box center [634, 278] width 42 height 13
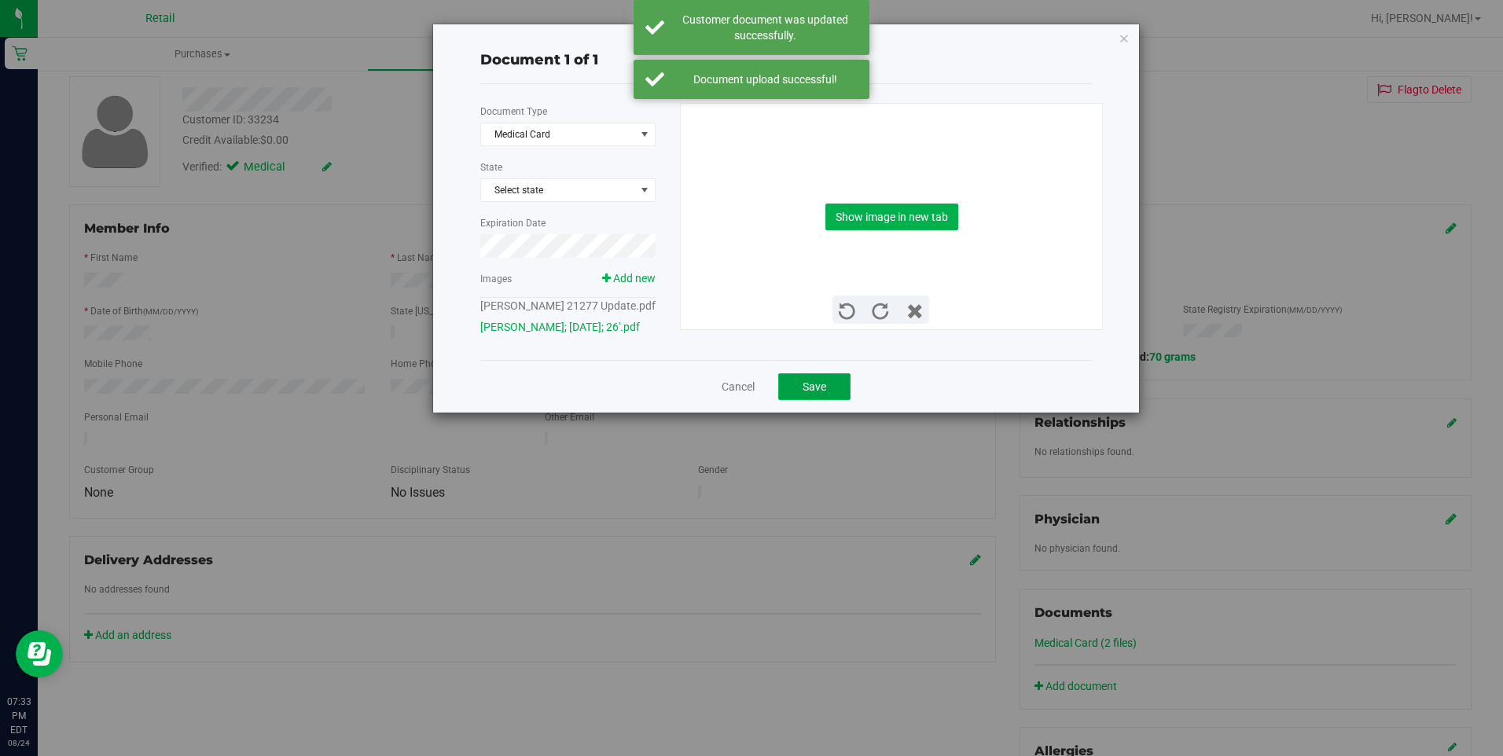
click at [831, 381] on button "Save" at bounding box center [814, 386] width 72 height 27
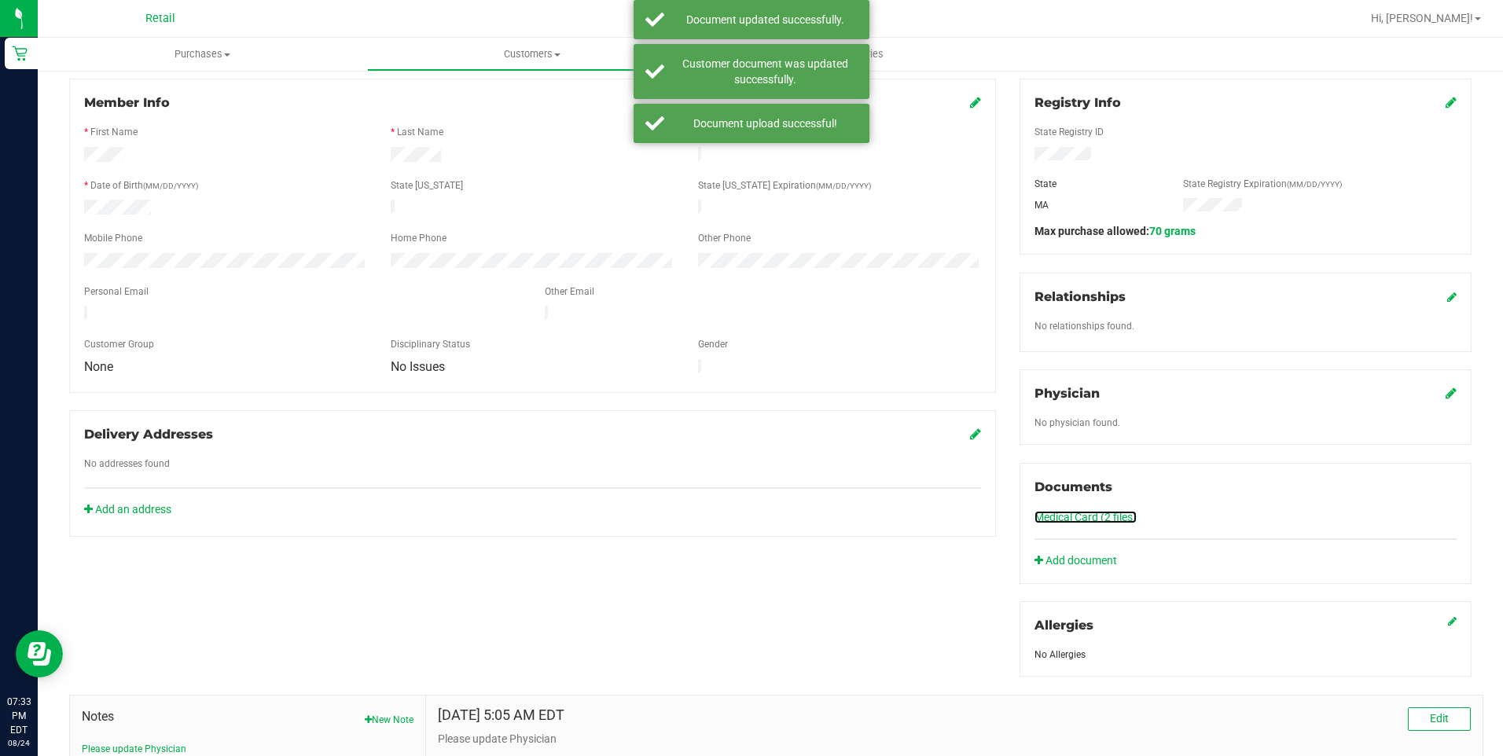
scroll to position [0, 0]
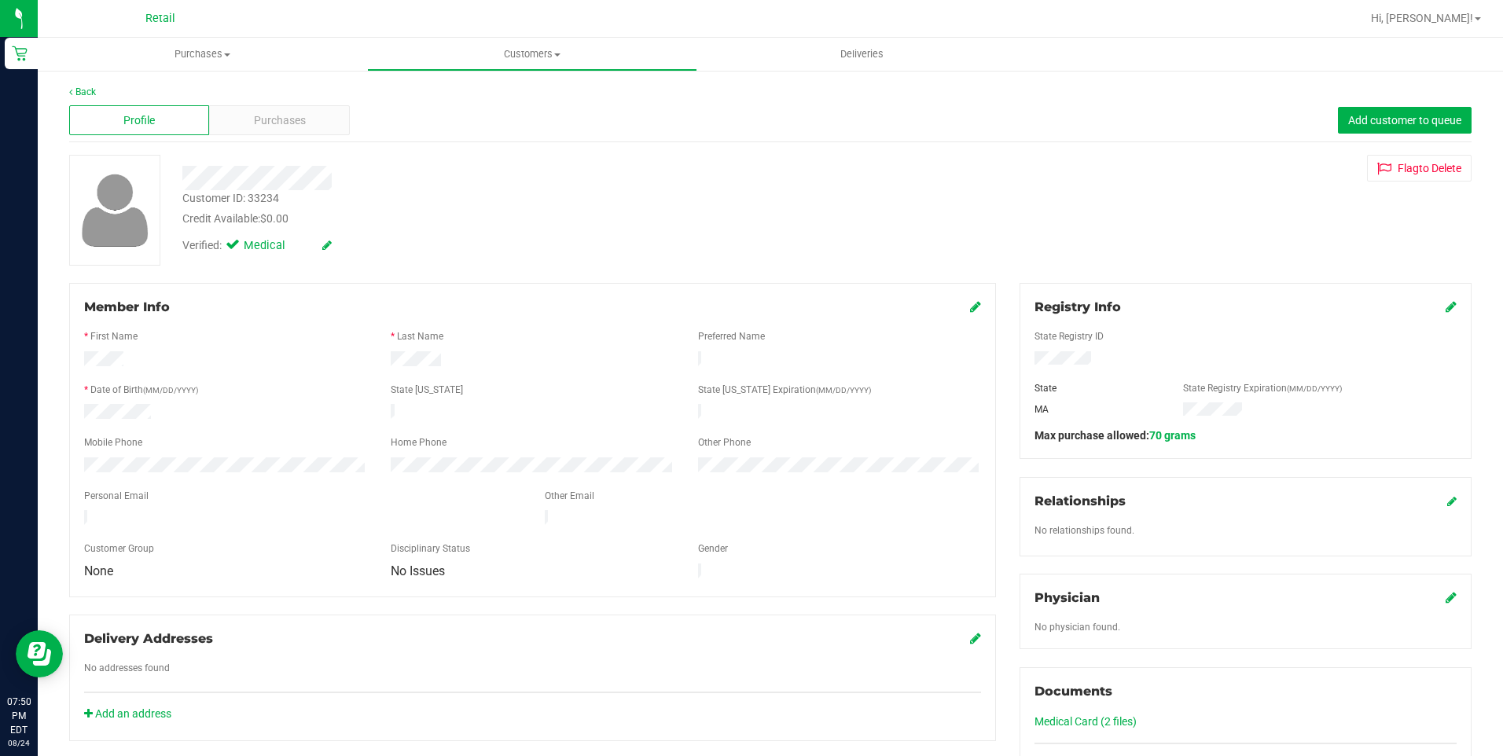
click at [86, 86] on div "Back" at bounding box center [770, 92] width 1403 height 14
click at [86, 89] on link "Back" at bounding box center [82, 91] width 27 height 11
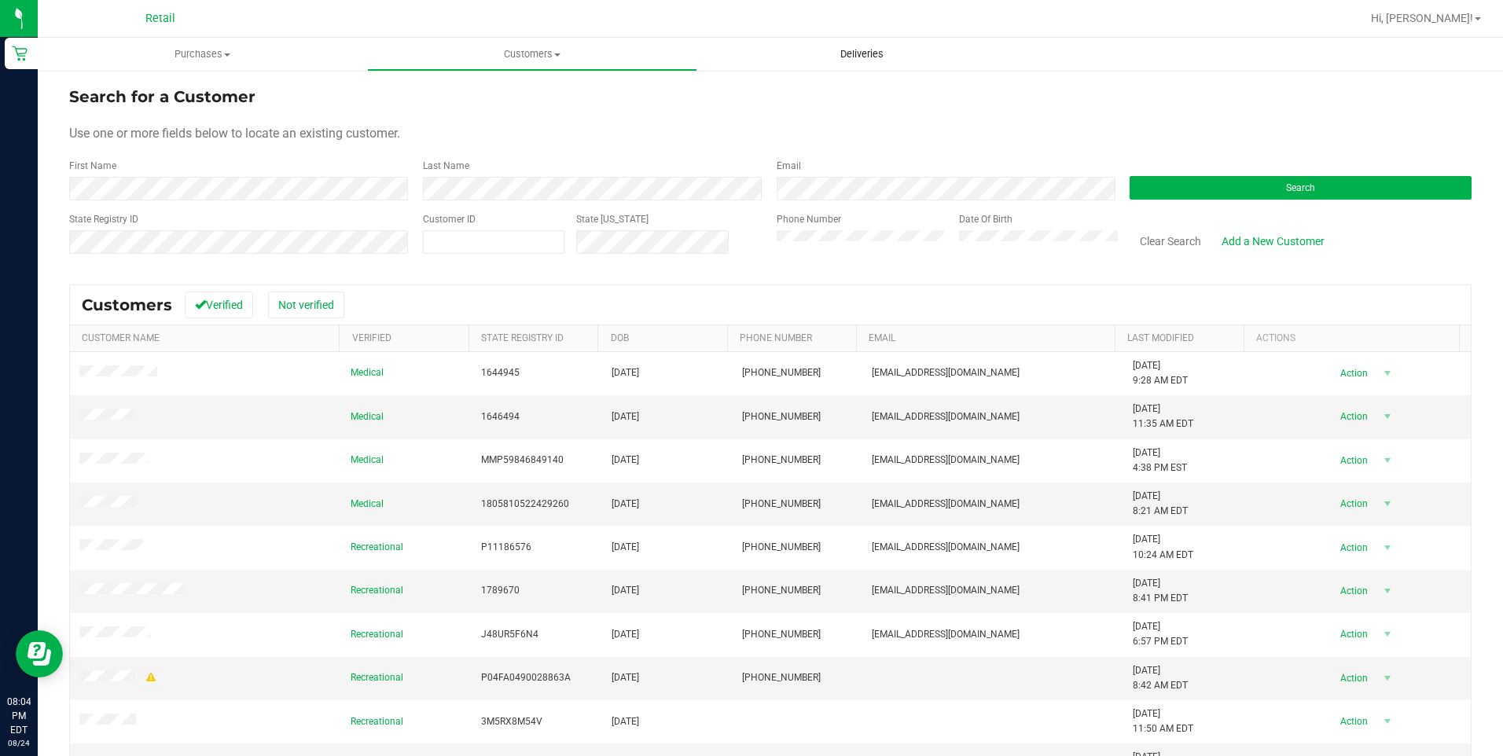
click at [861, 67] on uib-tab-heading "Deliveries" at bounding box center [862, 54] width 328 height 31
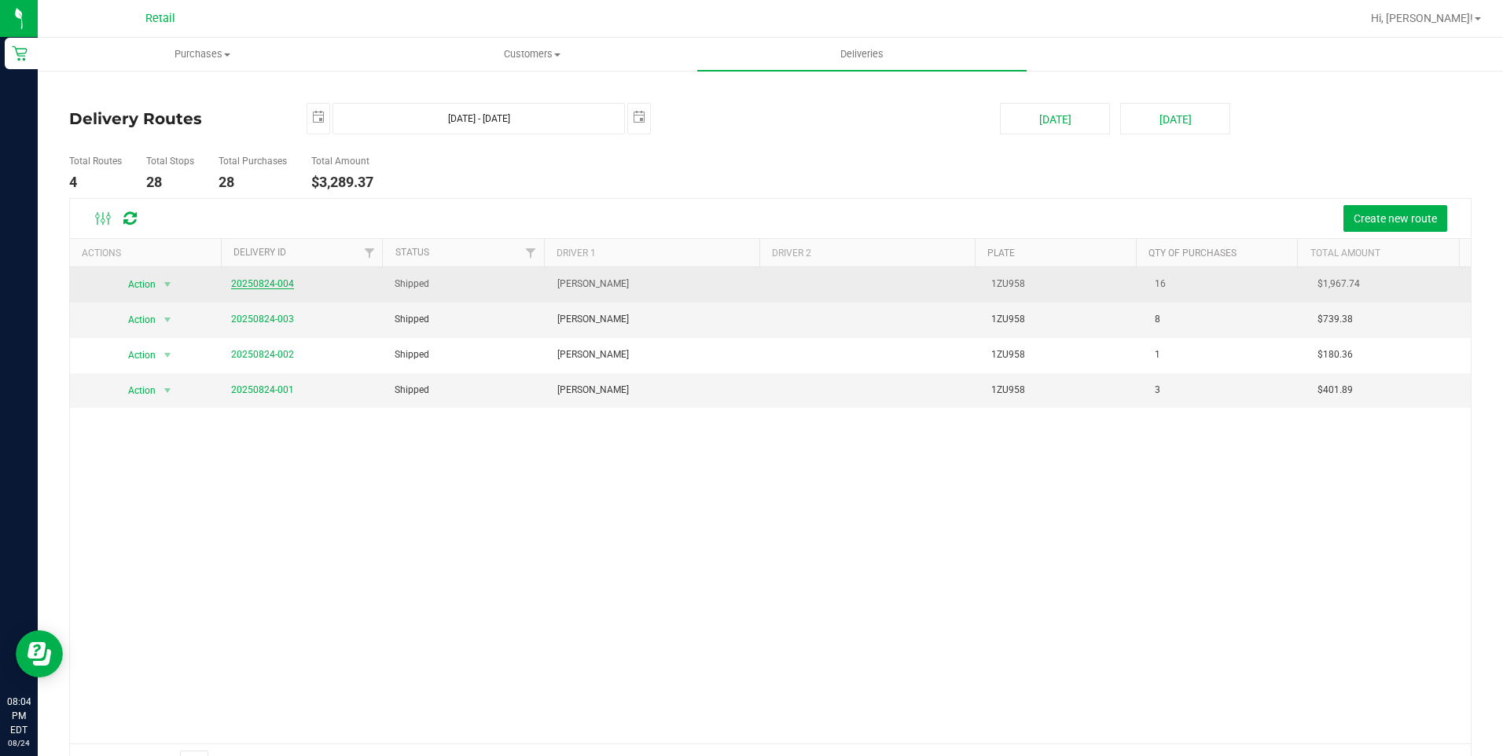
click at [275, 284] on link "20250824-004" at bounding box center [262, 283] width 63 height 11
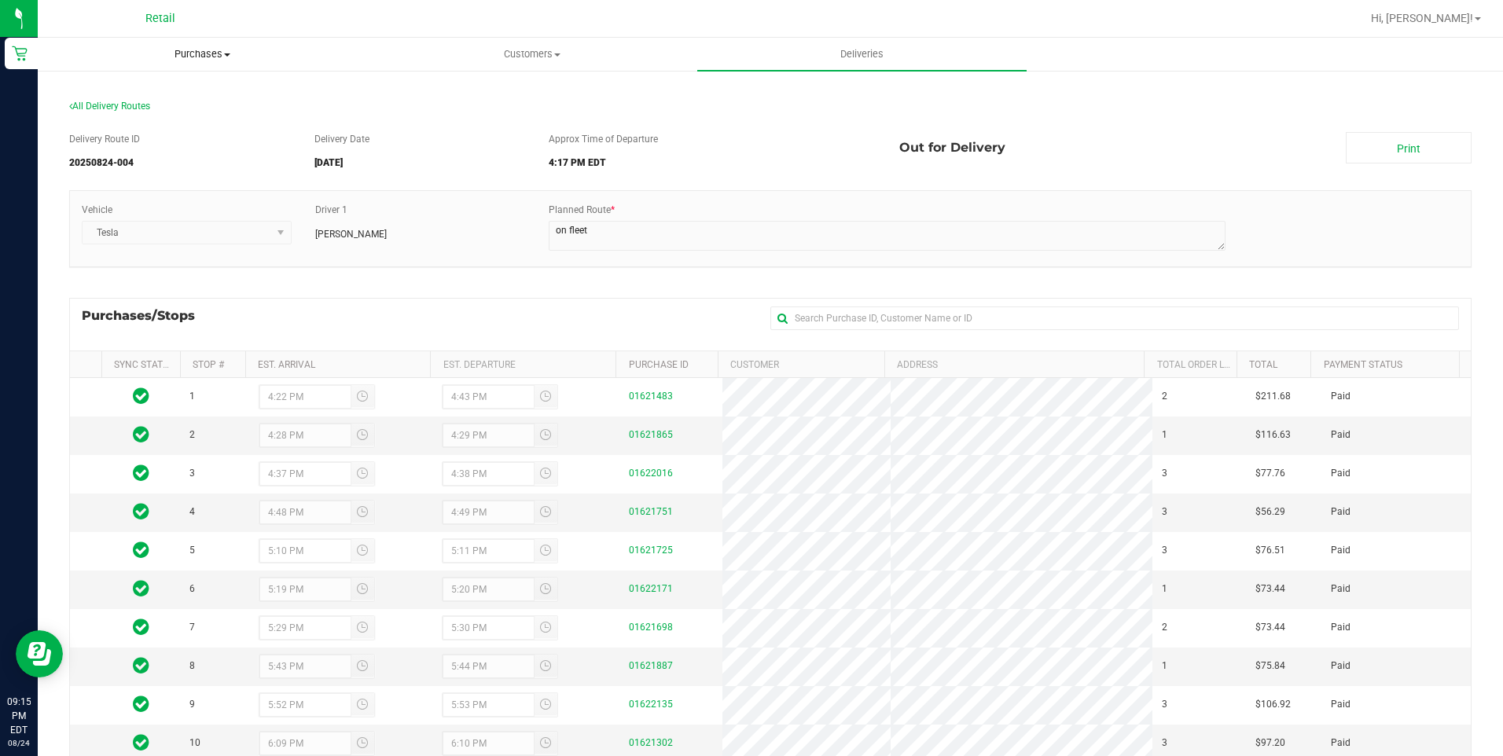
click at [228, 47] on span "Purchases" at bounding box center [203, 54] width 328 height 14
click at [125, 96] on span "Summary of purchases" at bounding box center [118, 94] width 161 height 13
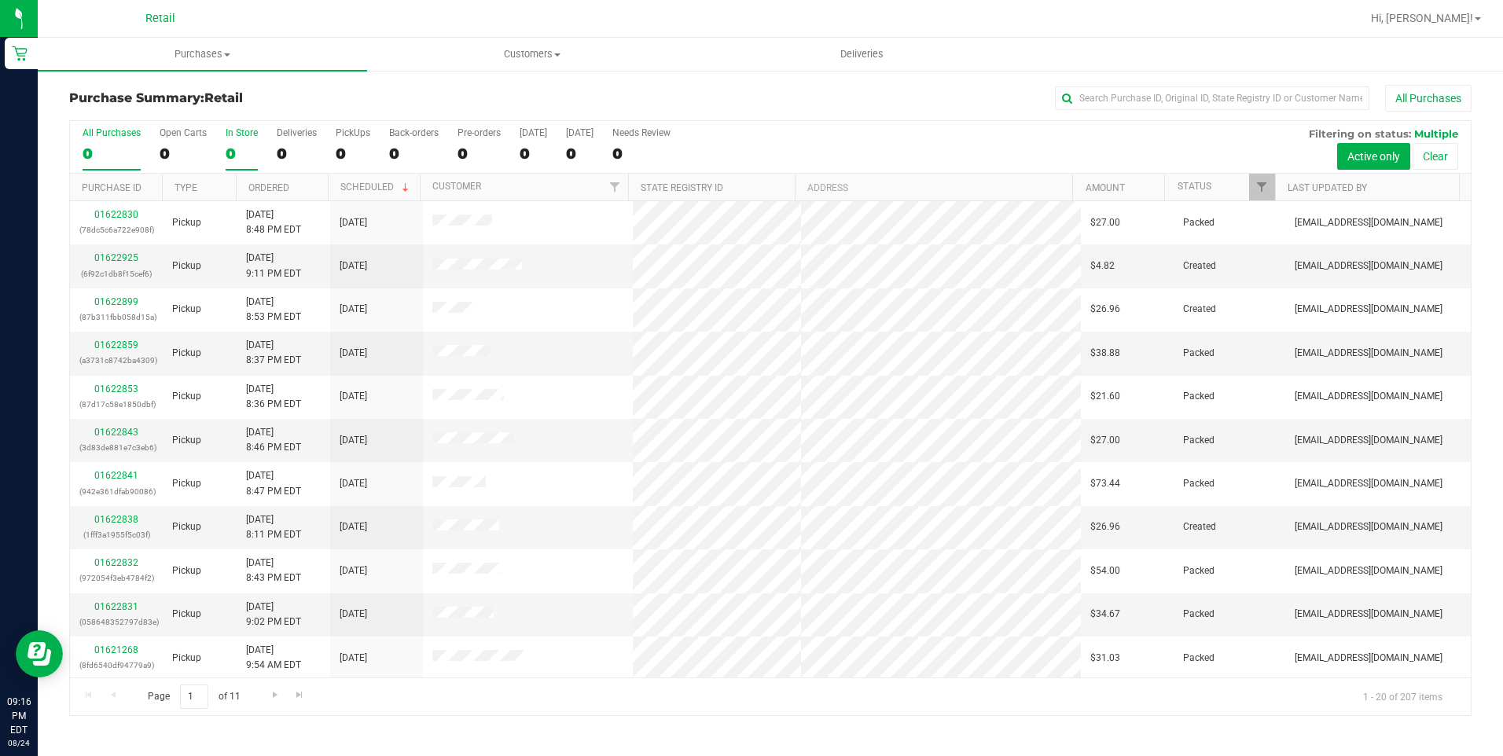
click at [237, 155] on div "0" at bounding box center [242, 154] width 32 height 18
click at [0, 0] on input "In Store 0" at bounding box center [0, 0] width 0 height 0
click at [311, 189] on th "Ordered" at bounding box center [282, 188] width 92 height 28
